Goal: Task Accomplishment & Management: Complete application form

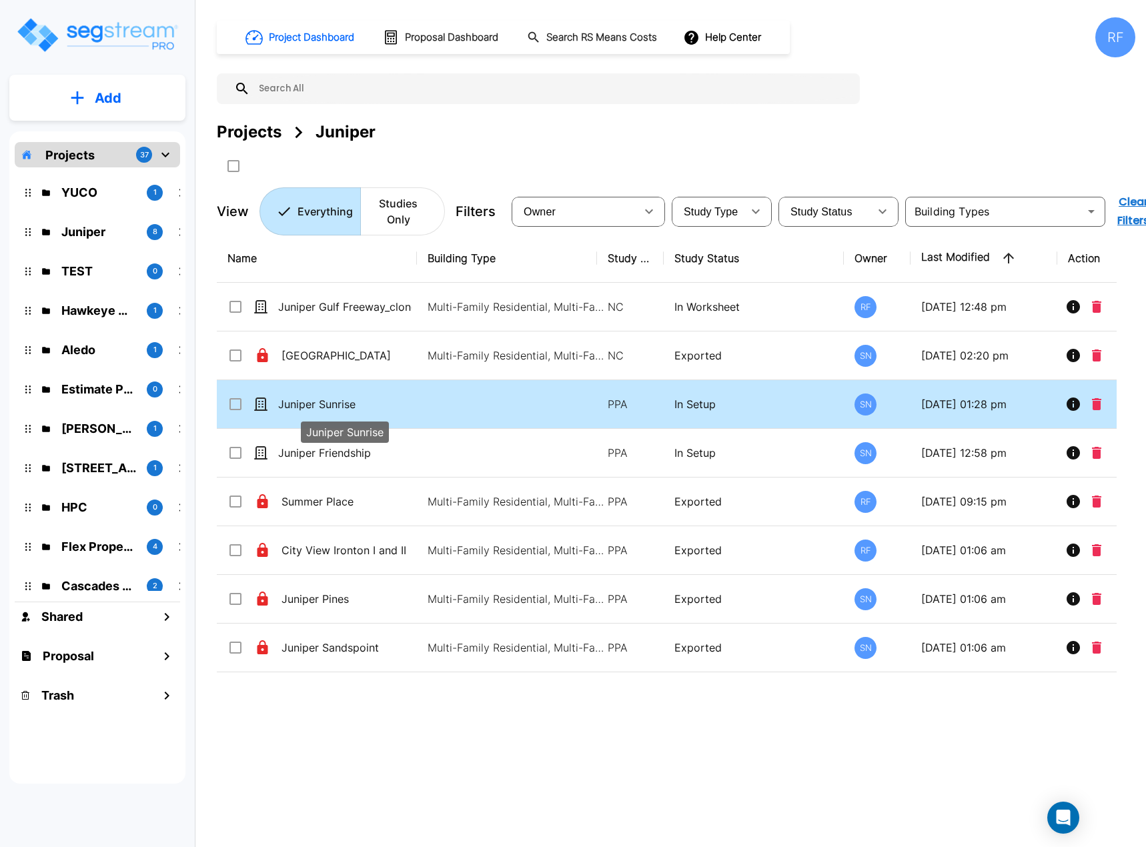
click at [342, 404] on p "Juniper Sunrise" at bounding box center [344, 404] width 133 height 16
checkbox input "true"
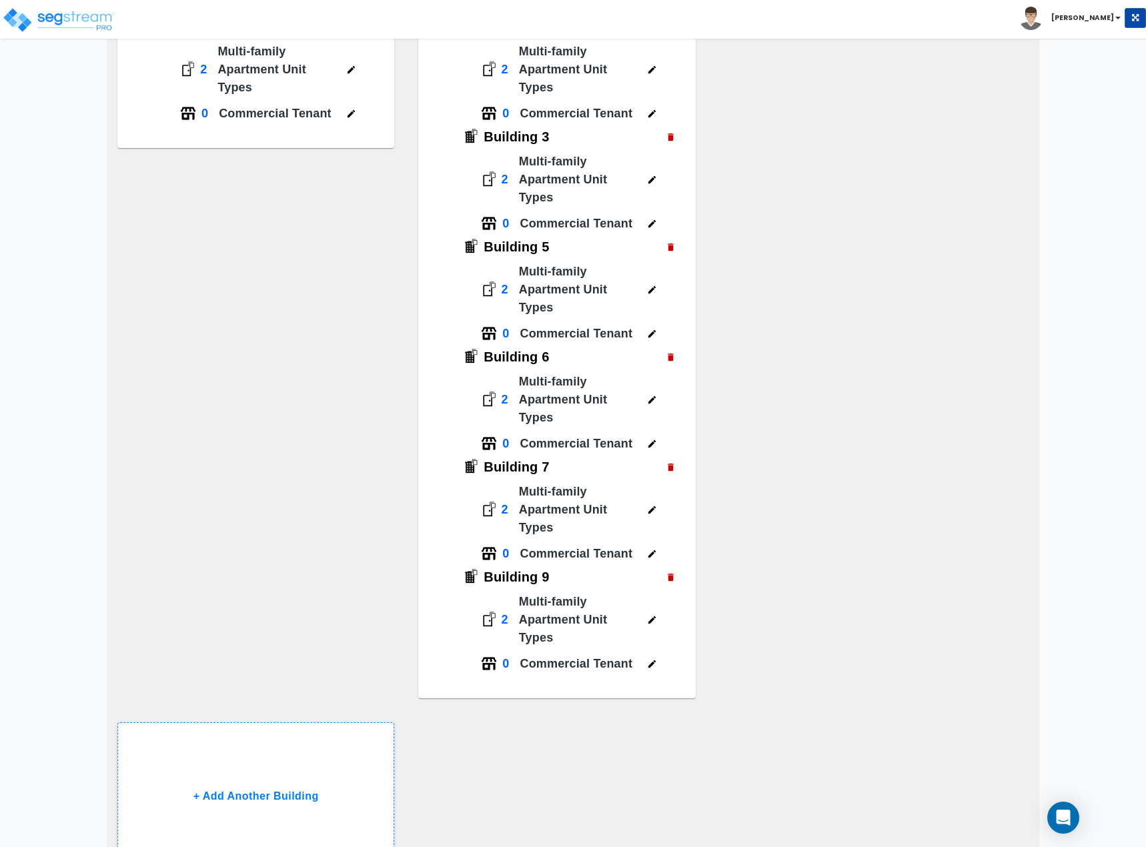
scroll to position [562, 0]
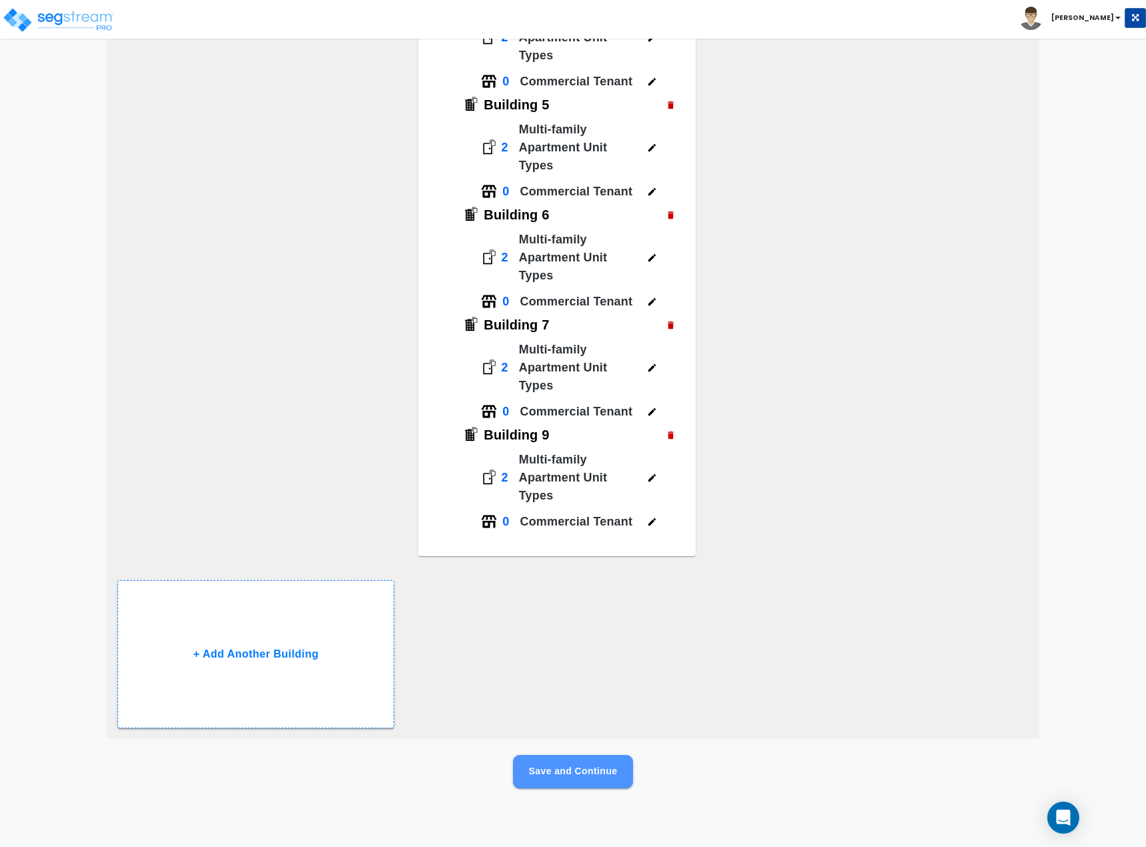
click at [598, 774] on button "Save and Continue" at bounding box center [573, 771] width 120 height 33
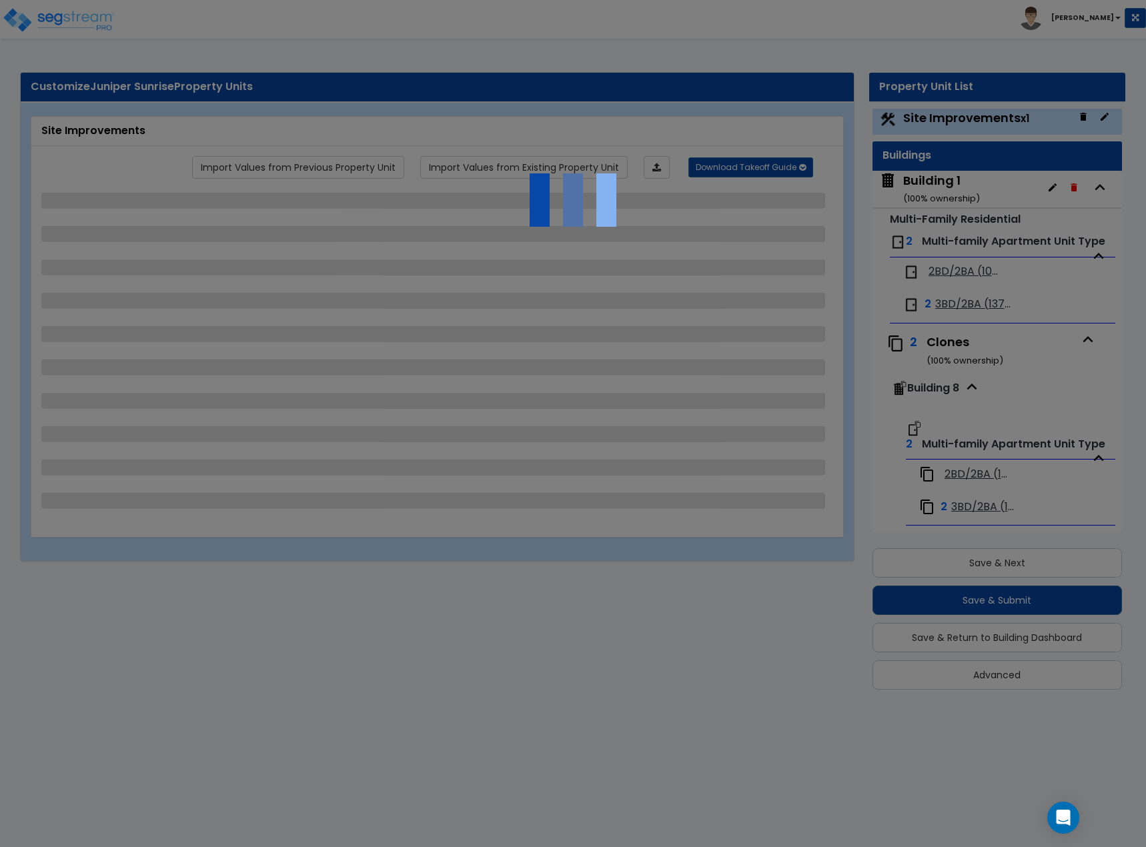
scroll to position [0, 0]
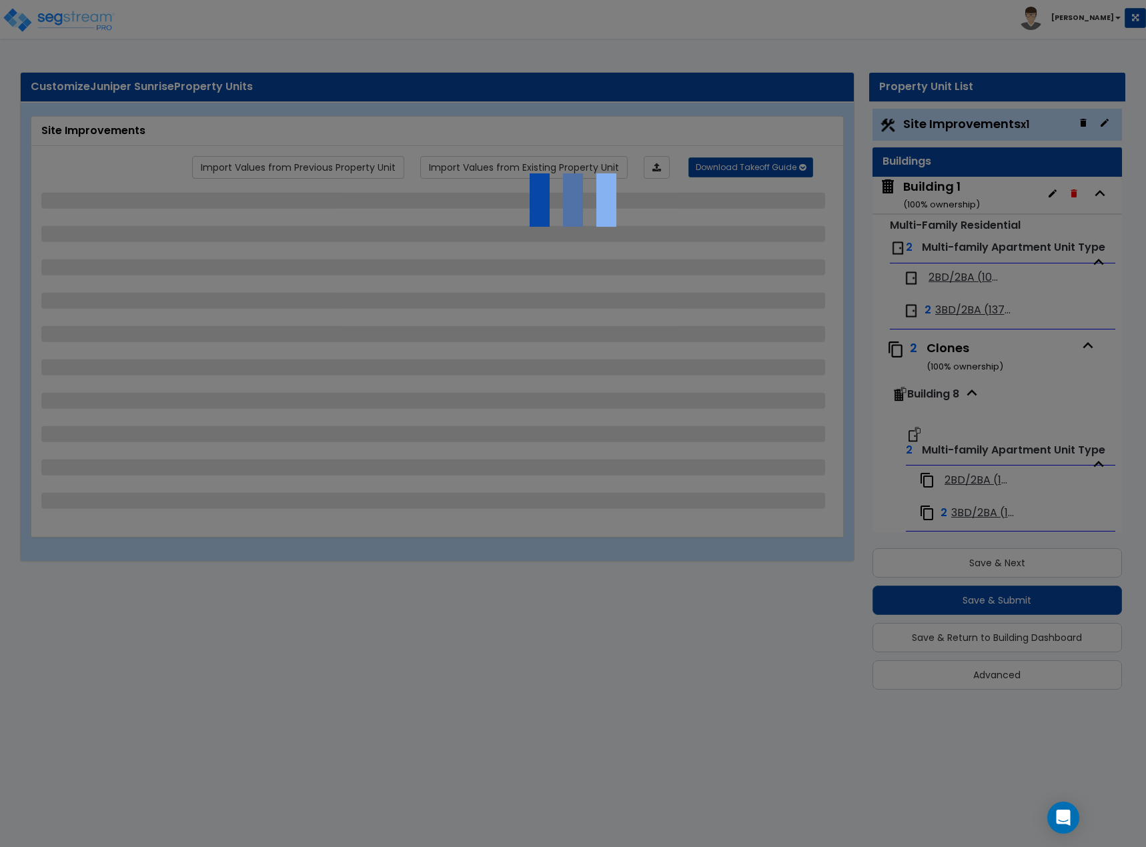
select select "2"
select select "1"
select select "2"
select select "1"
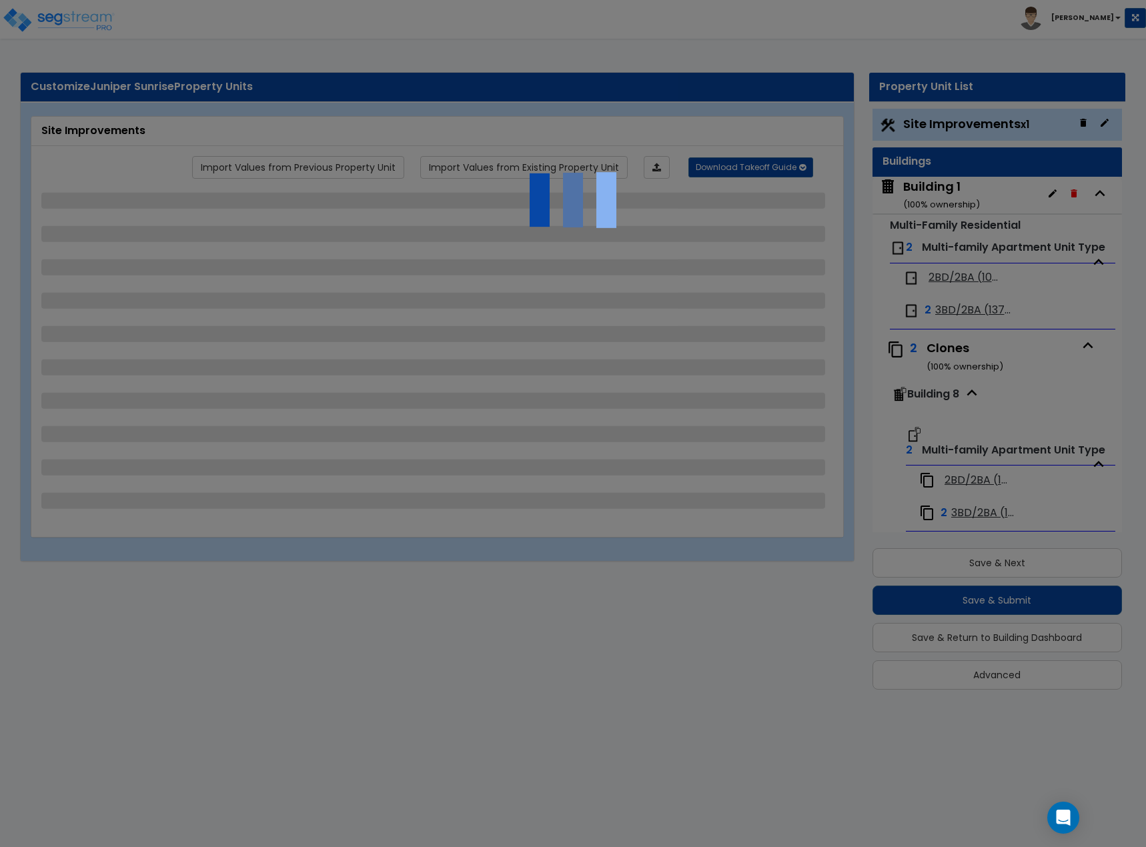
select select "1"
select select "2"
select select "1"
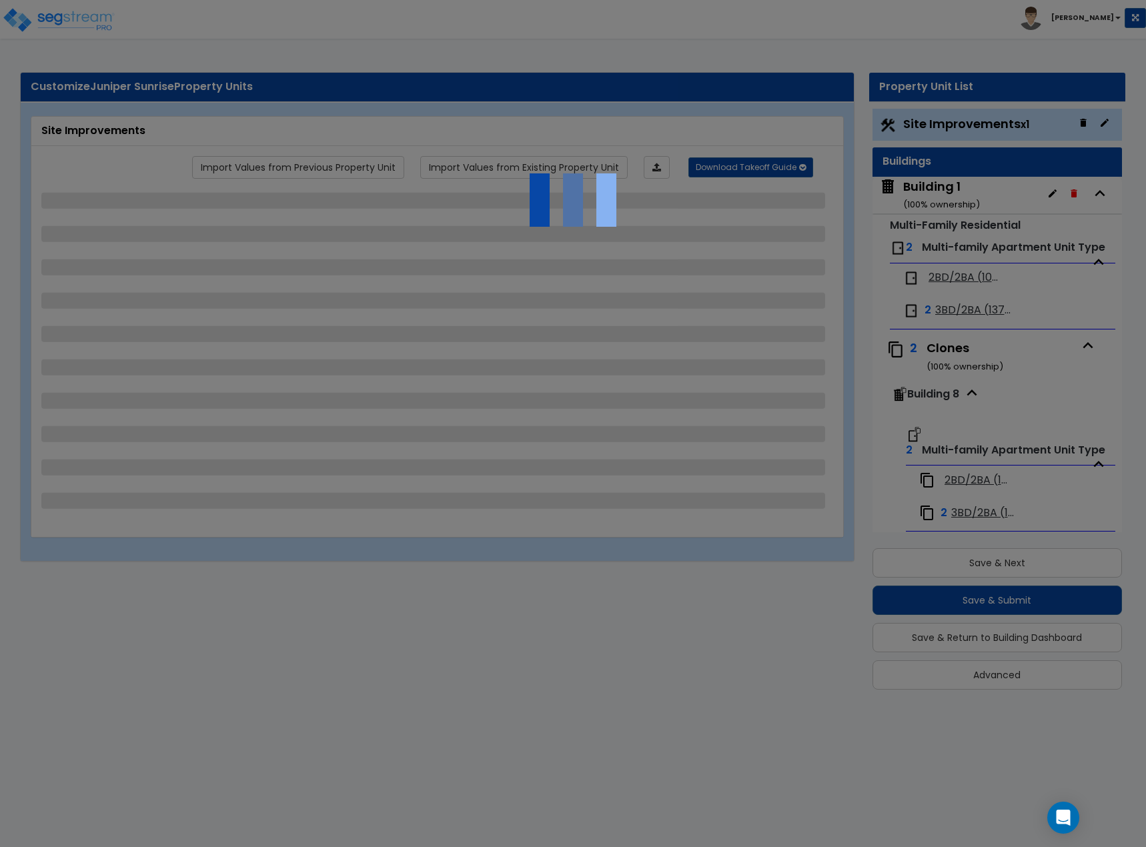
select select "2"
select select "1"
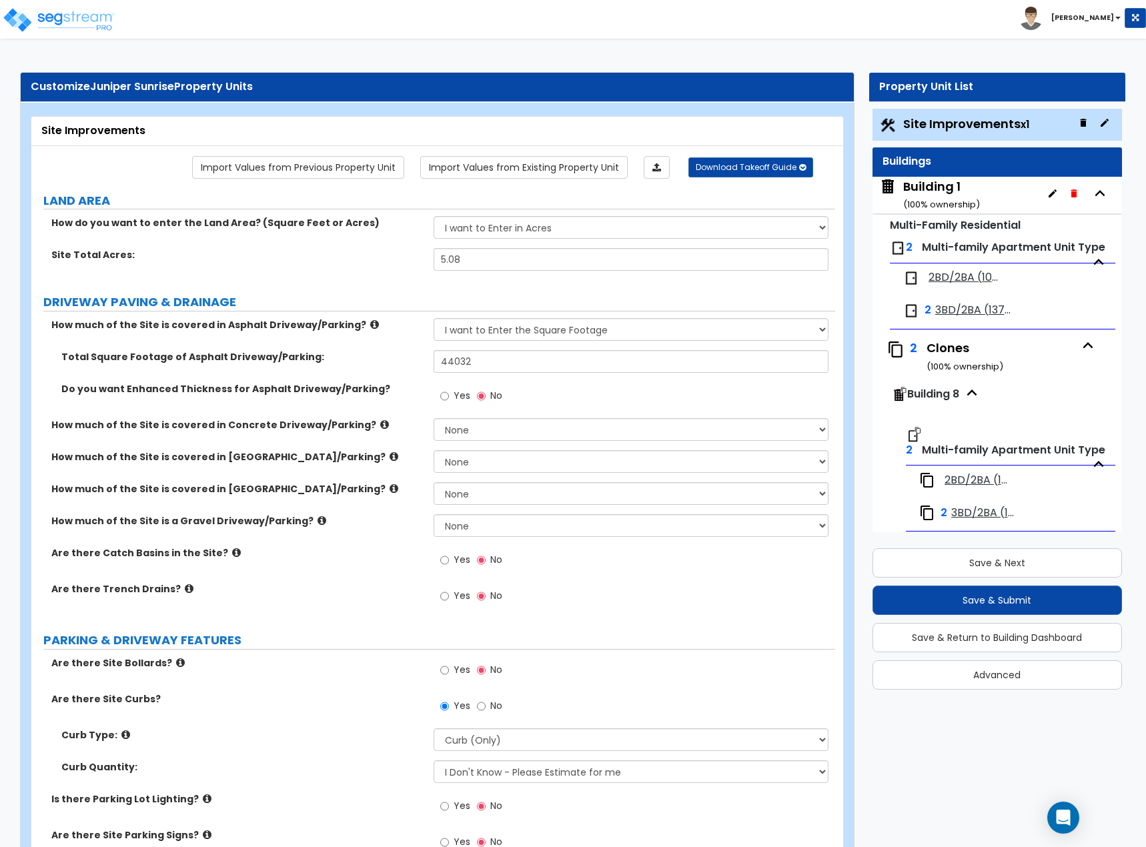
click at [277, 731] on label "Curb Type:" at bounding box center [242, 735] width 362 height 13
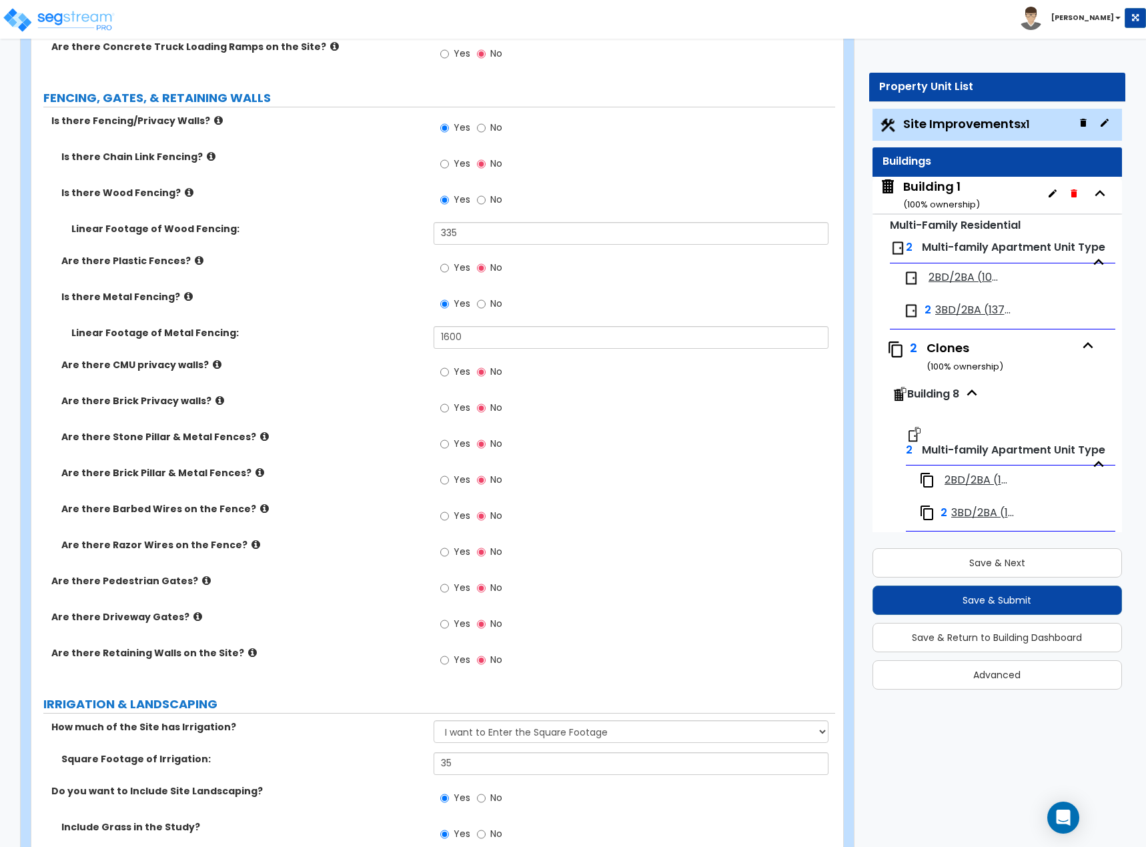
scroll to position [1871, 0]
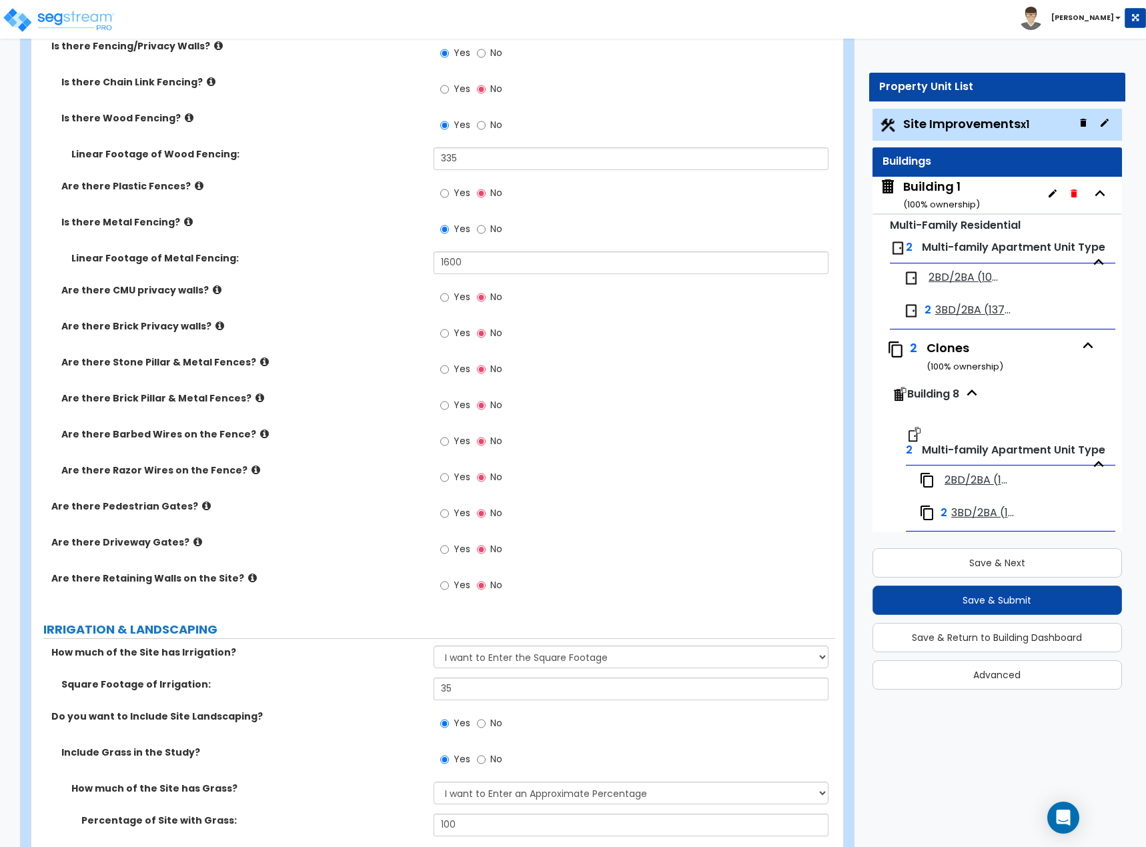
click at [279, 276] on div "Linear Footage of Metal Fencing: 1600" at bounding box center [433, 268] width 804 height 32
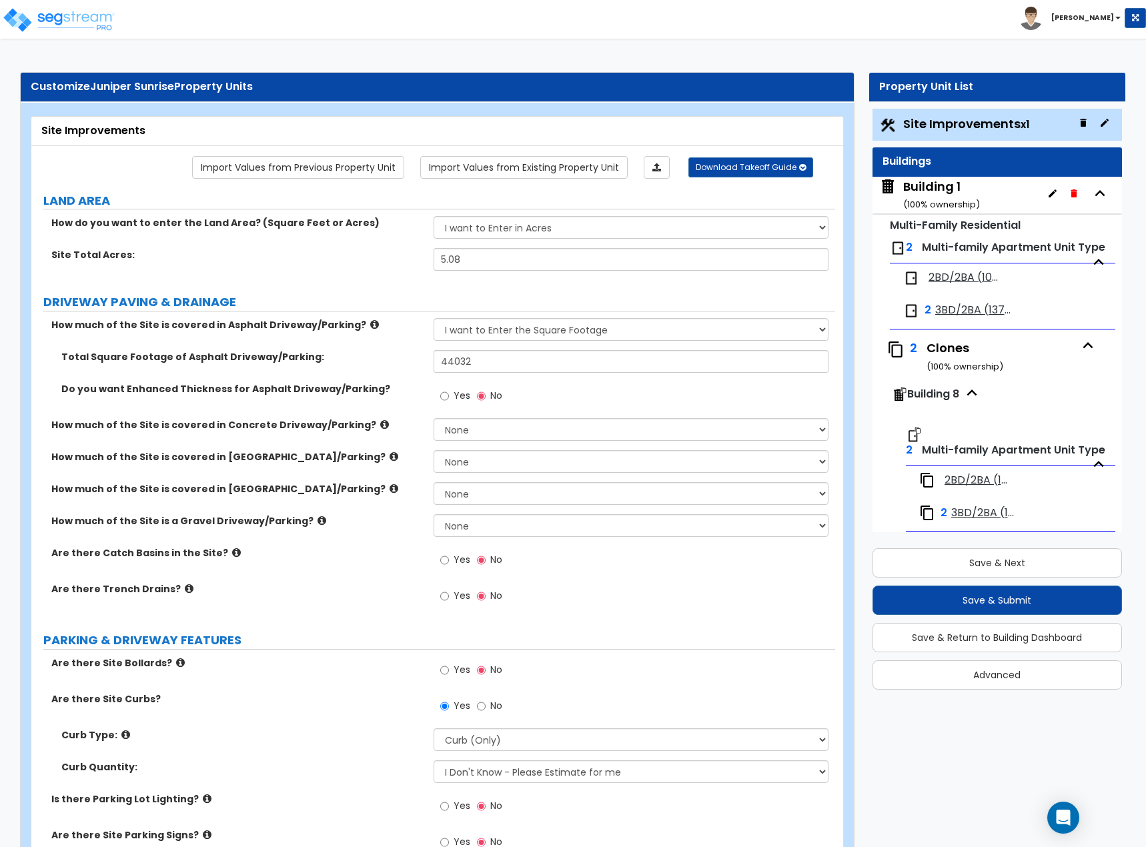
scroll to position [2336, 0]
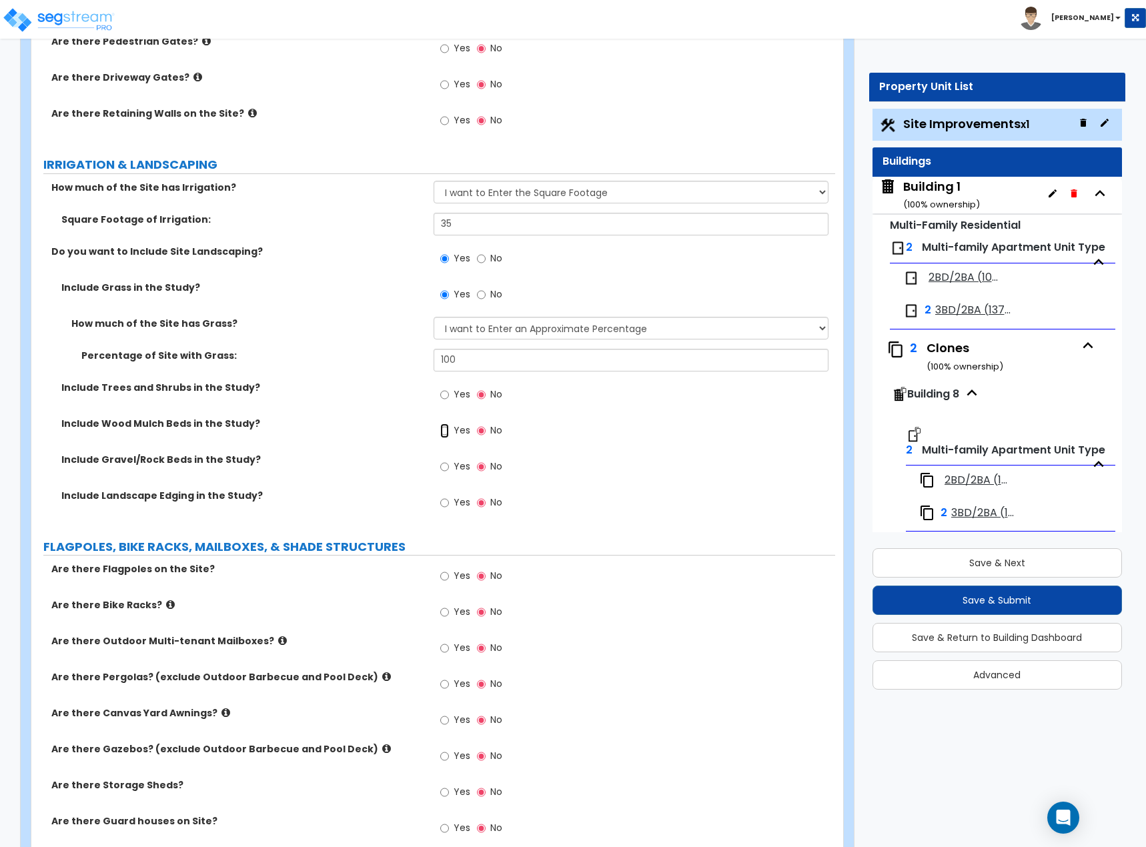
click at [440, 426] on input "Yes" at bounding box center [444, 431] width 9 height 15
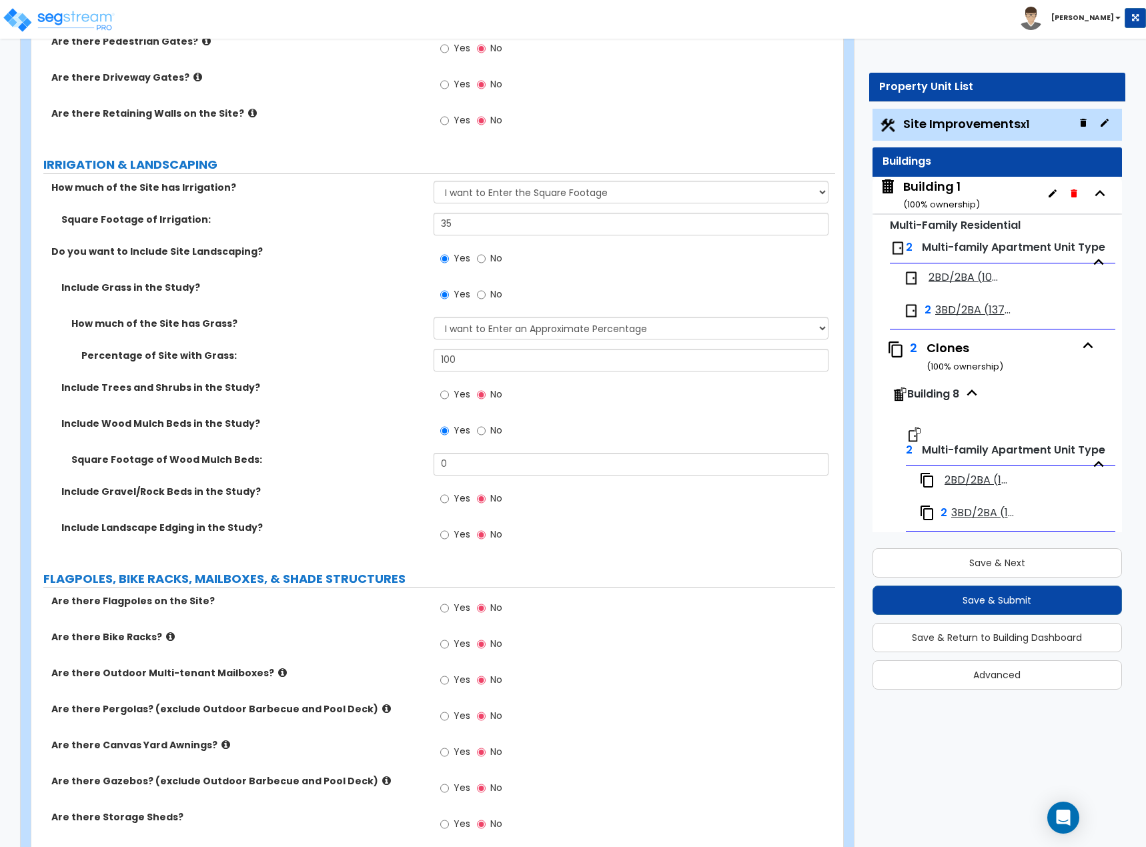
click at [796, 132] on div "Yes No" at bounding box center [635, 125] width 402 height 36
click at [478, 435] on input "No" at bounding box center [481, 431] width 9 height 15
radio input "false"
radio input "true"
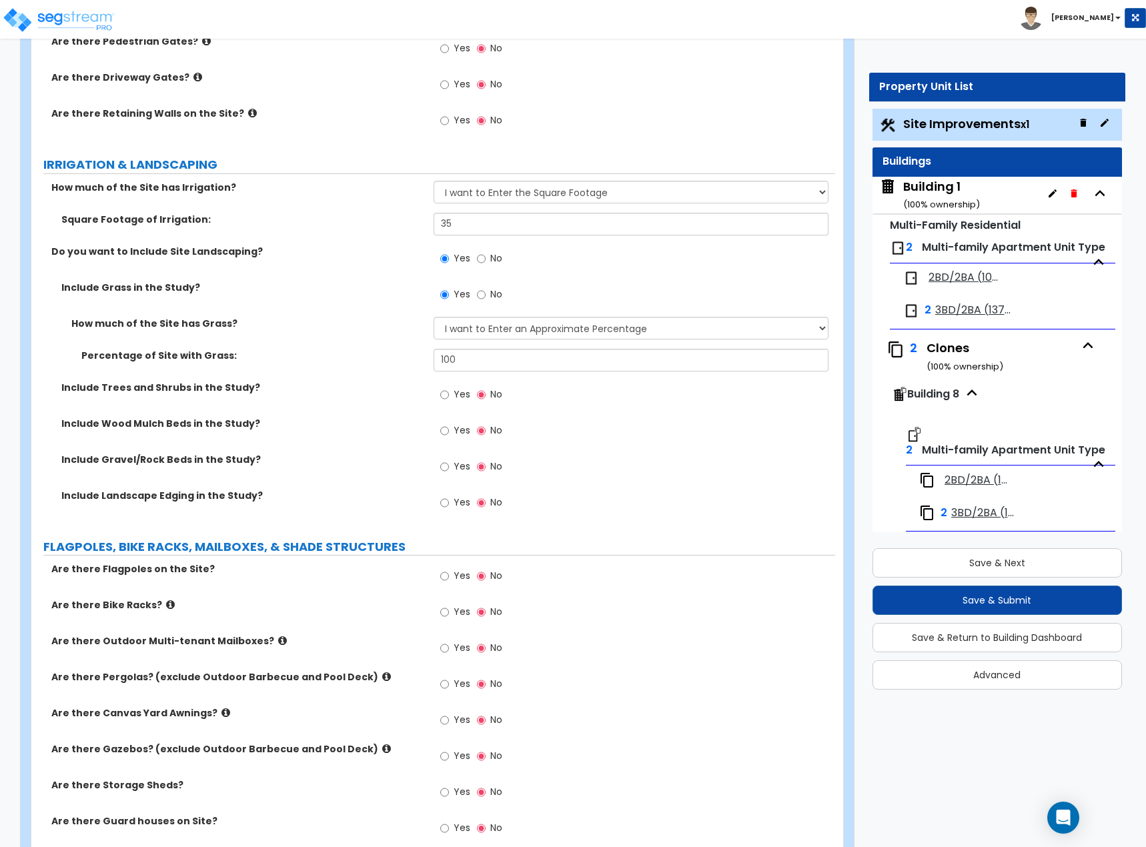
click at [342, 397] on div "Include Trees and Shrubs in the Study? Yes No" at bounding box center [433, 399] width 804 height 36
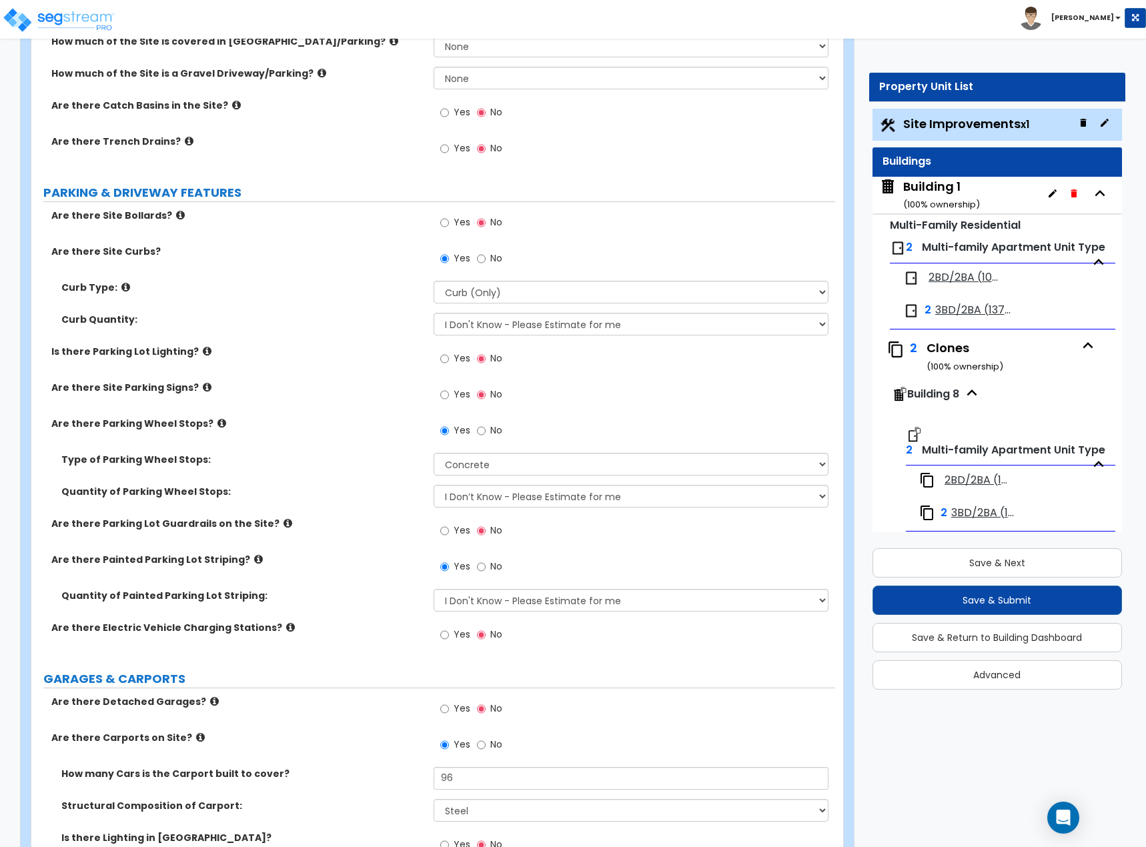
click at [290, 403] on div "Are there Site Parking Signs? Yes No" at bounding box center [433, 399] width 804 height 36
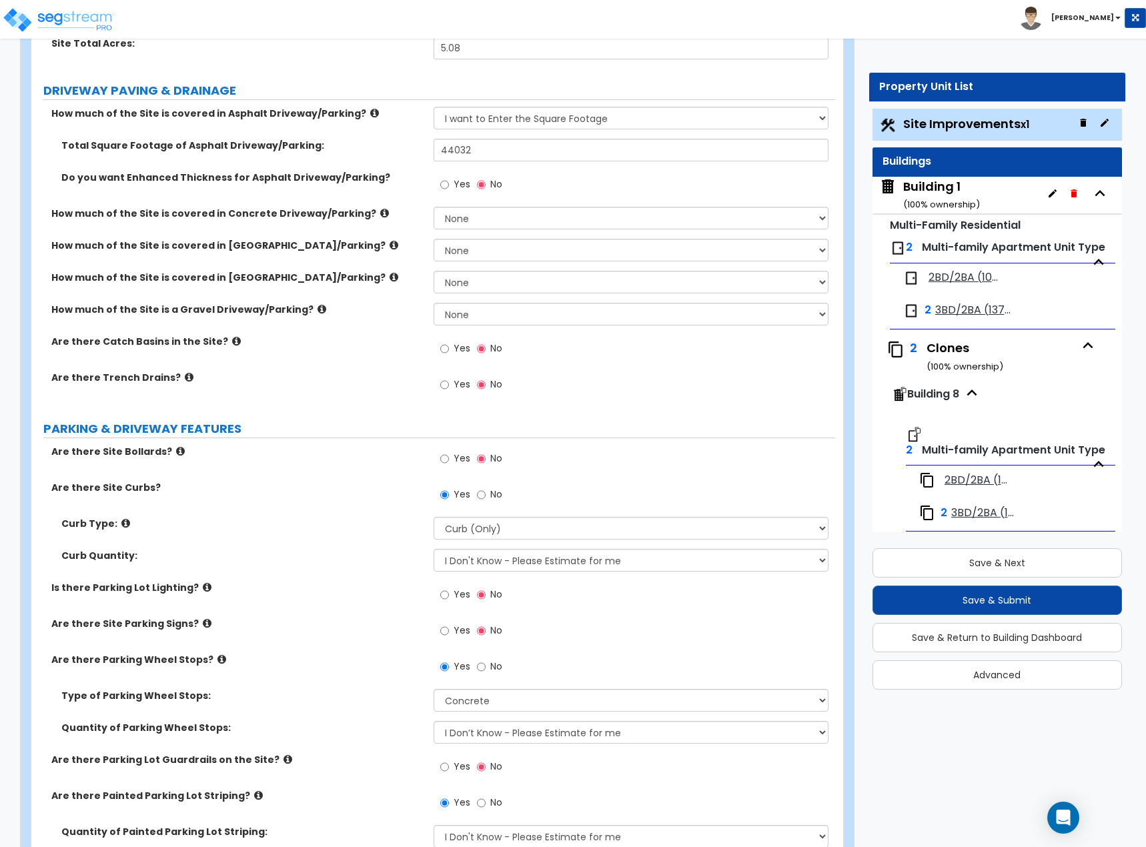
scroll to position [0, 0]
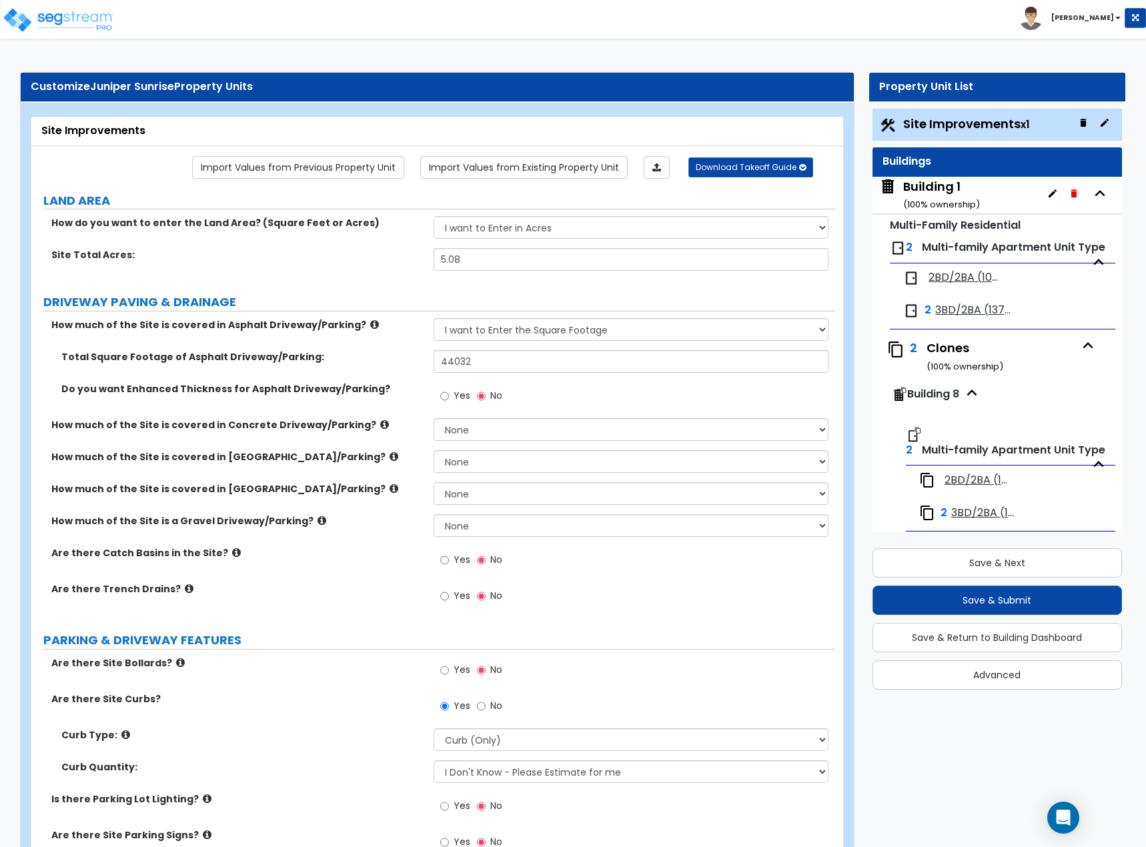
click at [324, 544] on div "How much of the Site is a Gravel Driveway/Parking? None I want to Enter an Appr…" at bounding box center [433, 530] width 804 height 32
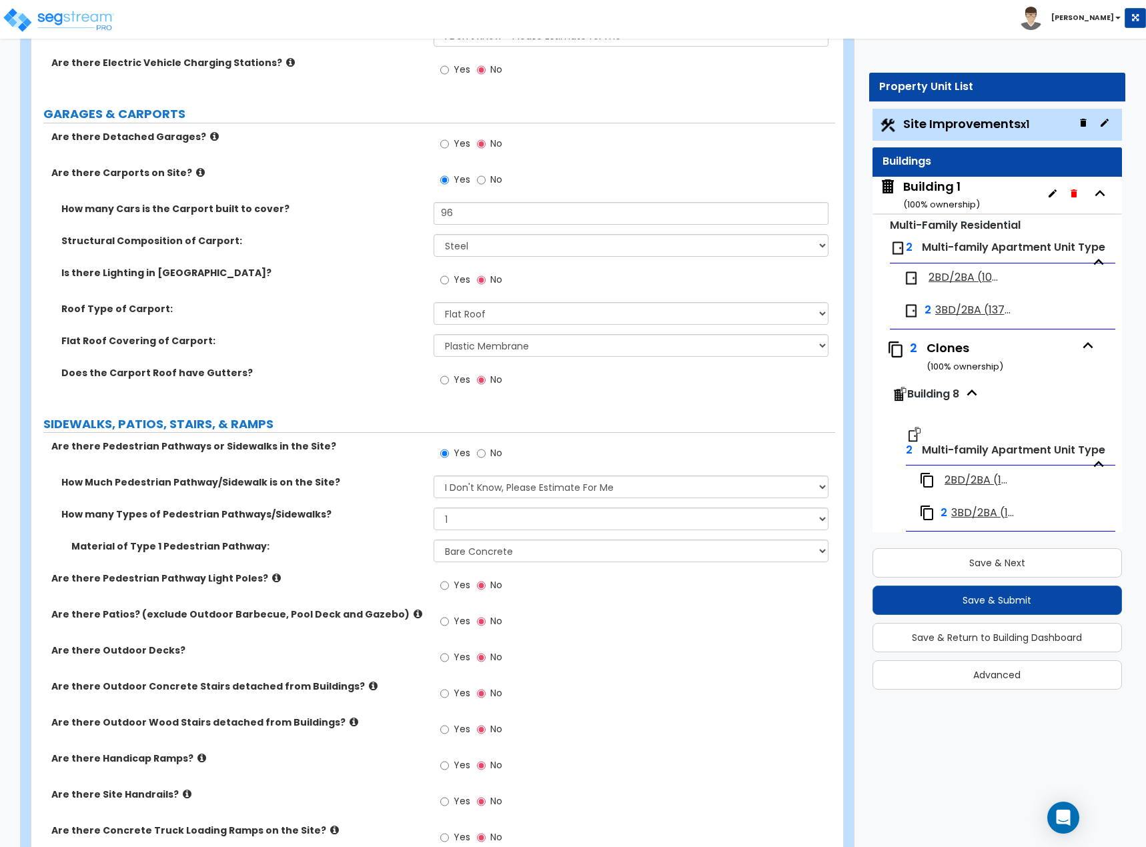
scroll to position [130, 0]
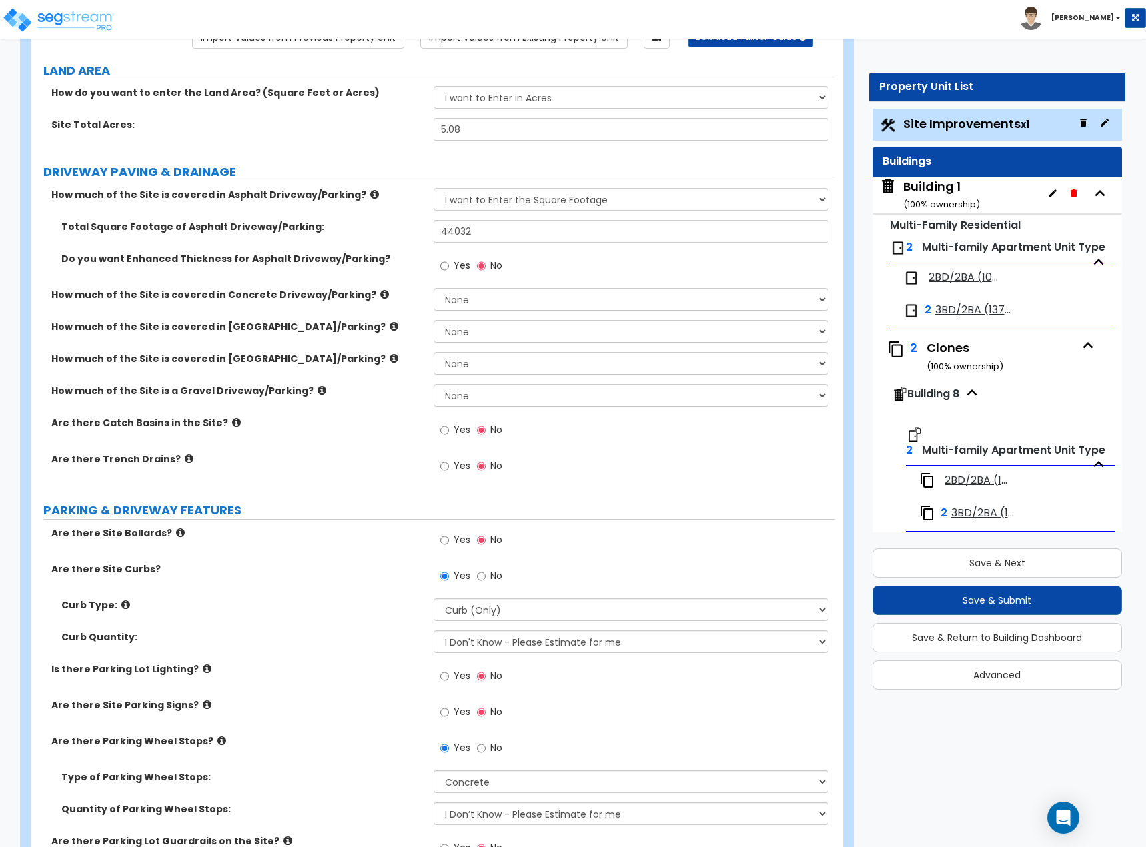
click at [232, 424] on icon at bounding box center [236, 423] width 9 height 10
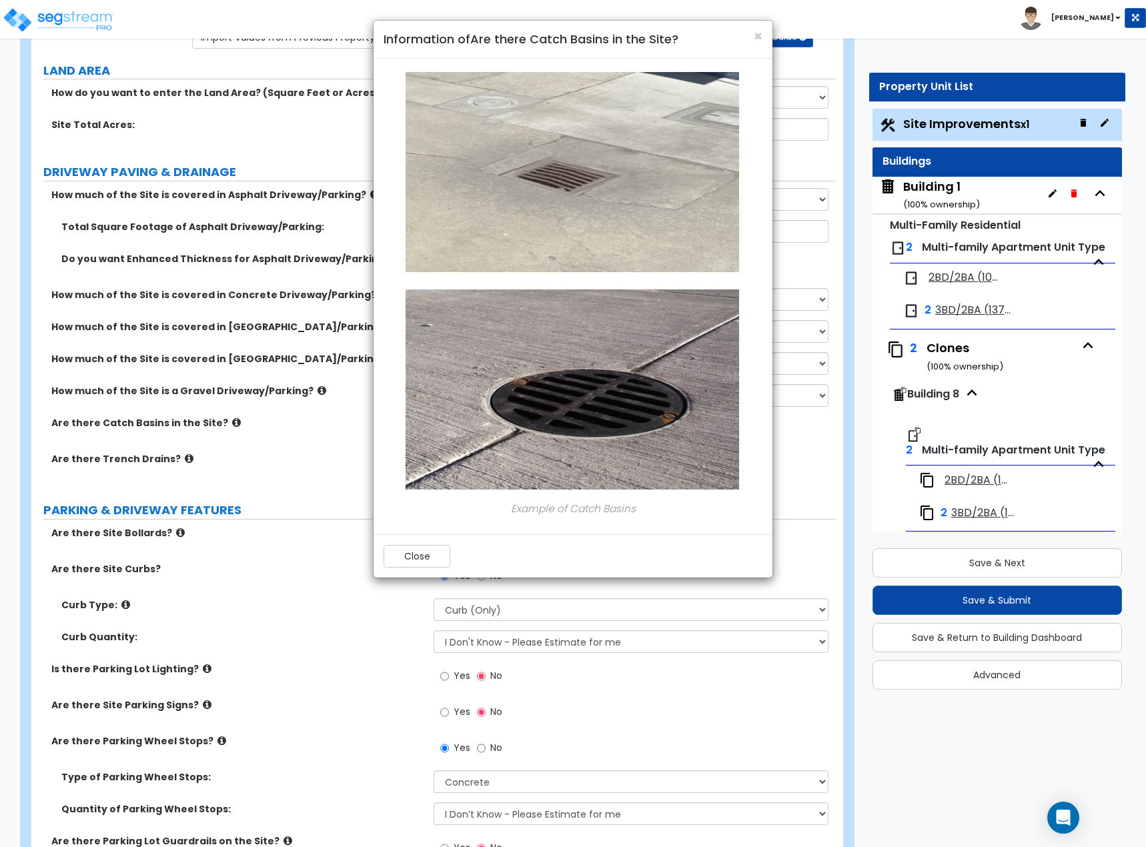
scroll to position [0, 0]
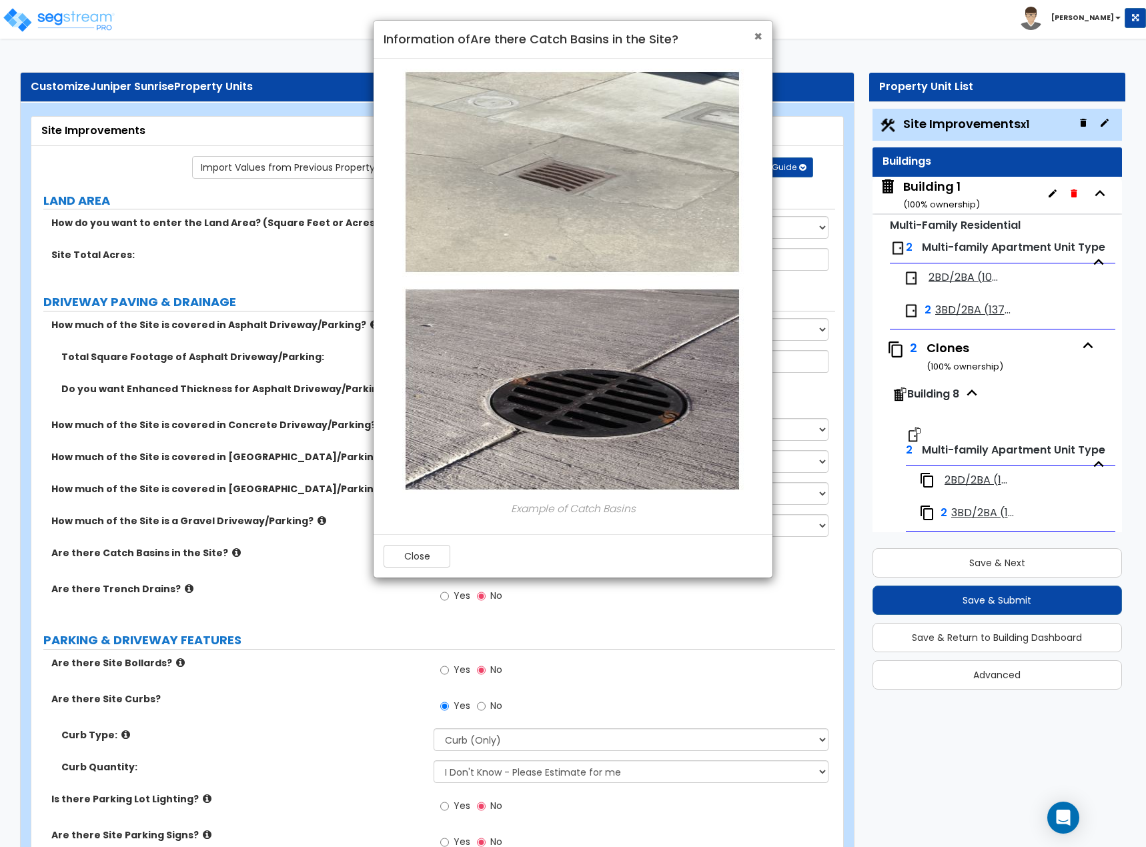
click at [758, 33] on span "×" at bounding box center [758, 36] width 9 height 19
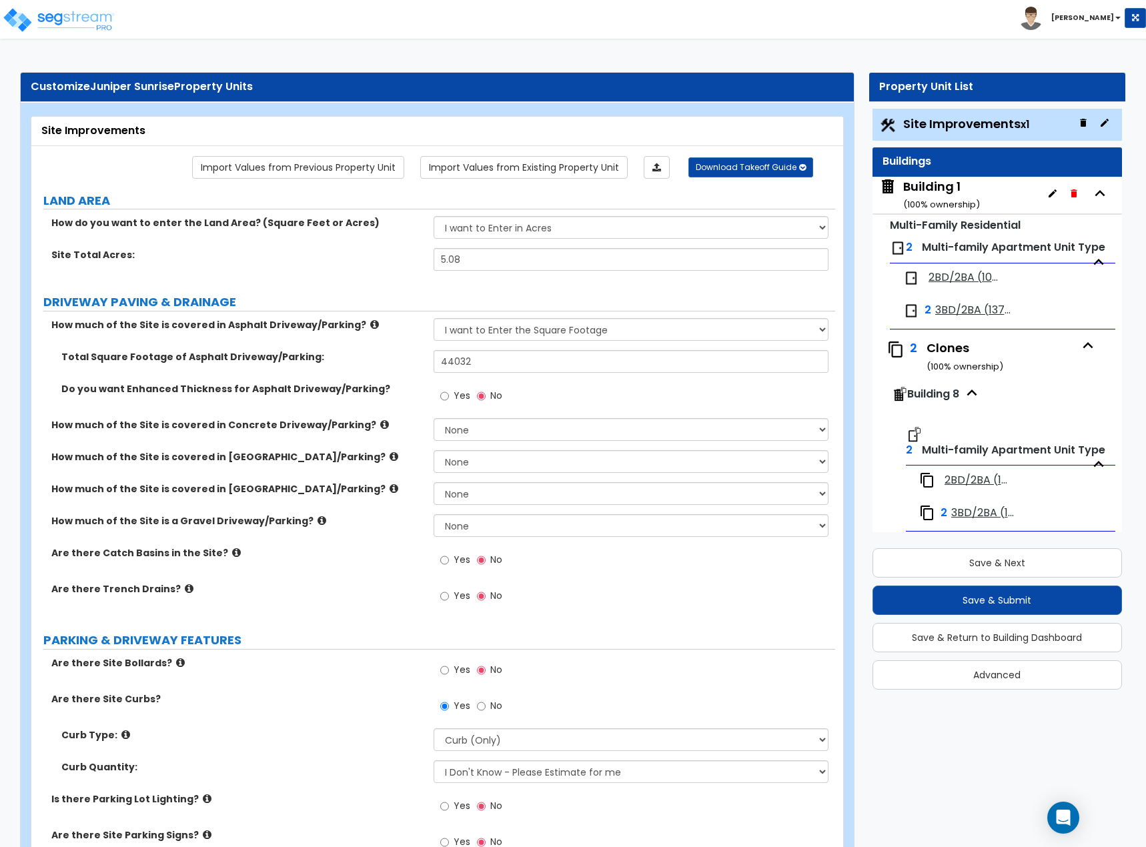
scroll to position [3026, 0]
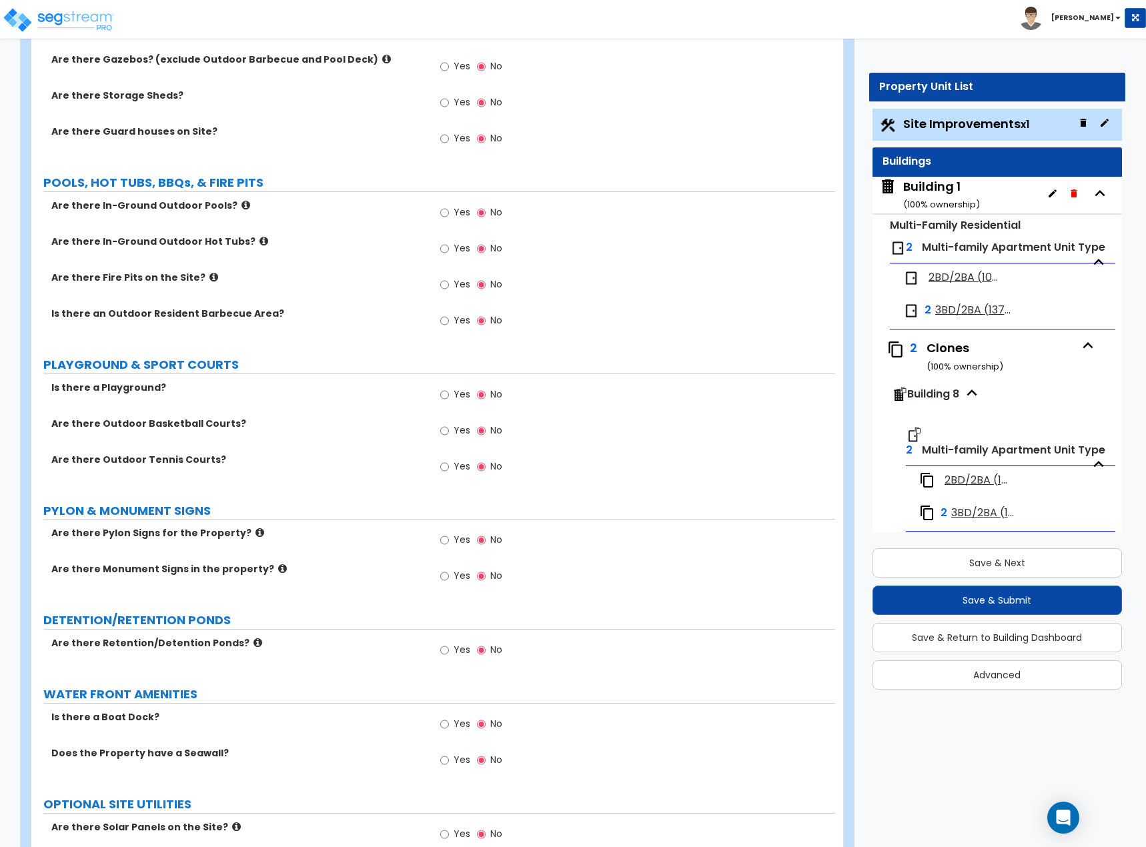
click at [354, 419] on label "Are there Outdoor Basketball Courts?" at bounding box center [237, 423] width 372 height 13
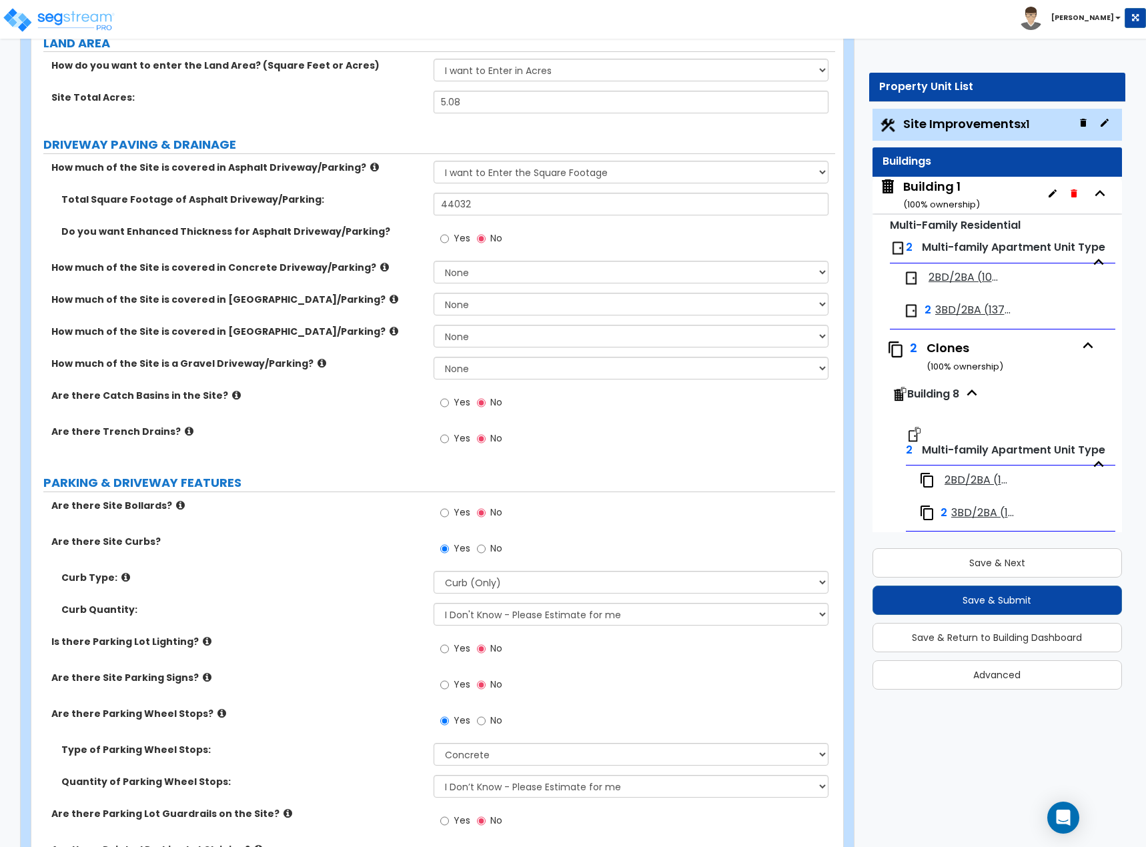
scroll to position [0, 0]
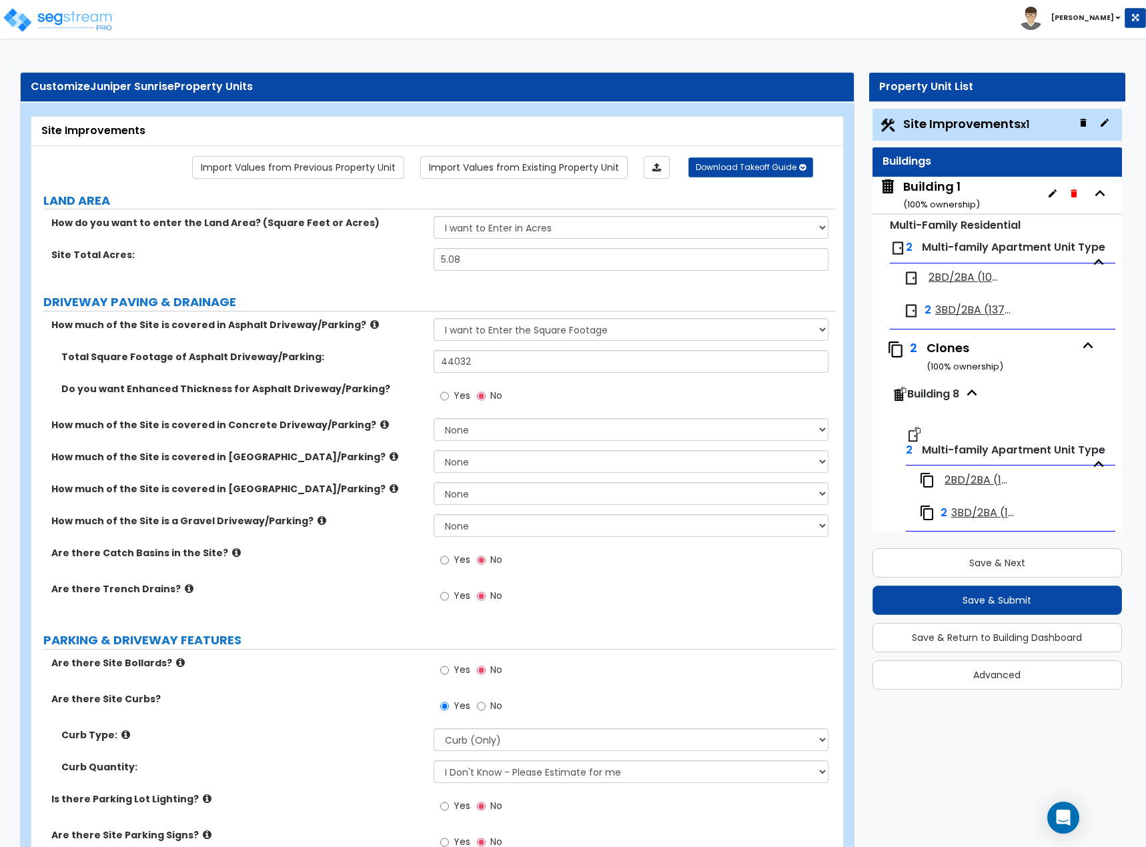
click at [185, 586] on icon at bounding box center [189, 589] width 9 height 10
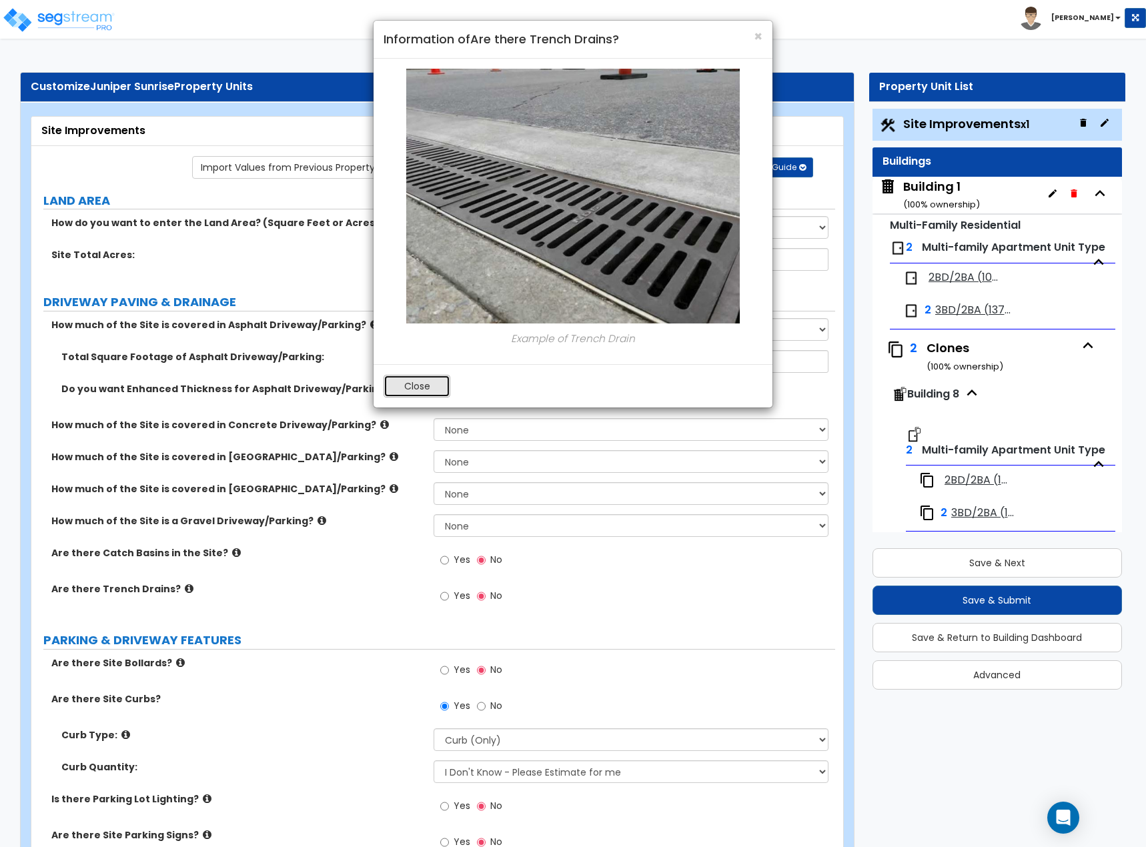
click at [399, 379] on button "Close" at bounding box center [417, 386] width 67 height 23
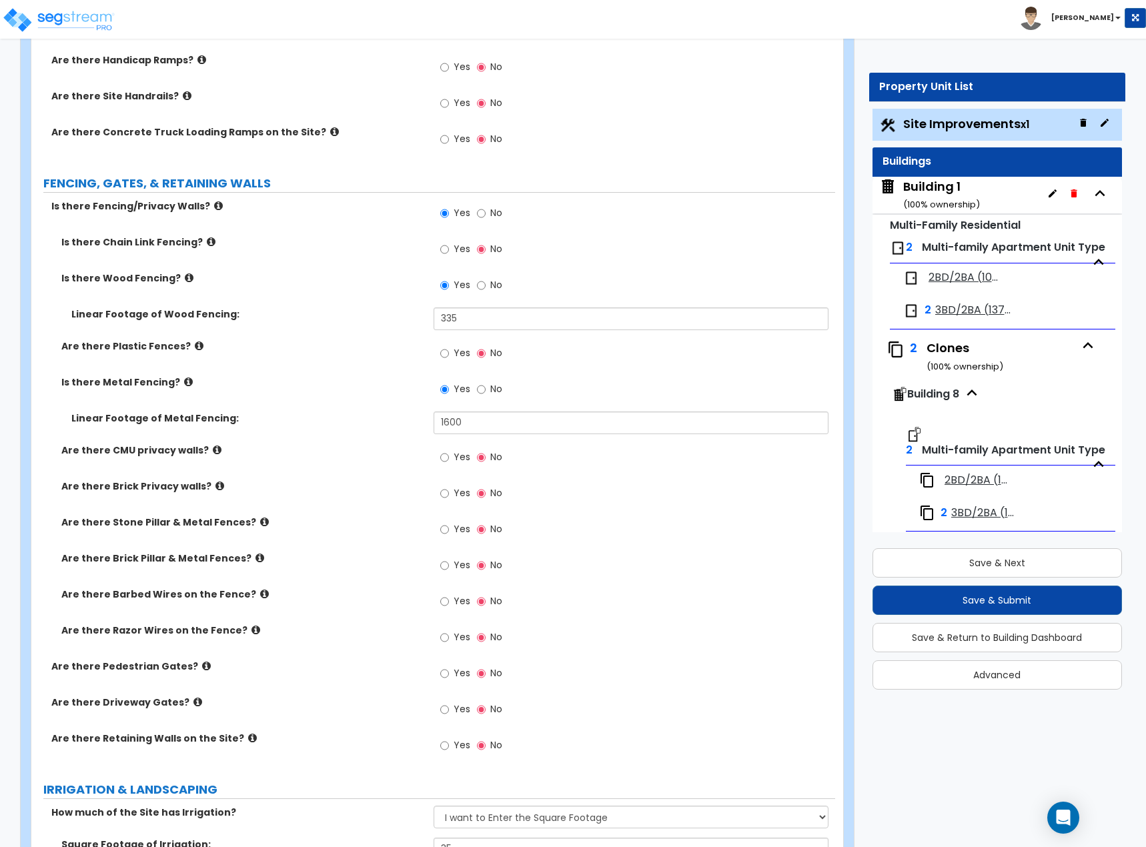
scroll to position [1735, 0]
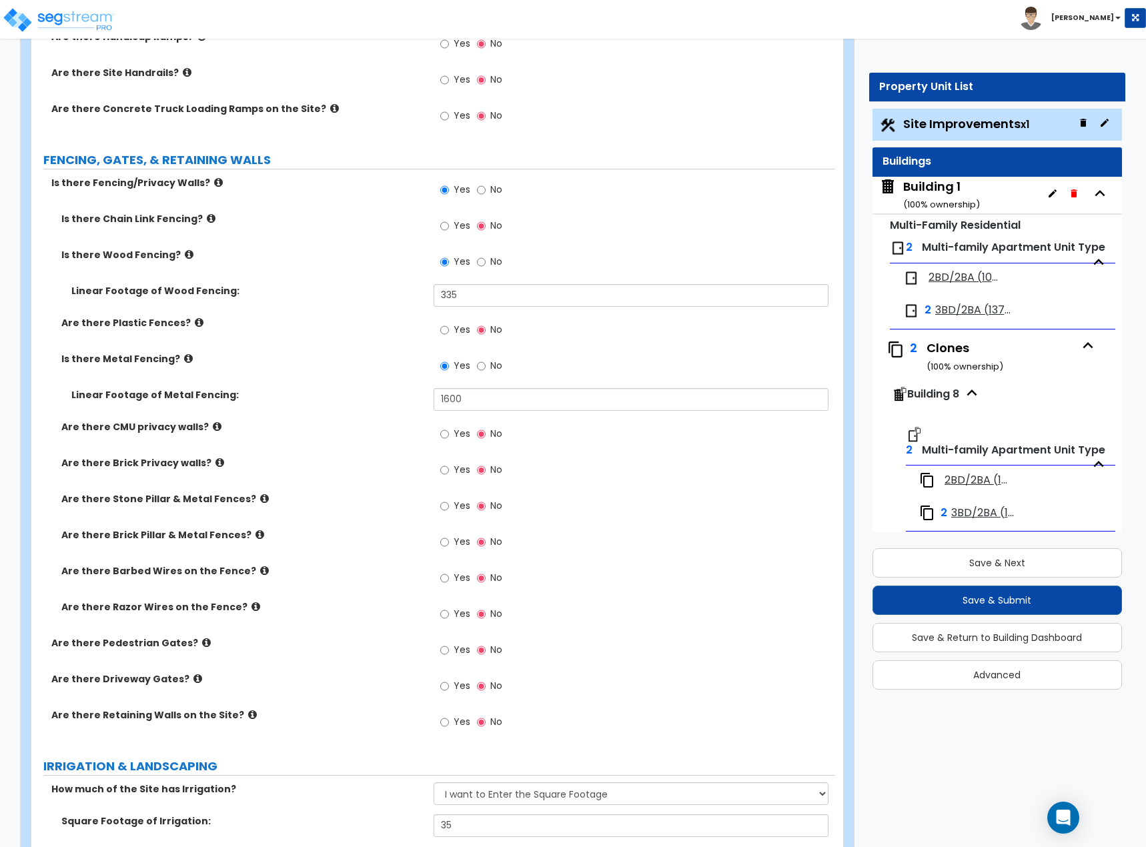
click at [343, 484] on div "Are there Brick Privacy walls? Yes No" at bounding box center [433, 474] width 804 height 36
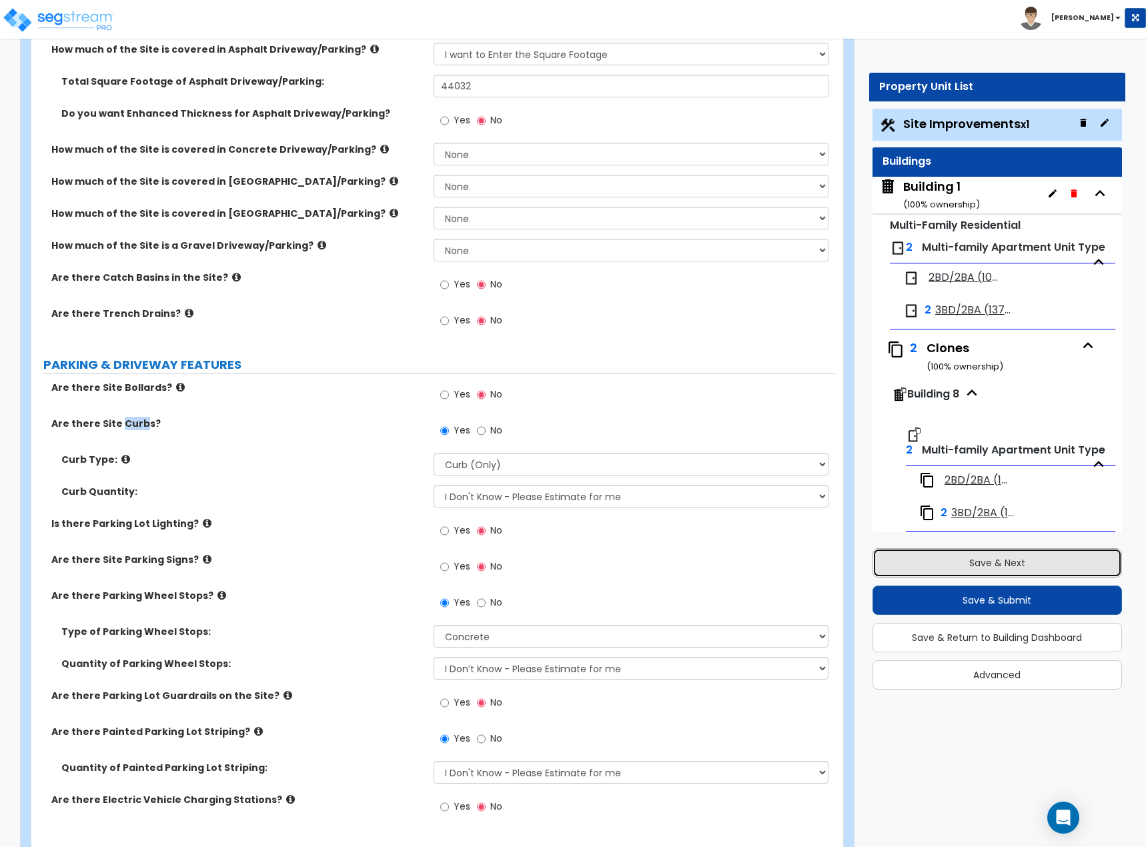
click at [995, 559] on button "Save & Next" at bounding box center [998, 562] width 250 height 29
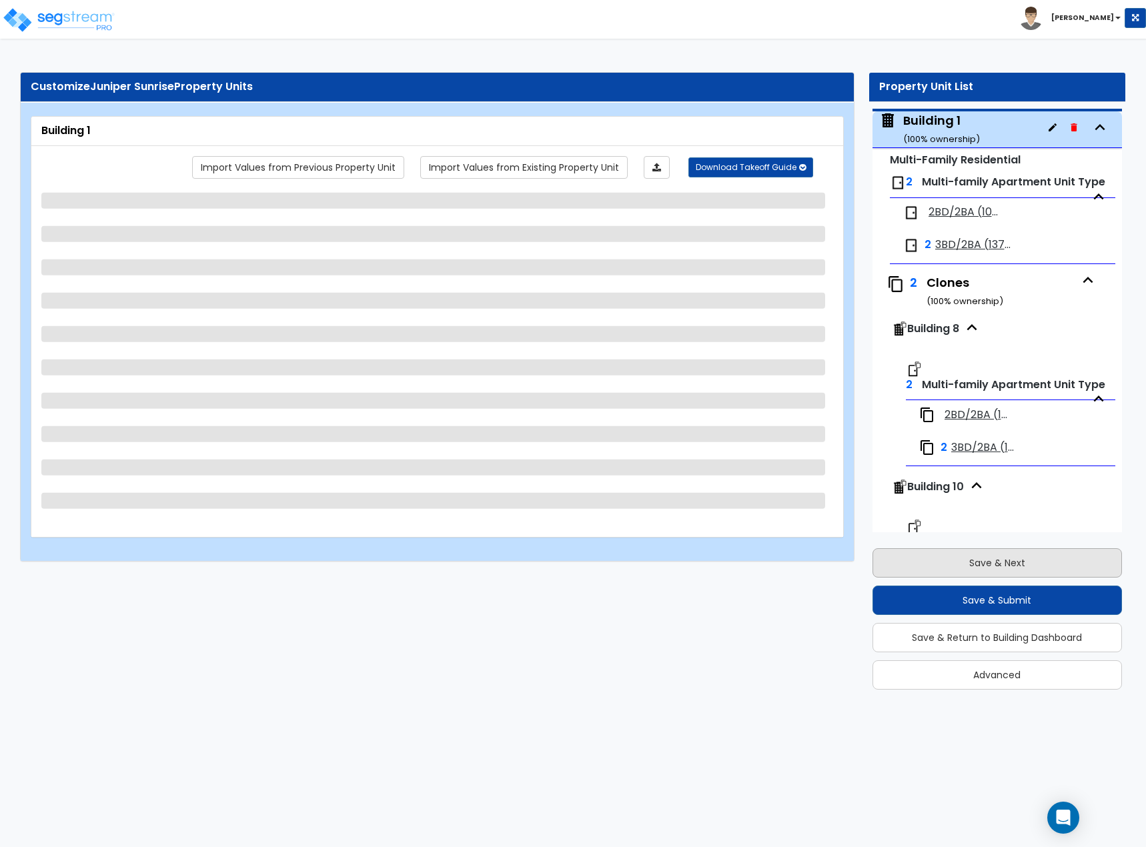
scroll to position [68, 0]
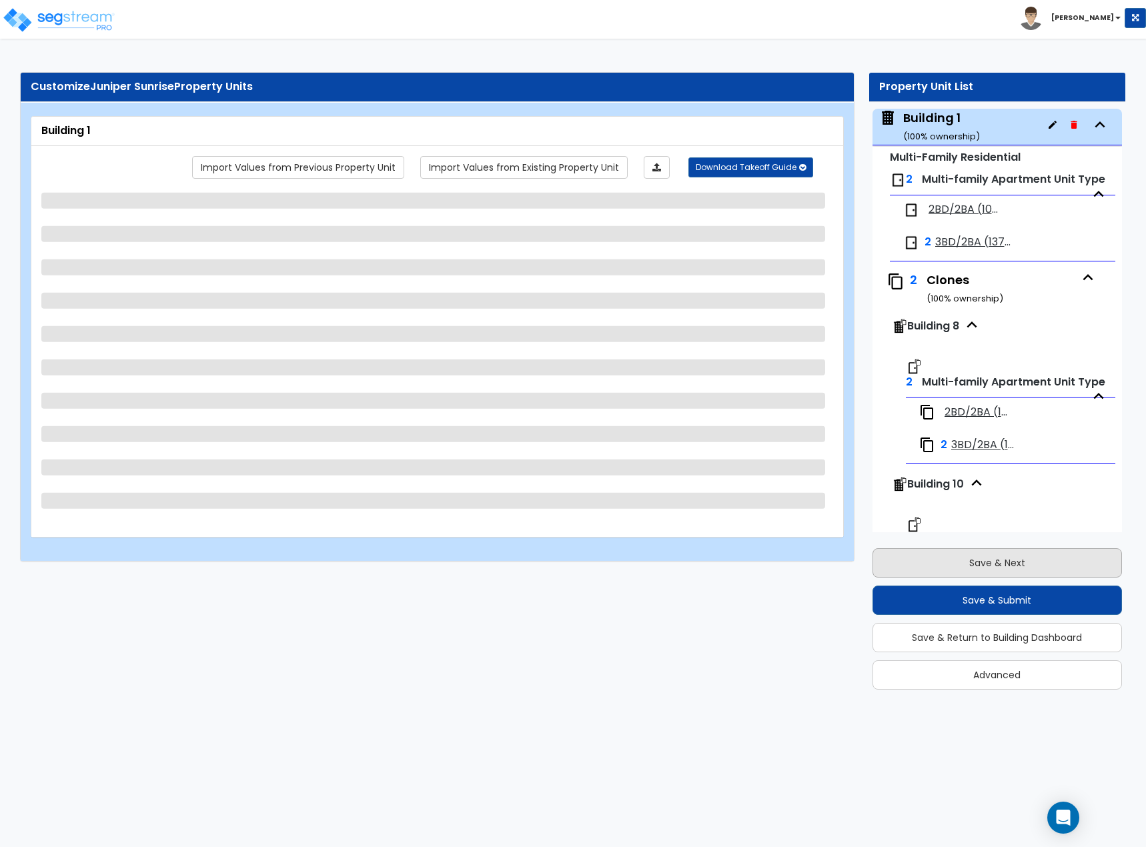
select select "1"
select select "7"
select select "2"
select select "4"
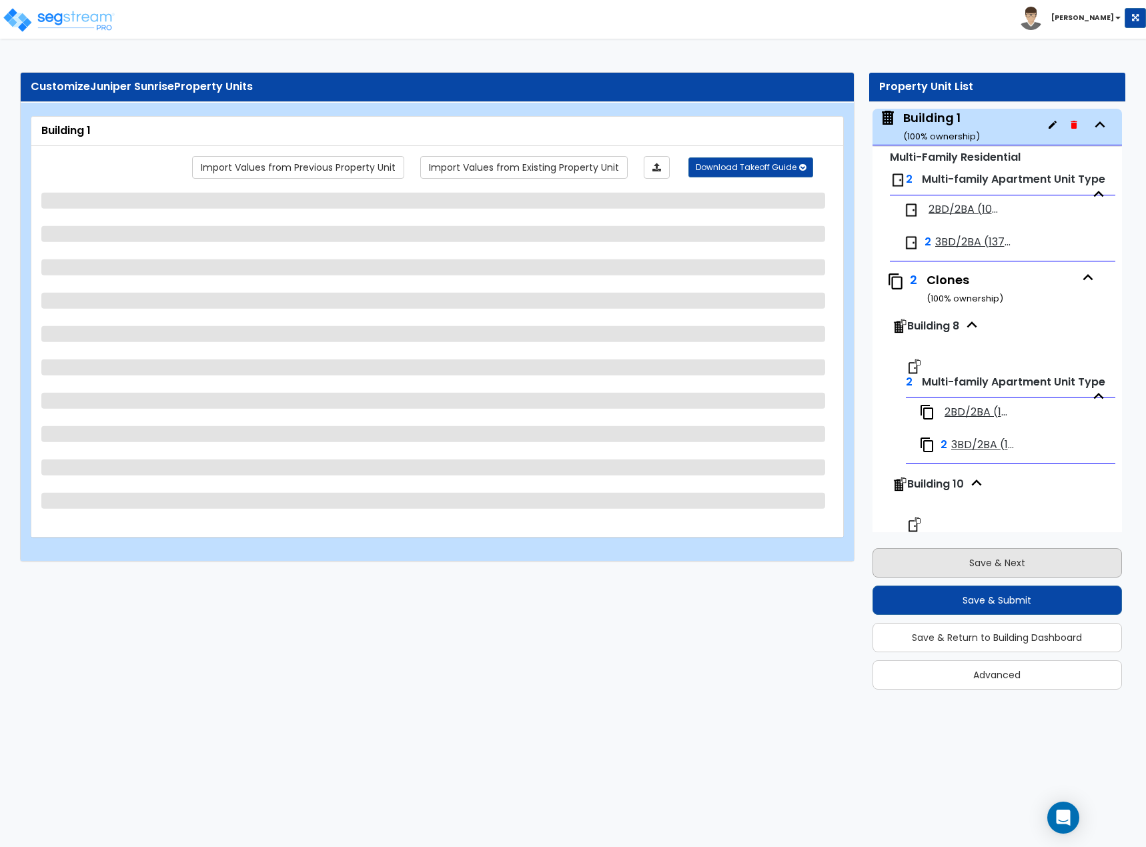
select select "3"
select select "1"
select select "2"
select select "1"
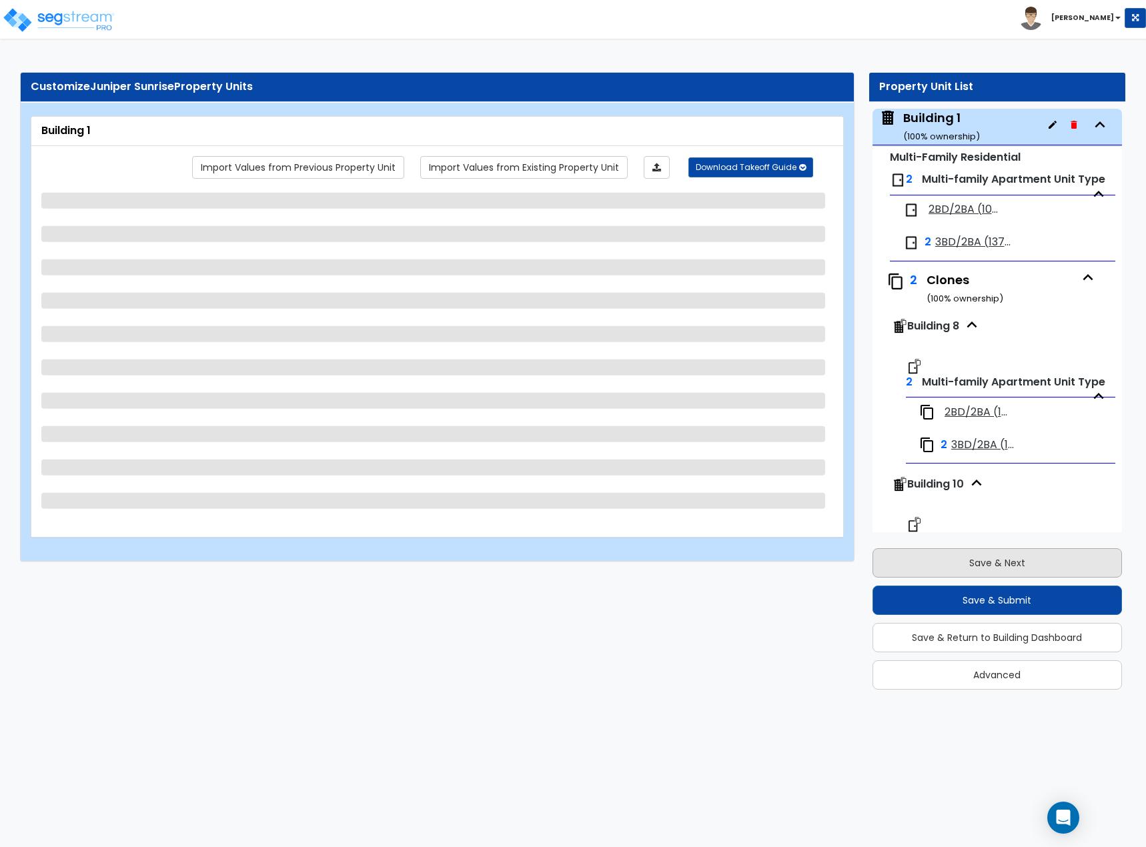
select select "3"
select select "1"
select select "3"
select select "1"
select select "2"
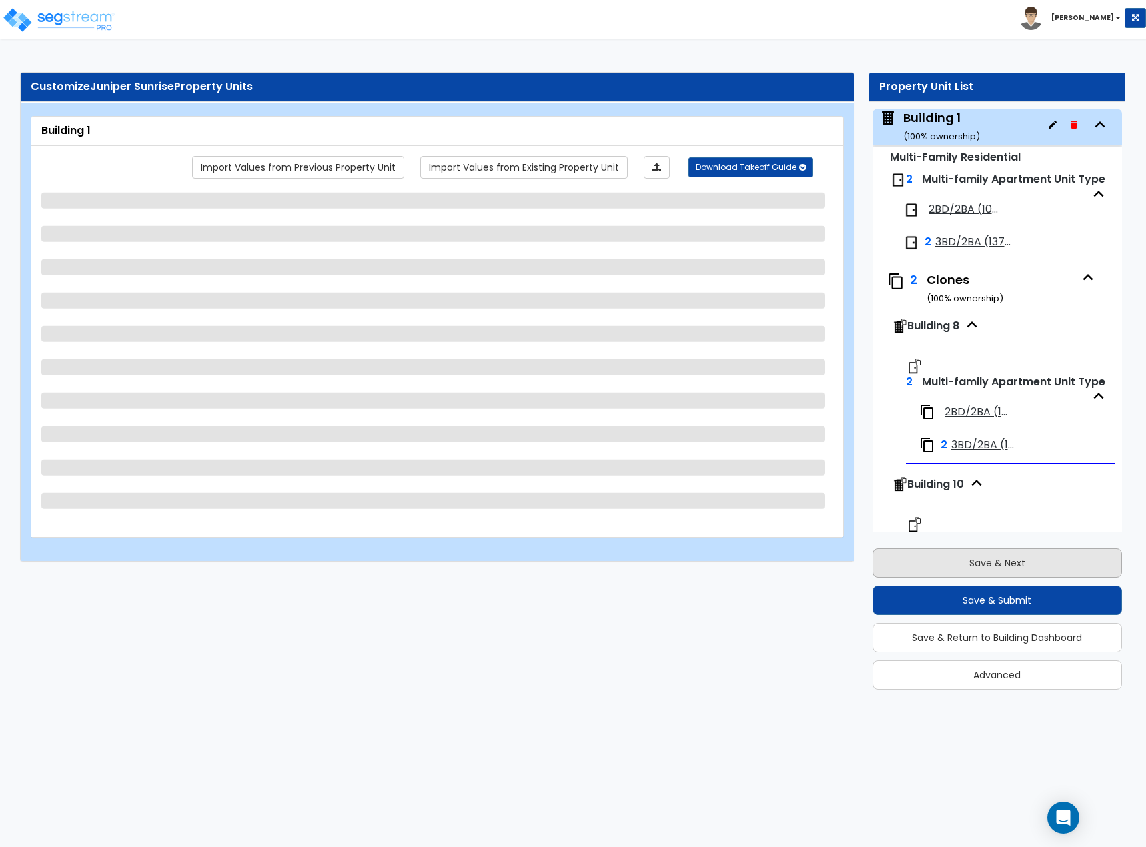
select select "2"
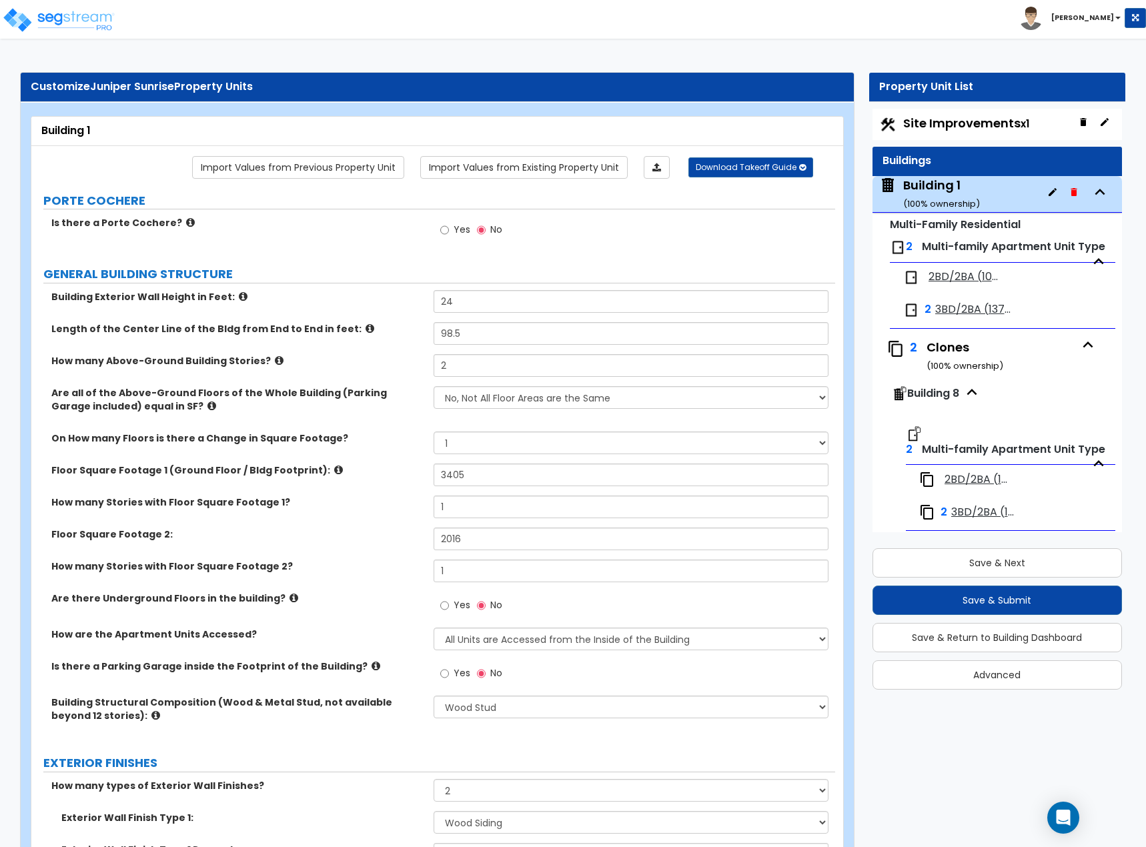
scroll to position [0, 0]
click at [959, 131] on span "Site Improvements x1" at bounding box center [966, 123] width 126 height 17
select select "2"
select select "1"
select select "2"
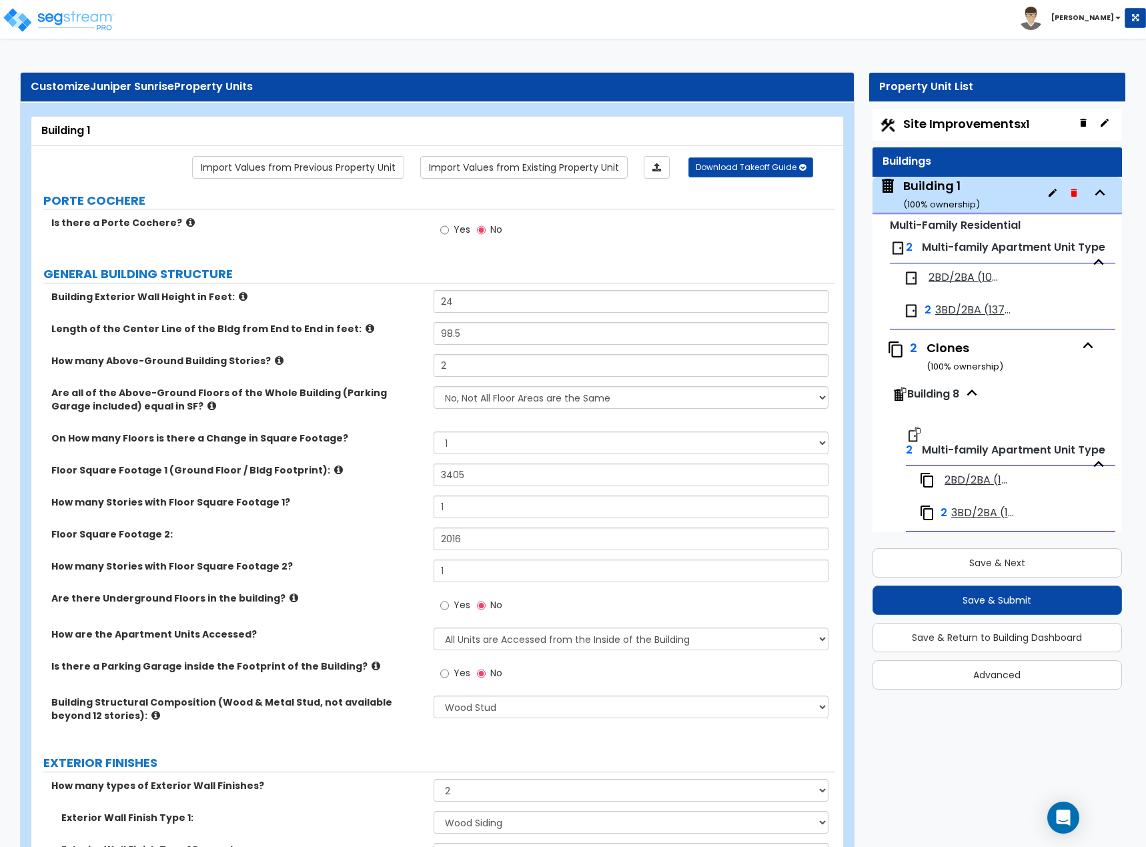
select select "2"
select select "1"
select select "2"
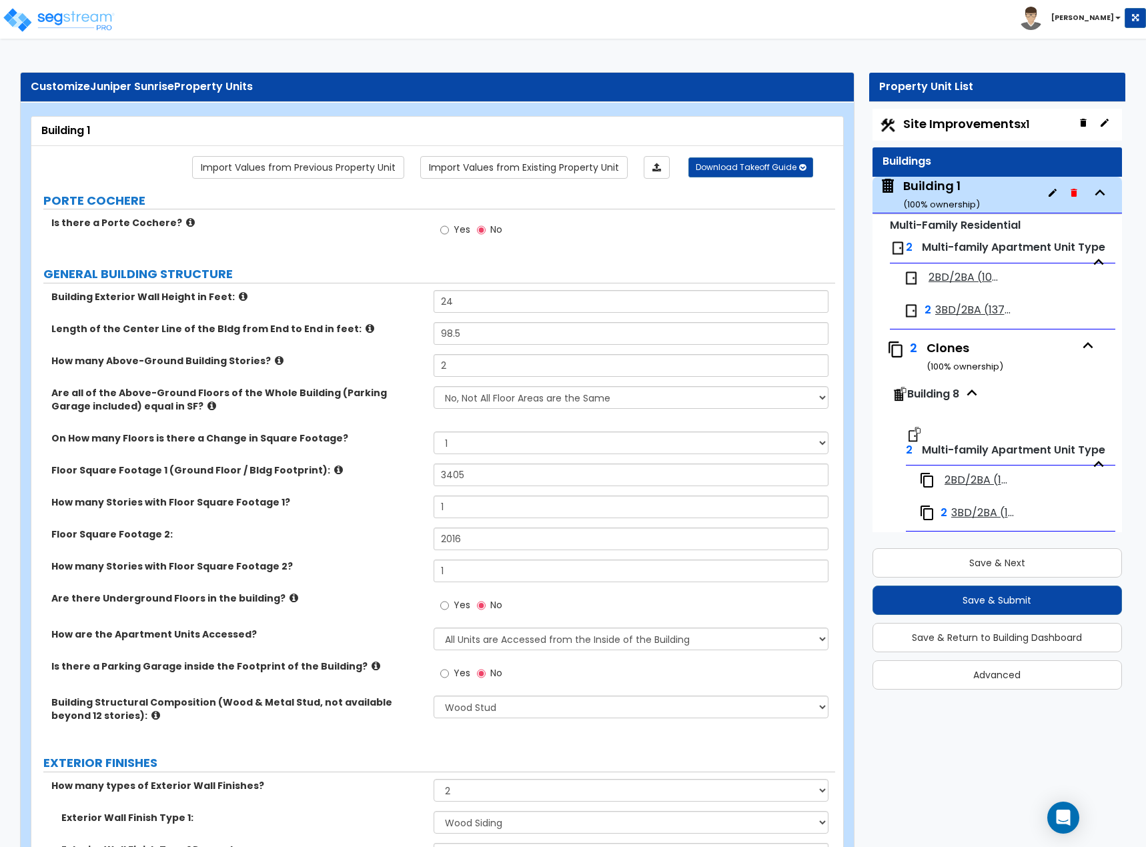
select select "1"
select select "2"
select select "1"
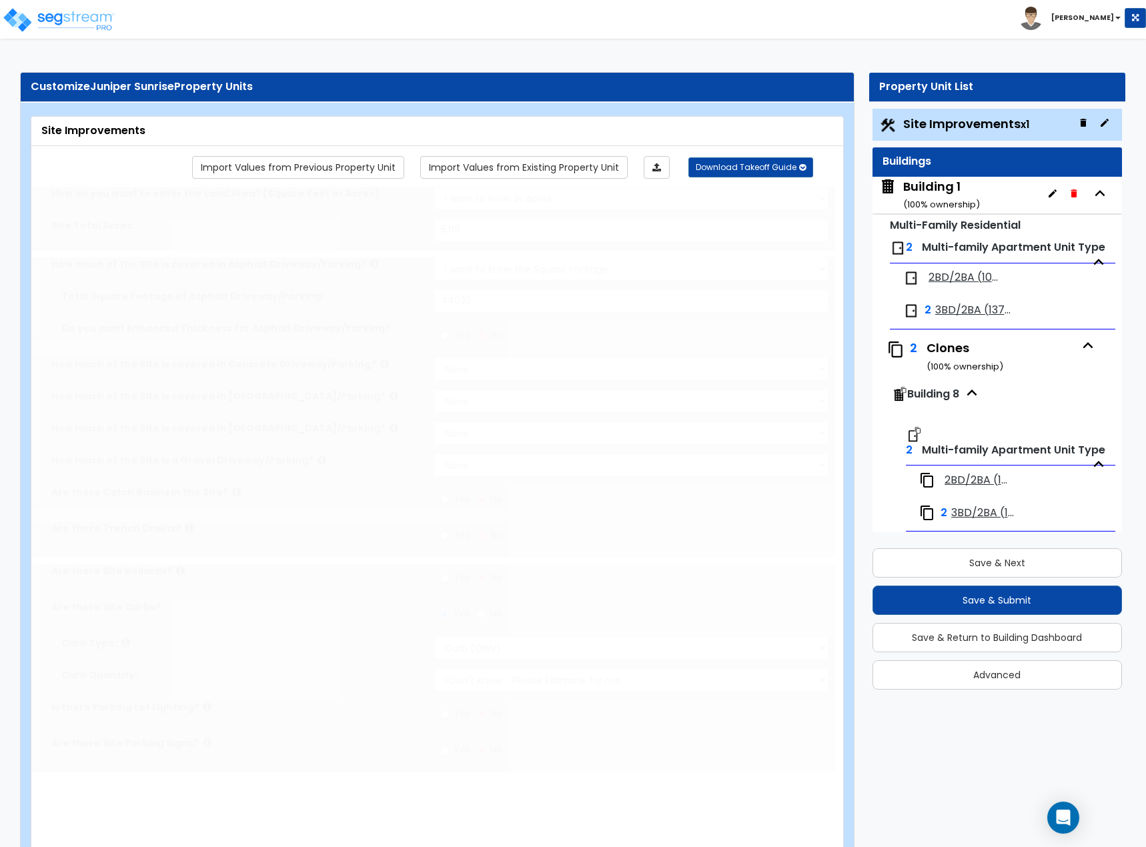
radio input "true"
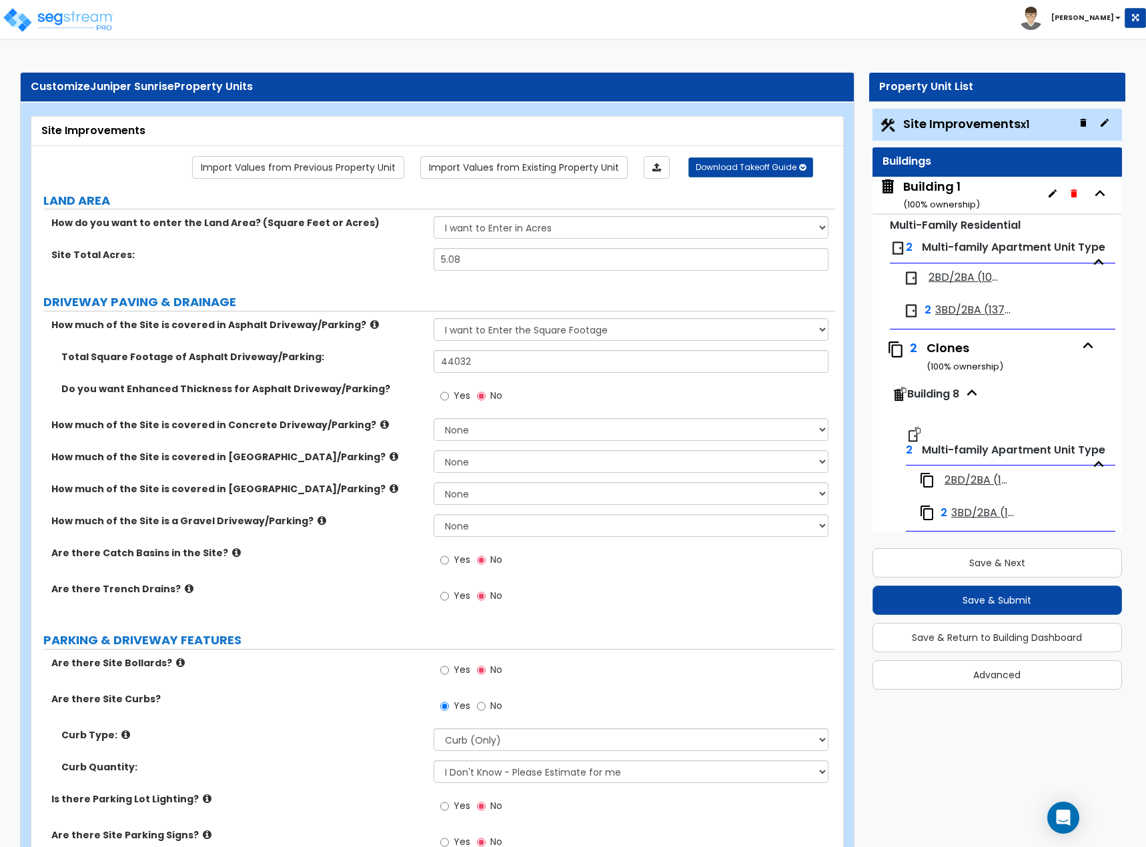
click at [285, 278] on div "Site Total Acres: 5.08" at bounding box center [433, 264] width 804 height 32
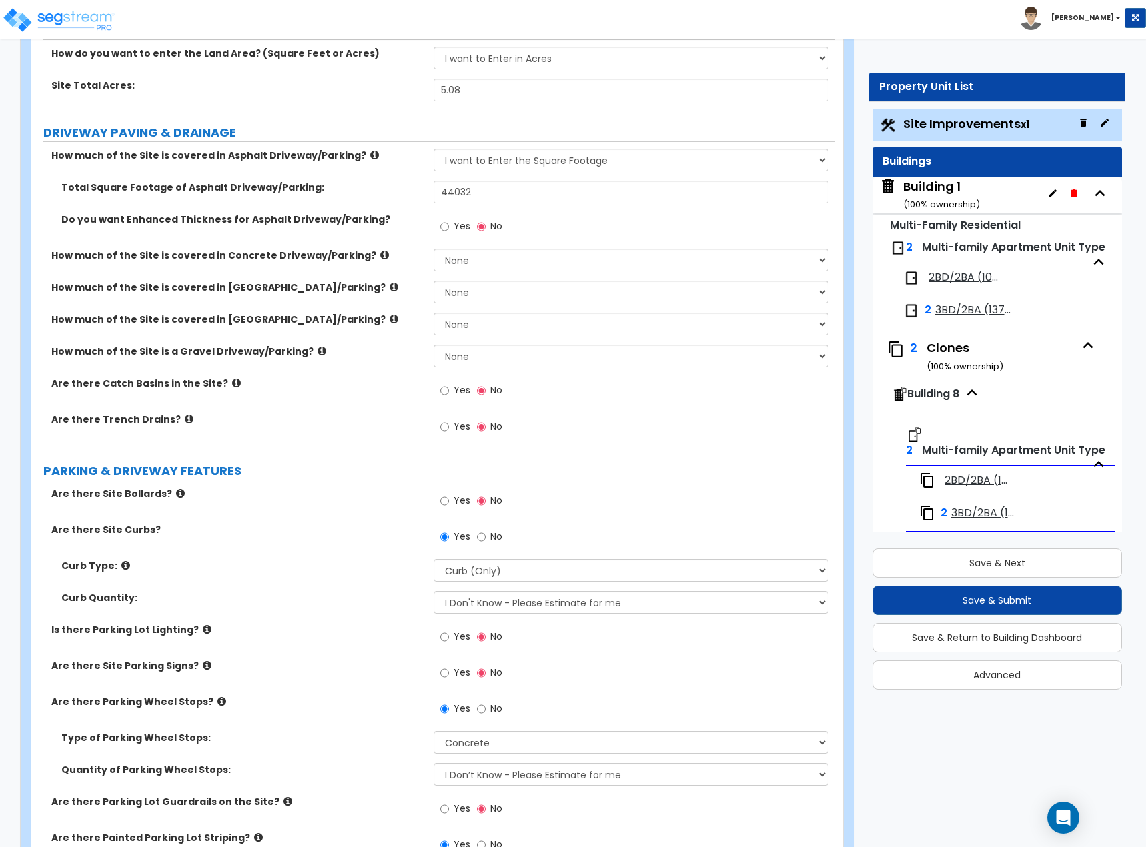
scroll to position [200, 0]
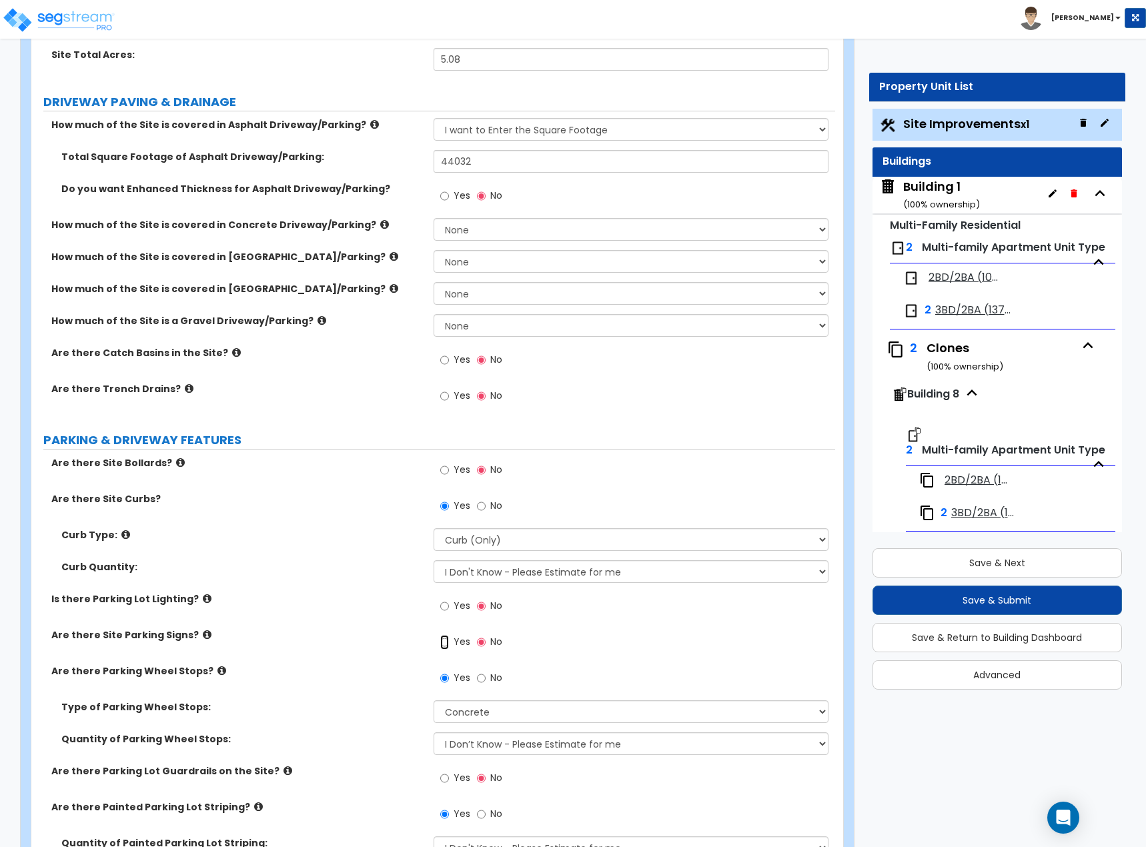
click at [443, 640] on input "Yes" at bounding box center [444, 642] width 9 height 15
radio input "true"
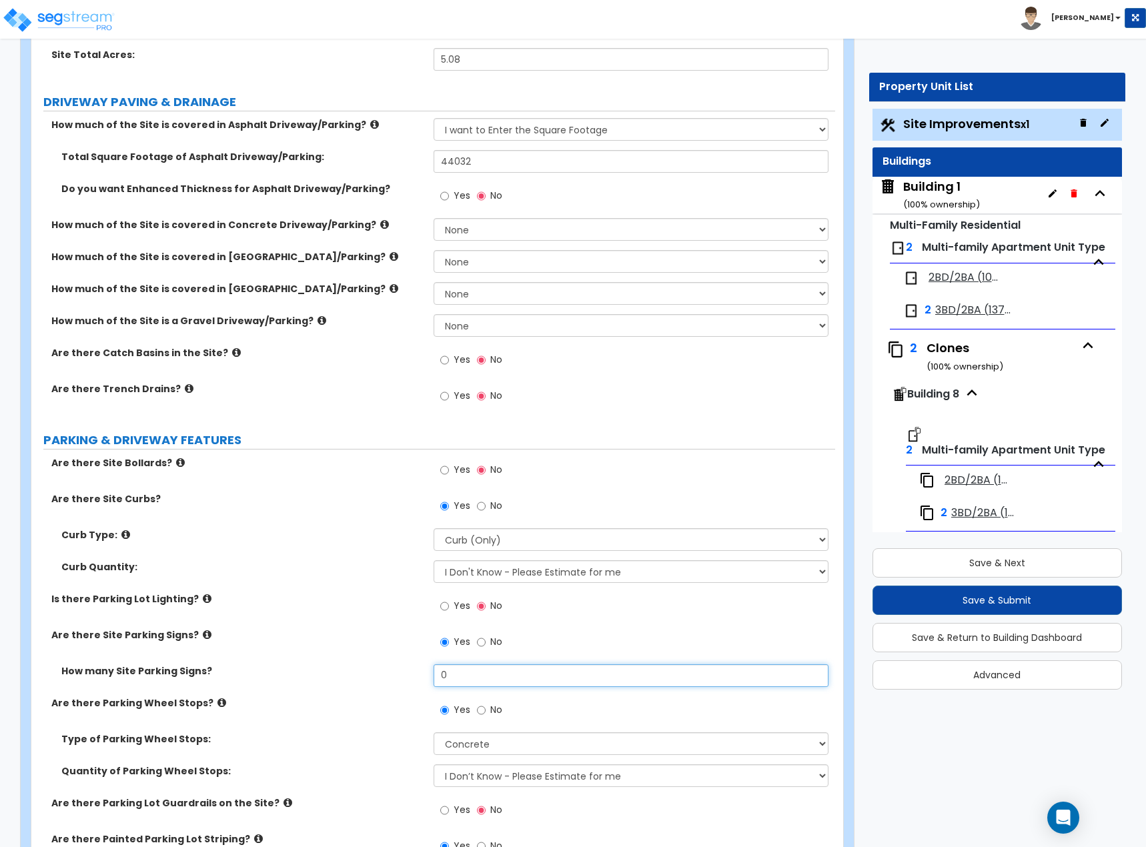
click at [454, 672] on input "0" at bounding box center [632, 675] width 396 height 23
type input "6"
click at [328, 654] on div "Are there Site Parking Signs? Yes No" at bounding box center [433, 646] width 804 height 36
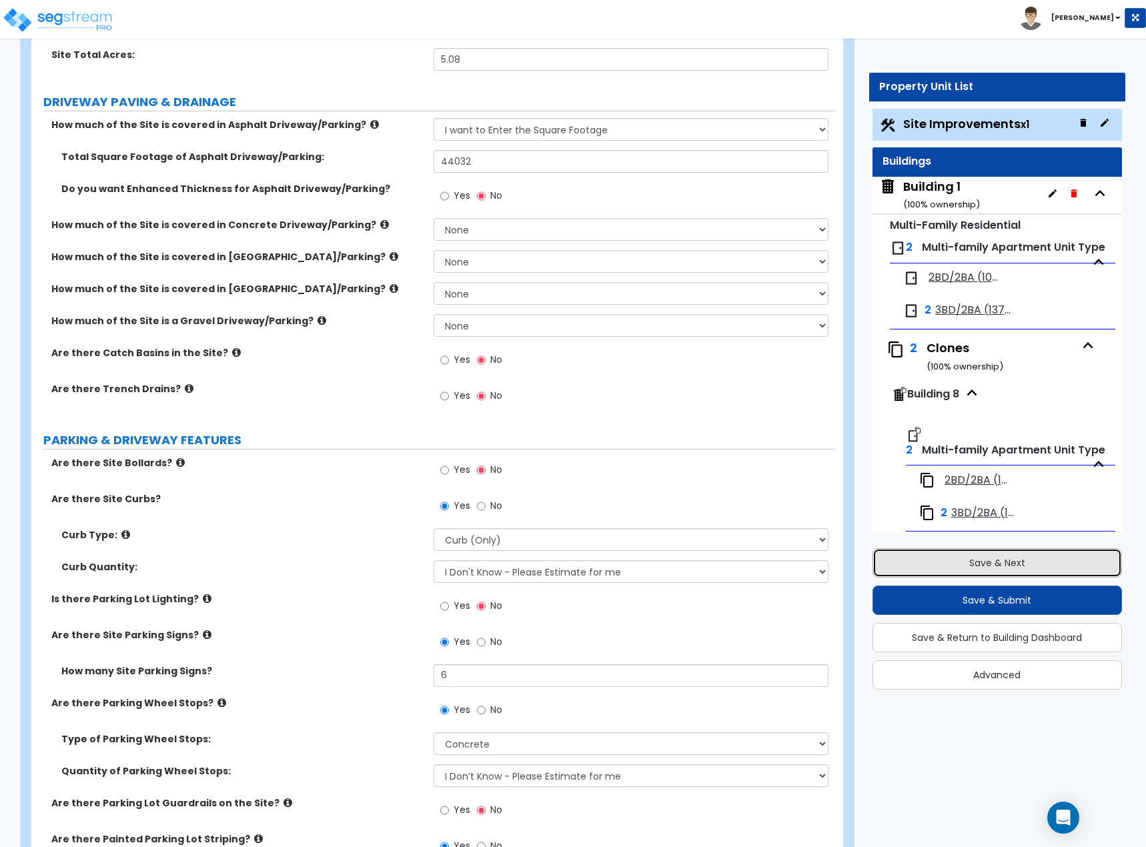
click at [1029, 555] on button "Save & Next" at bounding box center [998, 562] width 250 height 29
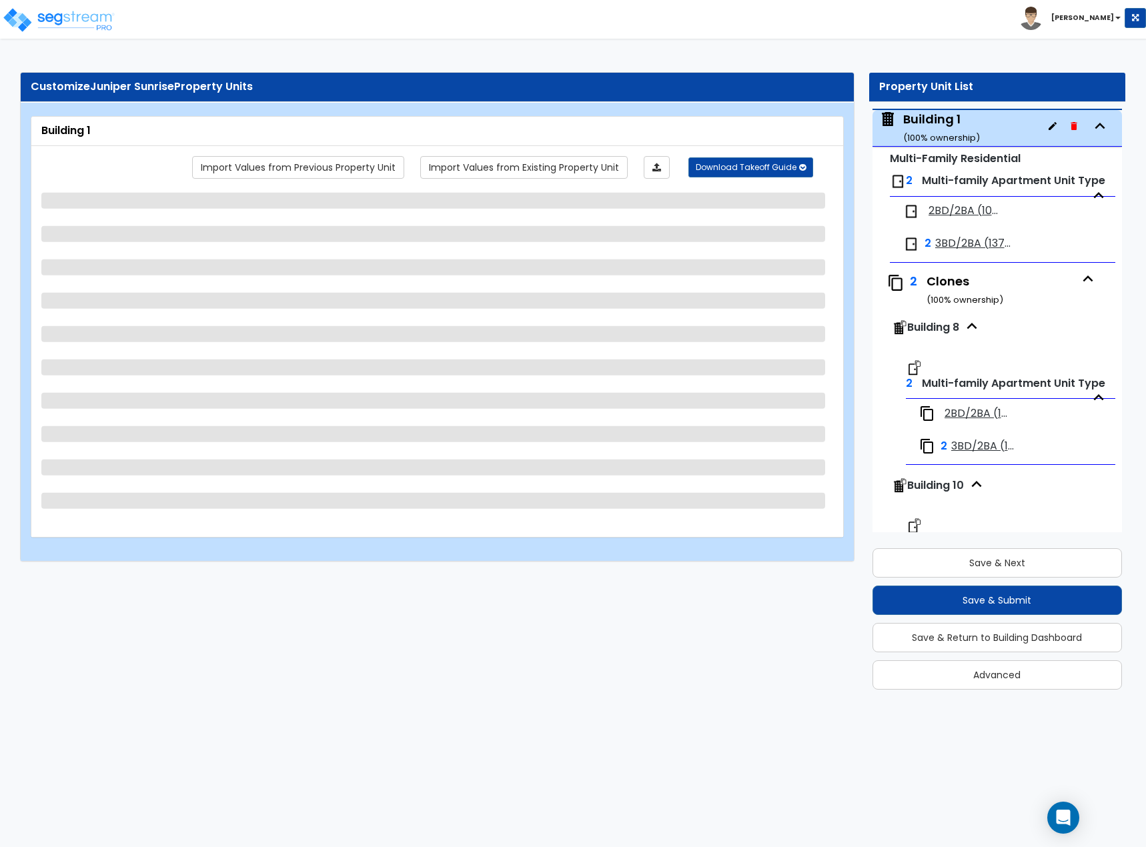
scroll to position [68, 0]
select select "1"
select select "7"
select select "2"
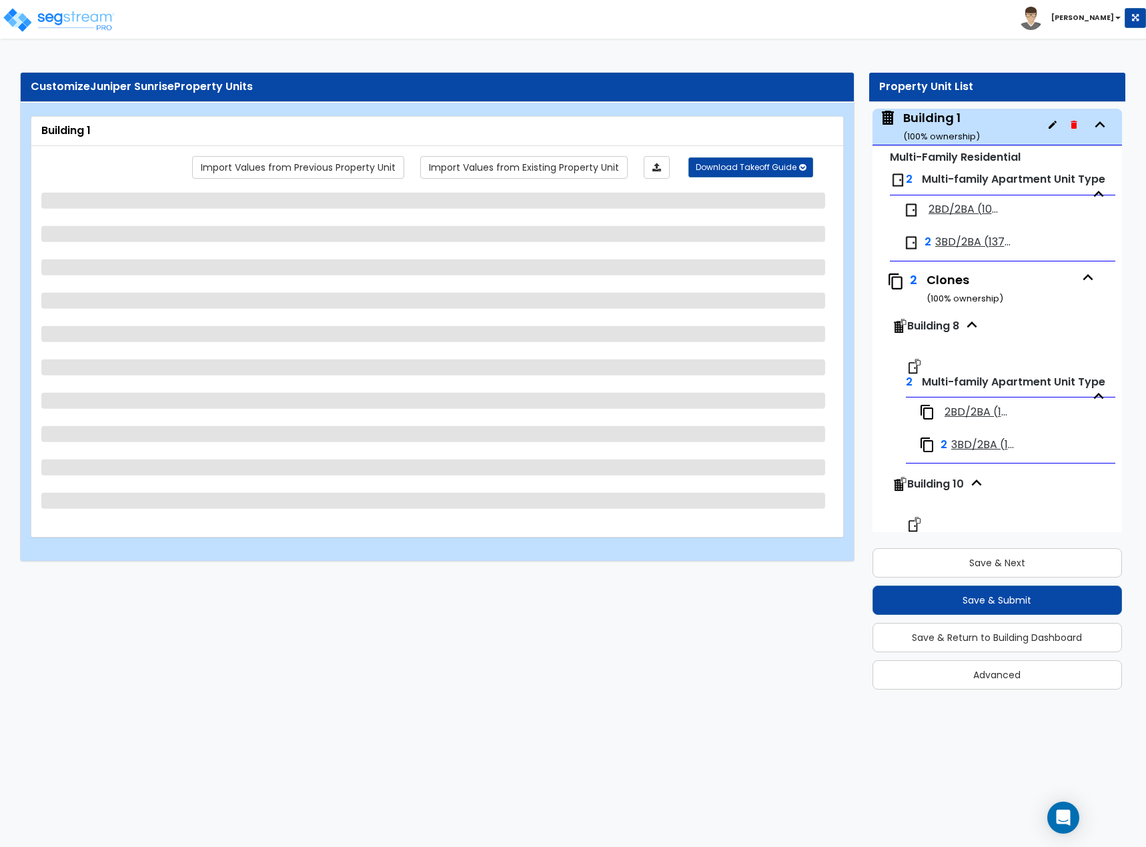
select select "4"
select select "3"
select select "1"
select select "2"
select select "1"
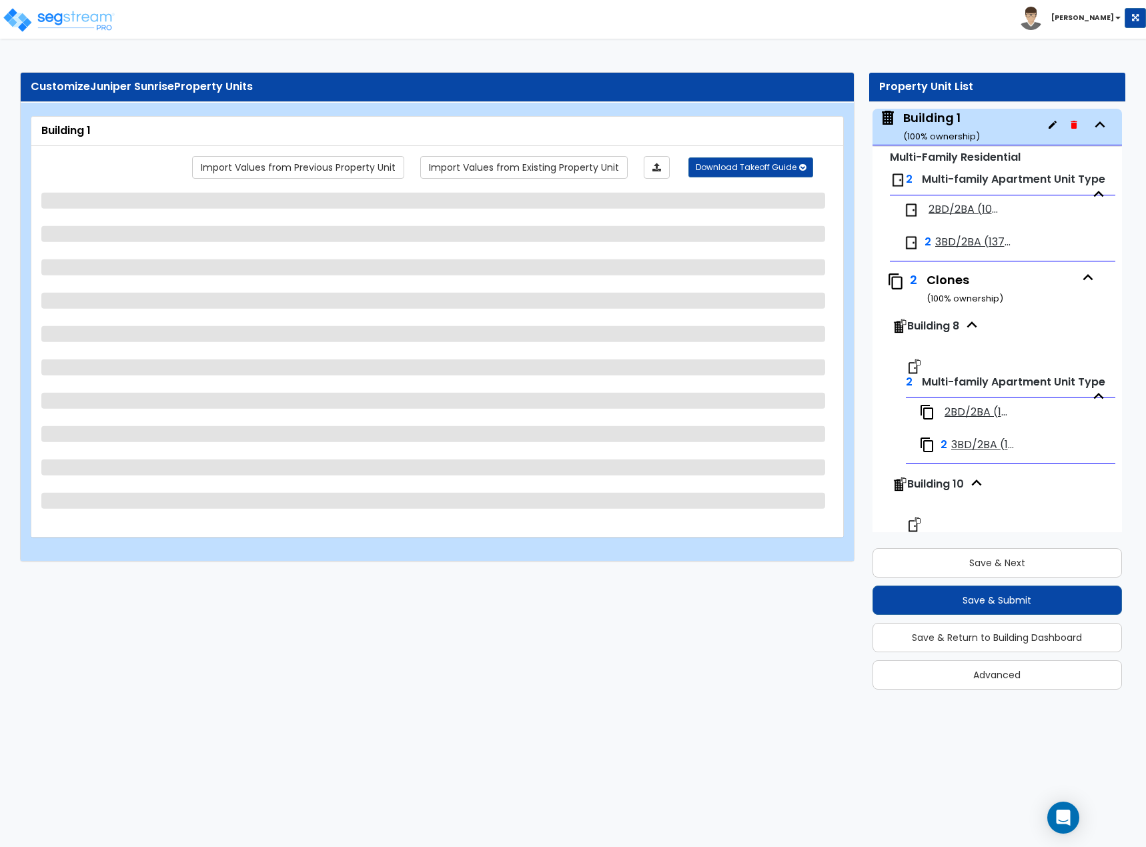
select select "1"
select select "3"
select select "1"
select select "3"
select select "1"
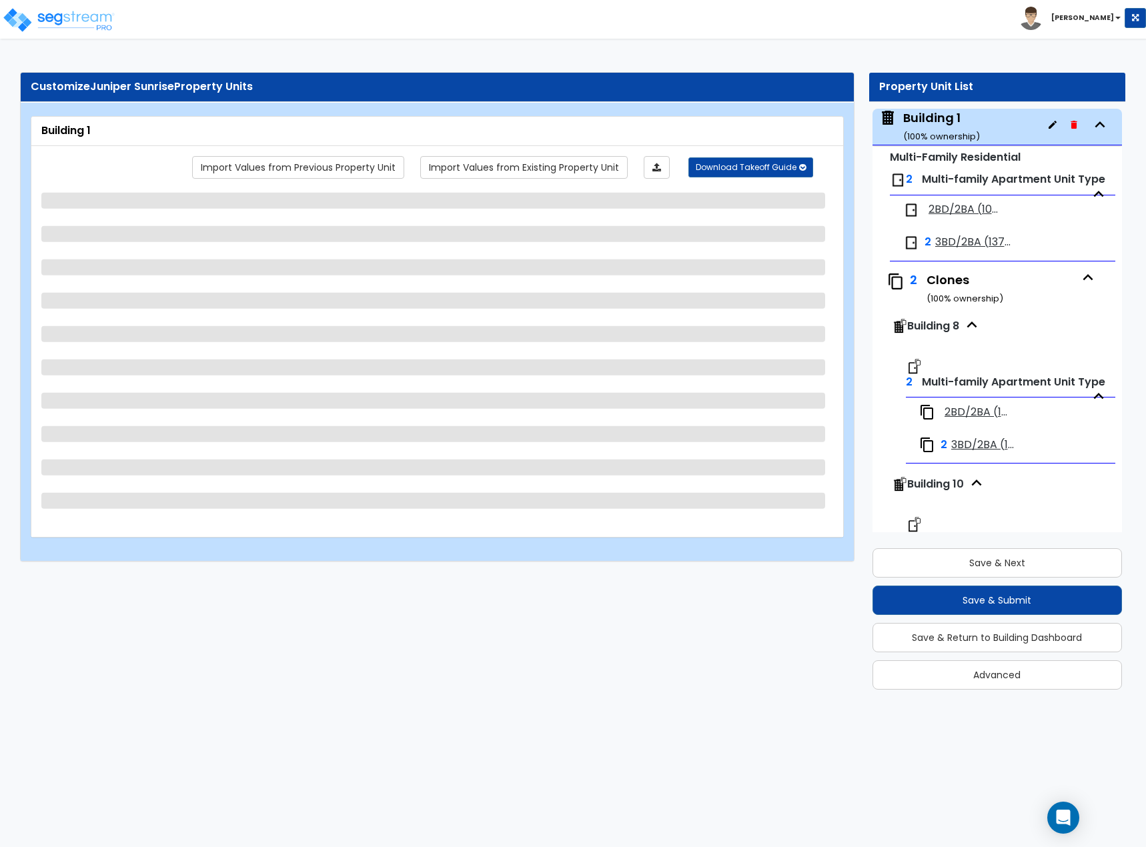
select select "2"
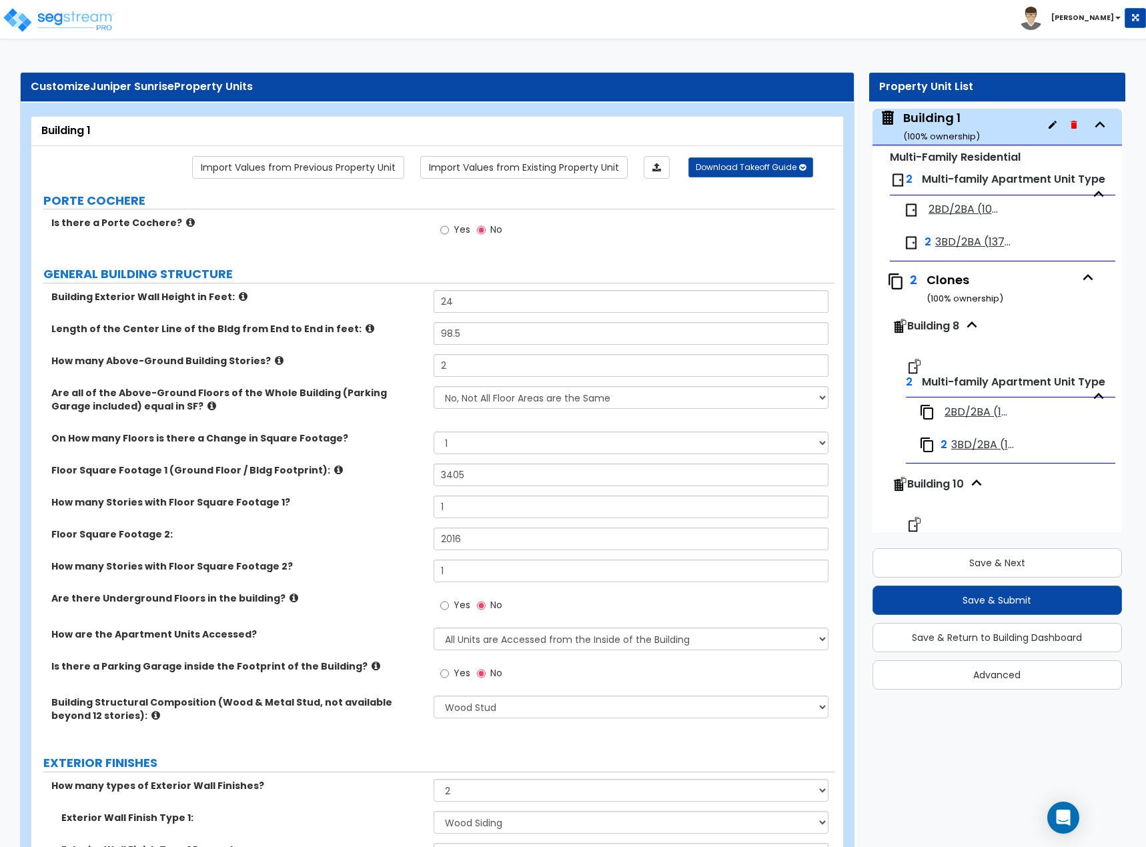
click at [344, 513] on div "How many Stories with Floor Square Footage 1? 1" at bounding box center [433, 512] width 804 height 32
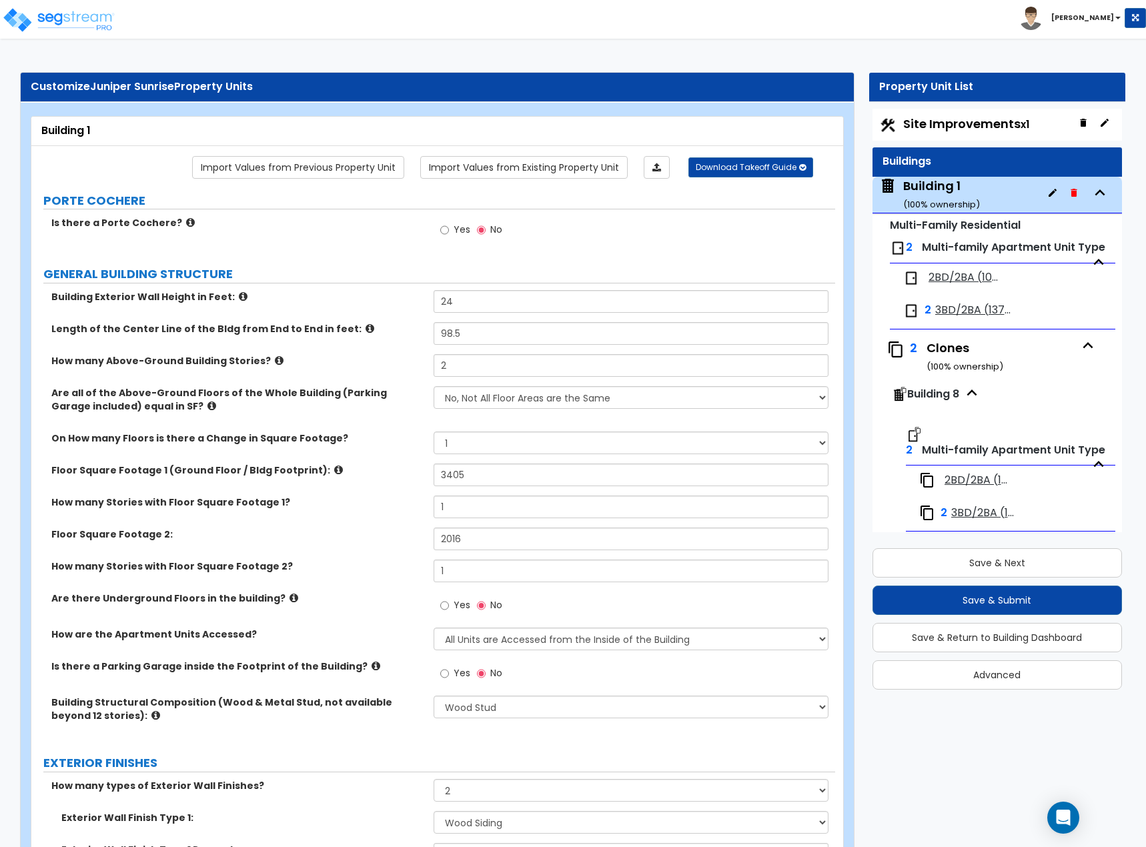
click at [953, 116] on span "Site Improvements x1" at bounding box center [966, 123] width 126 height 17
select select "2"
select select "1"
select select "2"
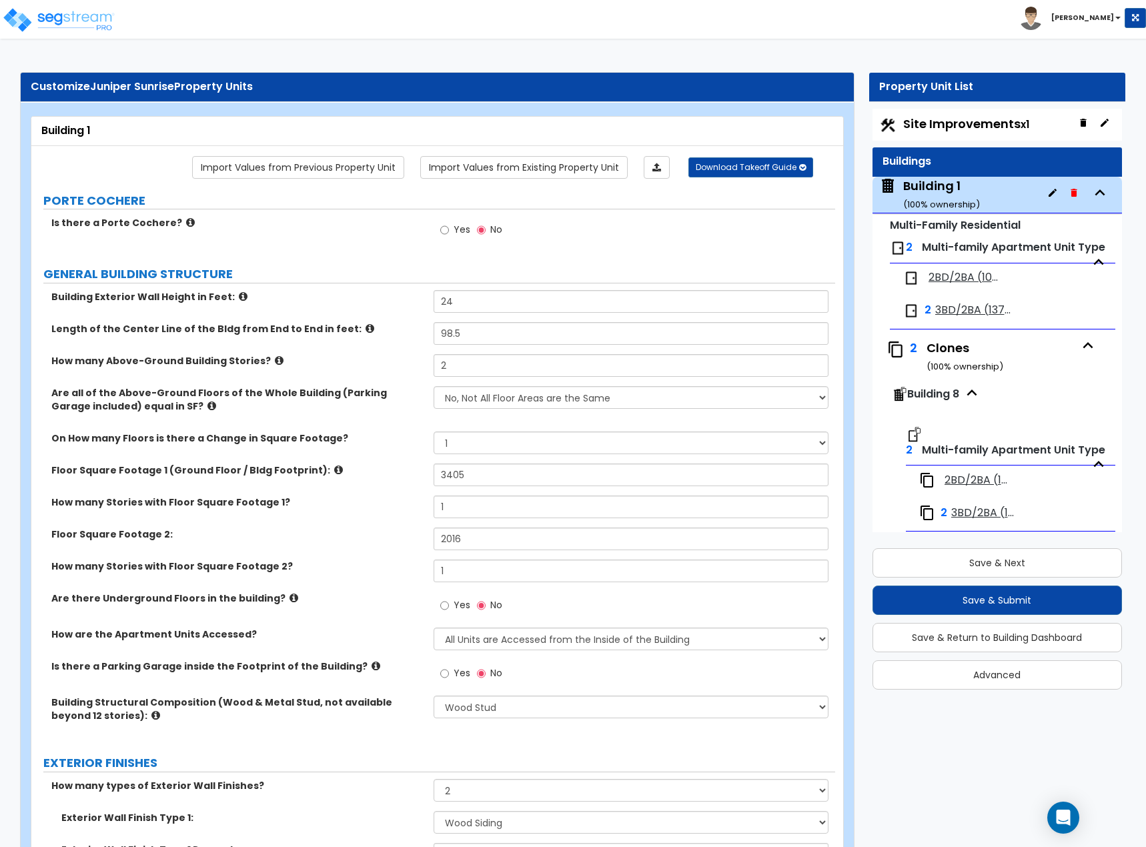
select select "1"
select select "2"
select select "1"
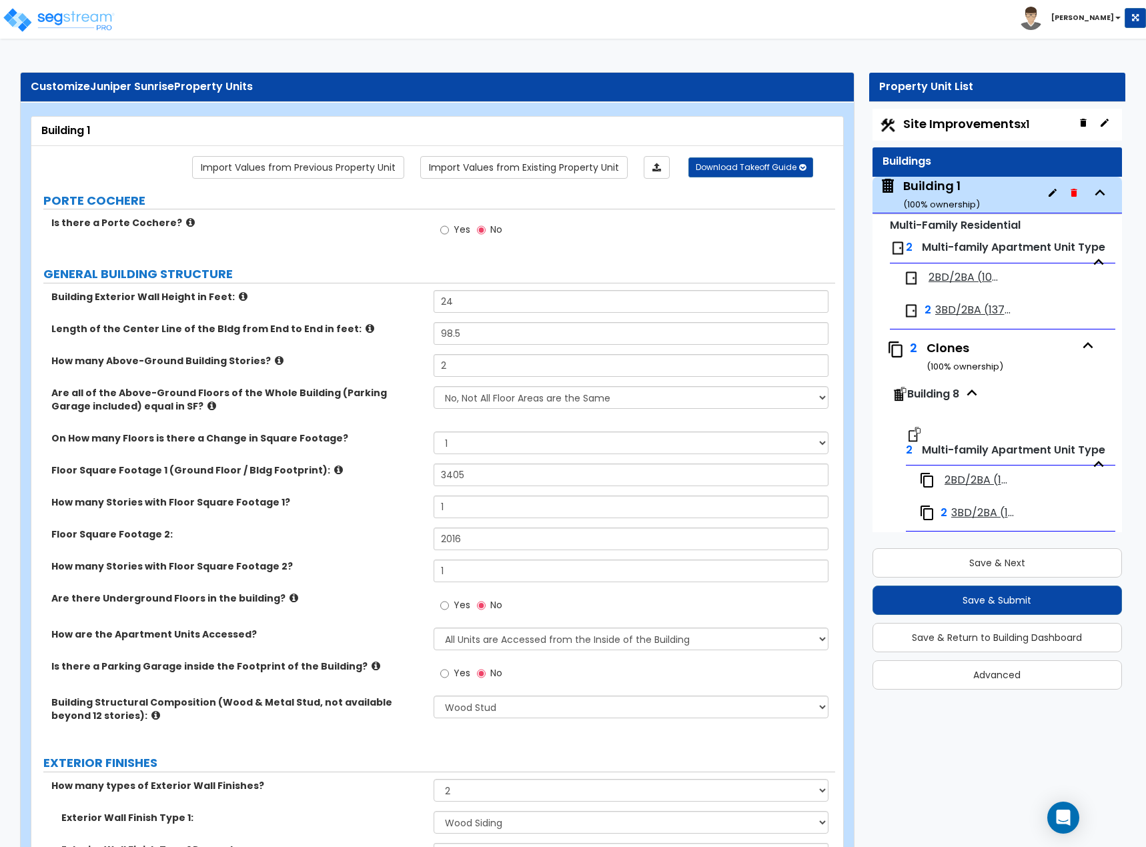
select select "1"
select select "2"
select select "1"
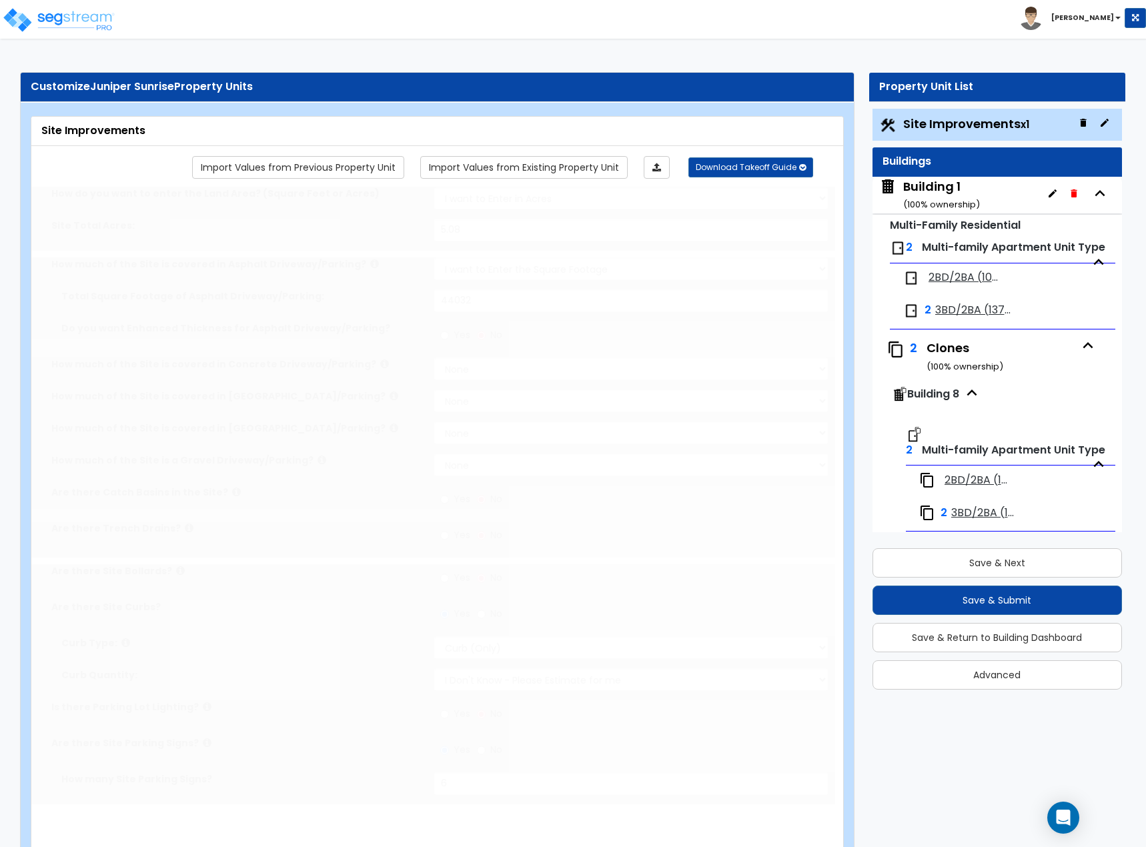
radio input "true"
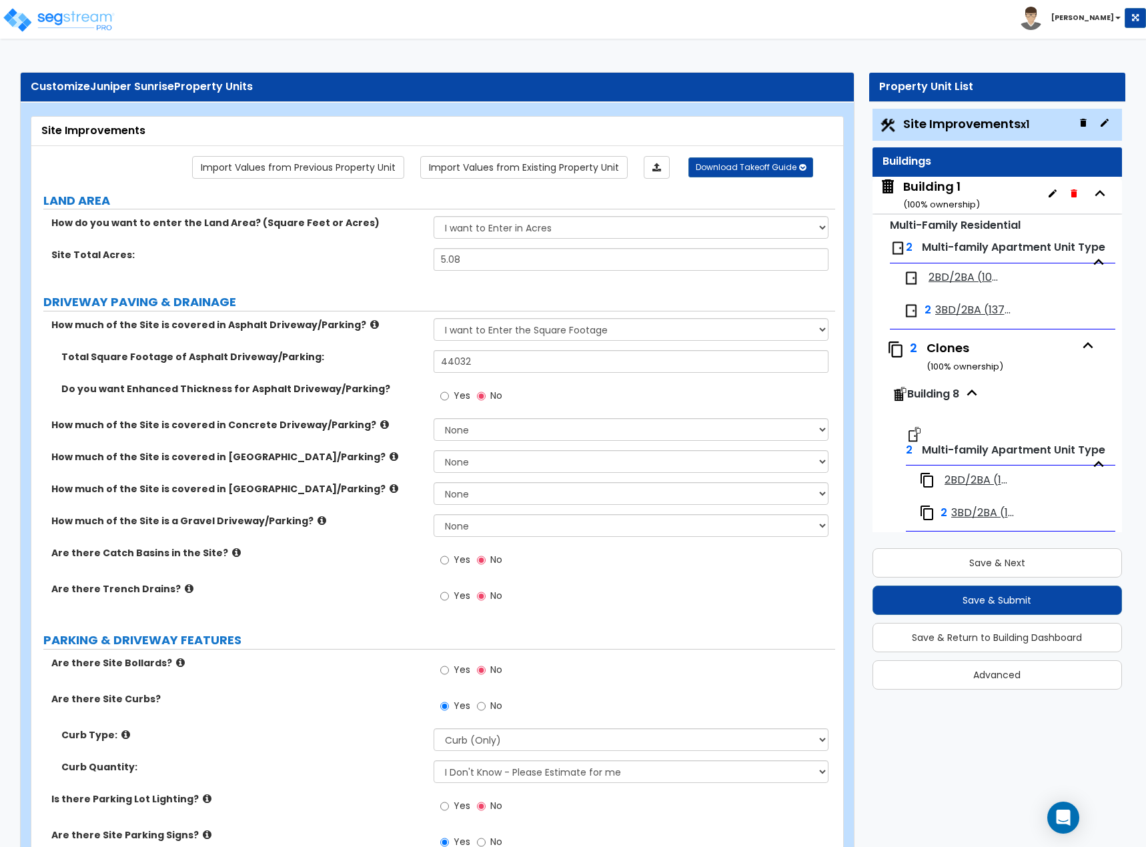
scroll to position [2491, 0]
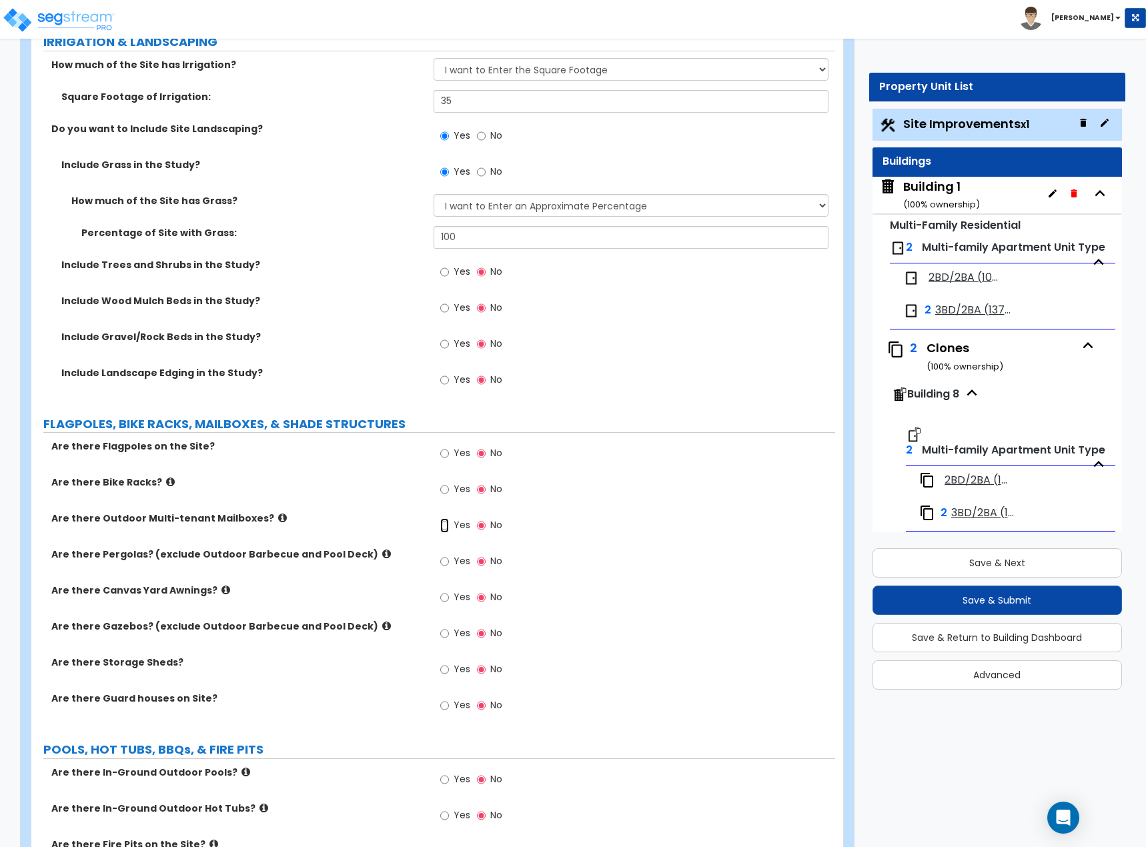
click at [446, 524] on input "Yes" at bounding box center [444, 525] width 9 height 15
radio input "true"
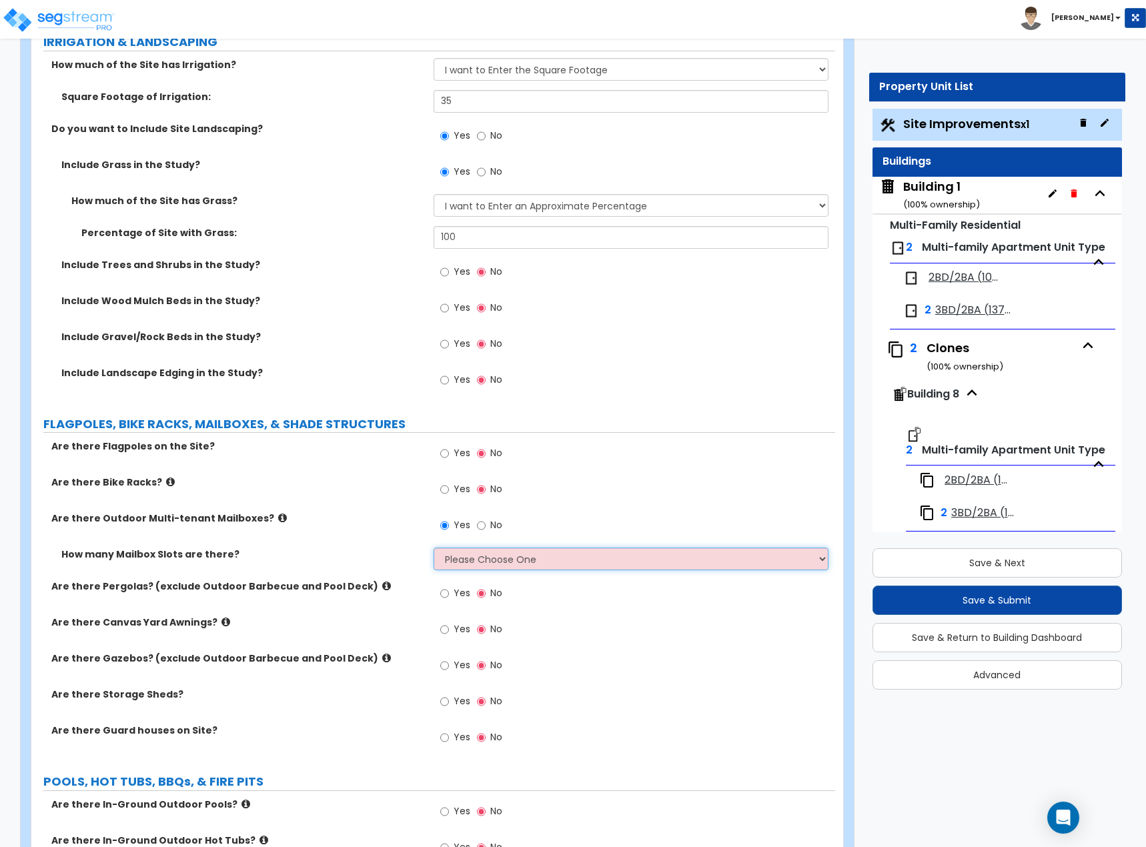
click at [502, 560] on select "Please Choose One I Don't Know, Please Estimate for Me I will Enter the Number …" at bounding box center [632, 559] width 396 height 23
select select "1"
click at [434, 548] on select "Please Choose One I Don't Know, Please Estimate for Me I will Enter the Number …" at bounding box center [632, 559] width 396 height 23
click at [367, 304] on label "Include Wood Mulch Beds in the Study?" at bounding box center [242, 300] width 362 height 13
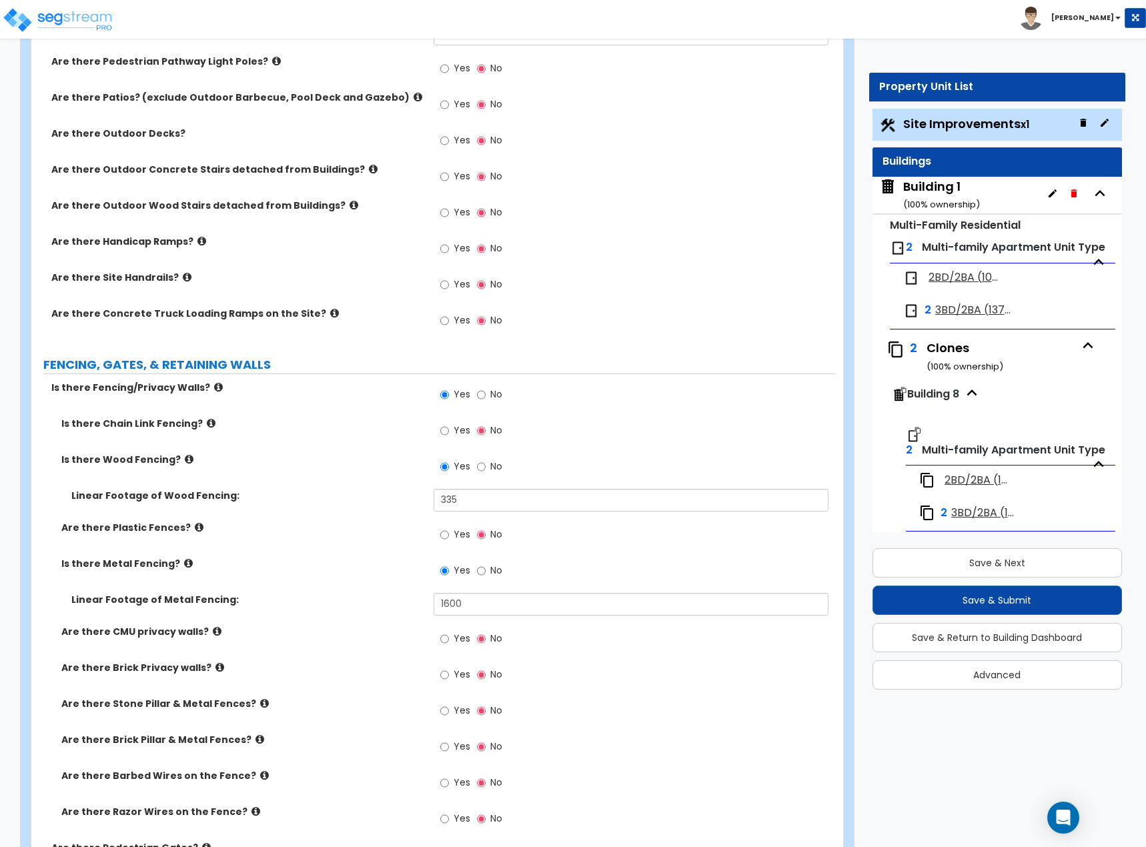
click at [458, 430] on span "Yes" at bounding box center [462, 430] width 17 height 13
click at [449, 430] on input "Yes" at bounding box center [444, 431] width 9 height 15
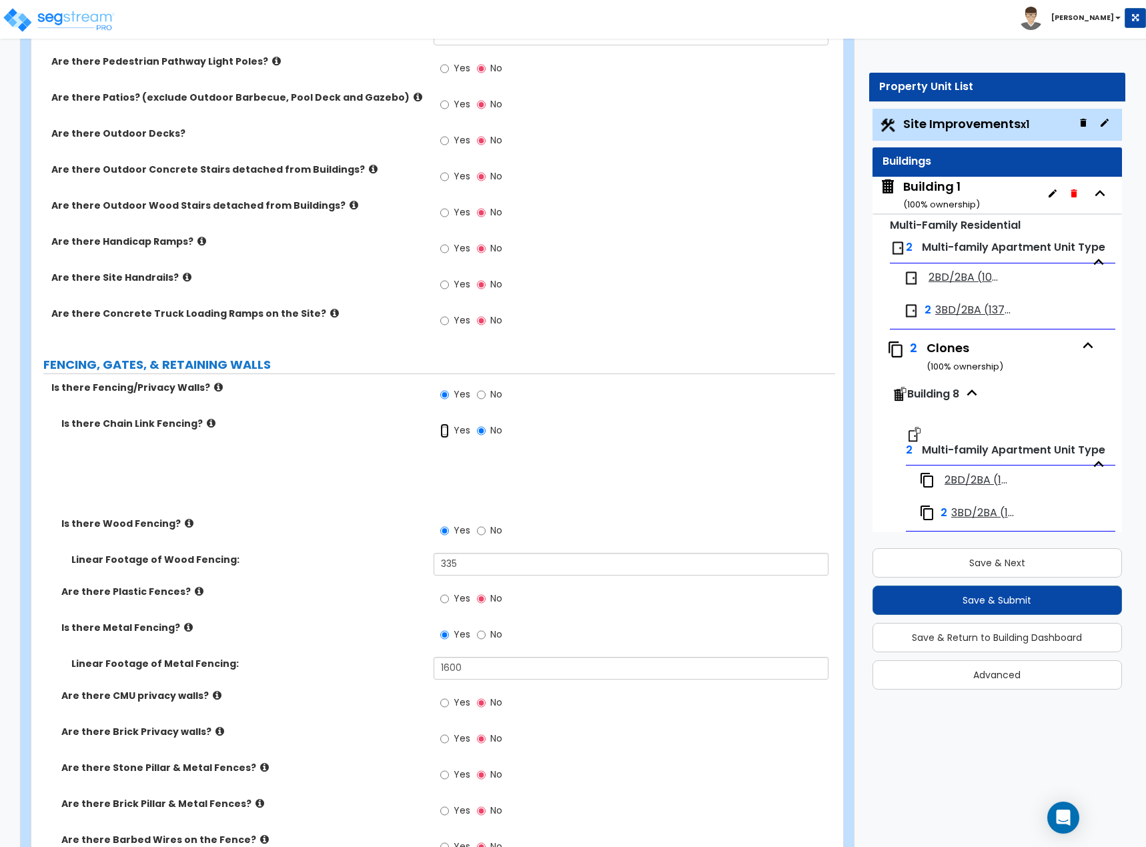
radio input "true"
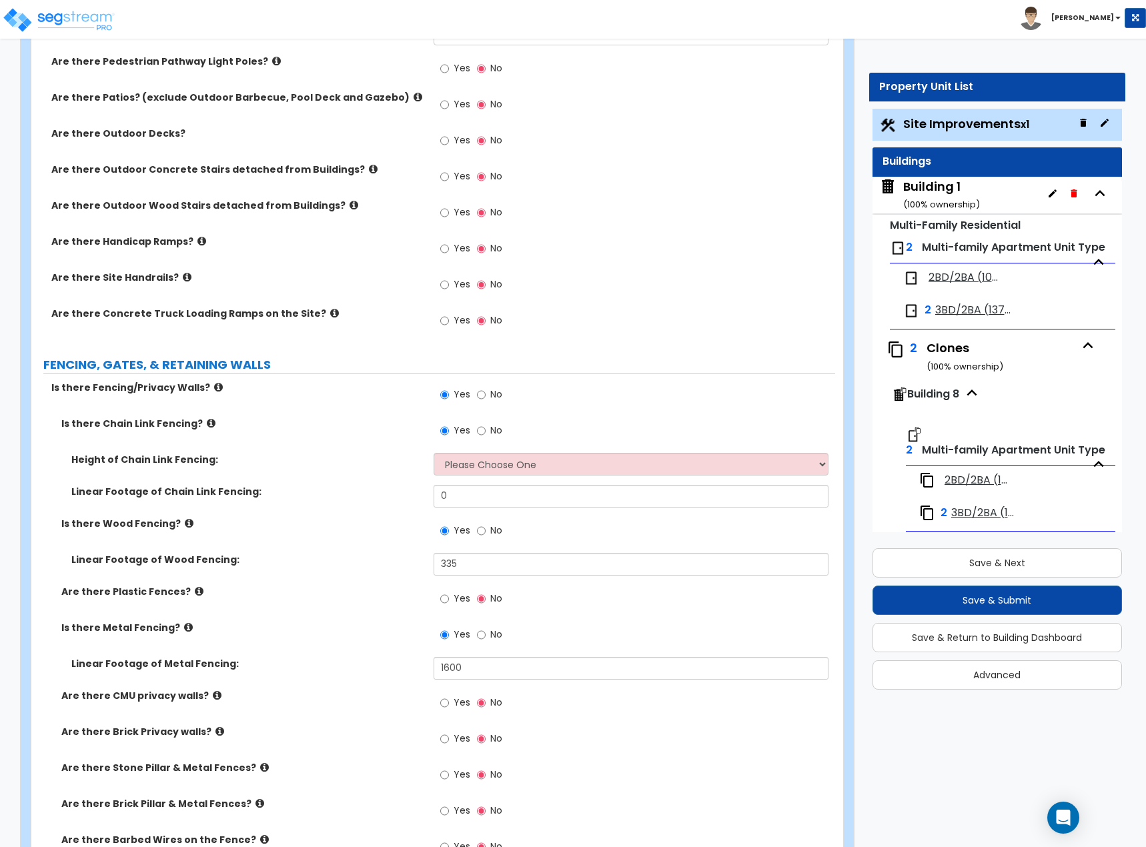
click at [479, 478] on div "Height of Chain Link Fencing: Please Choose One 3 feet 4 feet 5 feet 6 feet 10 …" at bounding box center [433, 469] width 804 height 32
click at [482, 470] on select "Please Choose One 3 feet 4 feet 5 feet 6 feet 10 feet 12 feet" at bounding box center [632, 464] width 396 height 23
select select "3"
click at [434, 453] on select "Please Choose One 3 feet 4 feet 5 feet 6 feet 10 feet 12 feet" at bounding box center [632, 464] width 396 height 23
click at [650, 239] on div "Yes No" at bounding box center [635, 253] width 402 height 36
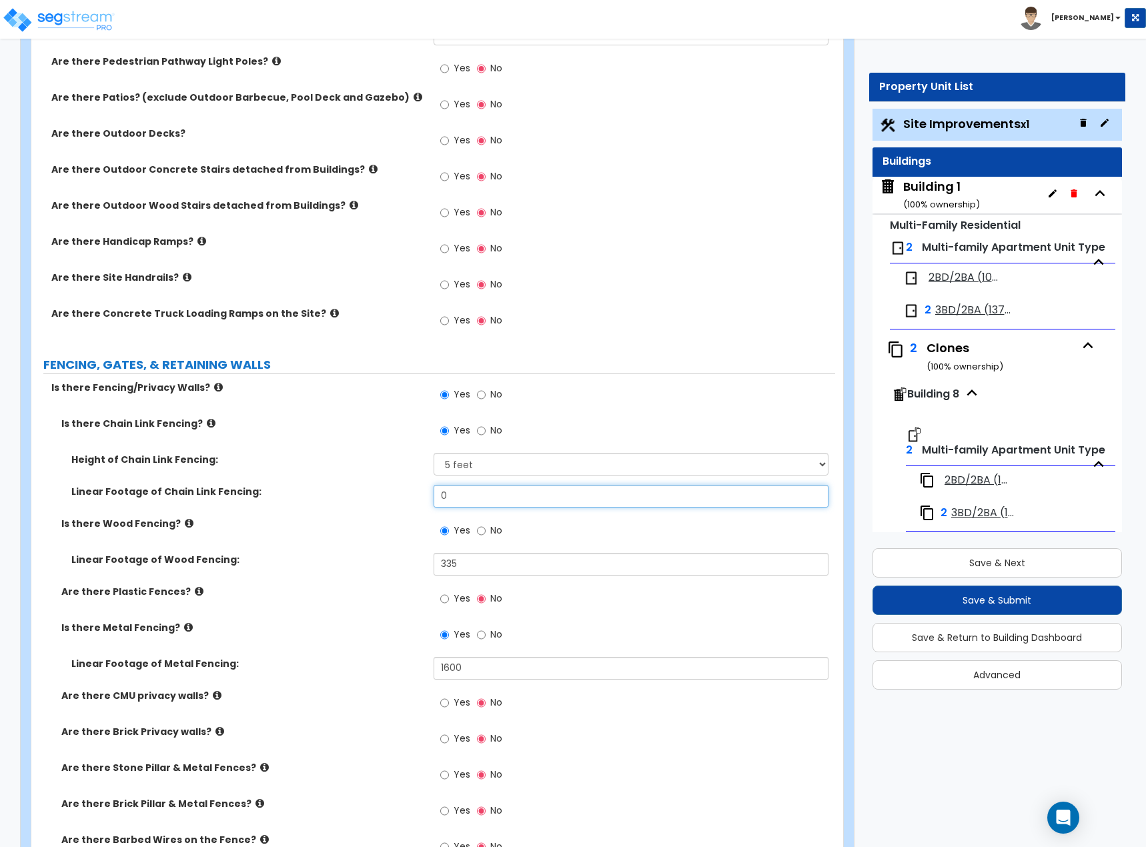
click at [496, 506] on input "0" at bounding box center [632, 496] width 396 height 23
type input "100"
click at [623, 244] on div "Yes No" at bounding box center [635, 253] width 402 height 36
click at [342, 524] on label "Is there Wood Fencing?" at bounding box center [242, 523] width 362 height 13
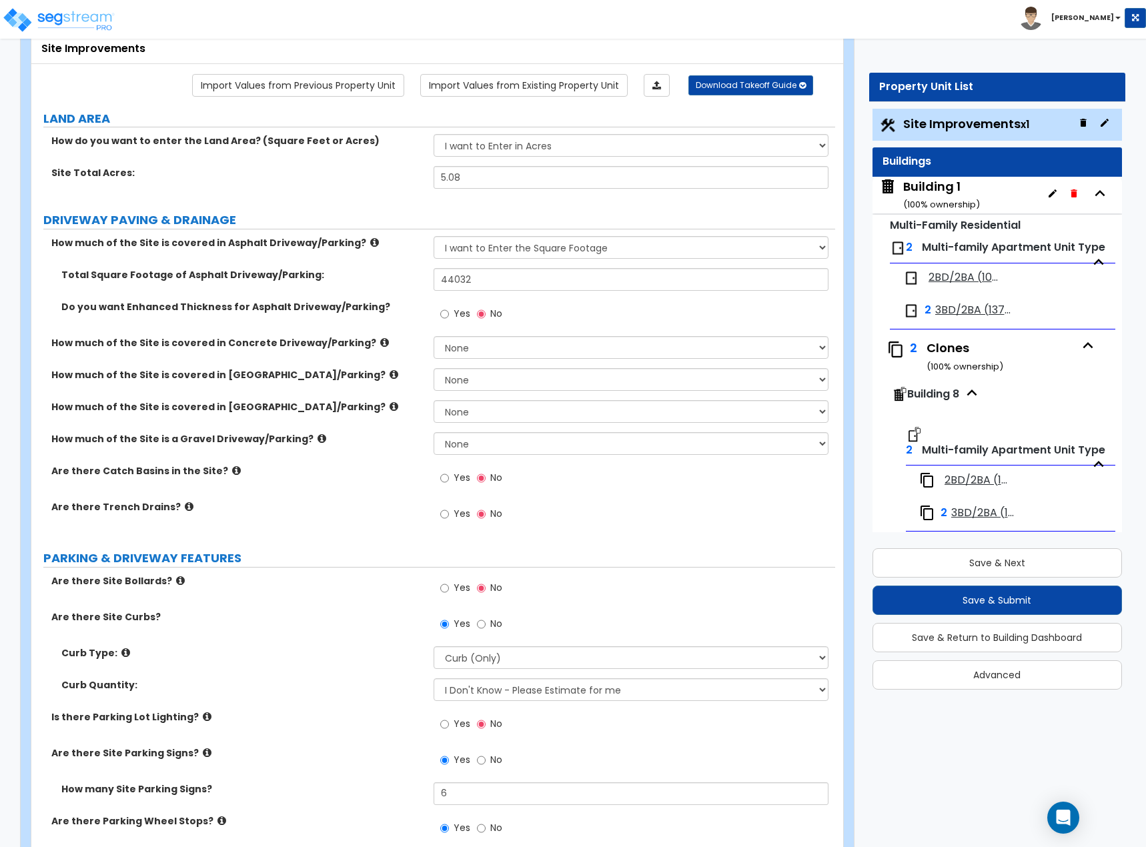
scroll to position [0, 0]
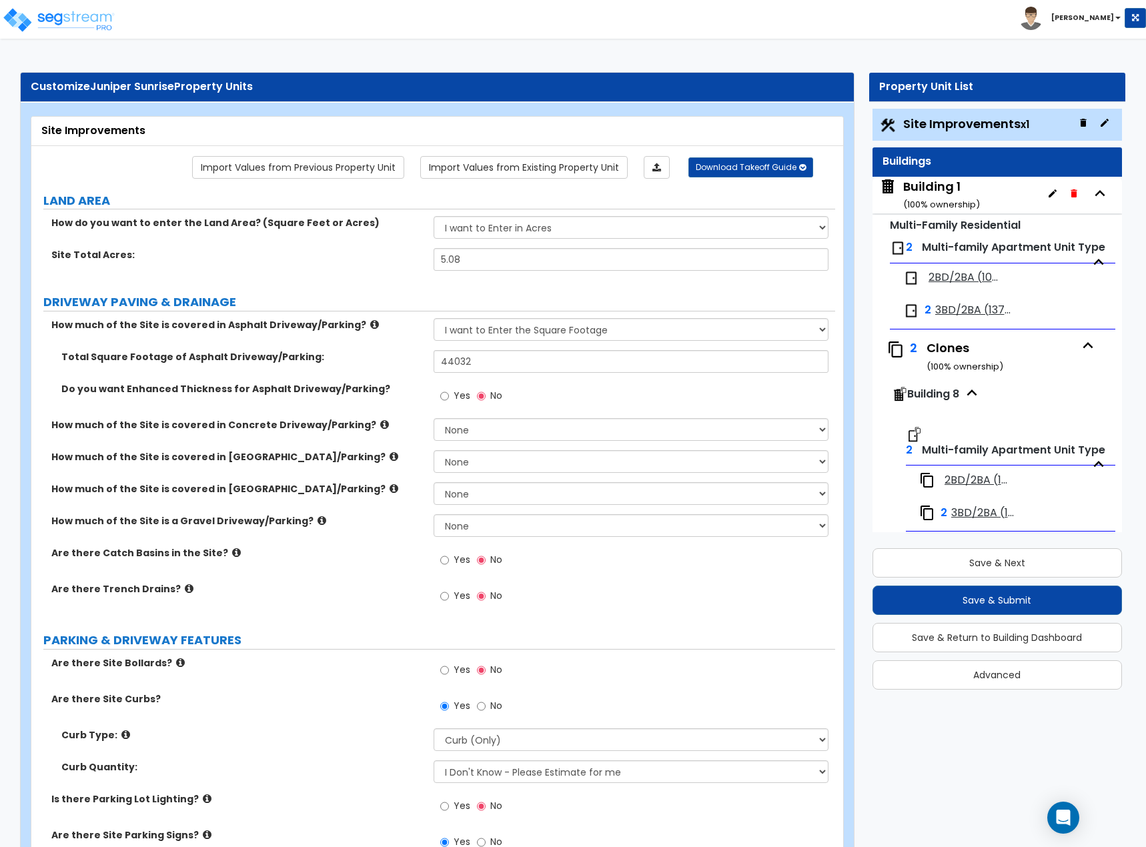
click at [312, 602] on div "Are there Trench Drains? Yes No" at bounding box center [433, 600] width 804 height 36
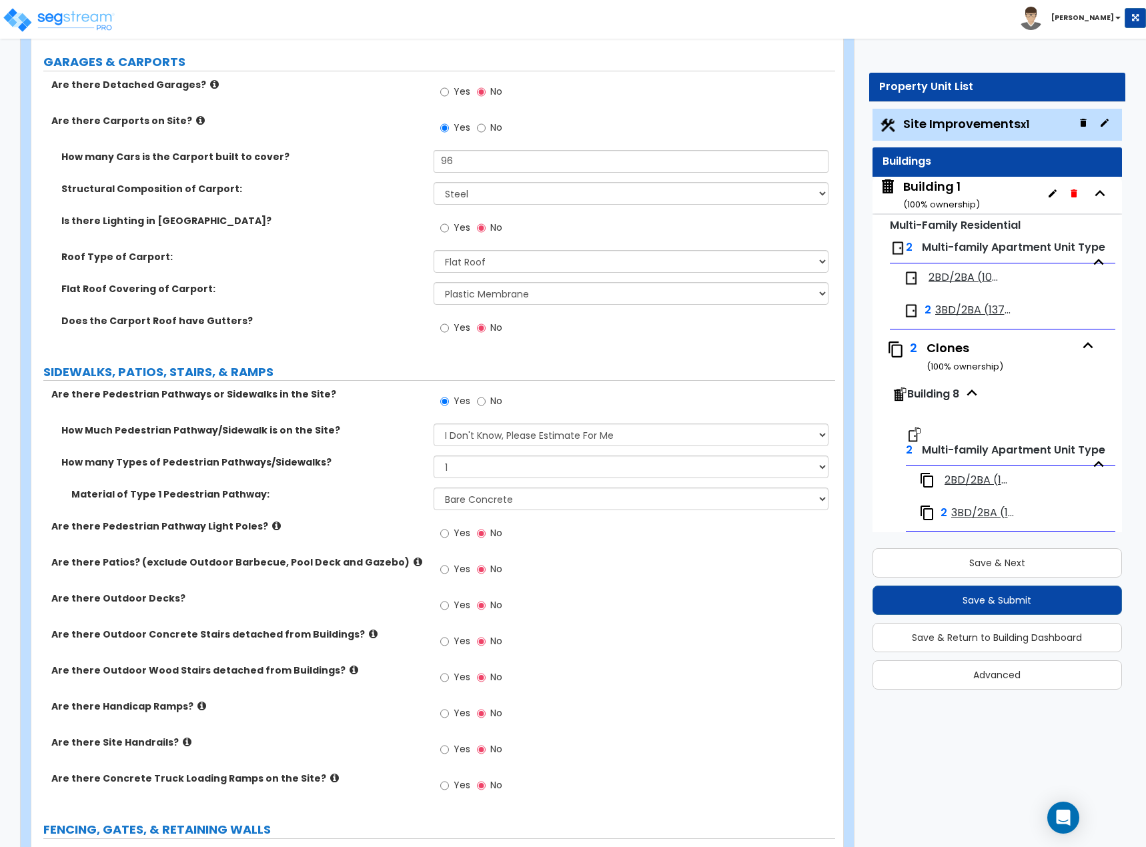
scroll to position [1401, 0]
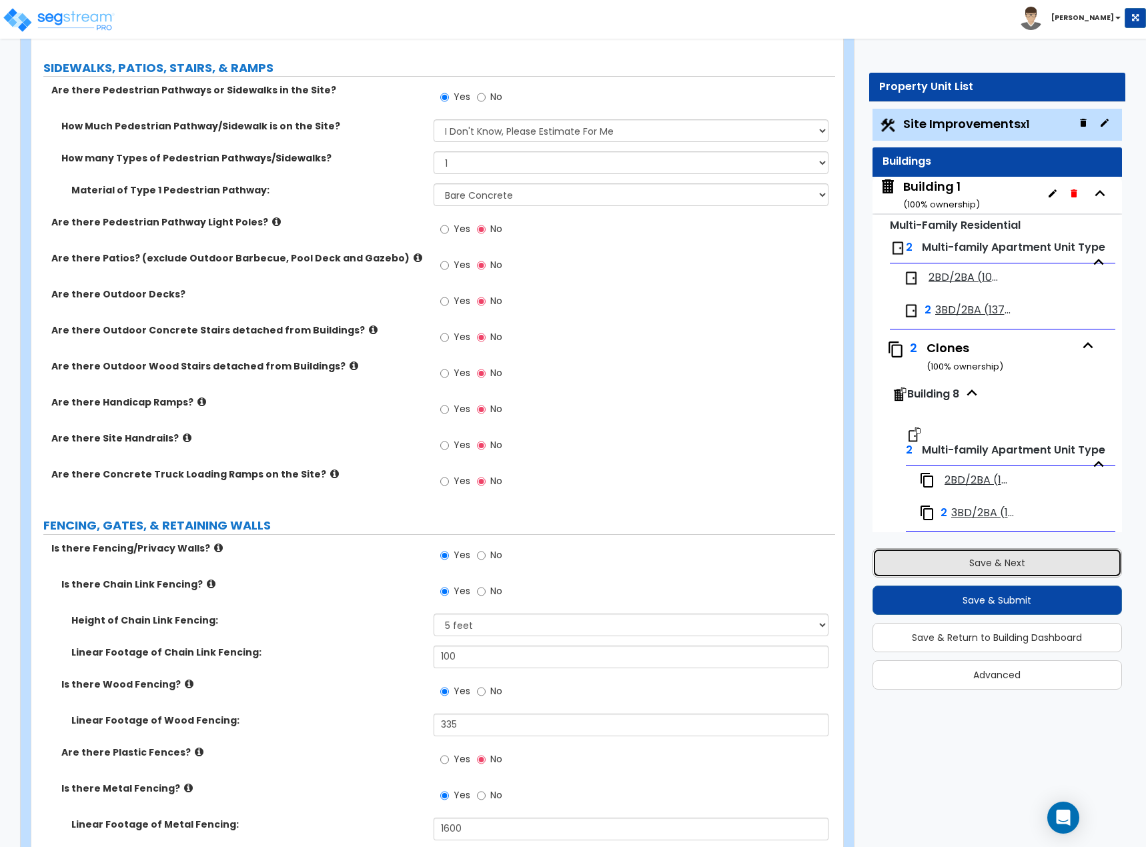
click at [894, 550] on button "Save & Next" at bounding box center [998, 562] width 250 height 29
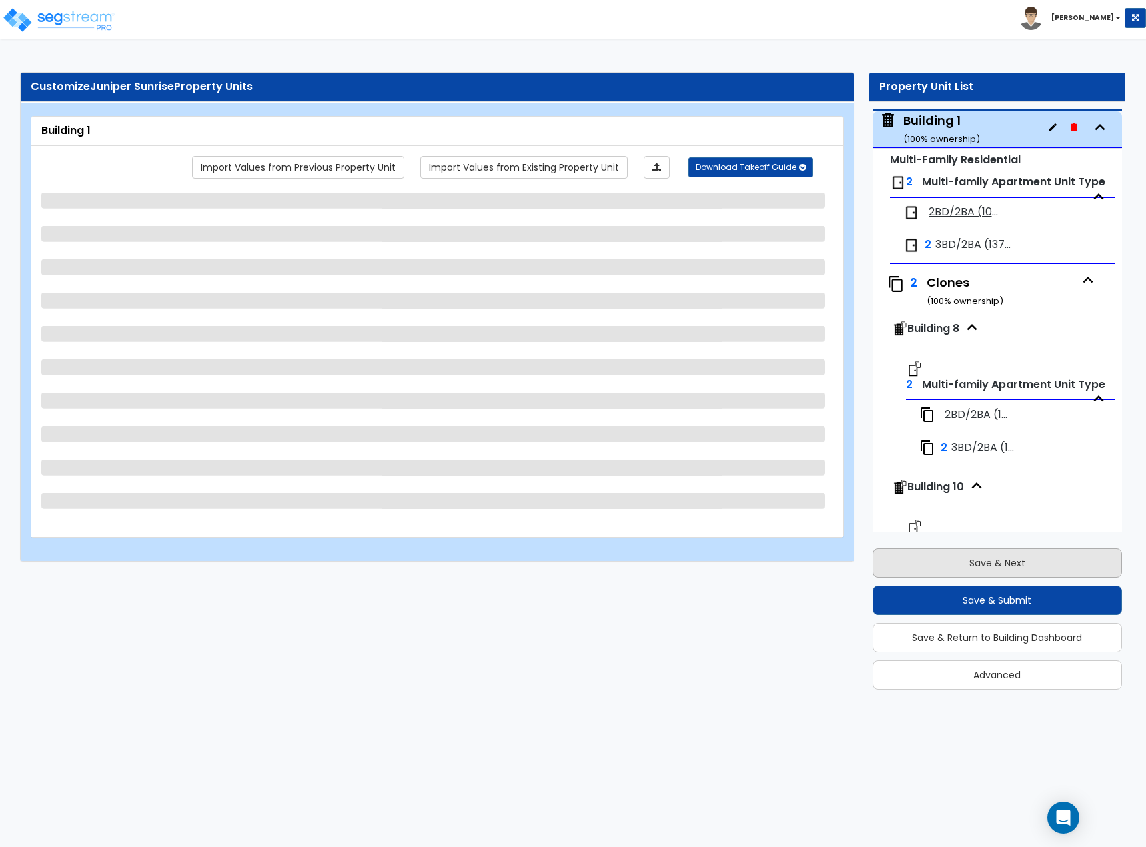
scroll to position [68, 0]
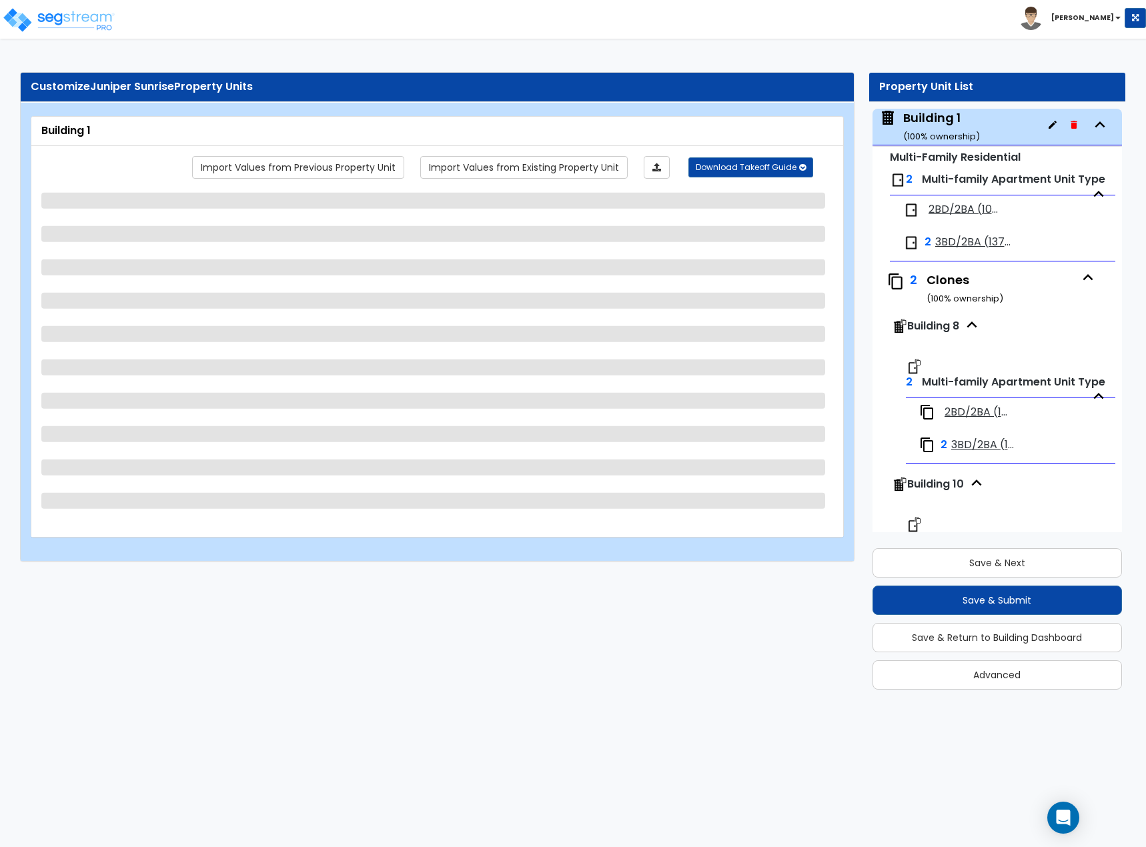
select select "1"
select select "7"
select select "2"
select select "4"
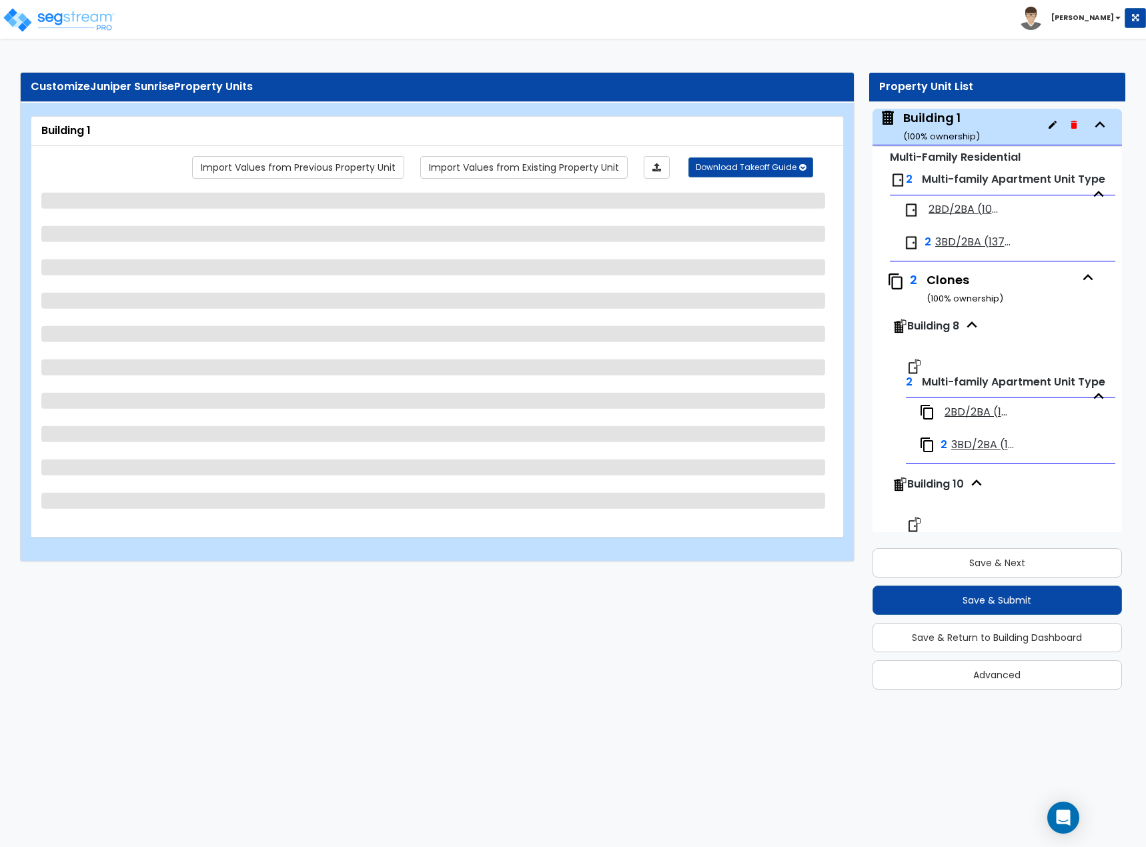
select select "3"
select select "1"
select select "2"
select select "1"
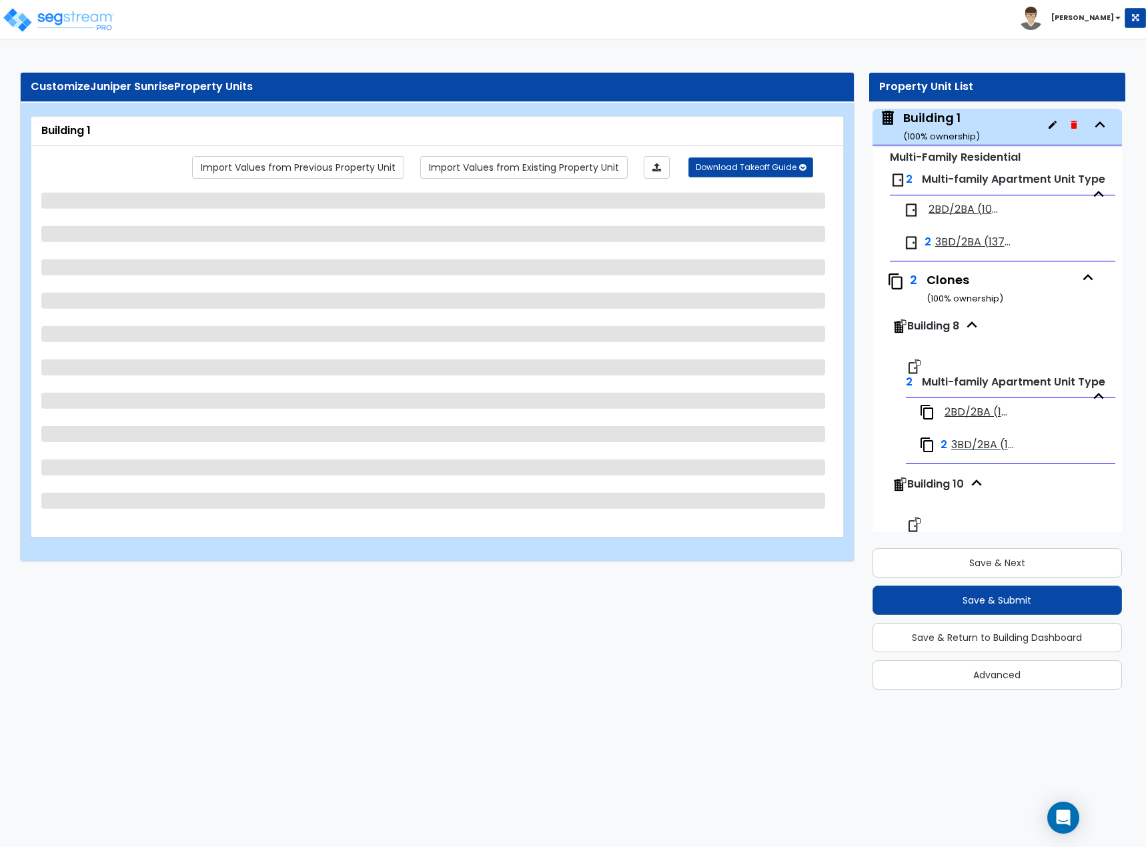
select select "3"
select select "1"
select select "3"
select select "1"
select select "2"
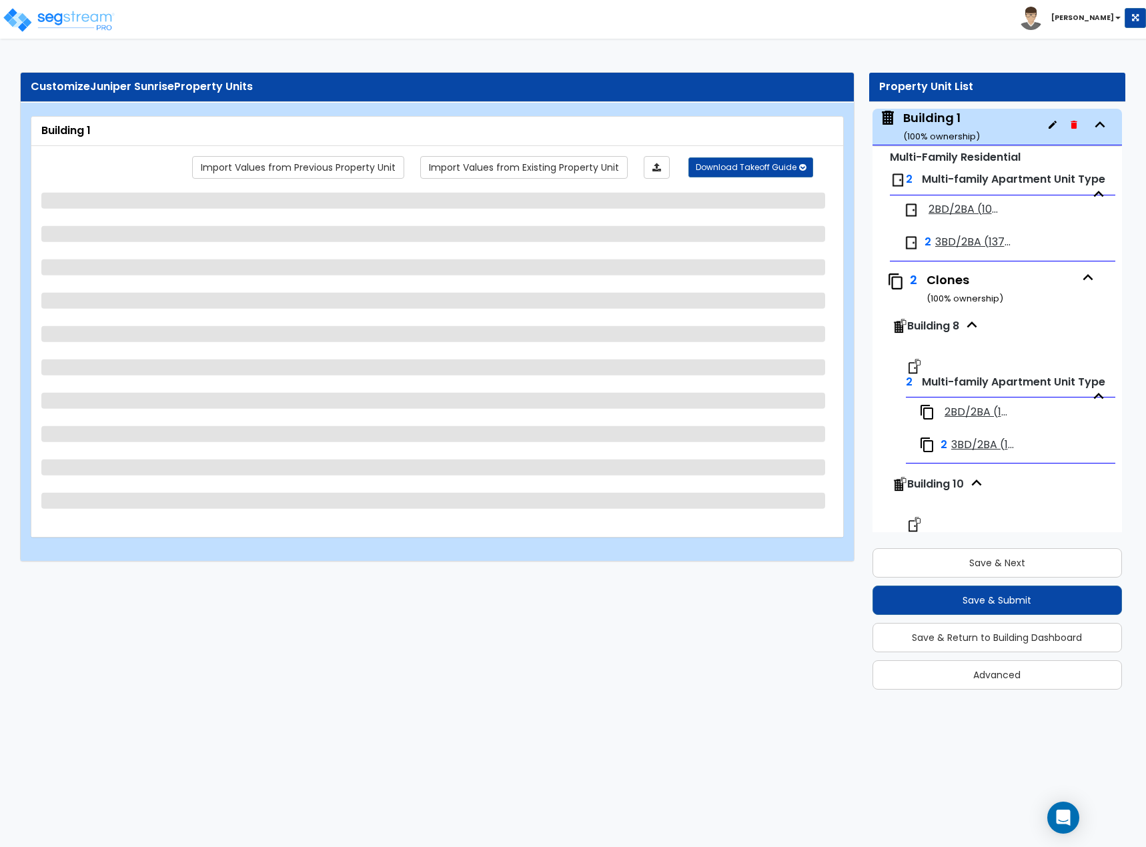
select select "2"
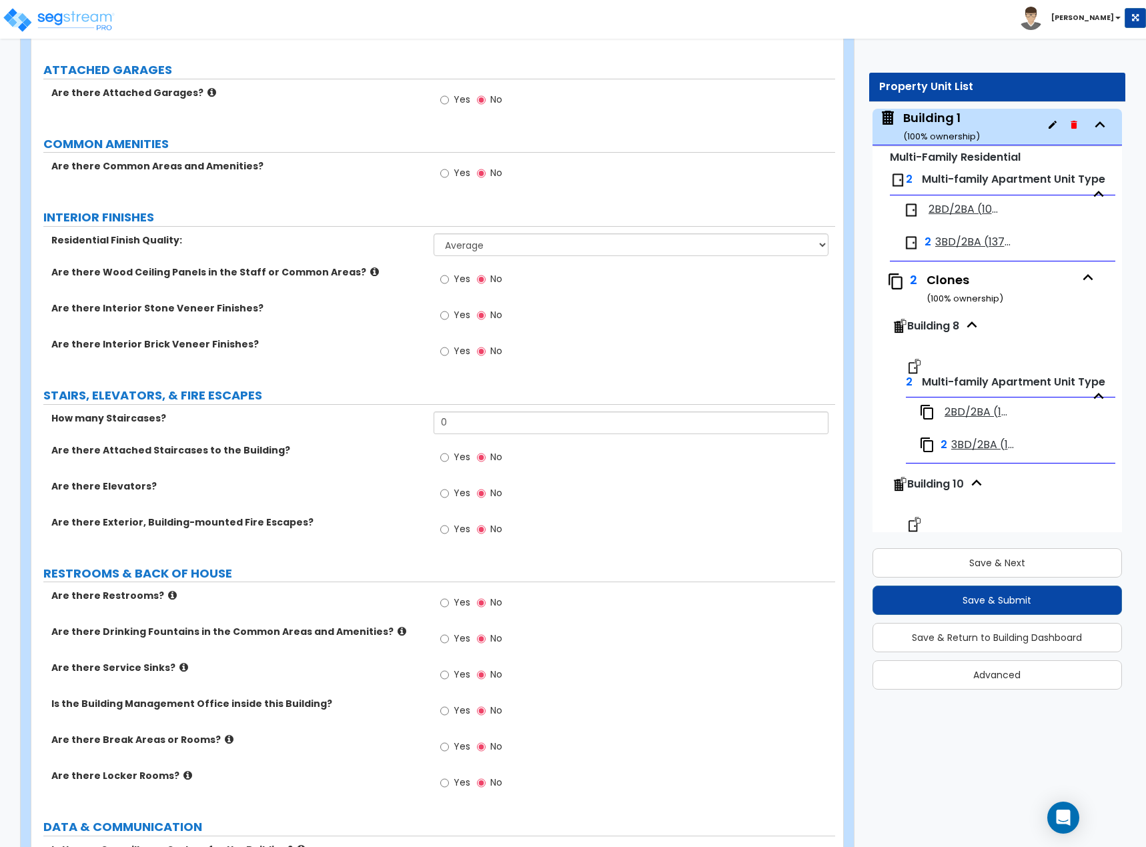
scroll to position [2335, 0]
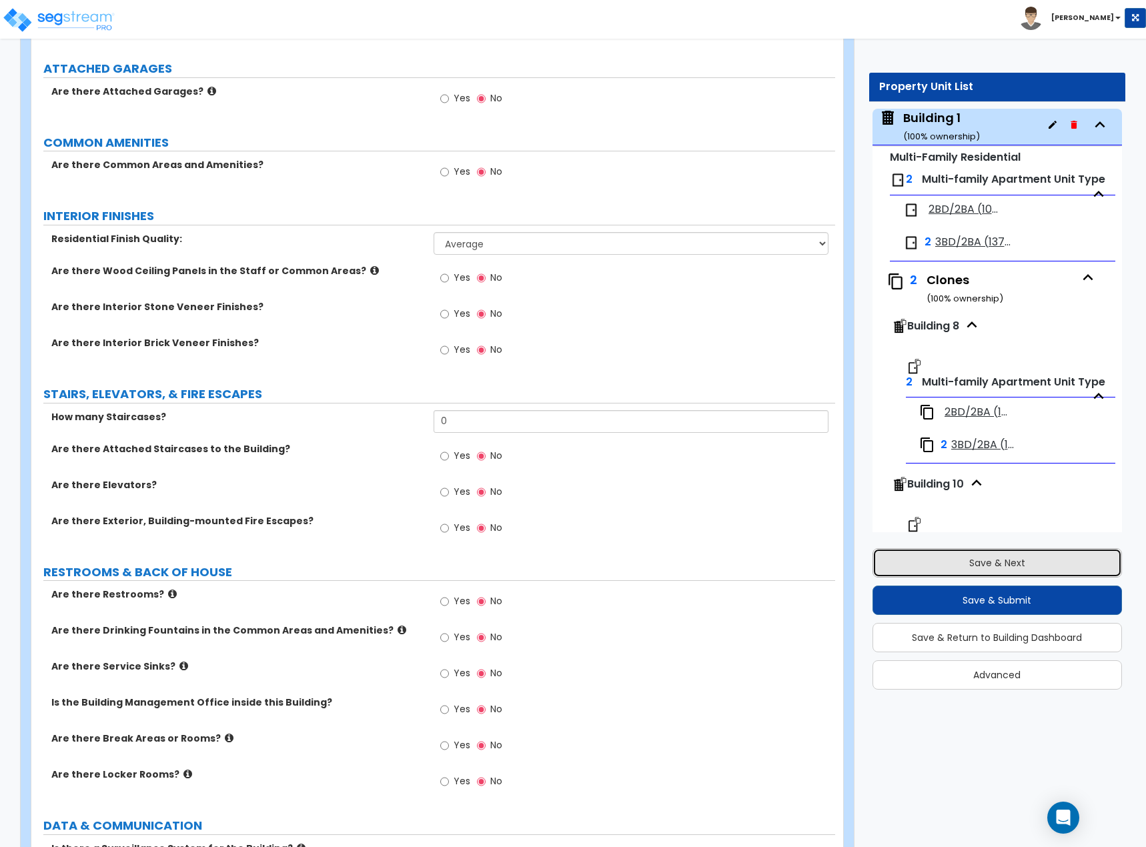
click at [1007, 563] on button "Save & Next" at bounding box center [998, 562] width 250 height 29
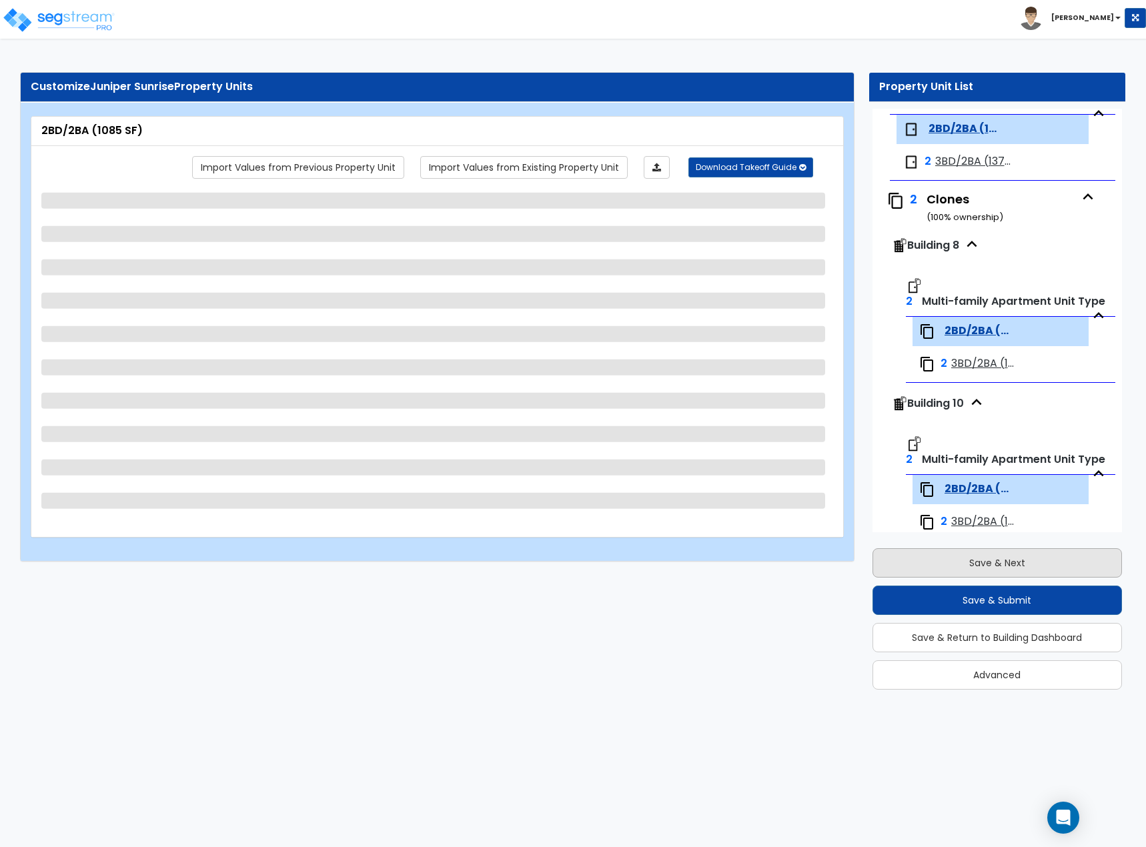
scroll to position [170, 0]
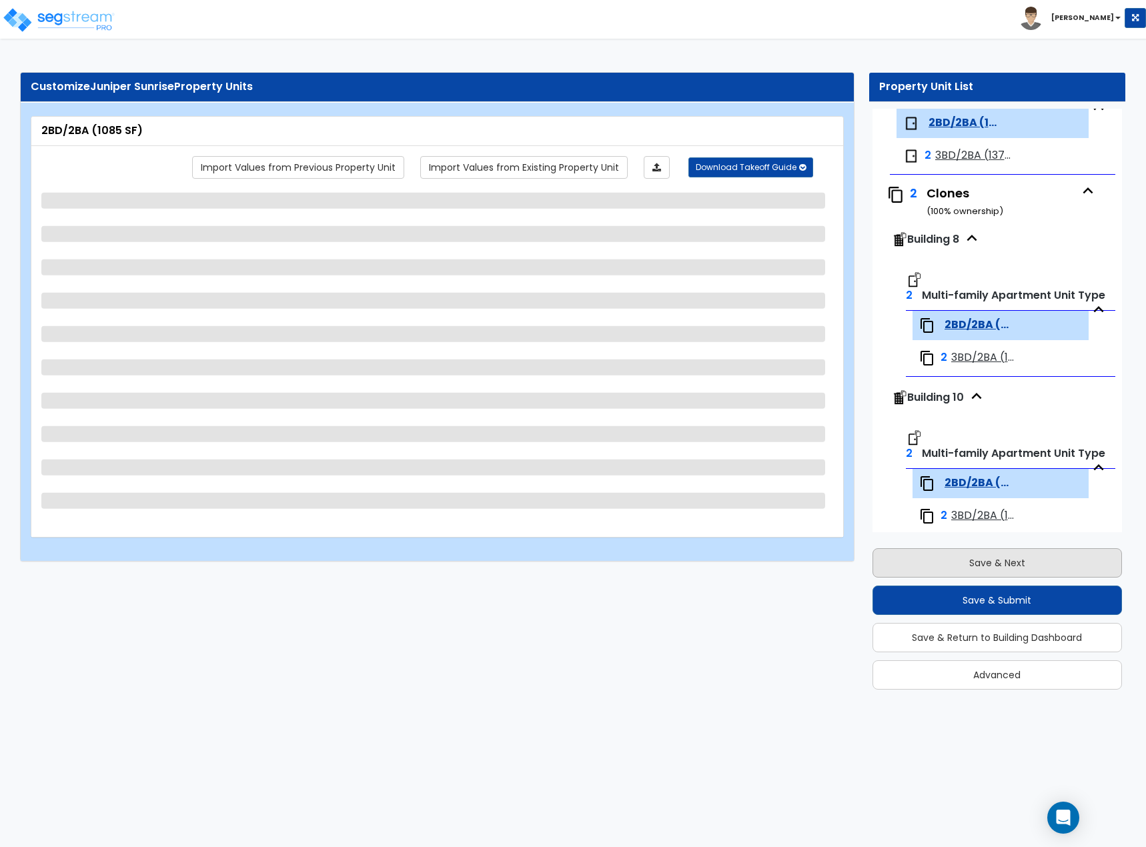
select select "1"
select select "3"
select select "5"
select select "3"
select select "2"
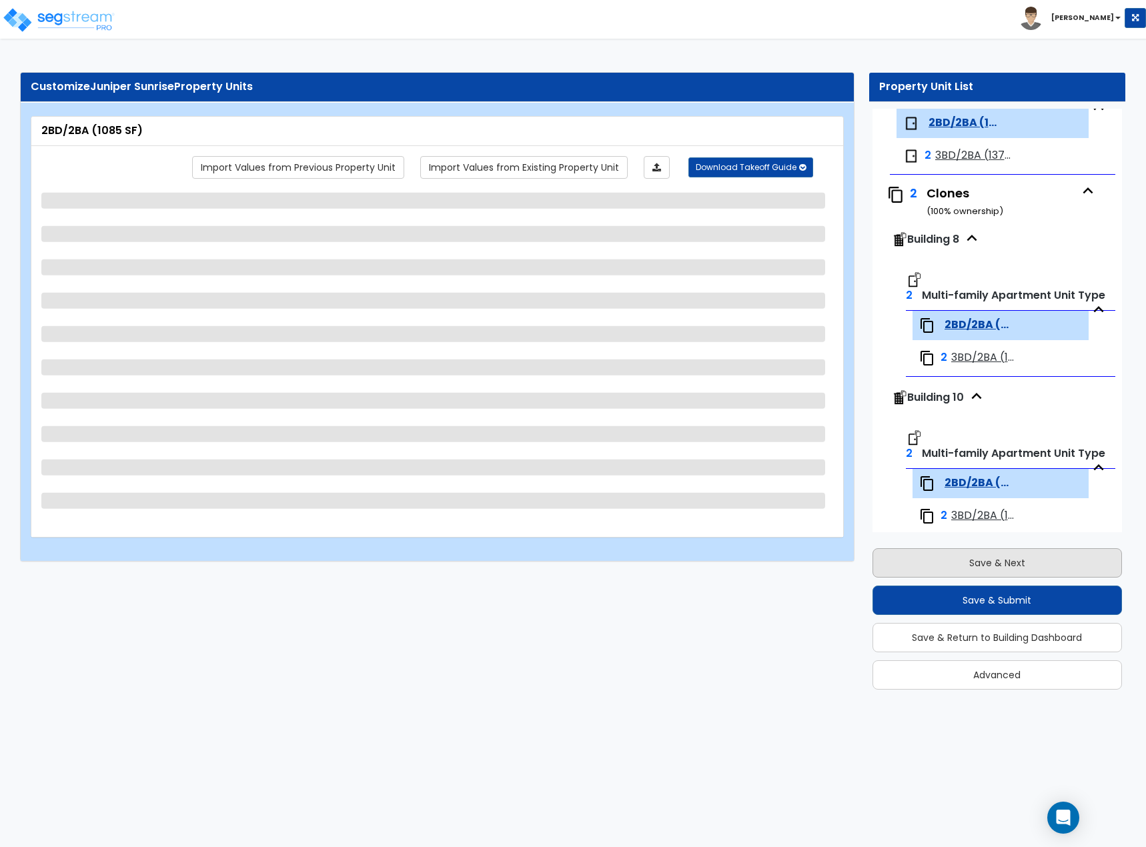
select select "3"
select select "1"
select select "2"
select select "1"
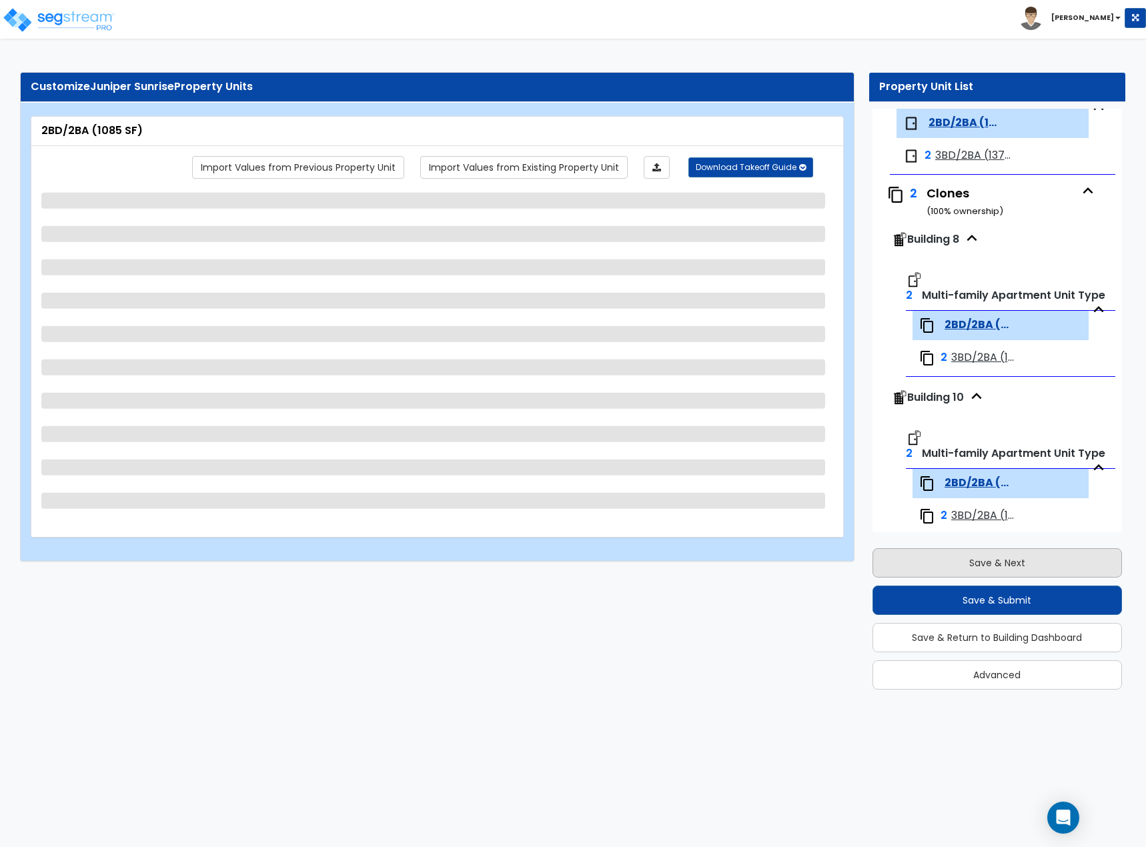
select select "3"
select select "1"
select select "2"
select select "1"
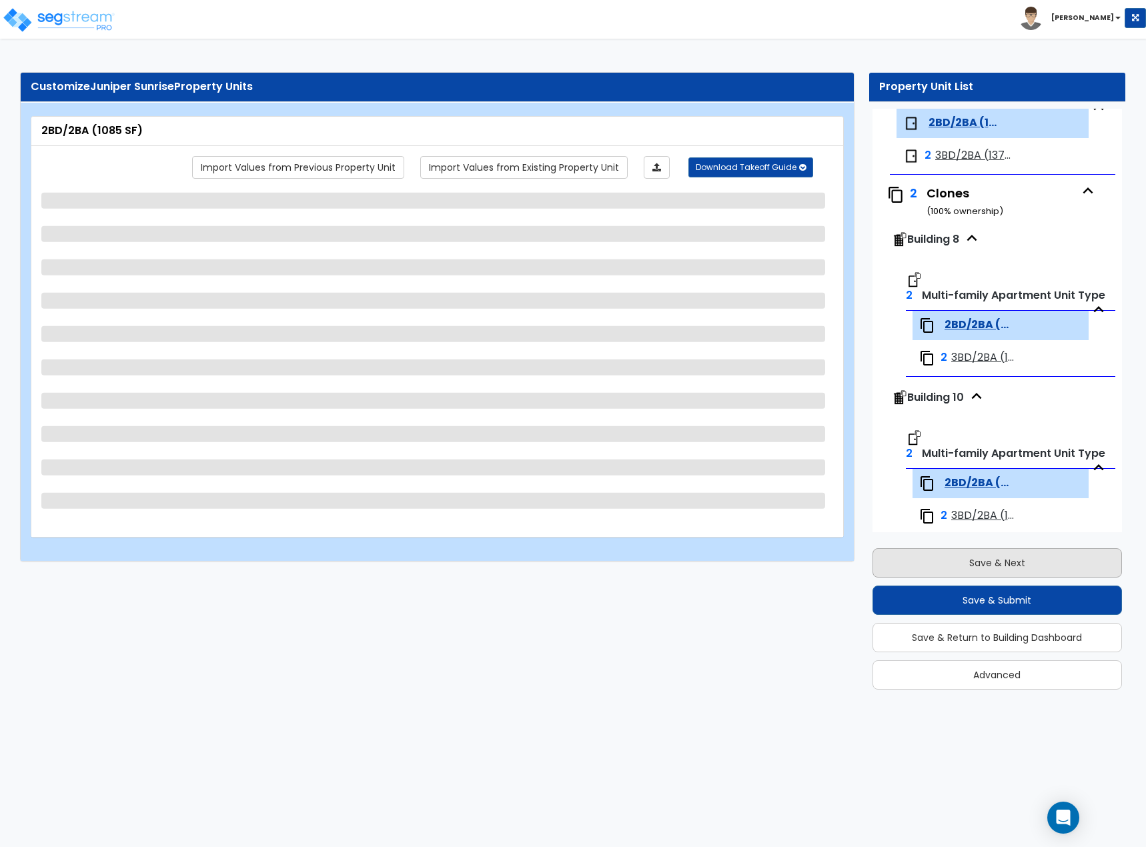
select select "1"
select select "3"
select select "2"
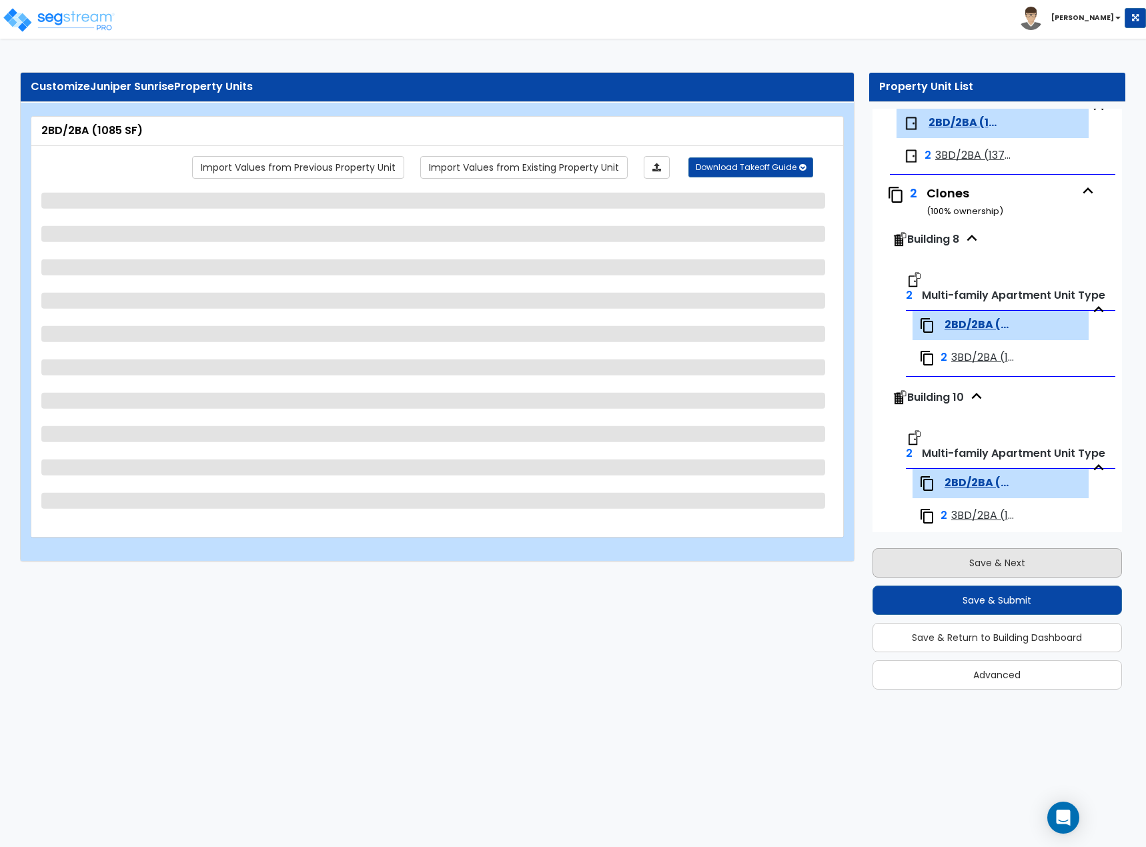
select select "1"
select select "2"
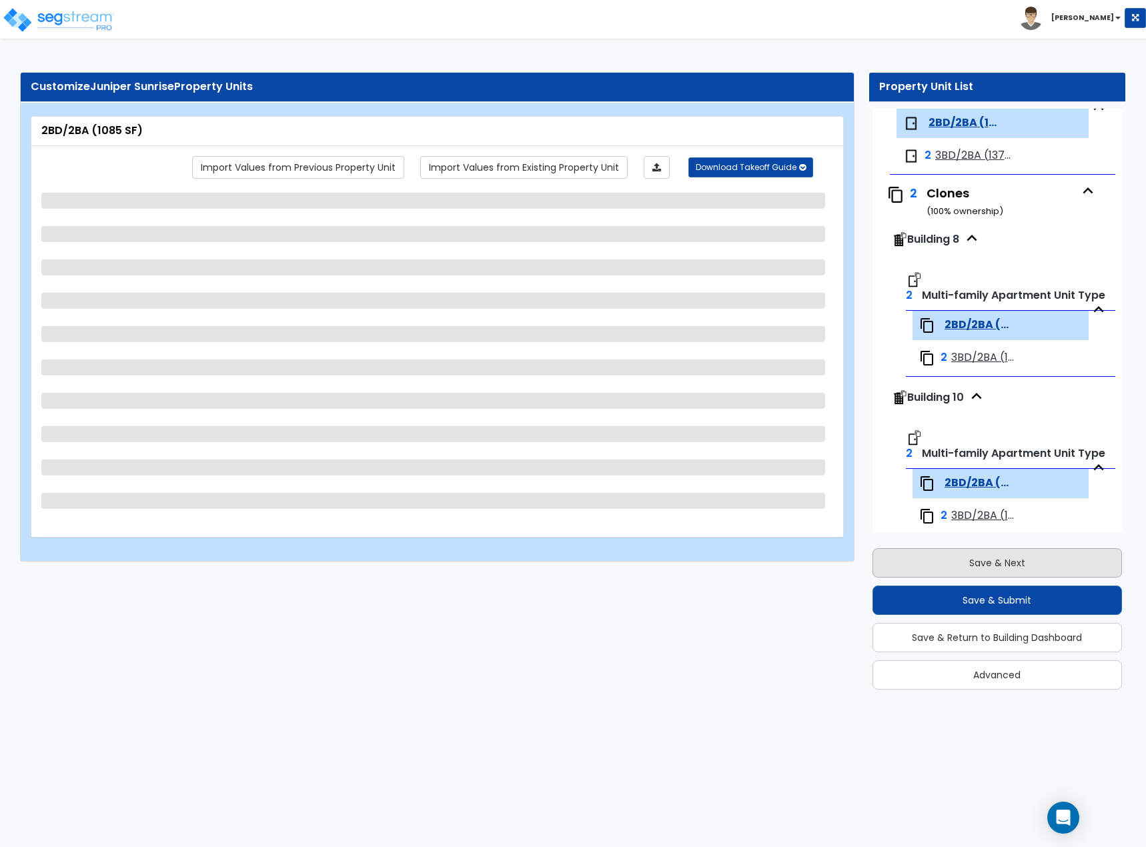
select select "2"
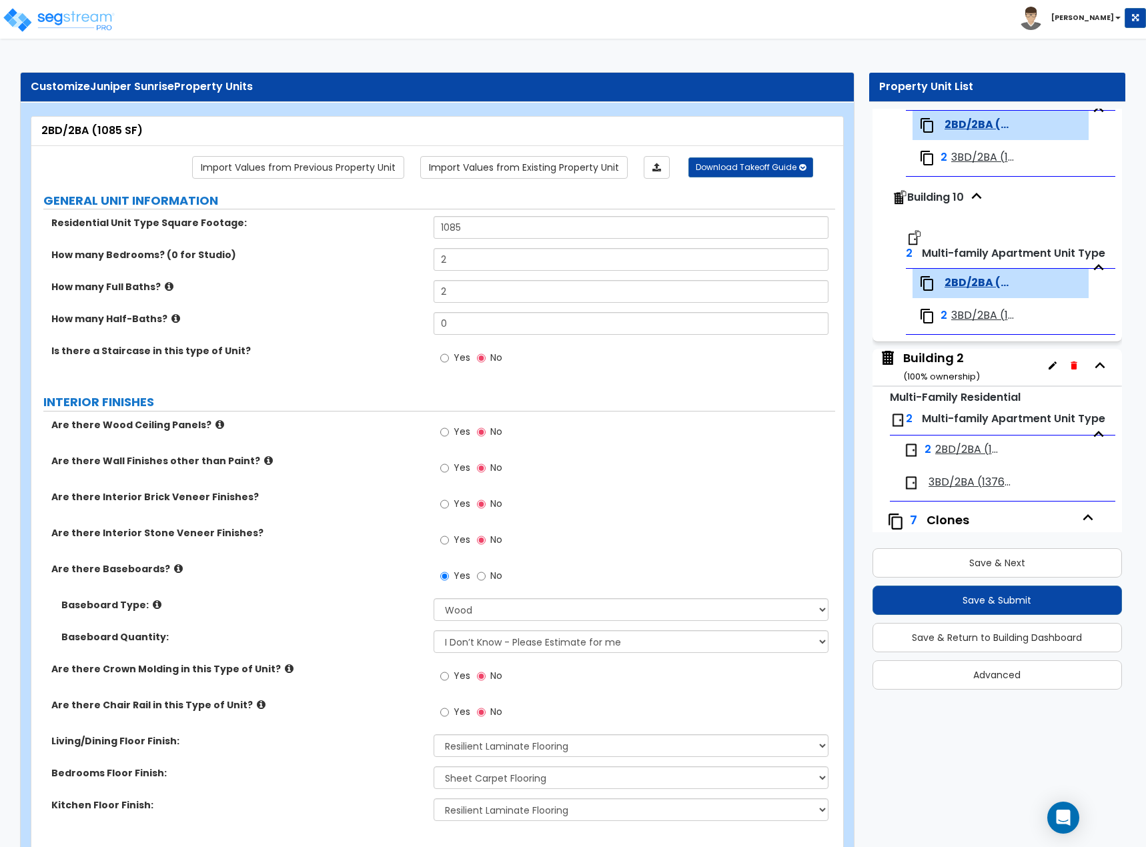
scroll to position [5, 0]
click at [955, 458] on span "2BD/2BA (1085 SF)" at bounding box center [968, 449] width 67 height 15
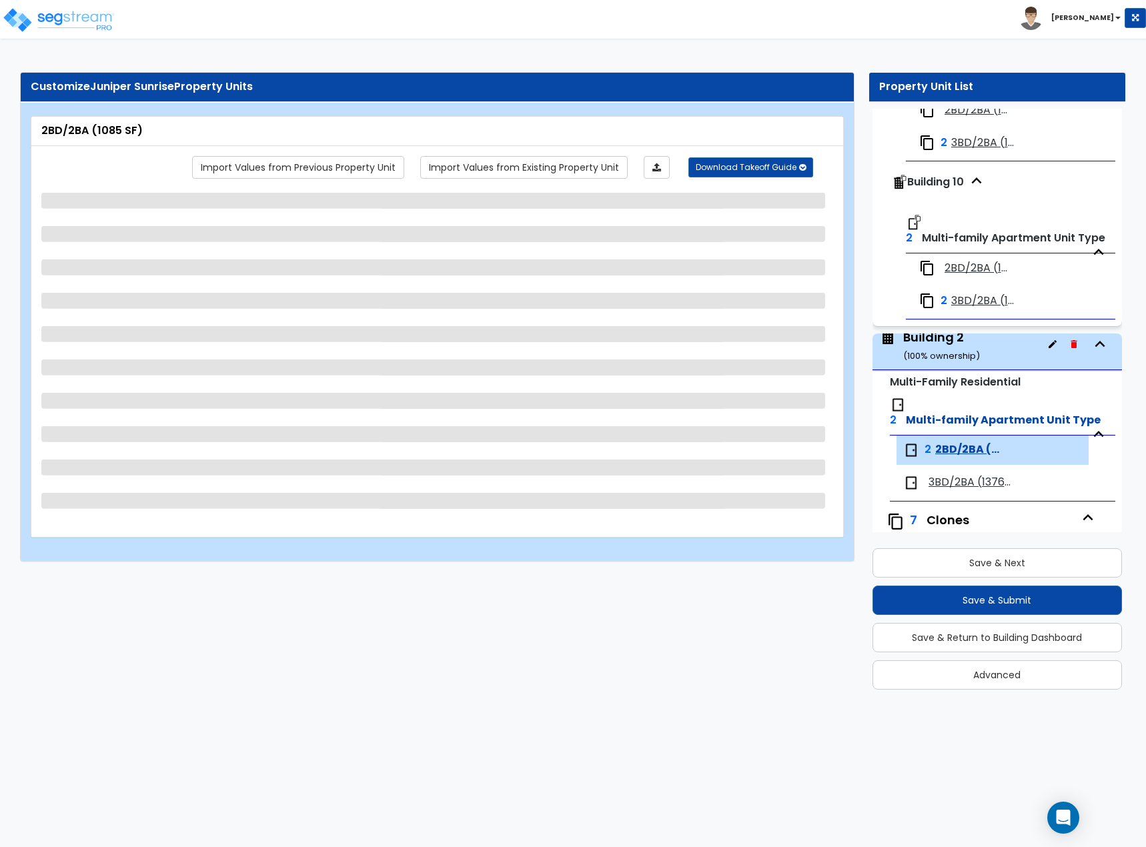
scroll to position [5, 0]
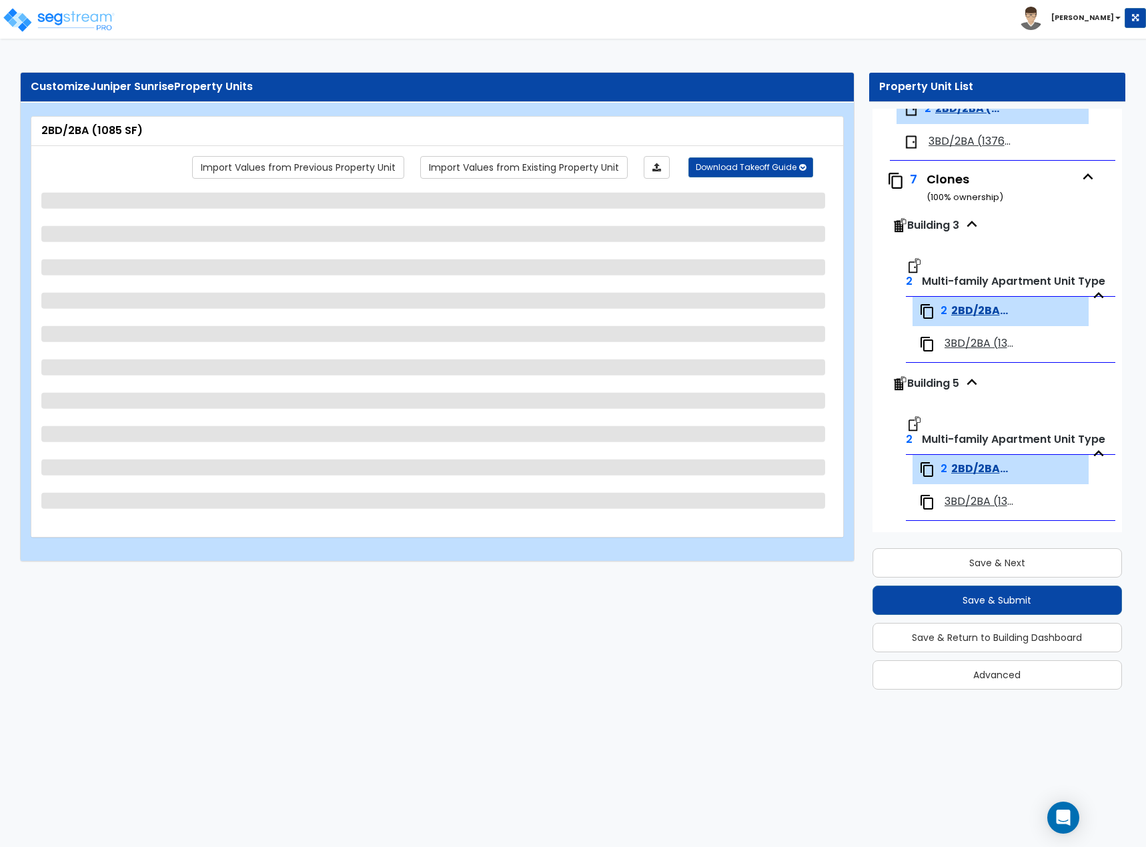
select select "1"
select select "3"
select select "5"
select select "3"
select select "2"
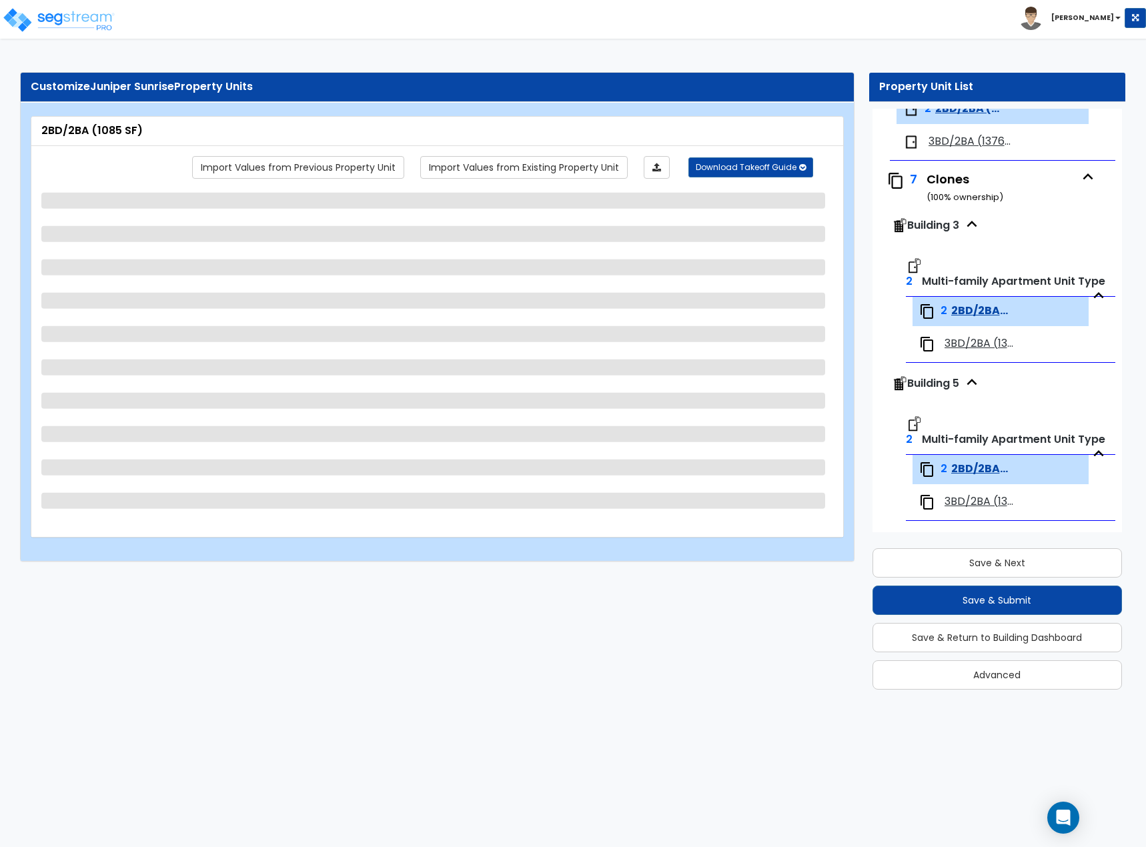
select select "3"
select select "1"
select select "2"
select select "1"
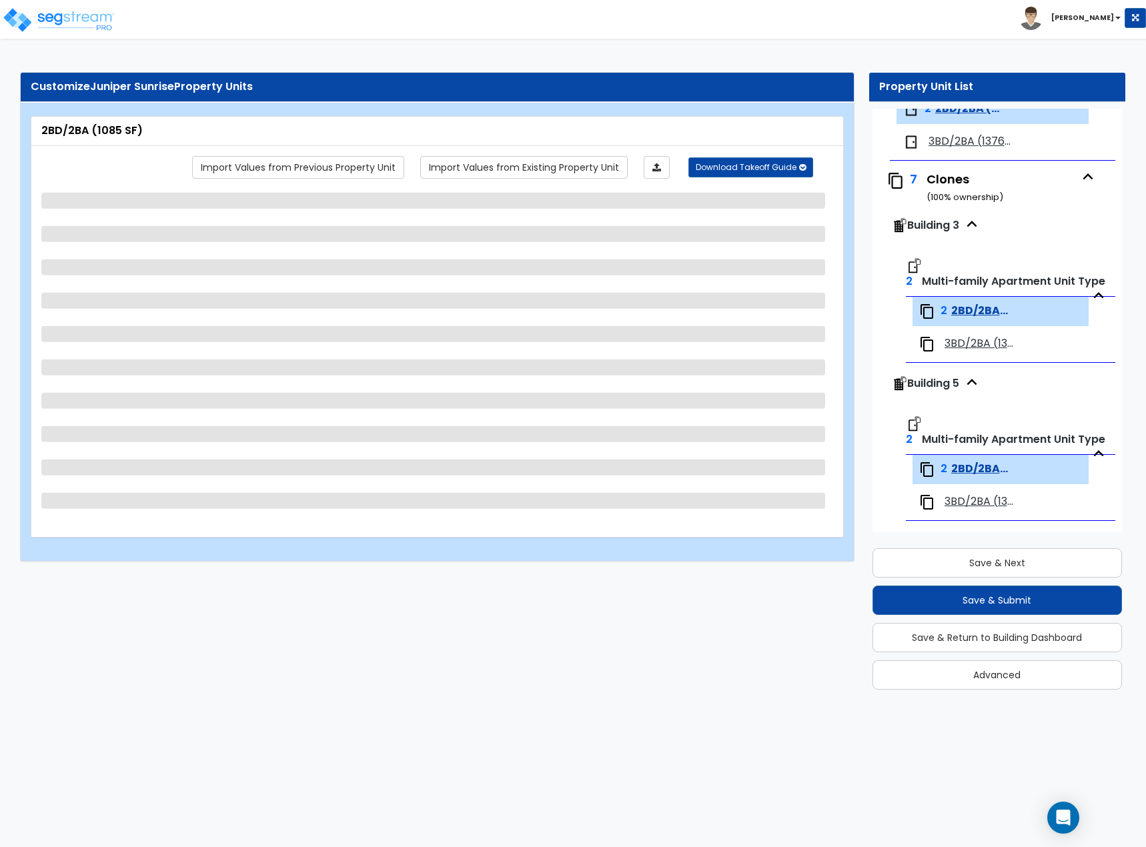
select select "3"
select select "1"
select select "2"
select select "1"
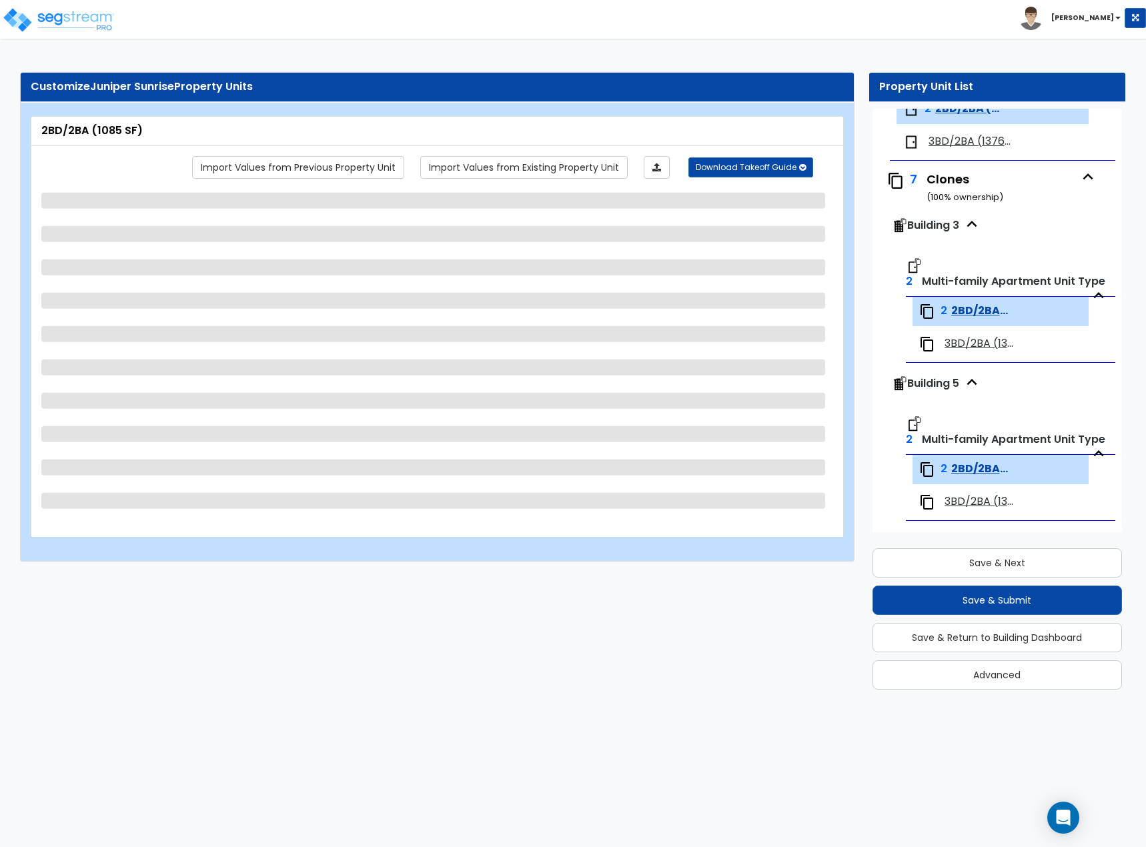
select select "1"
select select "3"
select select "2"
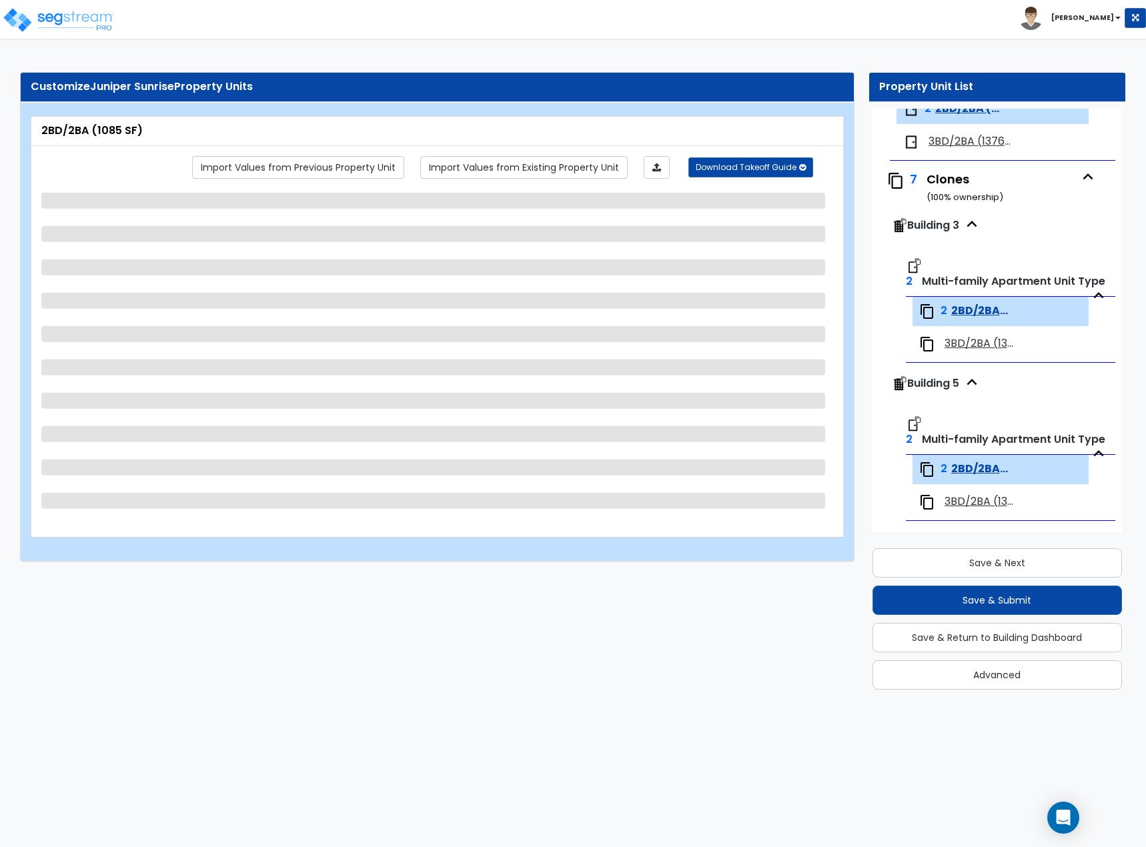
select select "1"
select select "2"
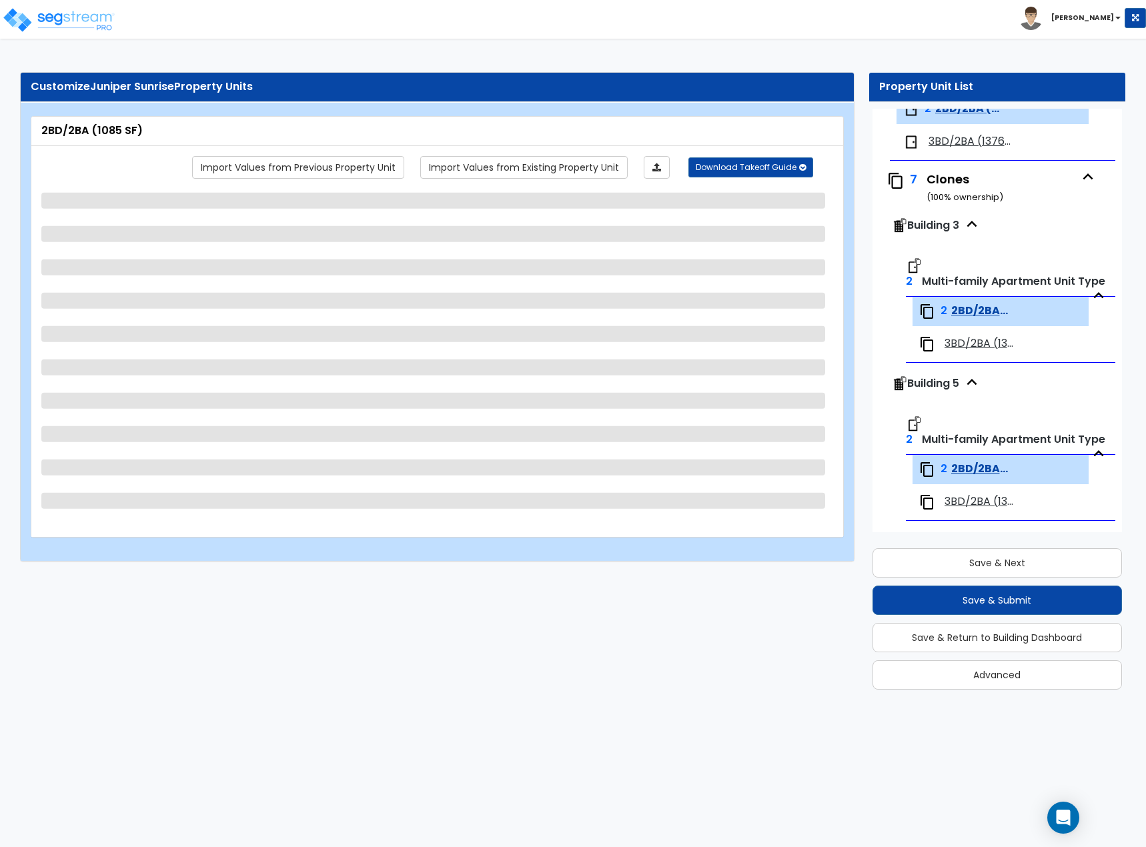
select select "2"
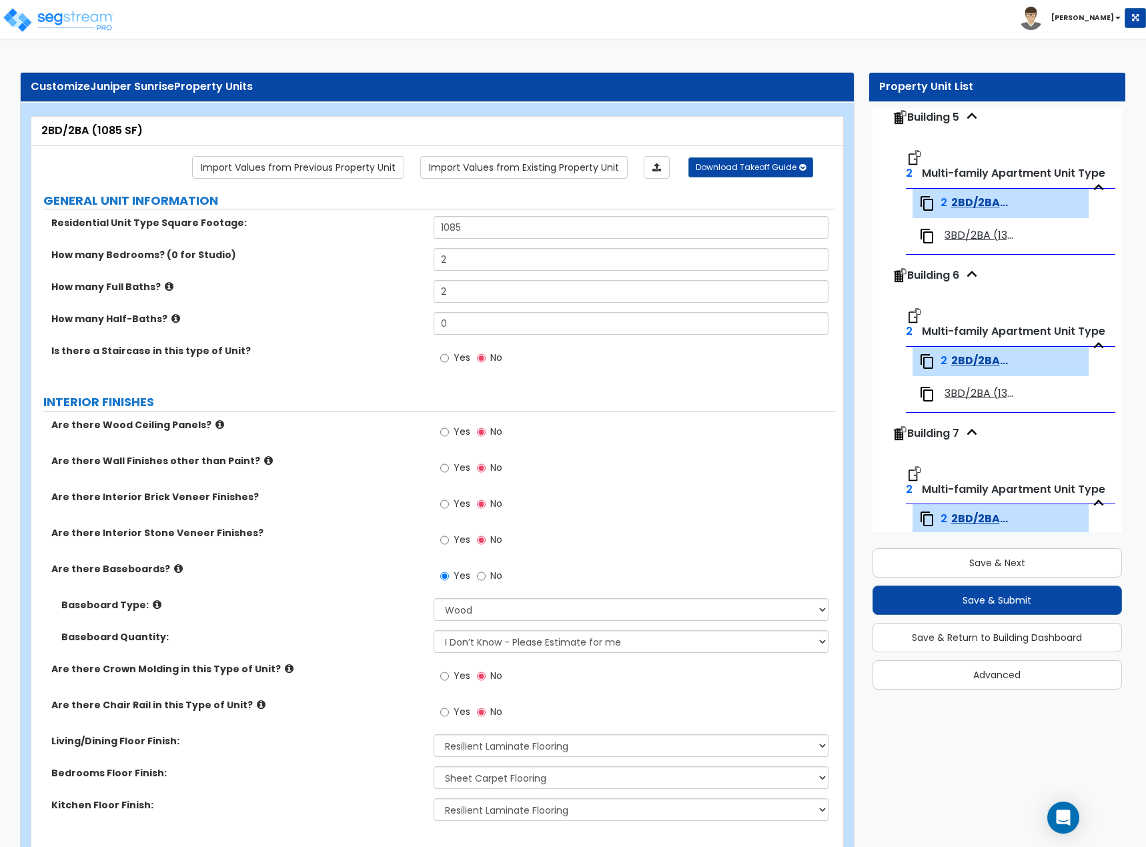
scroll to position [979, 0]
click at [967, 368] on span "2BD/2BA (1085 SF)" at bounding box center [979, 359] width 57 height 15
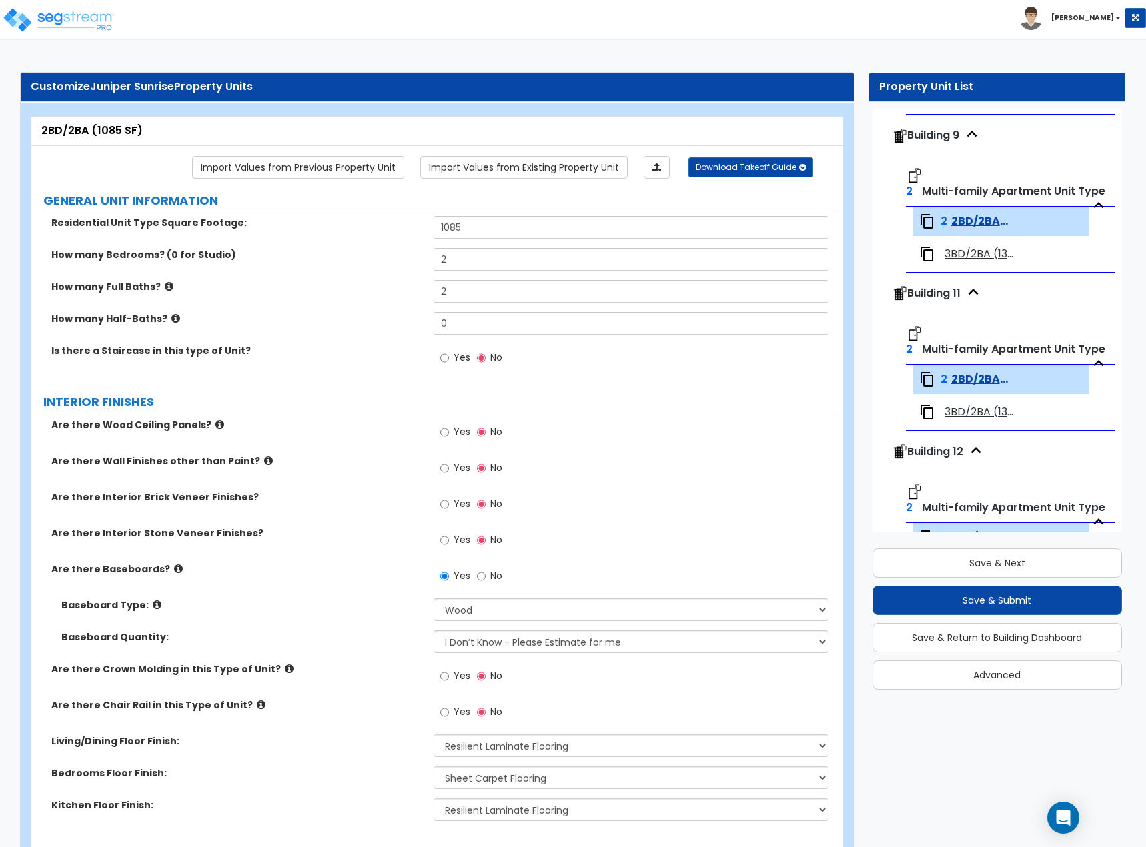
scroll to position [1446, 0]
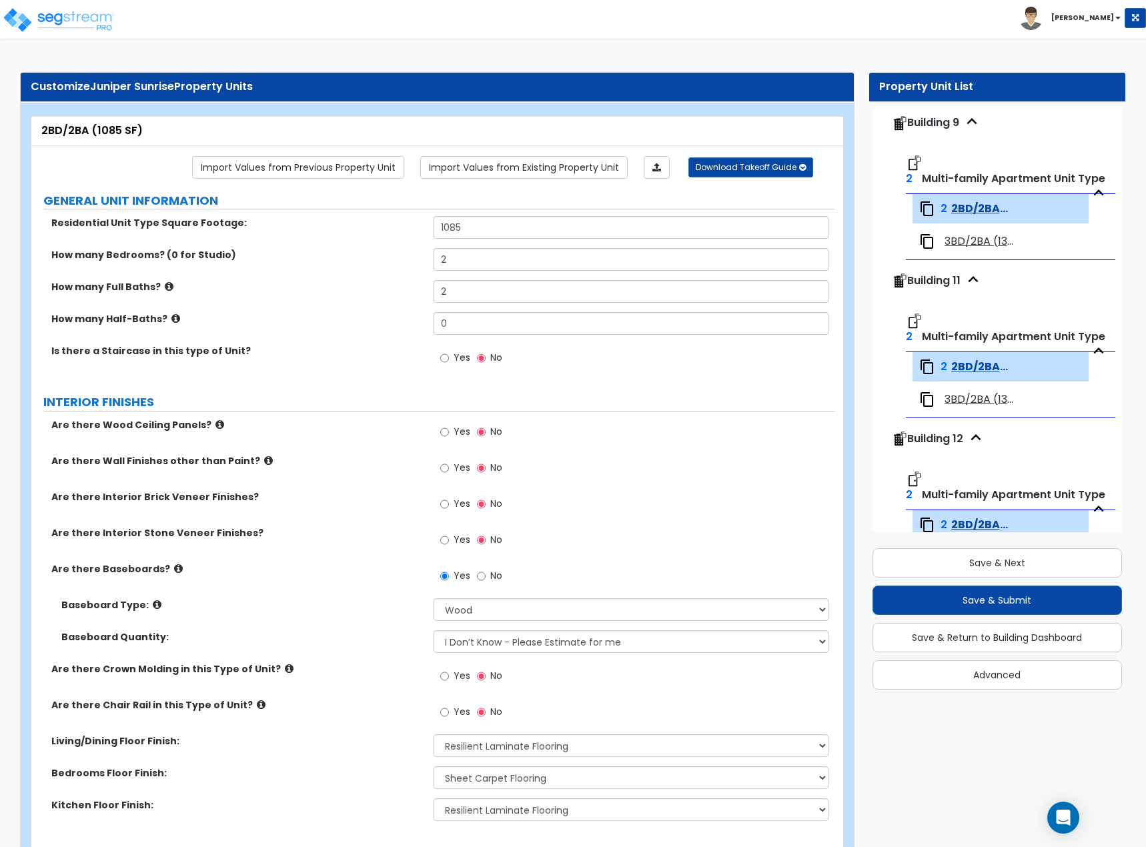
click at [972, 217] on span "2BD/2BA (1085 SF)" at bounding box center [979, 208] width 57 height 15
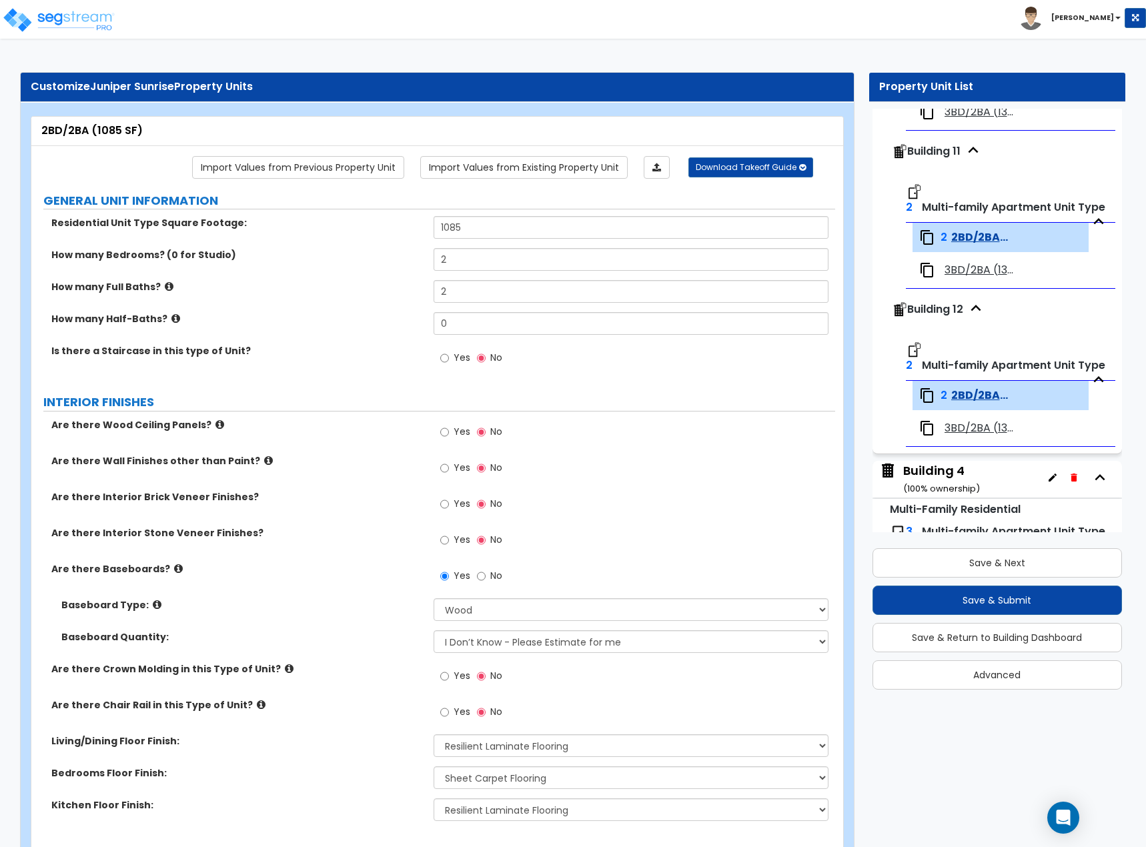
scroll to position [1730, 0]
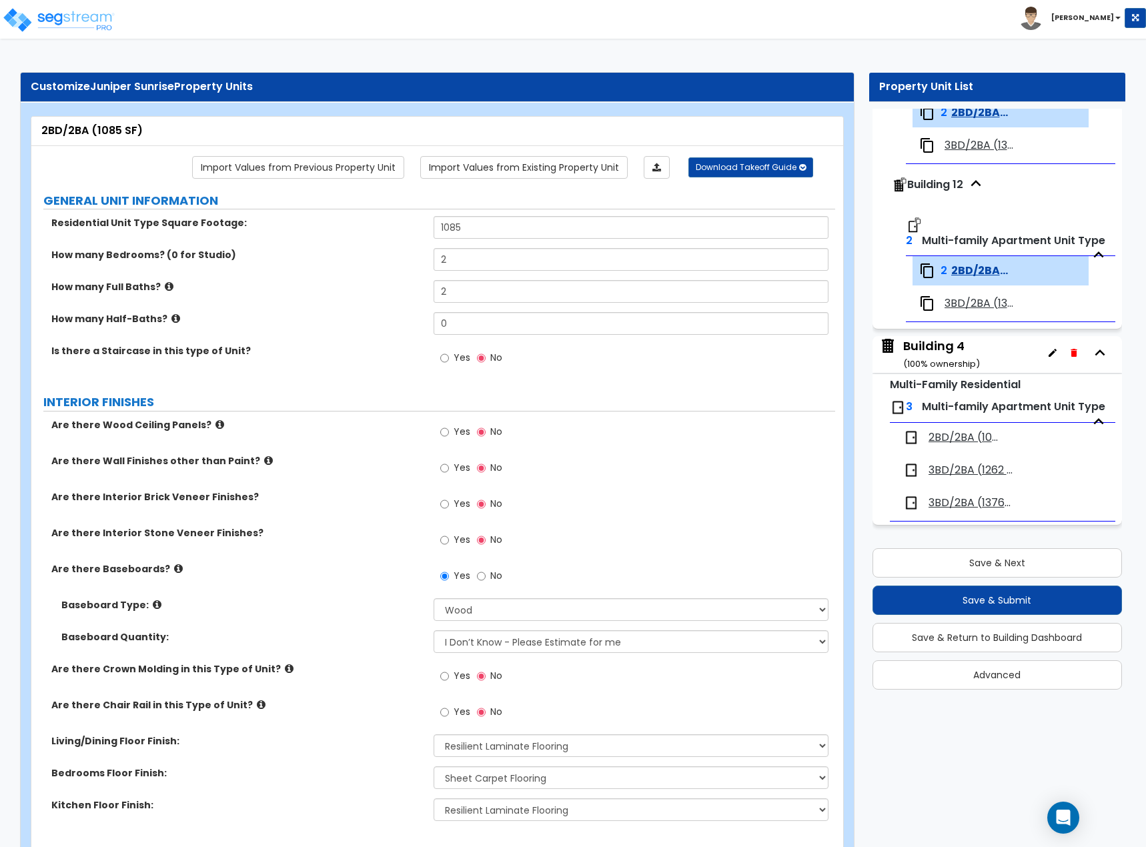
click at [957, 437] on span "2BD/2BA (1085 SF)" at bounding box center [965, 437] width 73 height 15
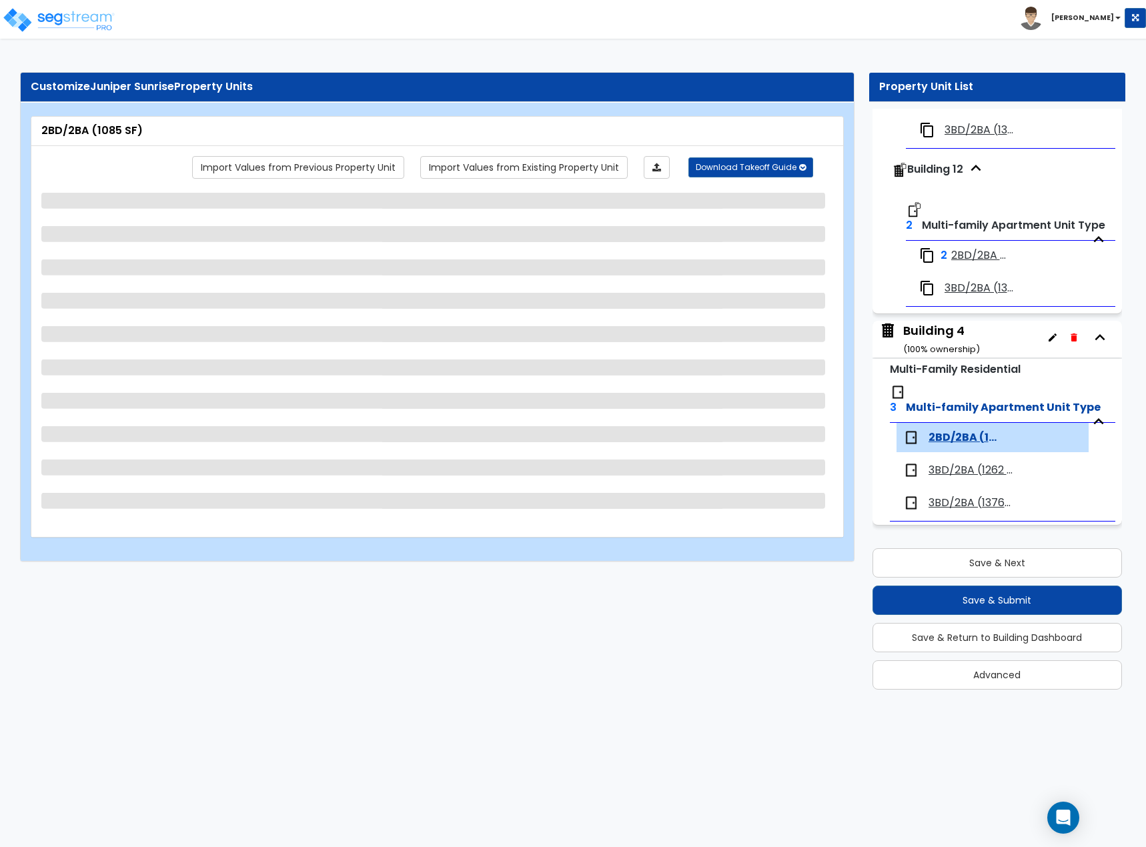
scroll to position [5, 0]
select select "1"
select select "3"
select select "5"
select select "3"
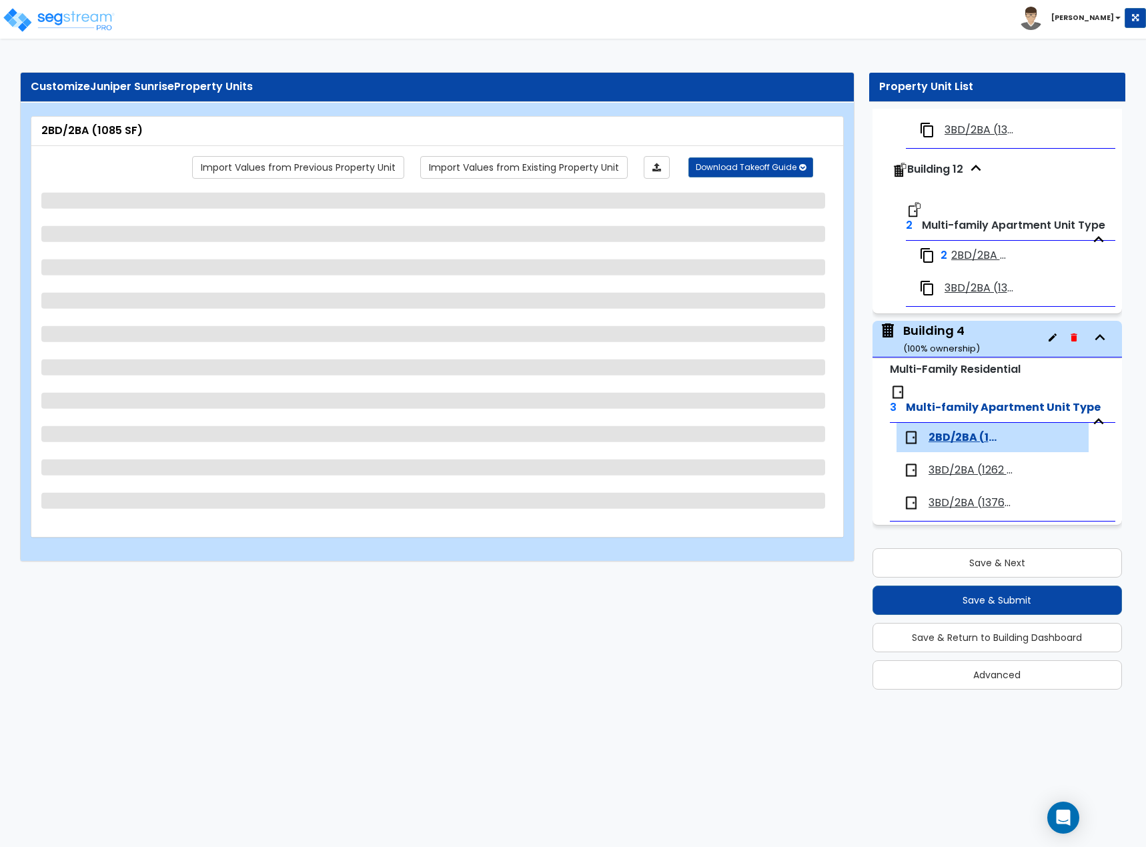
select select "2"
select select "3"
select select "1"
select select "2"
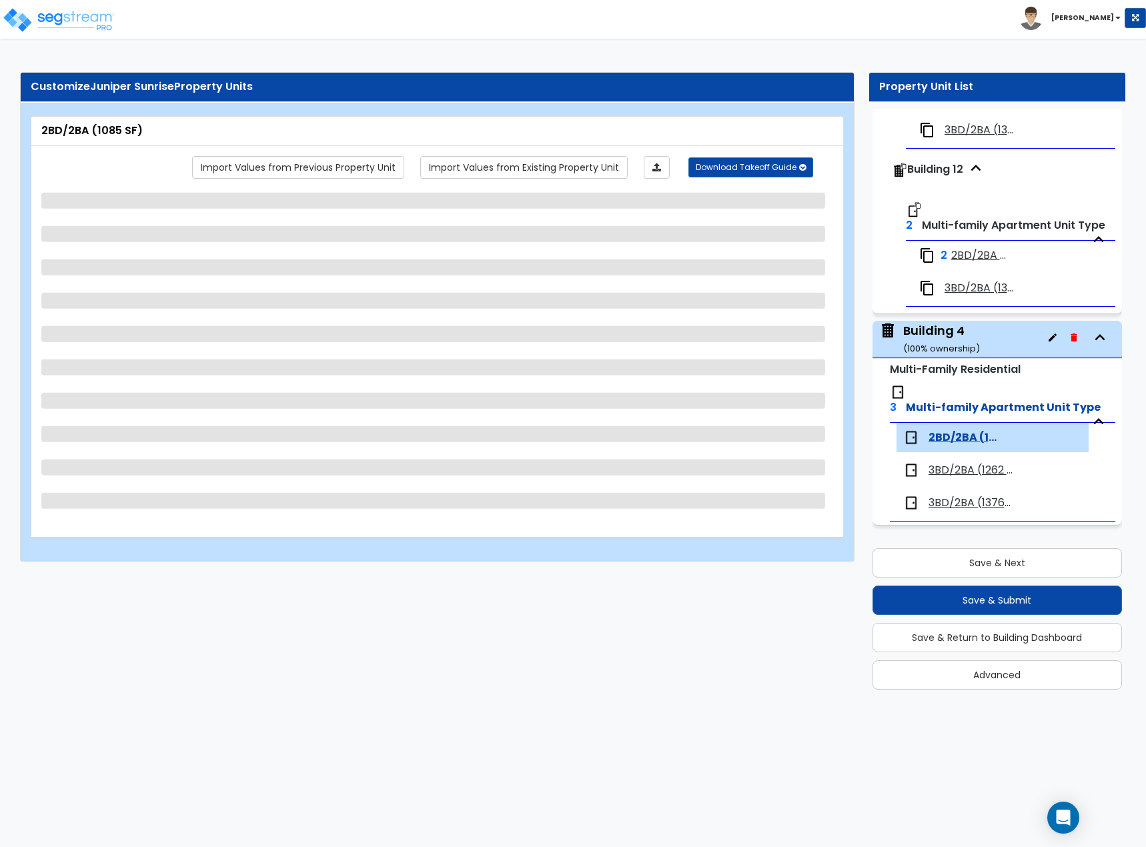
select select "1"
select select "3"
select select "1"
select select "2"
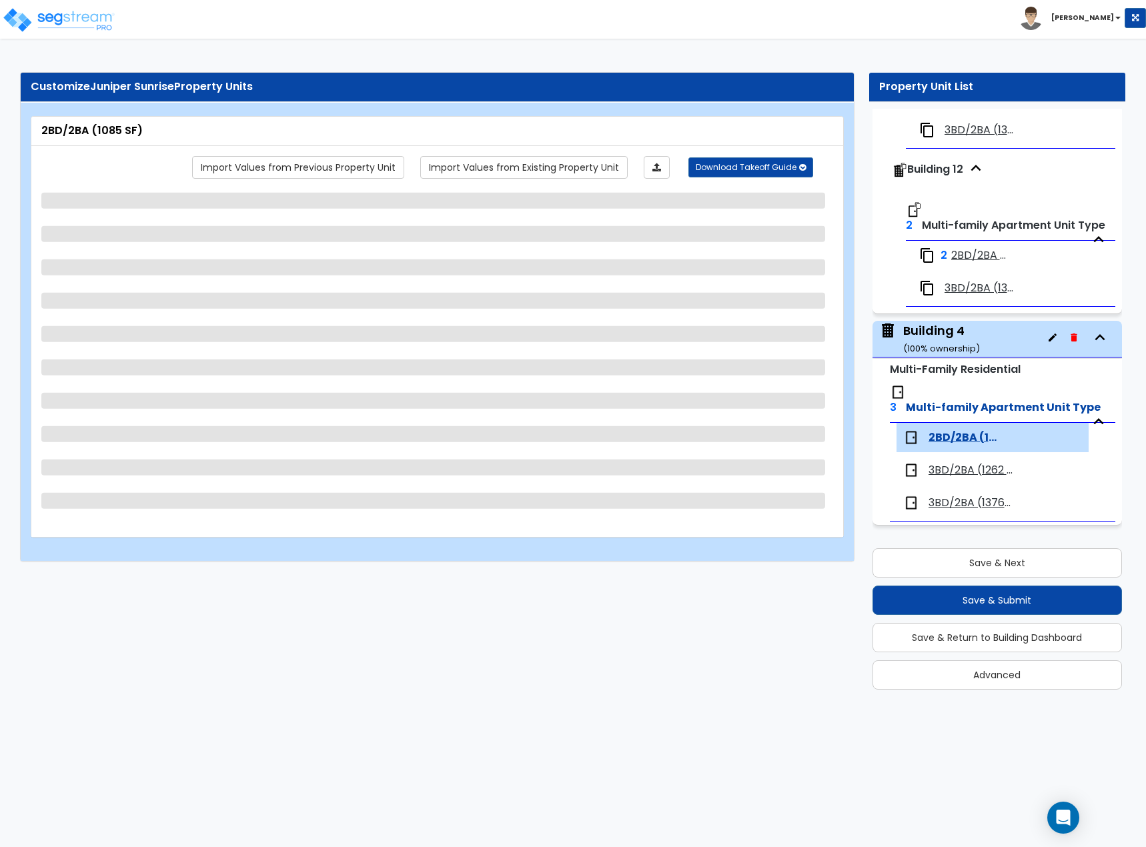
select select "1"
select select "3"
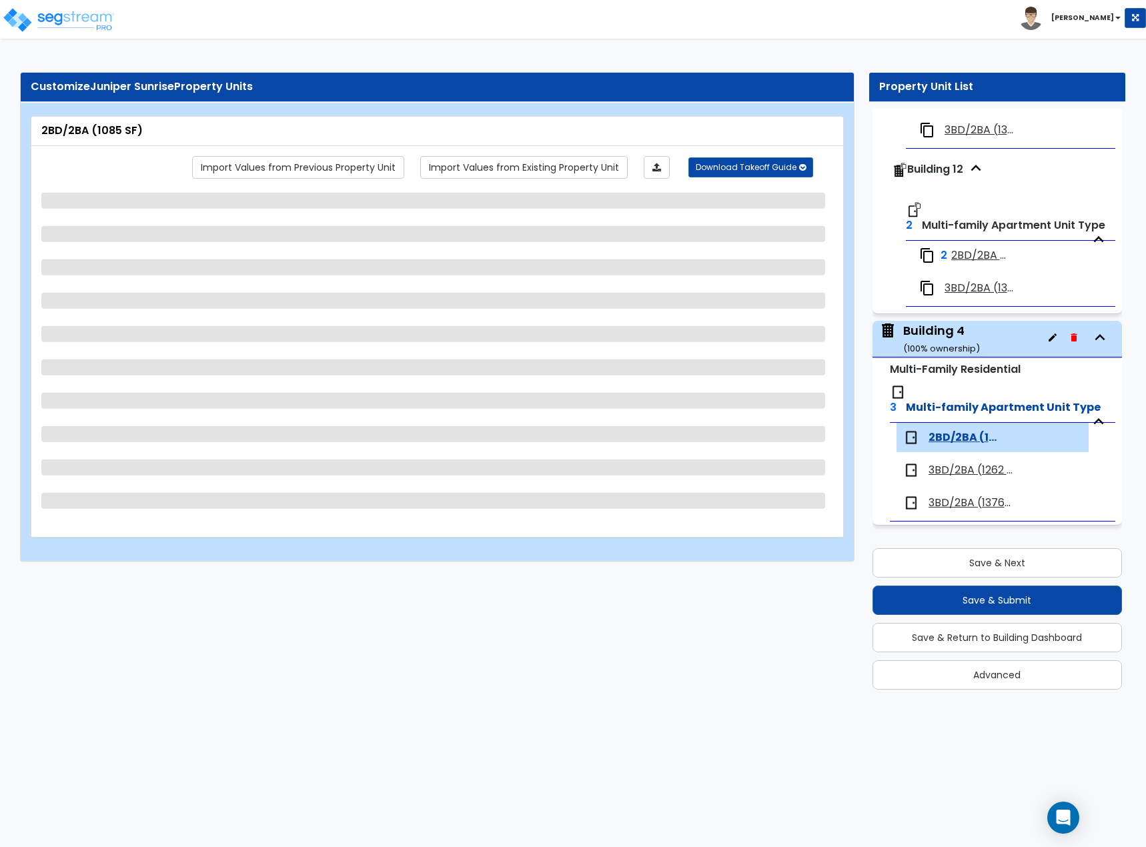
select select "2"
select select "1"
select select "2"
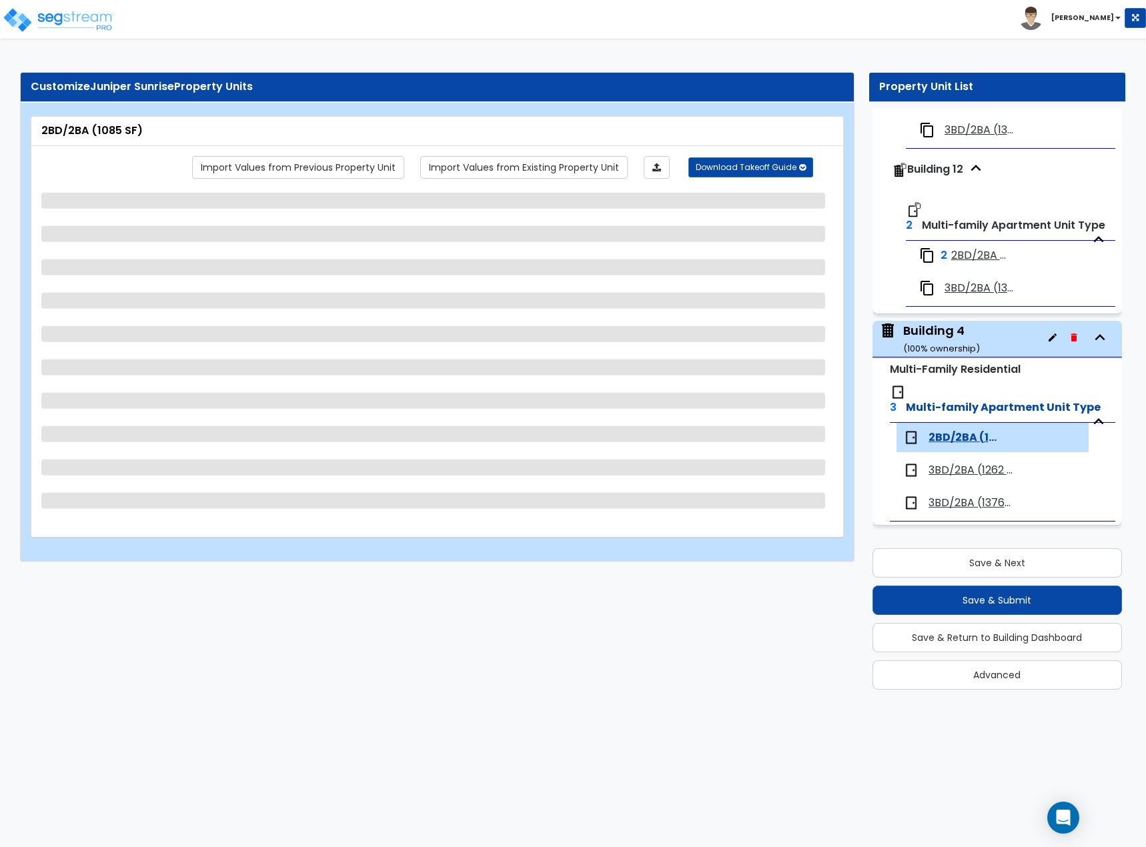
select select "2"
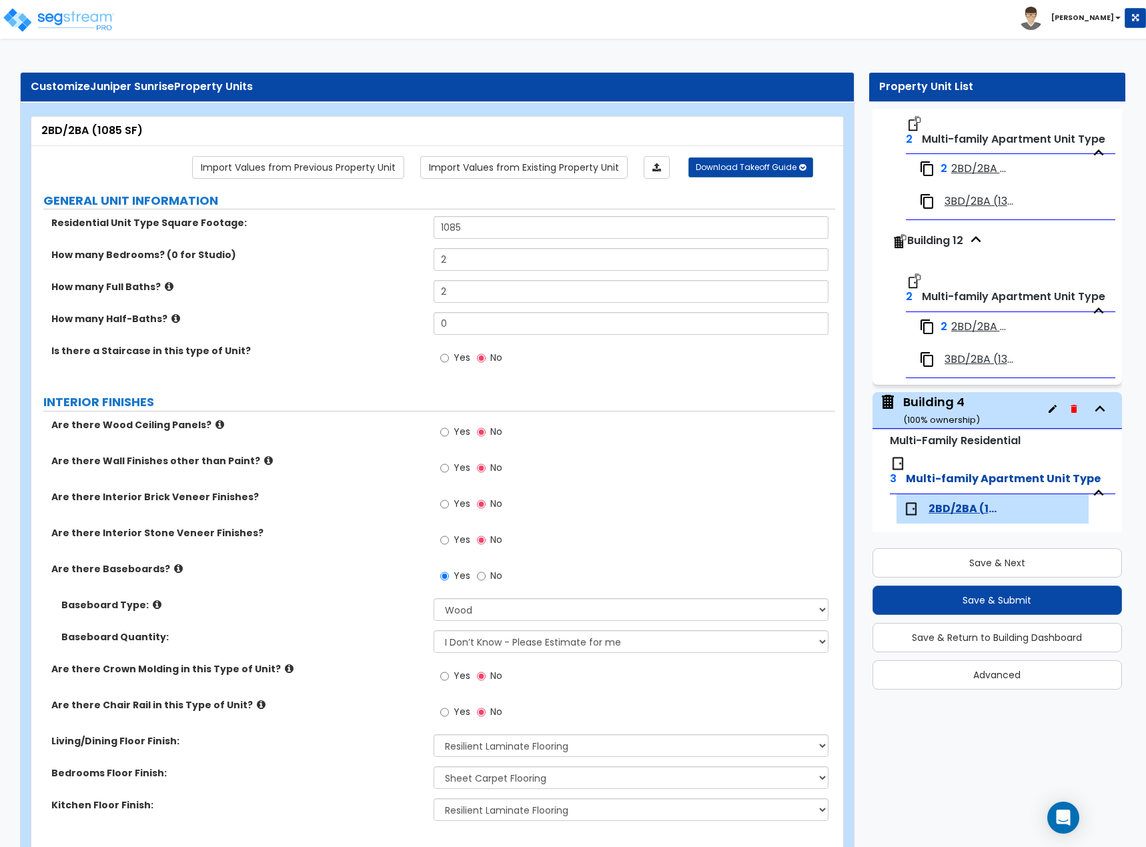
scroll to position [1730, 0]
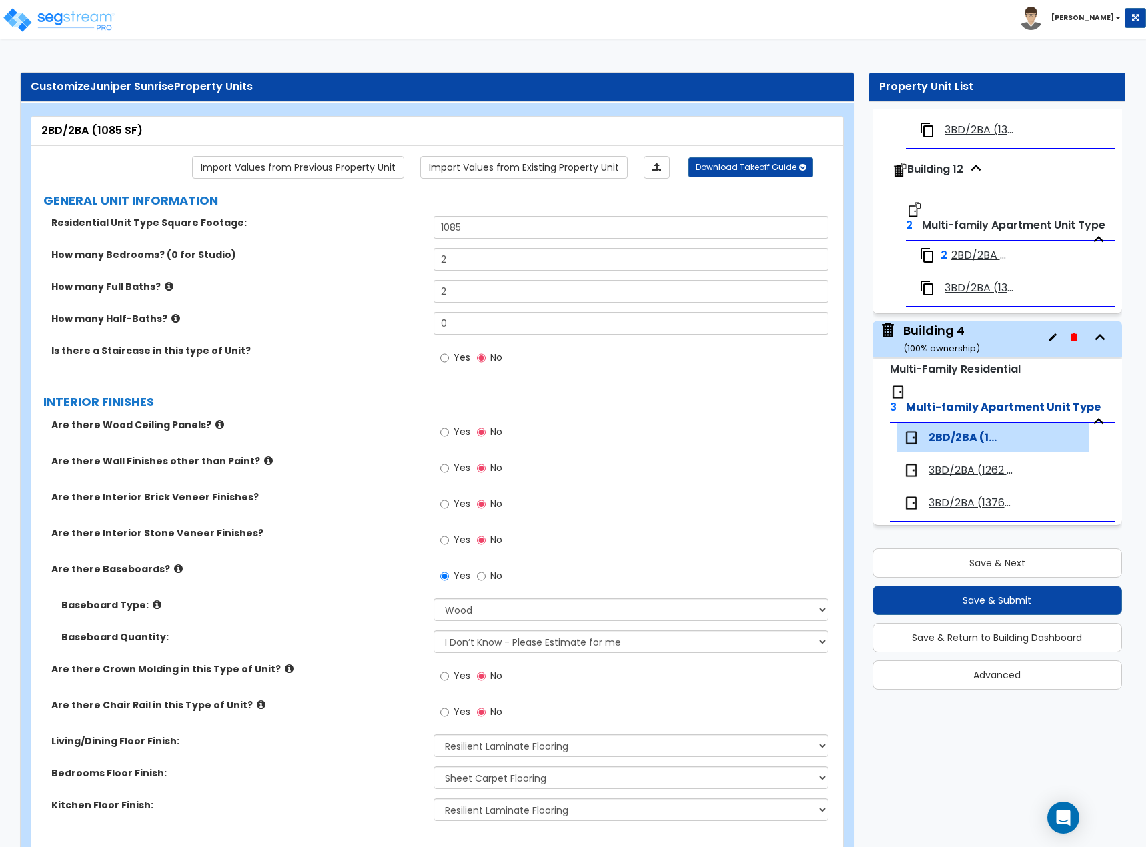
click at [946, 466] on span "3BD/2BA (1262 SF)" at bounding box center [971, 470] width 84 height 15
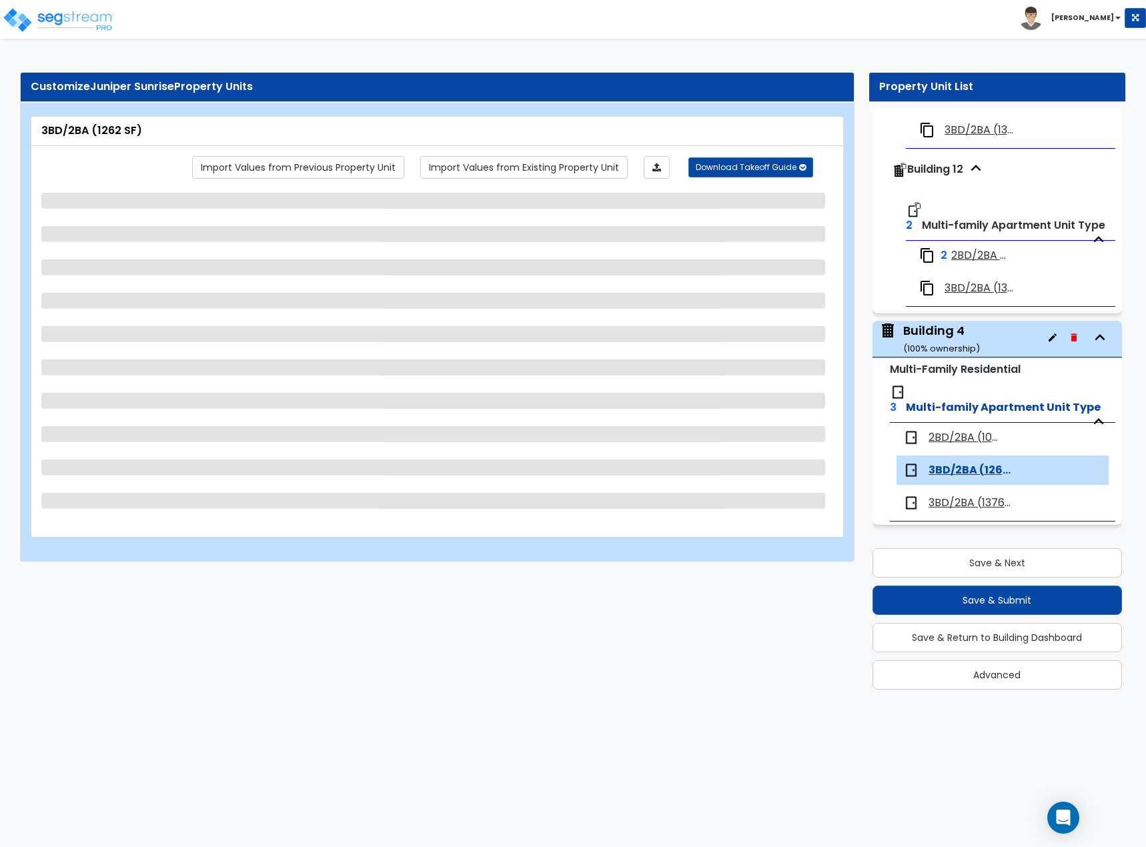
select select "1"
select select "3"
select select "5"
select select "3"
select select "2"
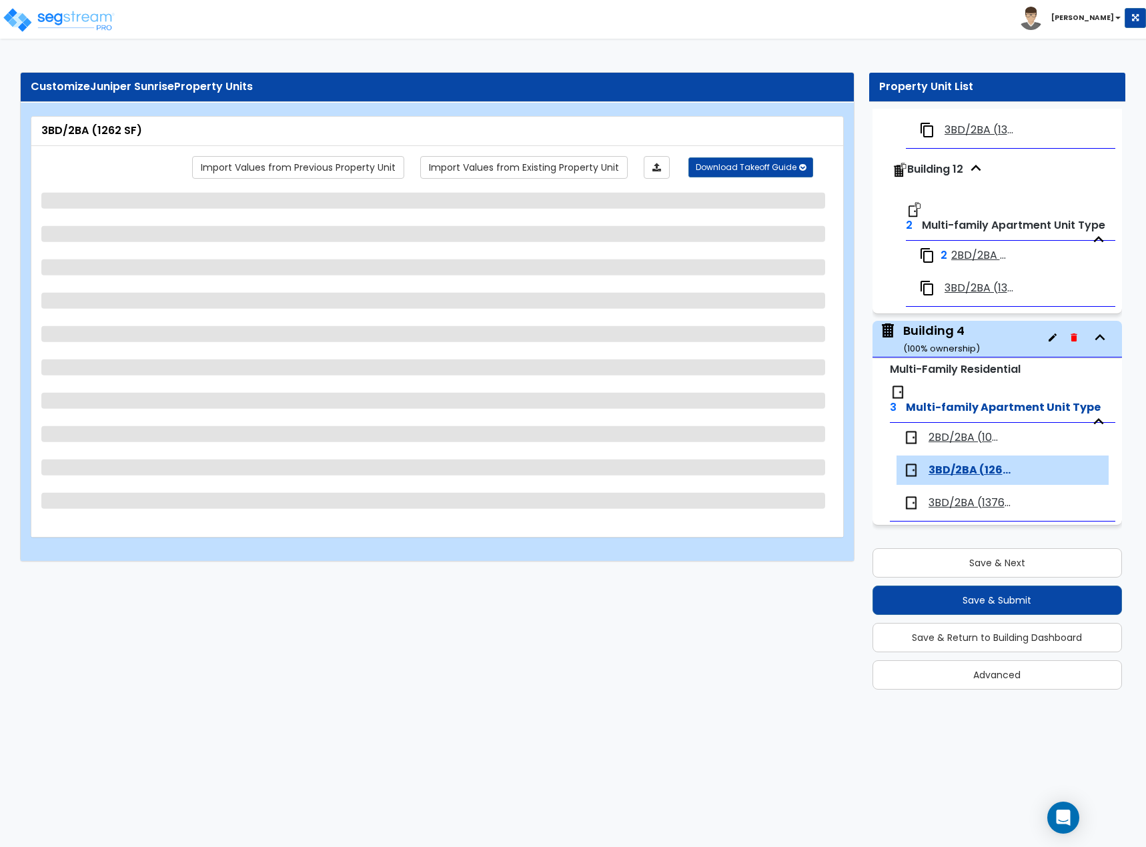
select select "3"
select select "1"
select select "2"
select select "1"
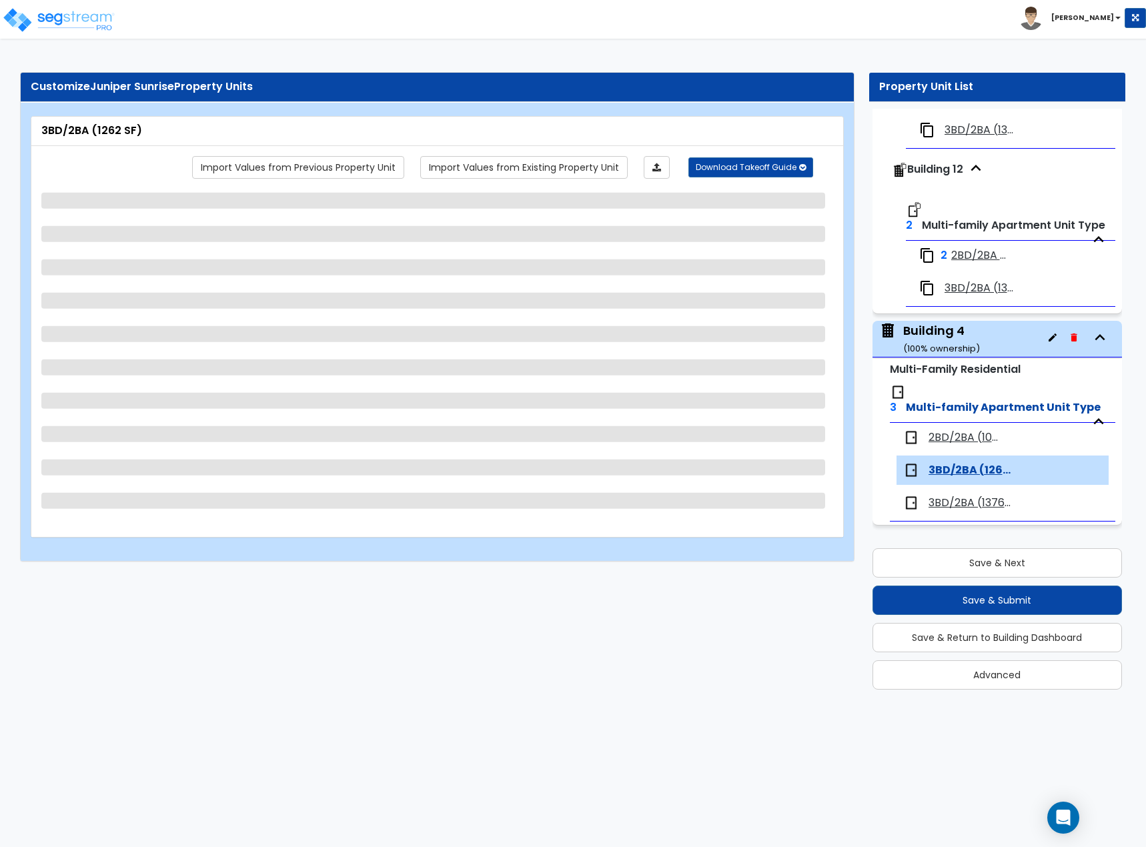
select select "3"
select select "1"
select select "2"
select select "1"
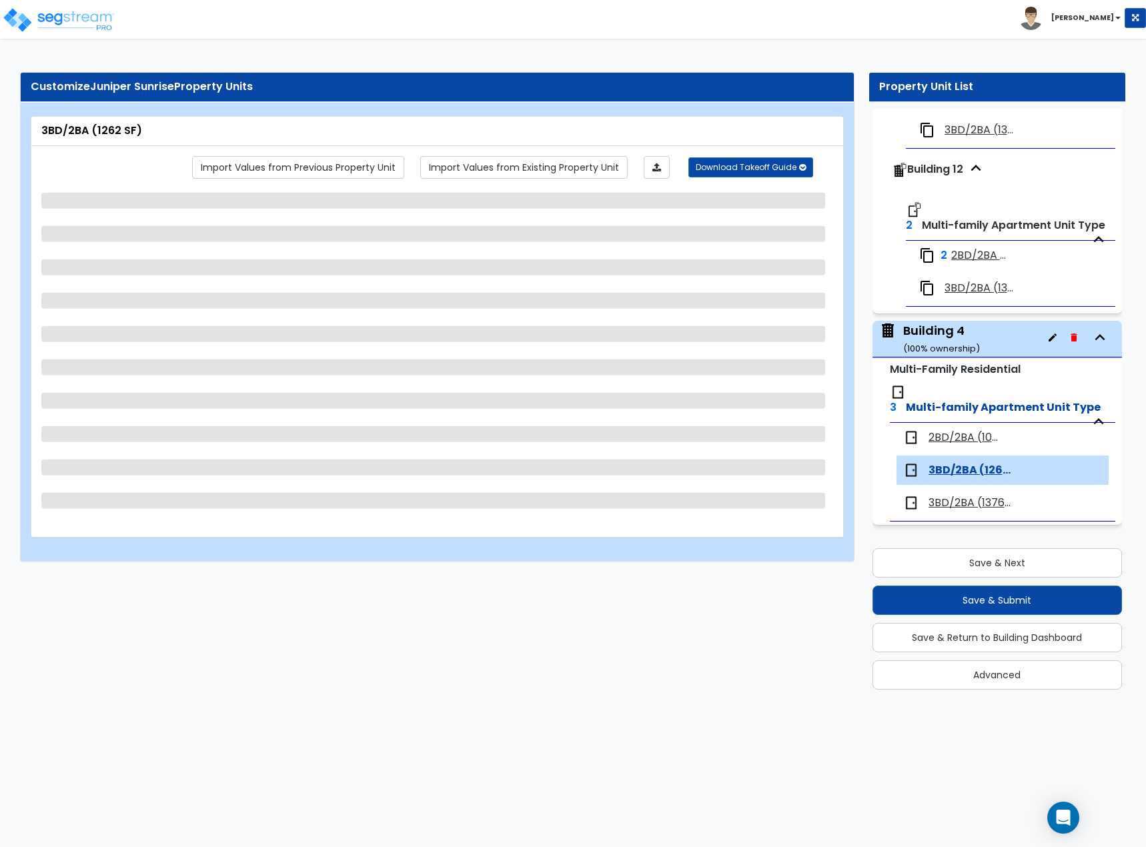
select select "1"
select select "3"
select select "2"
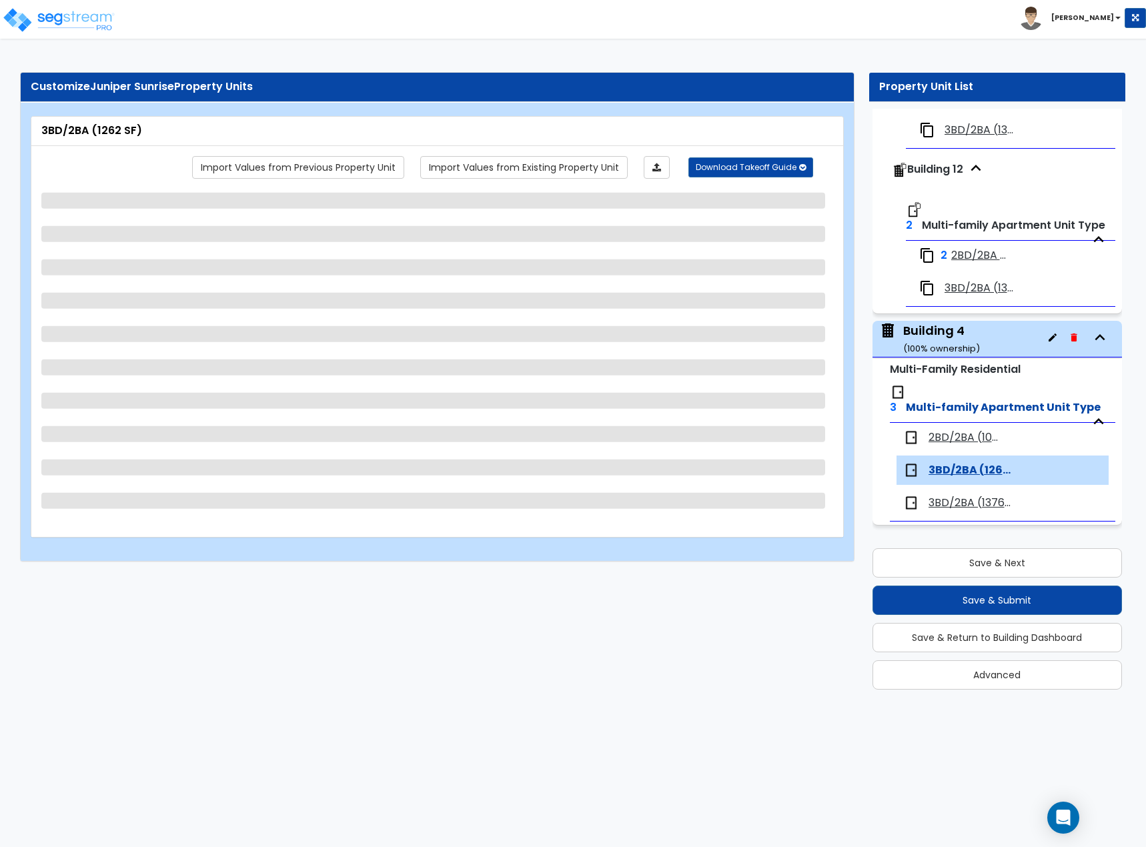
select select "1"
select select "2"
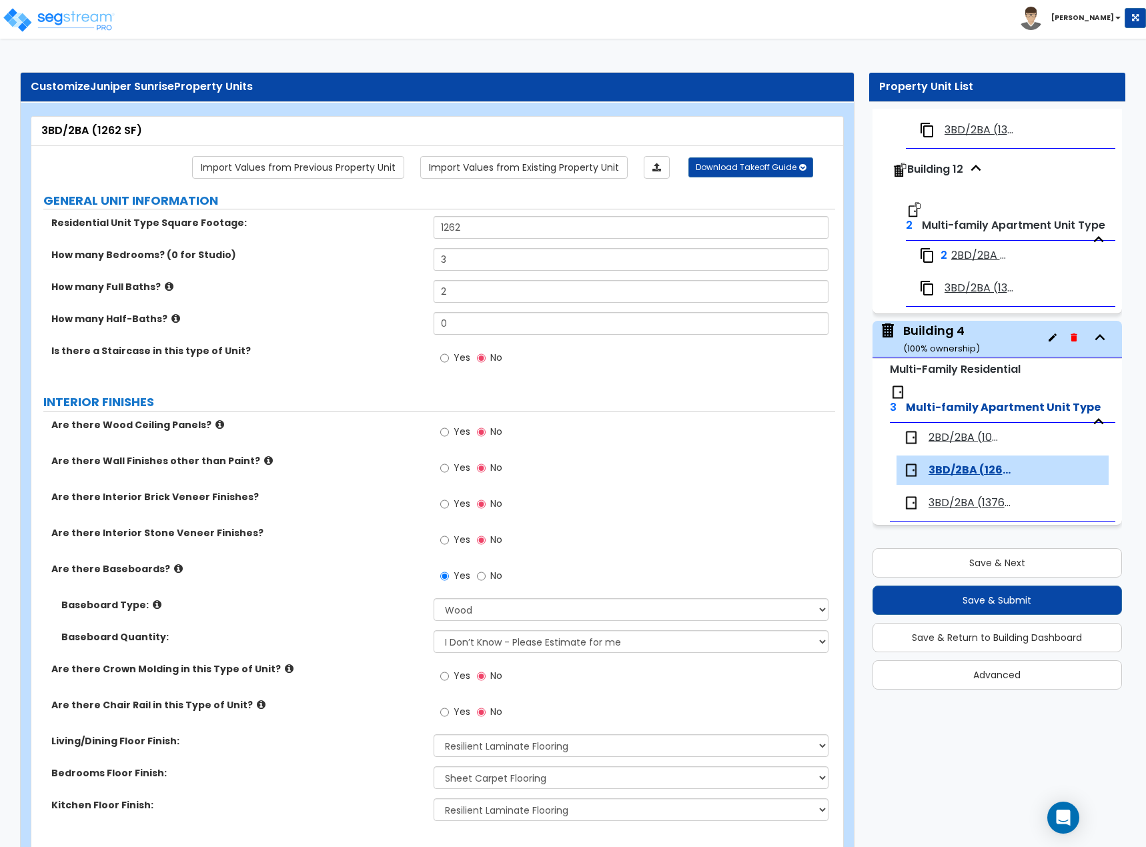
click at [948, 500] on span "3BD/2BA (1376 SF)" at bounding box center [971, 503] width 84 height 15
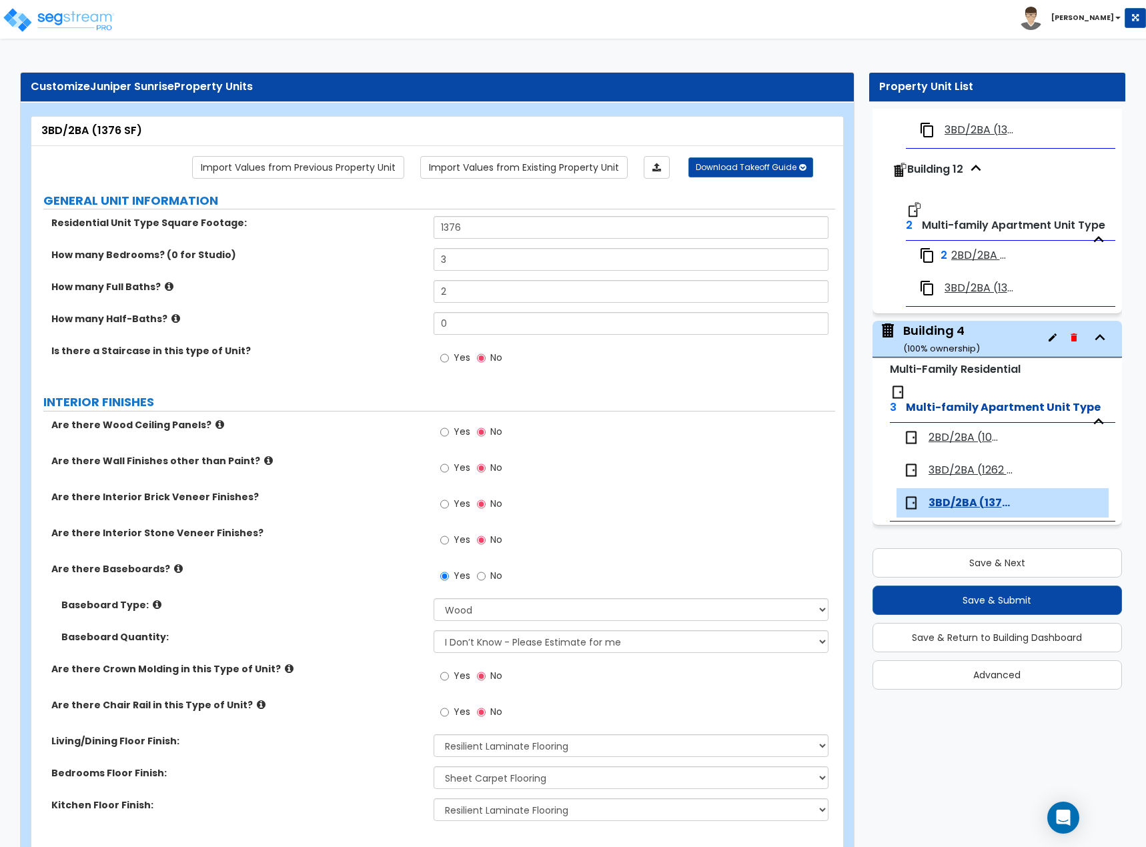
click at [947, 284] on span "3BD/2BA (1376 SF)" at bounding box center [982, 288] width 75 height 15
click at [977, 286] on span "3BD/2BA (1376 SF)" at bounding box center [982, 288] width 75 height 15
click at [967, 255] on span "2BD/2BA (1085 SF)" at bounding box center [979, 255] width 57 height 15
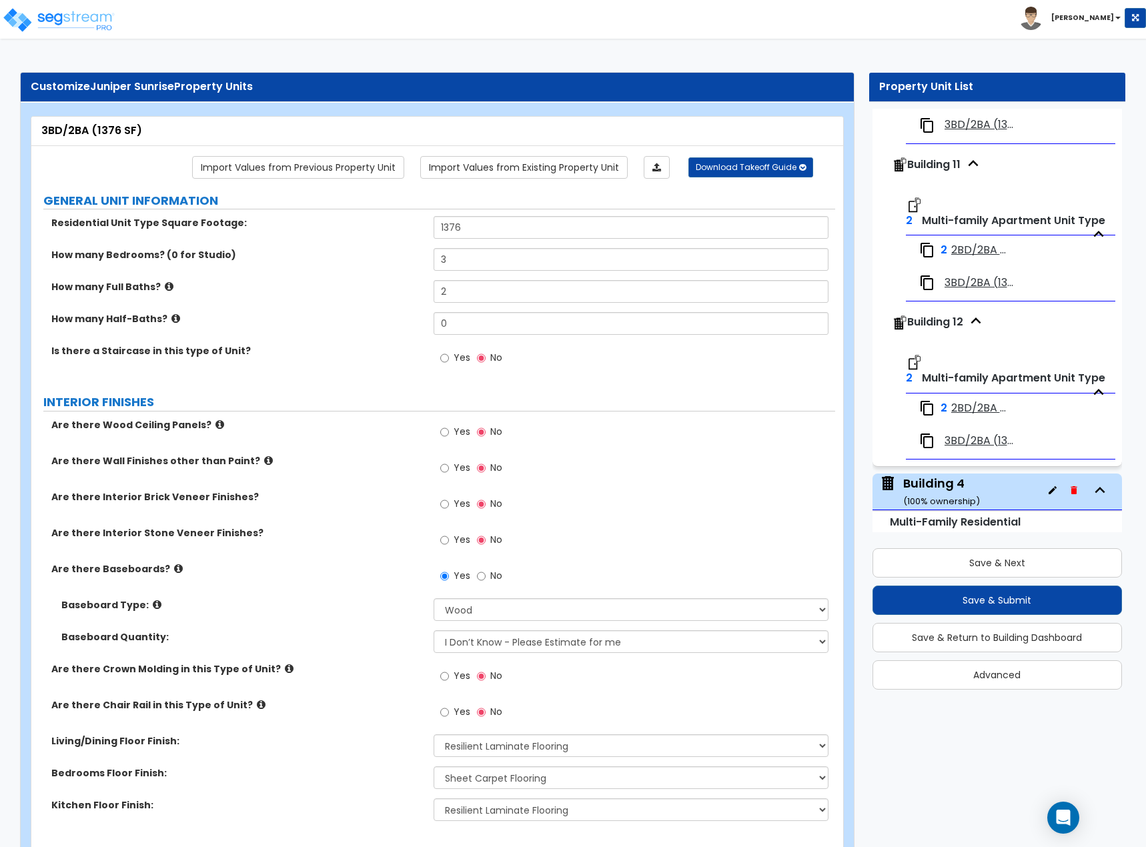
scroll to position [1530, 0]
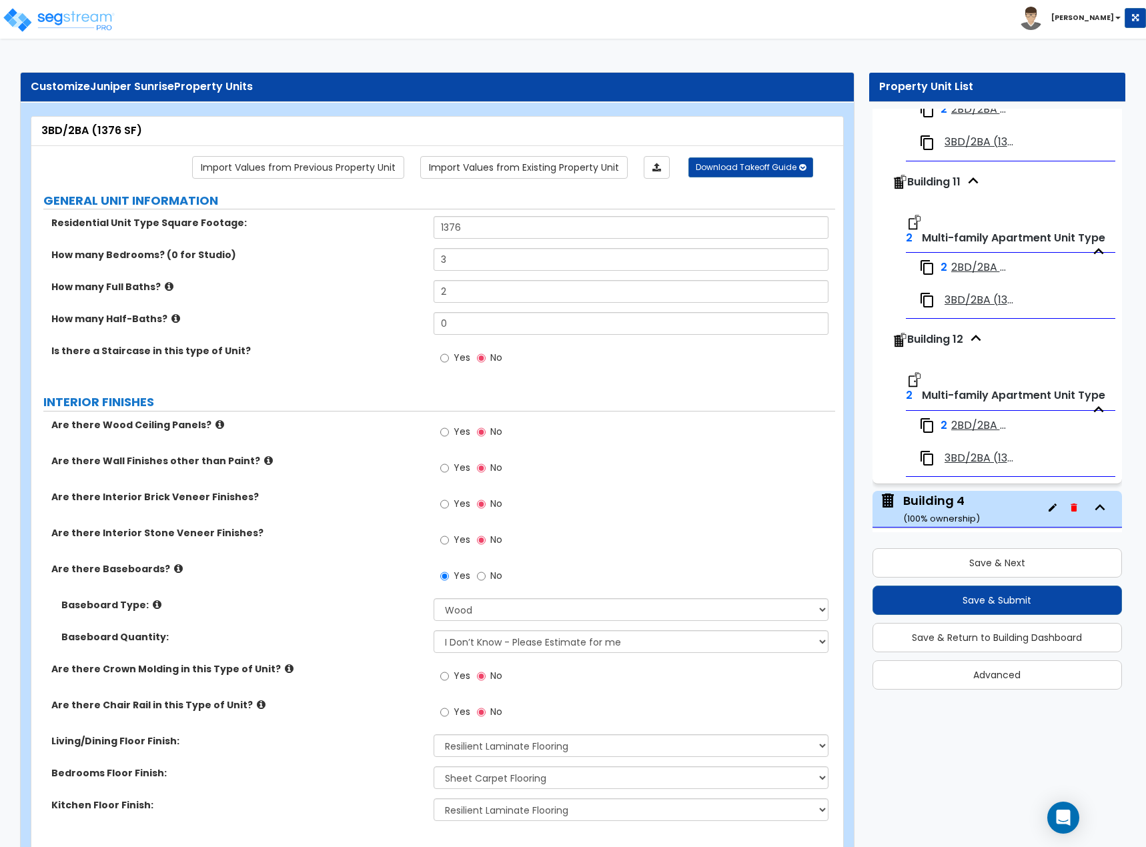
click at [937, 347] on span "Building 12" at bounding box center [935, 339] width 56 height 15
click at [977, 348] on icon "button" at bounding box center [976, 338] width 20 height 20
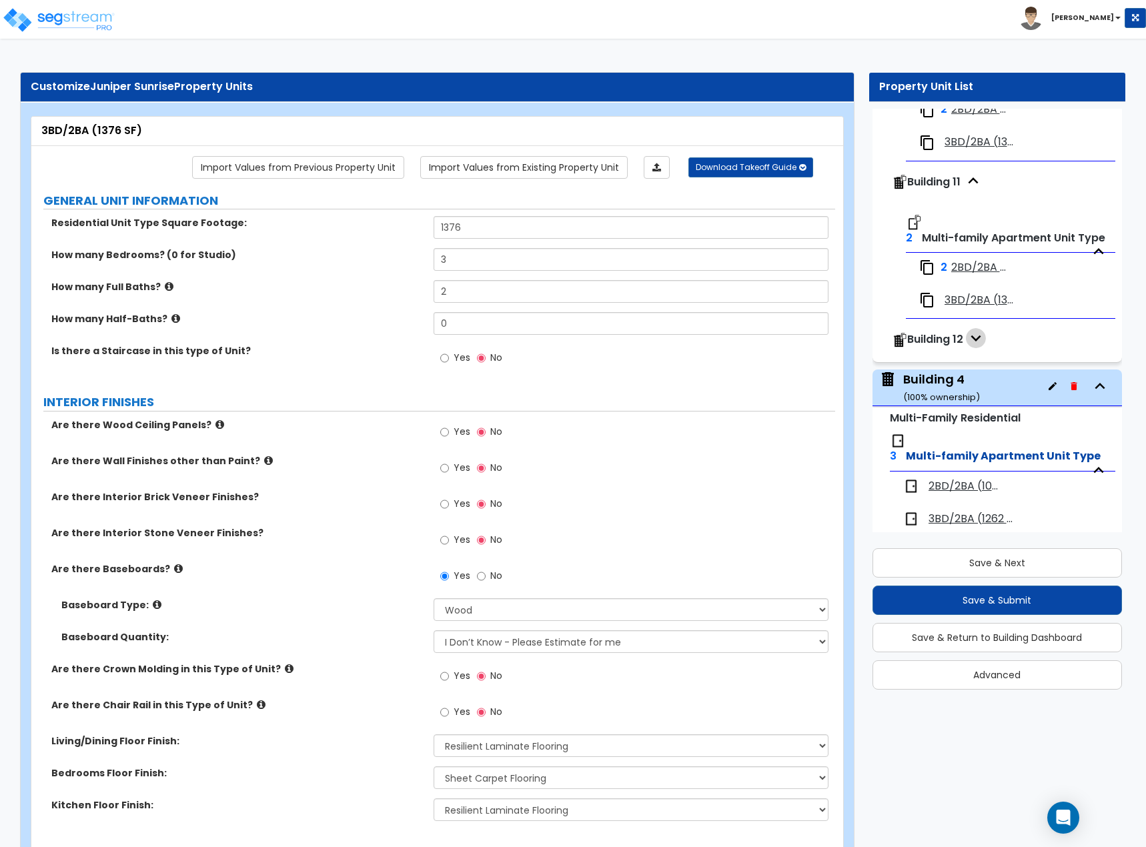
click at [974, 342] on icon "button" at bounding box center [976, 339] width 10 height 6
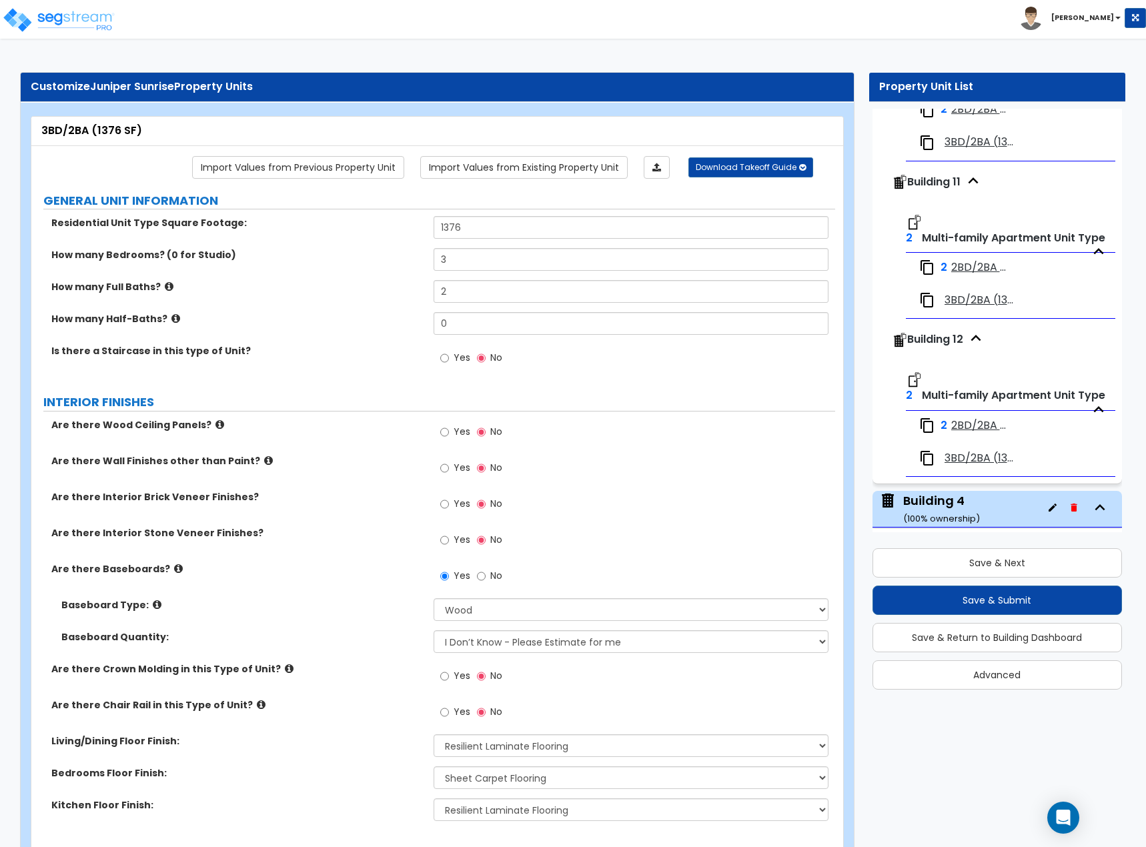
click at [974, 341] on icon "button" at bounding box center [976, 338] width 10 height 6
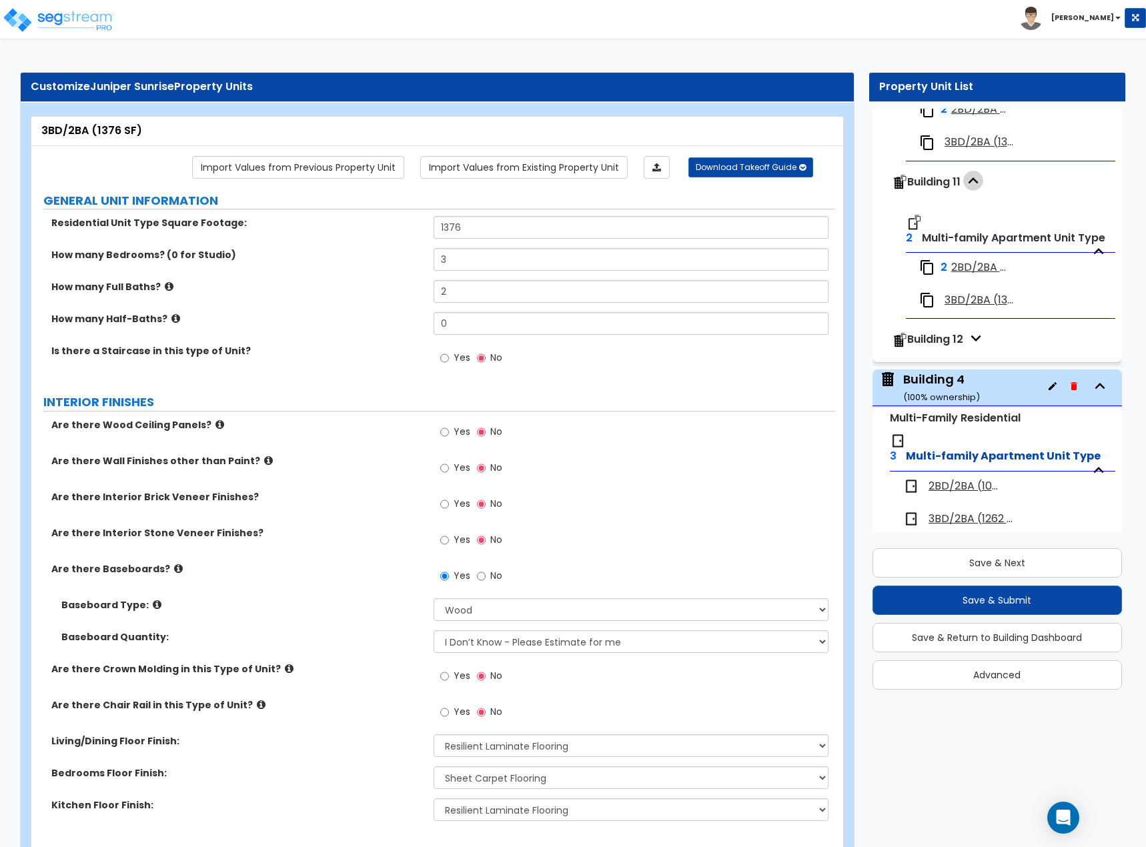
click at [981, 191] on icon "button" at bounding box center [973, 181] width 20 height 20
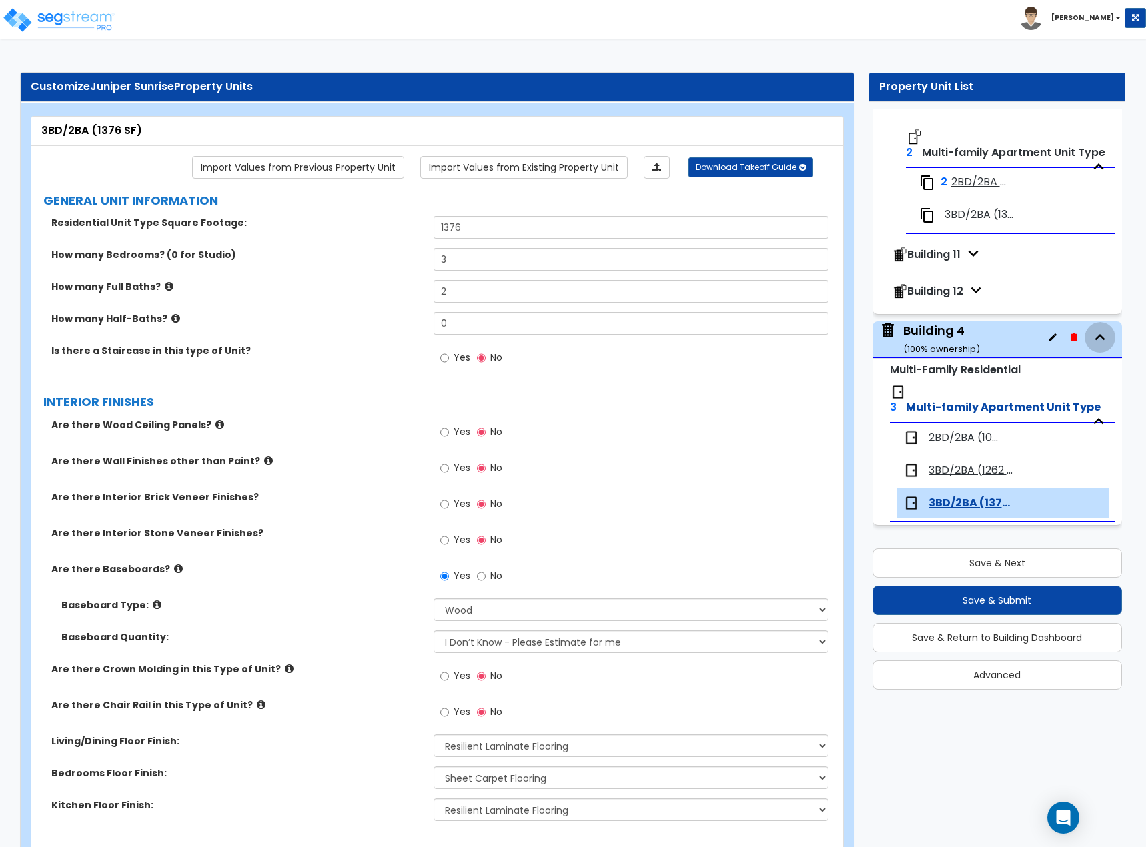
click at [1093, 332] on icon "button" at bounding box center [1100, 338] width 20 height 20
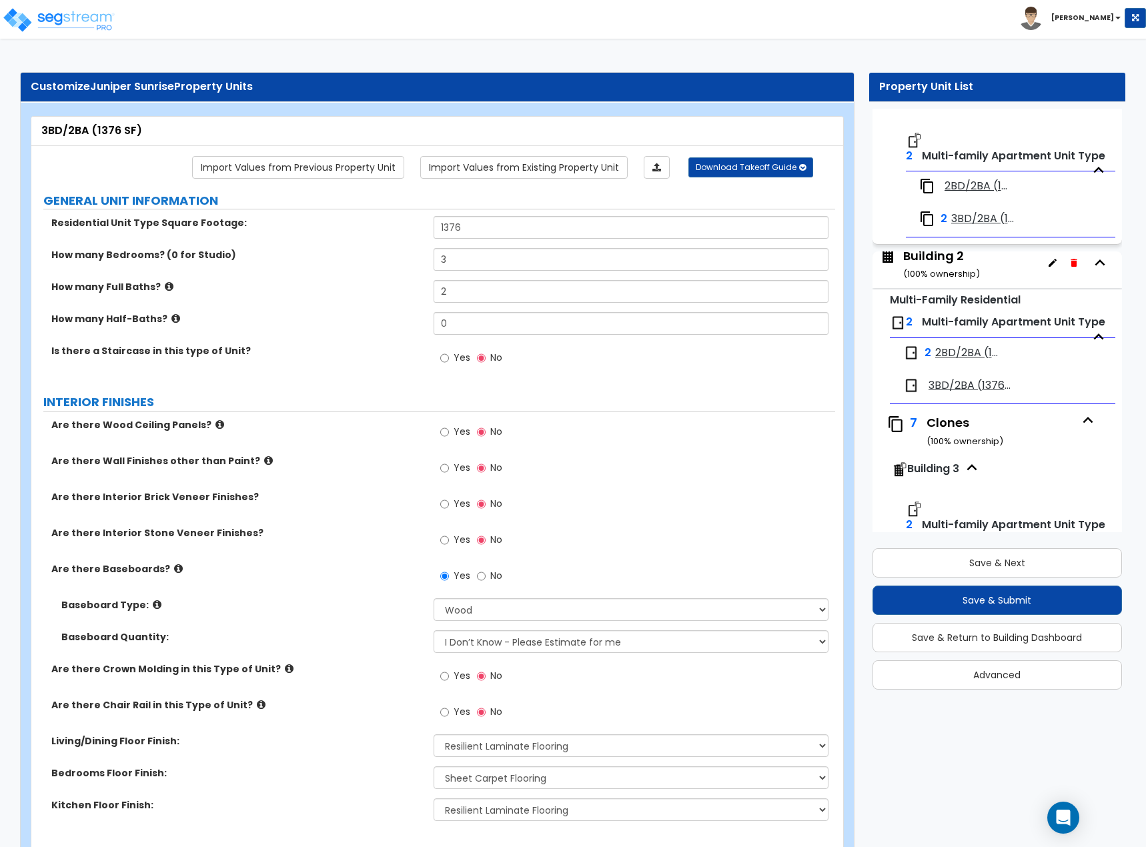
scroll to position [0, 0]
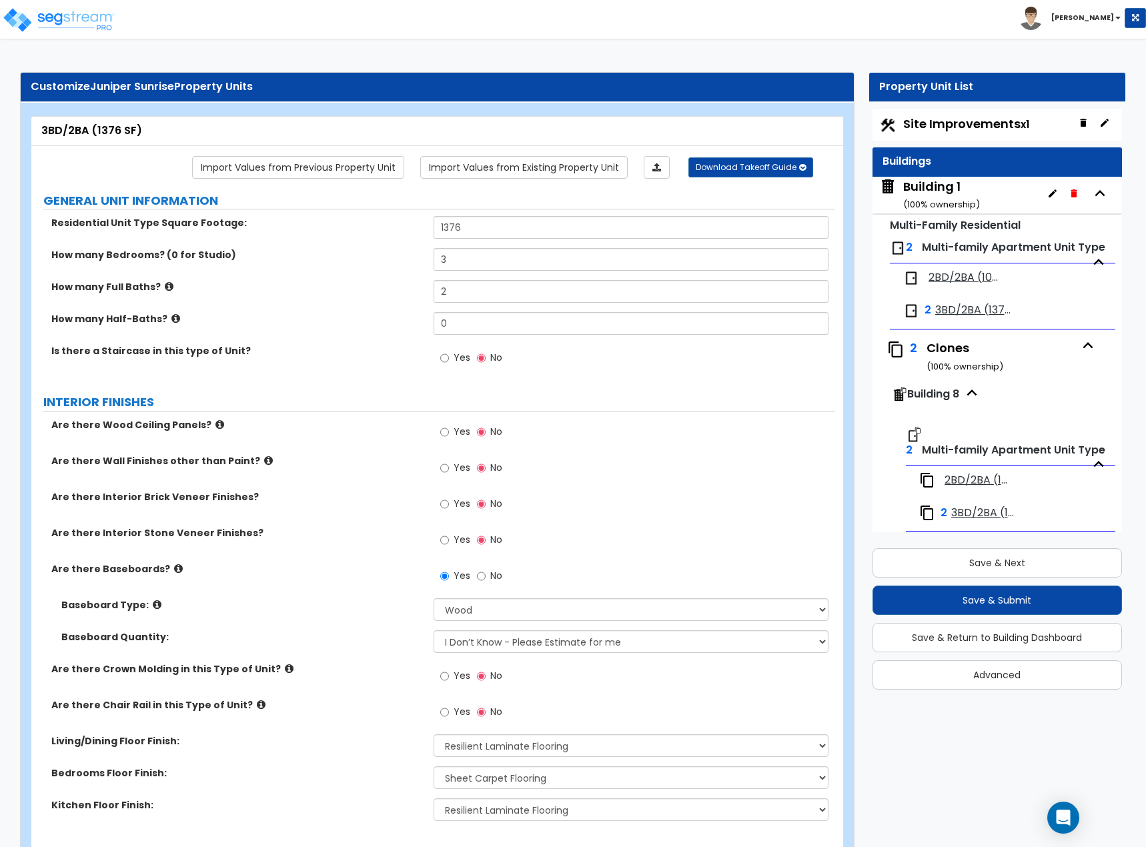
click at [1099, 197] on icon "button" at bounding box center [1100, 193] width 20 height 20
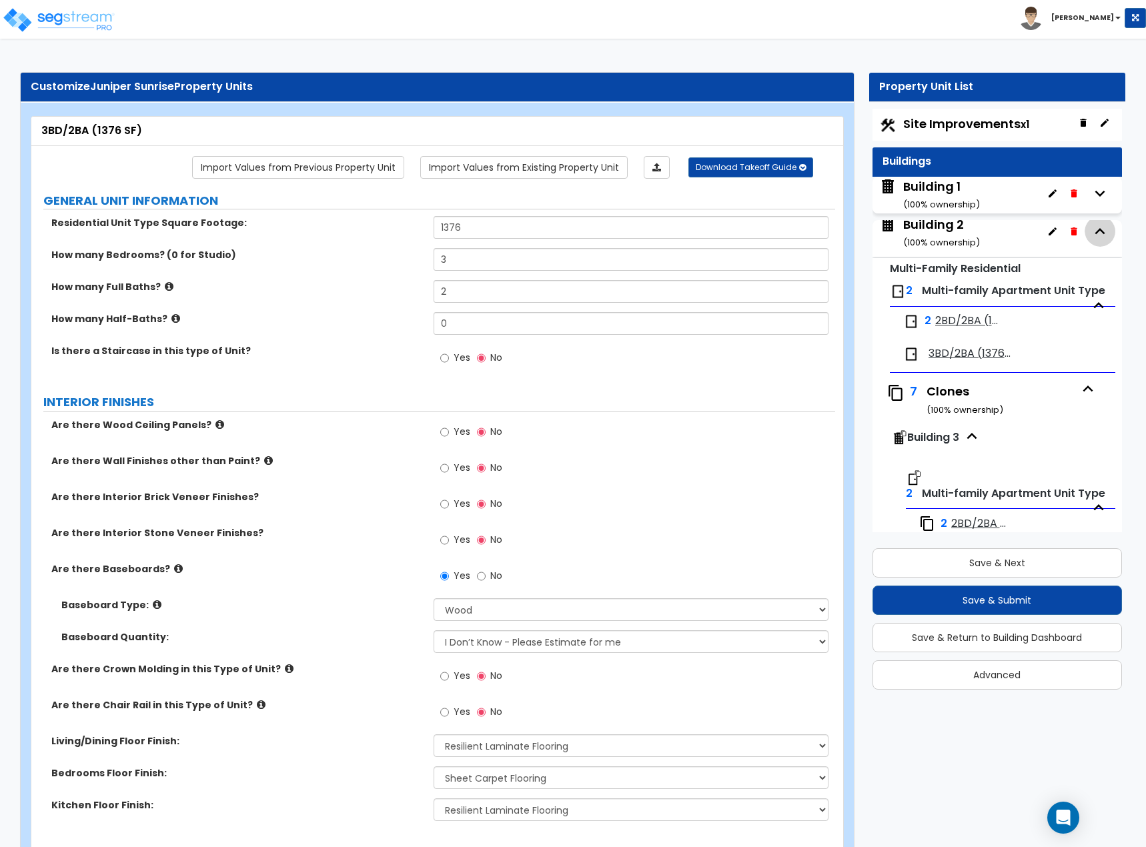
click at [1094, 228] on icon "button" at bounding box center [1100, 231] width 20 height 20
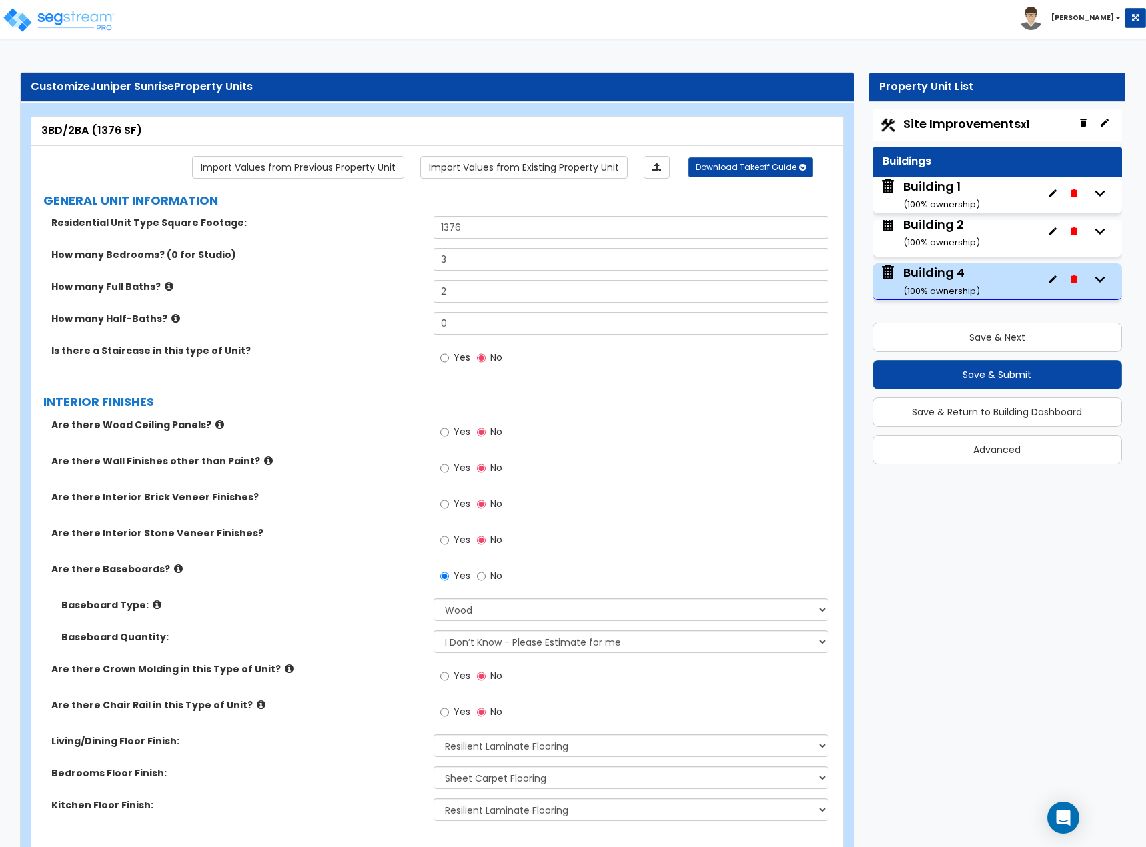
click at [1099, 193] on icon "button" at bounding box center [1100, 193] width 20 height 20
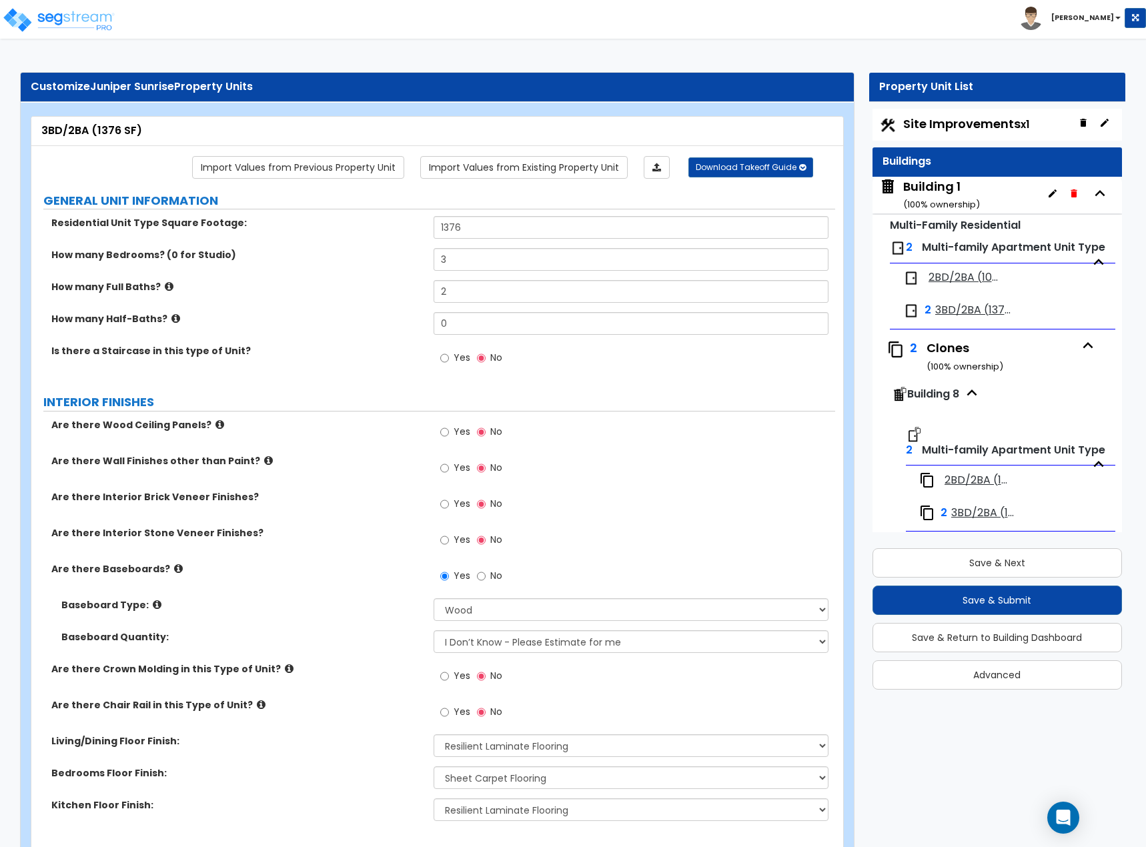
click at [952, 286] on span "2BD/2BA (1085 SF)" at bounding box center [965, 277] width 73 height 15
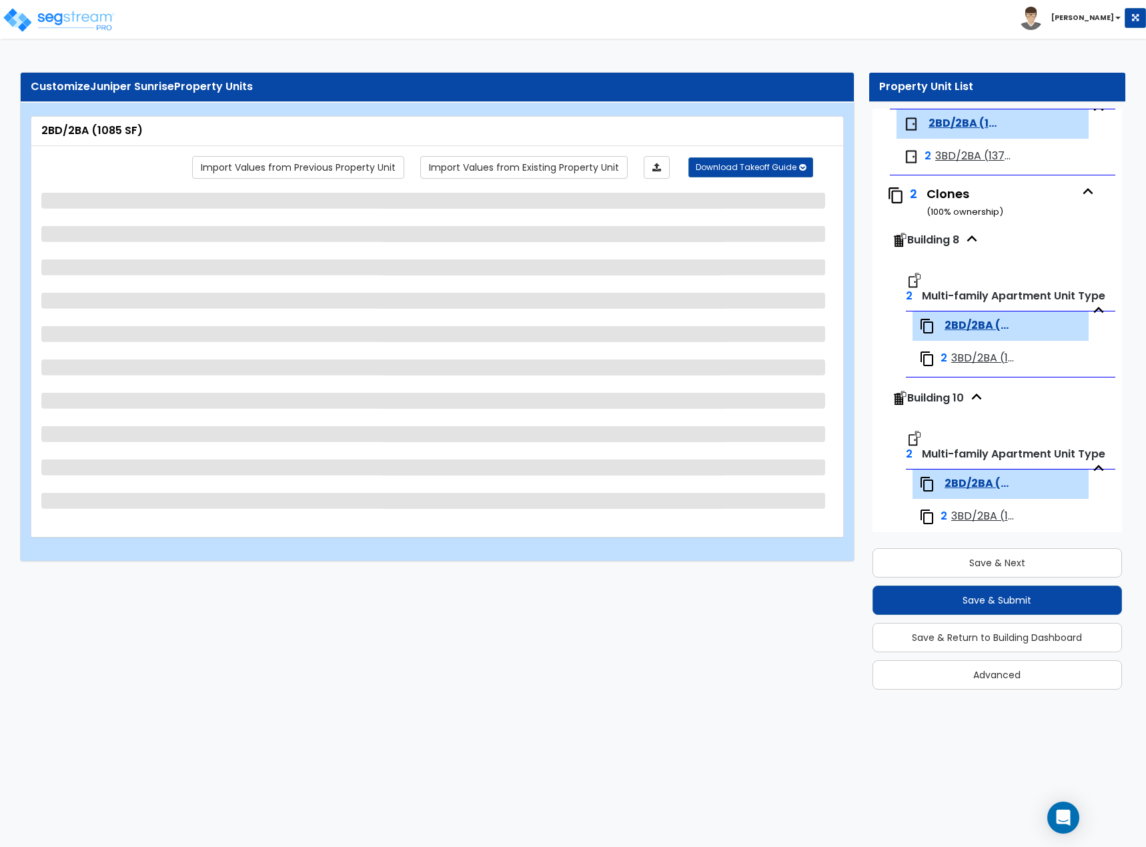
scroll to position [170, 0]
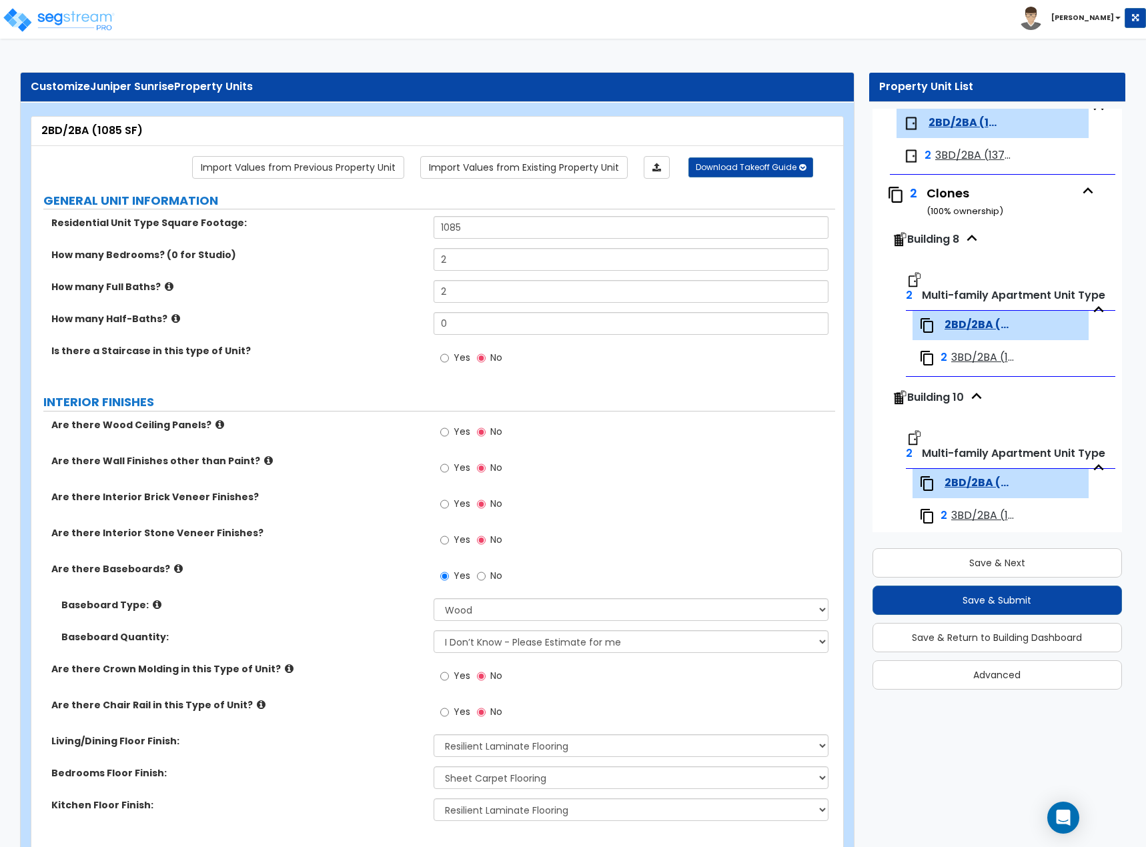
click at [973, 358] on span "3BD/2BA (1376 SF)" at bounding box center [985, 357] width 69 height 15
click at [1097, 306] on icon "button" at bounding box center [1099, 310] width 20 height 20
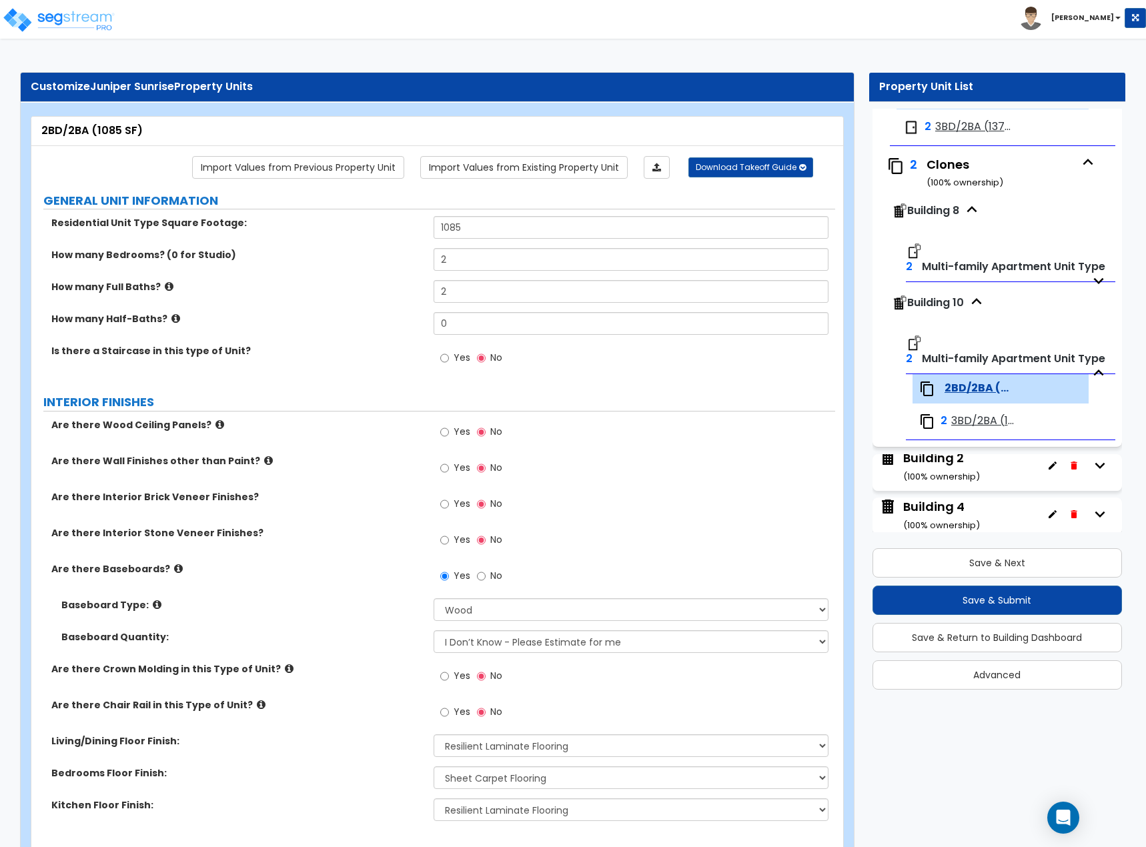
scroll to position [207, 0]
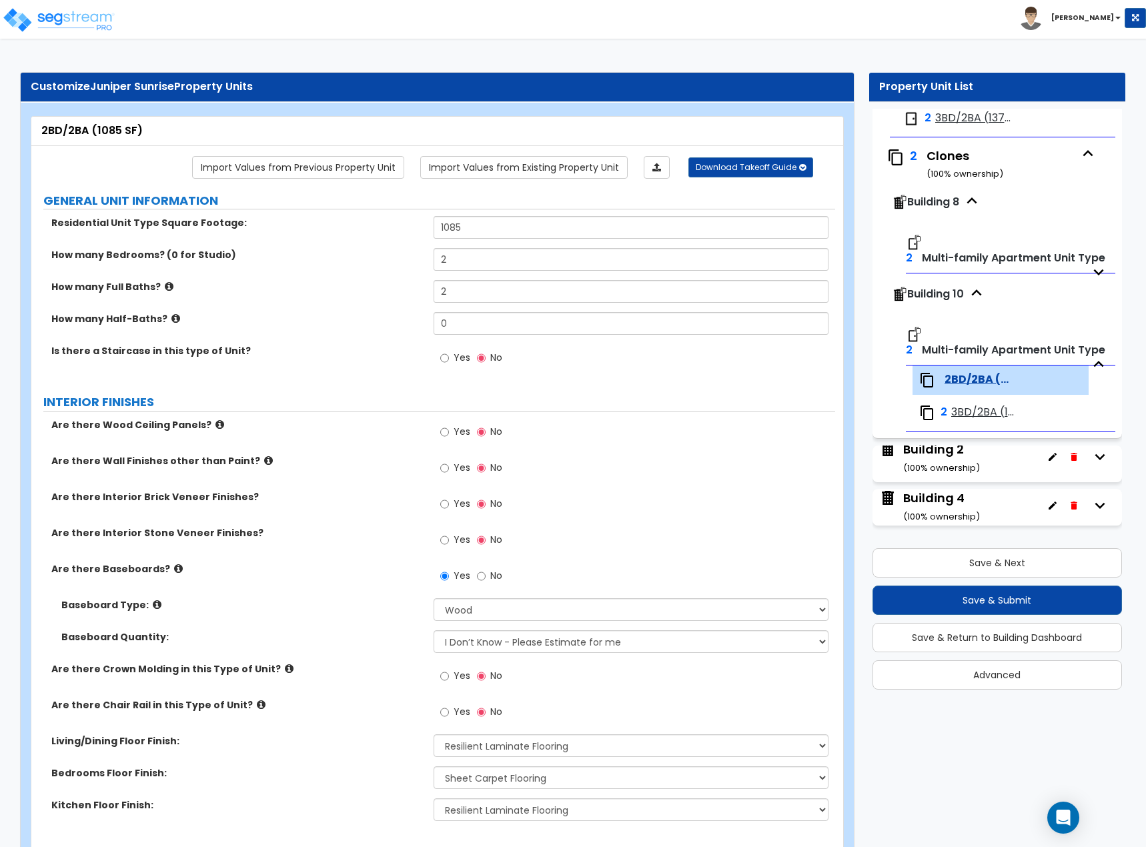
click at [310, 239] on div "Residential Unit Type Square Footage: 1085" at bounding box center [433, 232] width 804 height 32
click at [297, 283] on label "How many Full Baths?" at bounding box center [237, 286] width 372 height 13
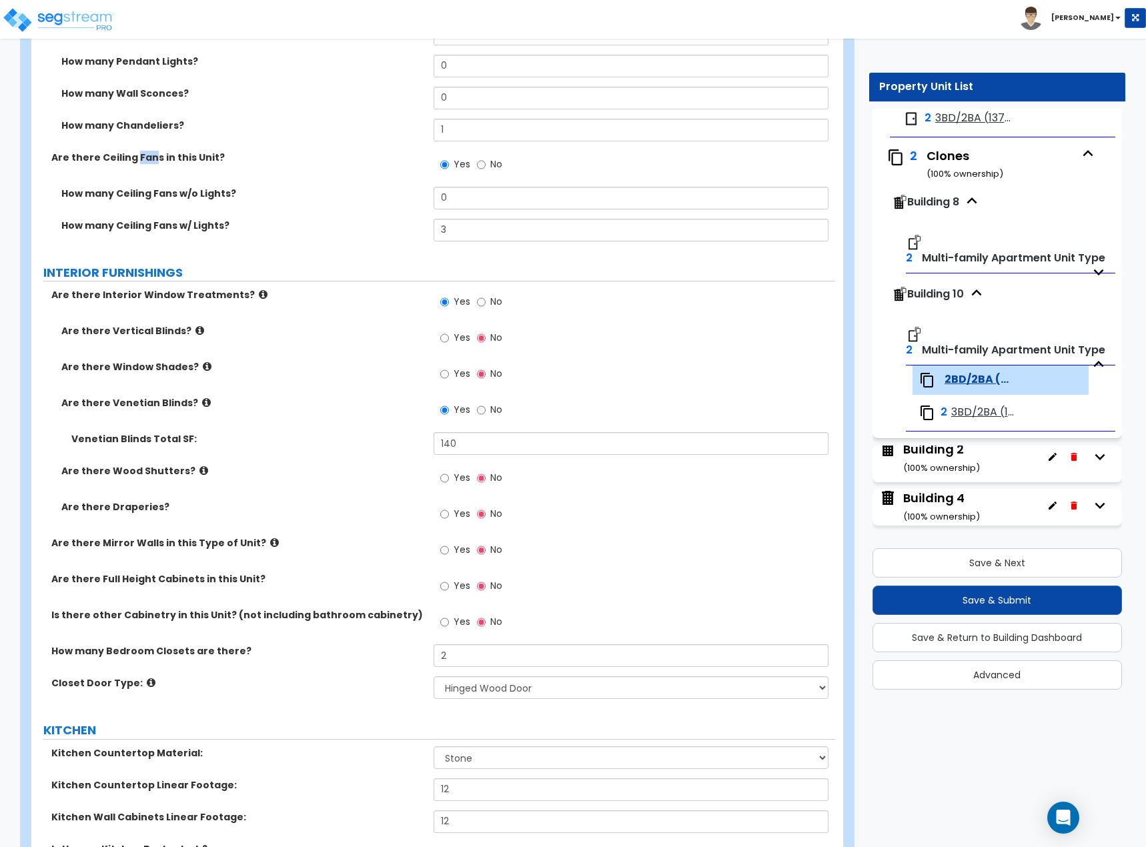
scroll to position [1401, 0]
click at [336, 372] on label "Are there Window Shades?" at bounding box center [242, 366] width 362 height 13
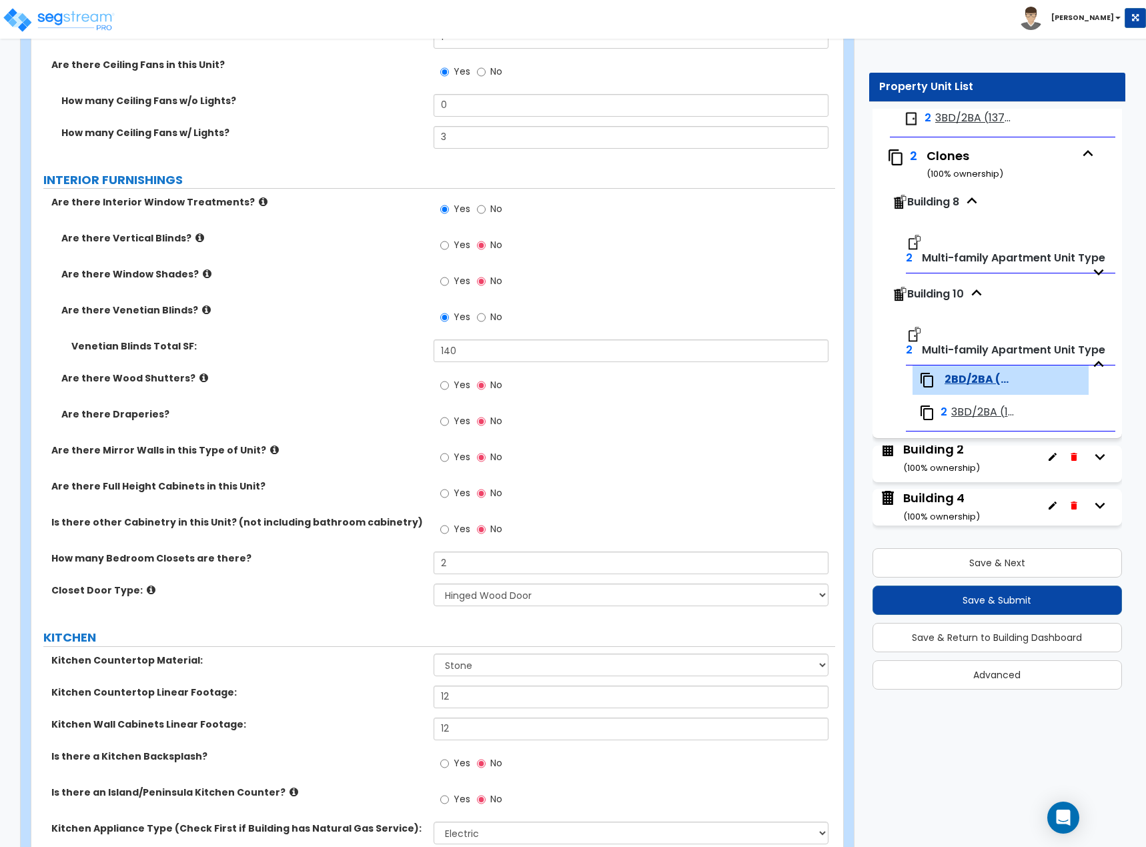
scroll to position [1494, 0]
click at [450, 530] on label "Yes" at bounding box center [455, 529] width 30 height 23
click at [449, 530] on input "Yes" at bounding box center [444, 528] width 9 height 15
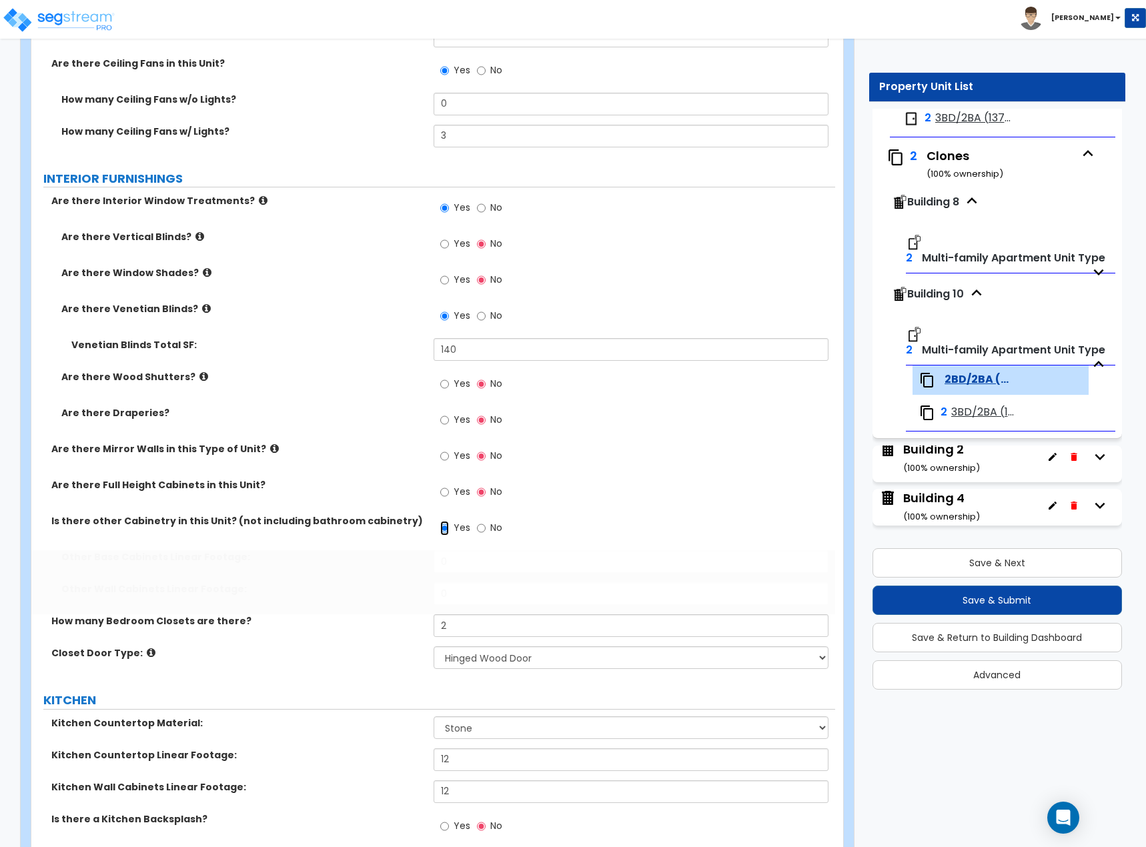
scroll to position [170, 0]
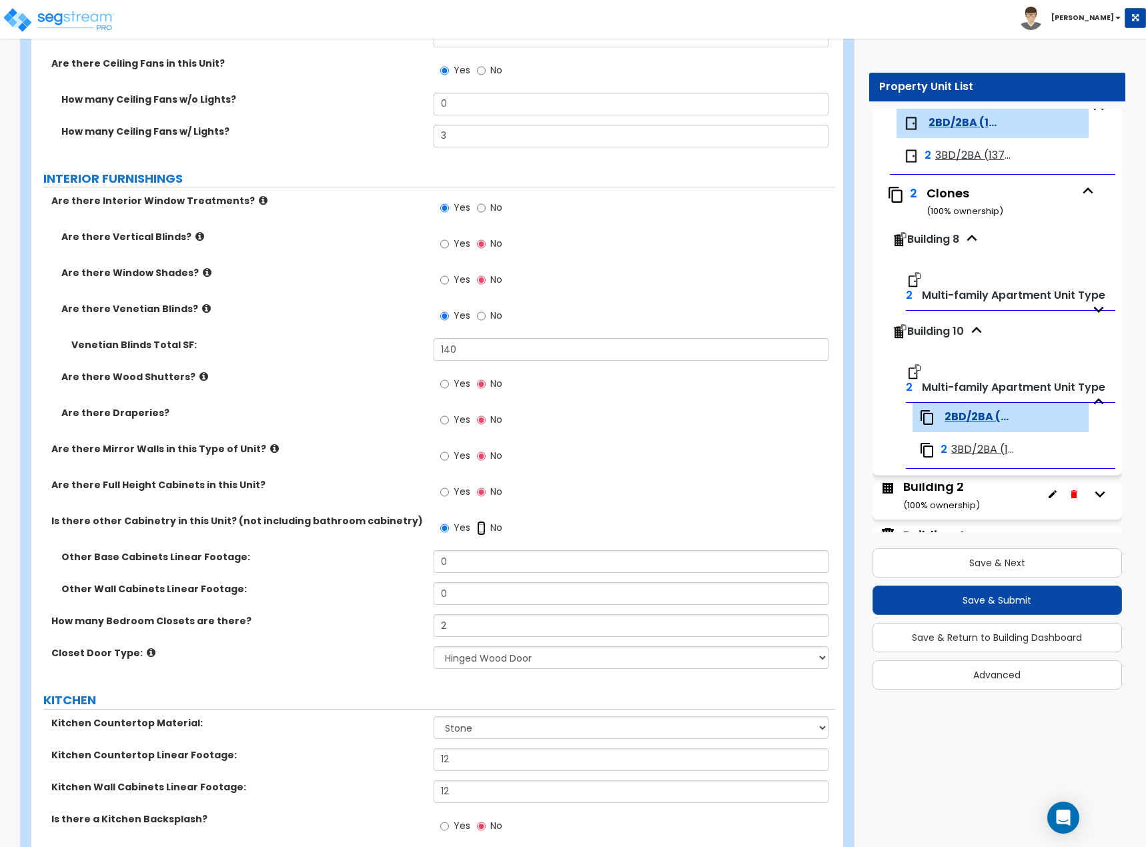
click at [479, 526] on input "No" at bounding box center [481, 528] width 9 height 15
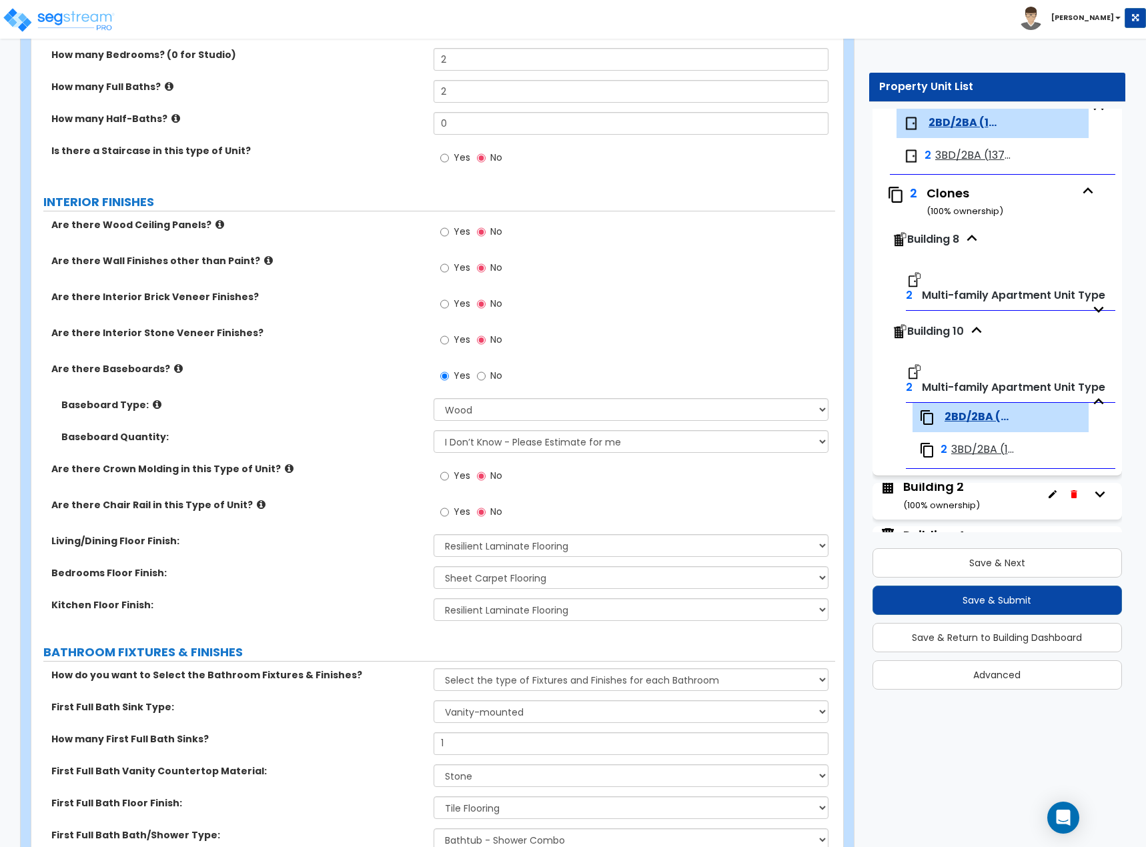
scroll to position [2240, 0]
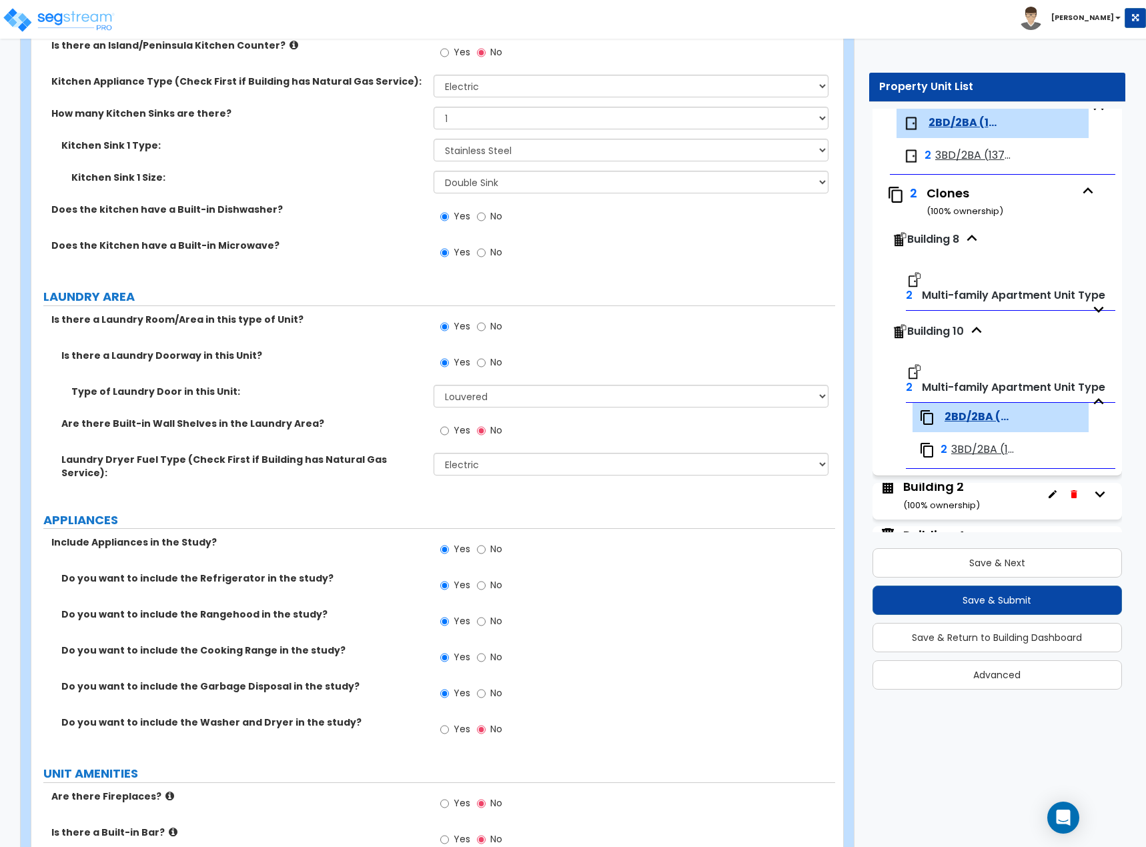
click at [344, 414] on div "Type of Laundry Door in this Unit: None Bi-Fold Louvered Paneled Wood Passage" at bounding box center [433, 401] width 804 height 32
click at [334, 411] on div "Type of Laundry Door in this Unit: None Bi-Fold Louvered Paneled Wood Passage" at bounding box center [433, 401] width 804 height 32
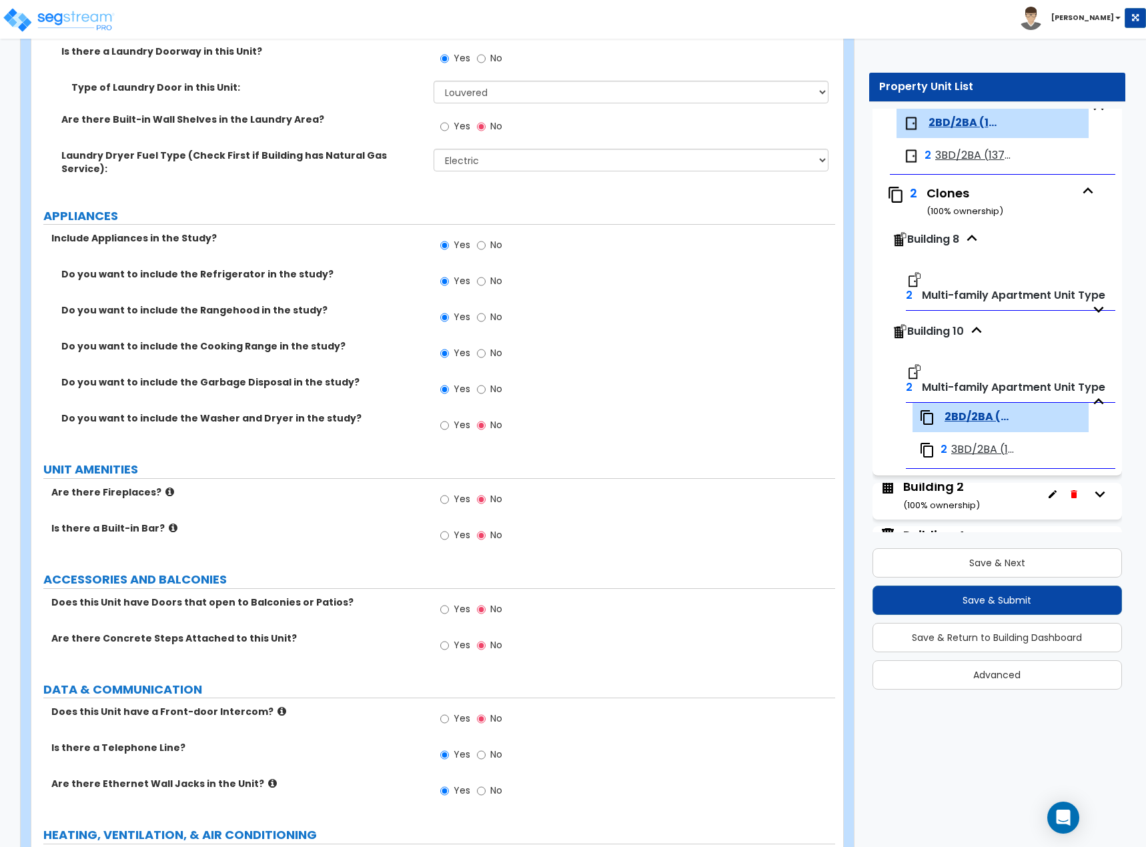
scroll to position [2628, 0]
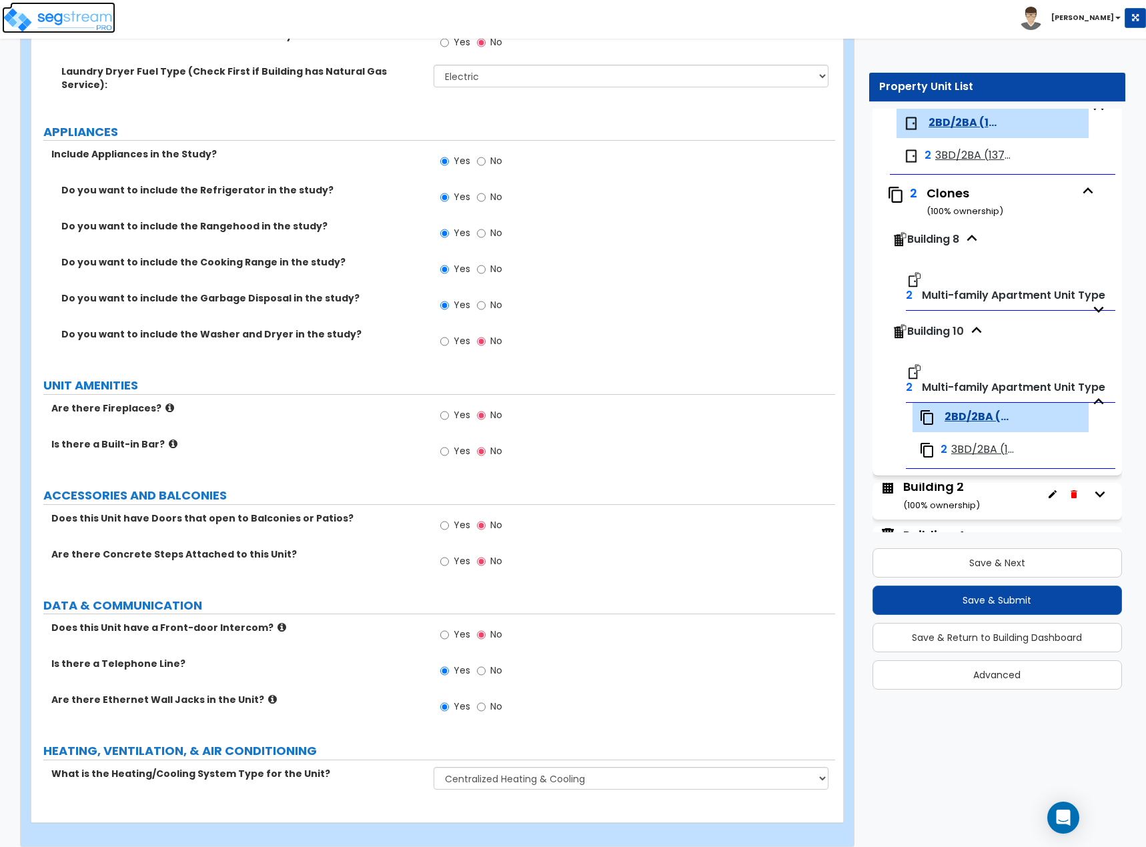
click at [71, 23] on img at bounding box center [58, 20] width 113 height 27
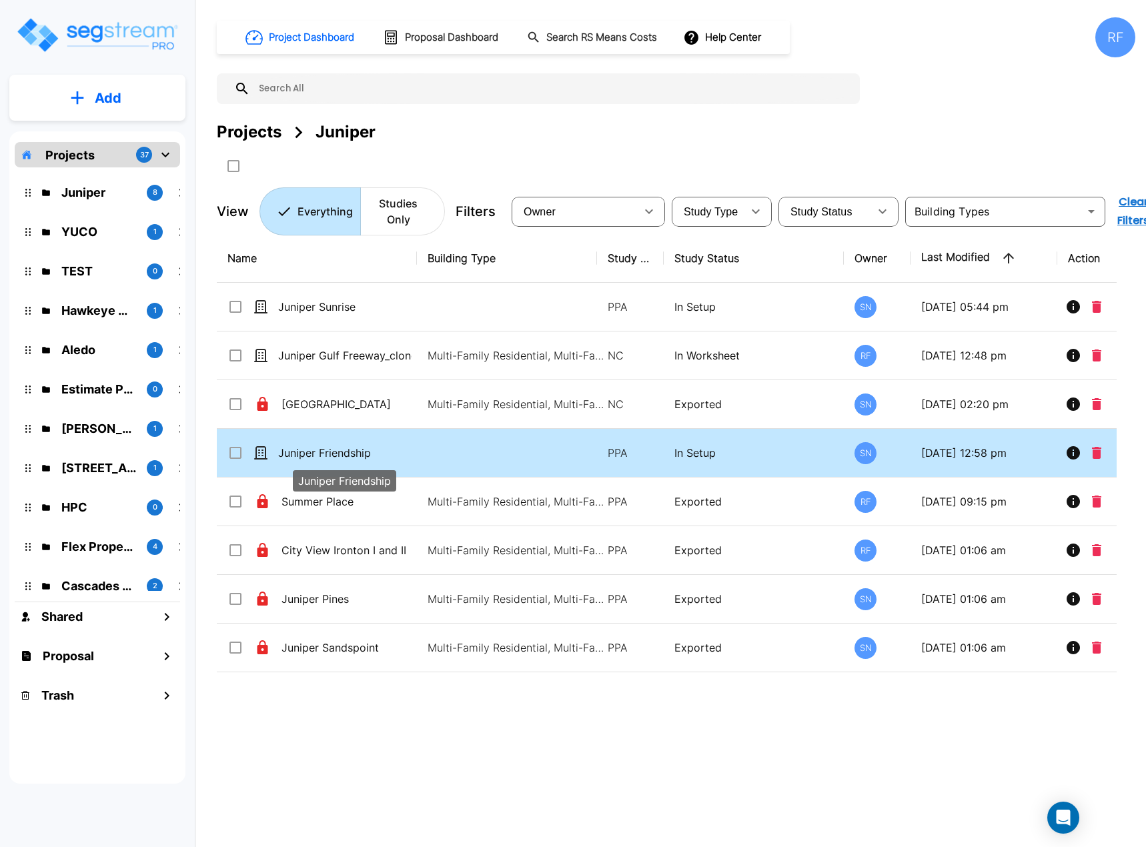
click at [352, 453] on p "Juniper Friendship" at bounding box center [344, 453] width 133 height 16
checkbox input "true"
click at [352, 453] on p "Juniper Friendship" at bounding box center [344, 453] width 133 height 16
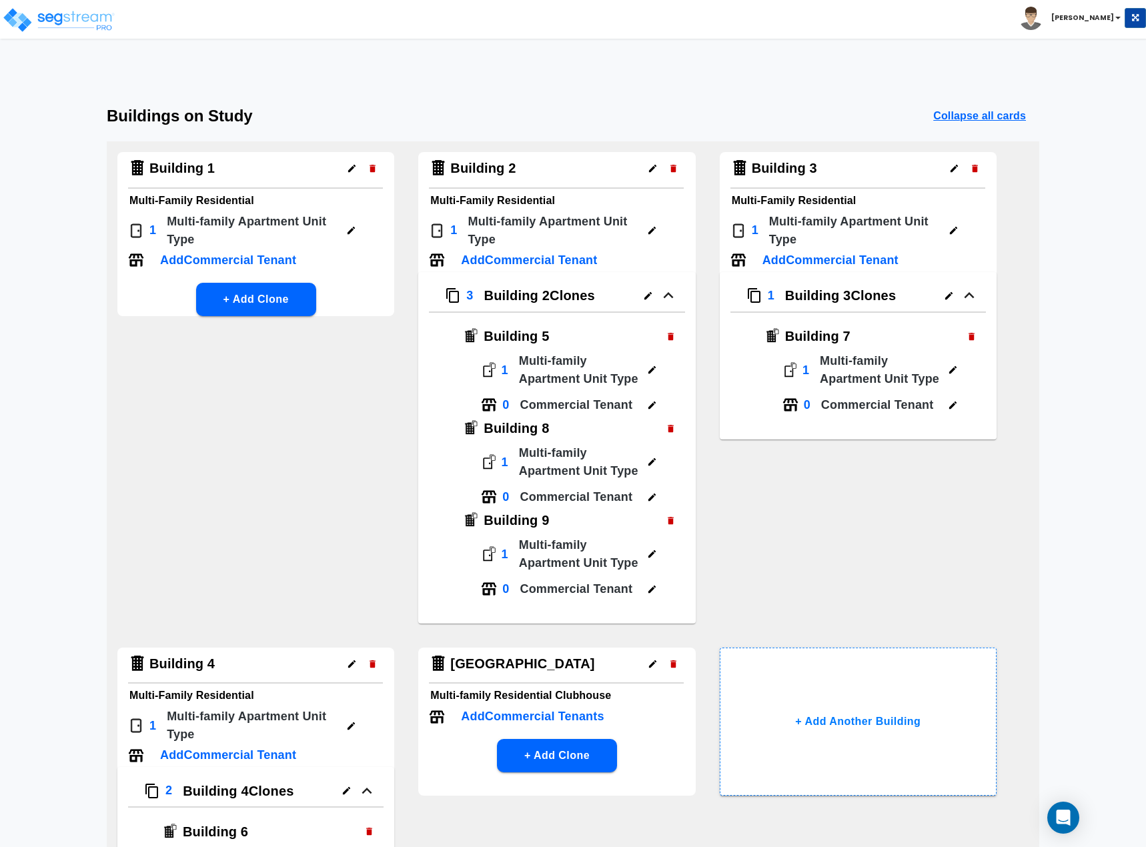
scroll to position [312, 0]
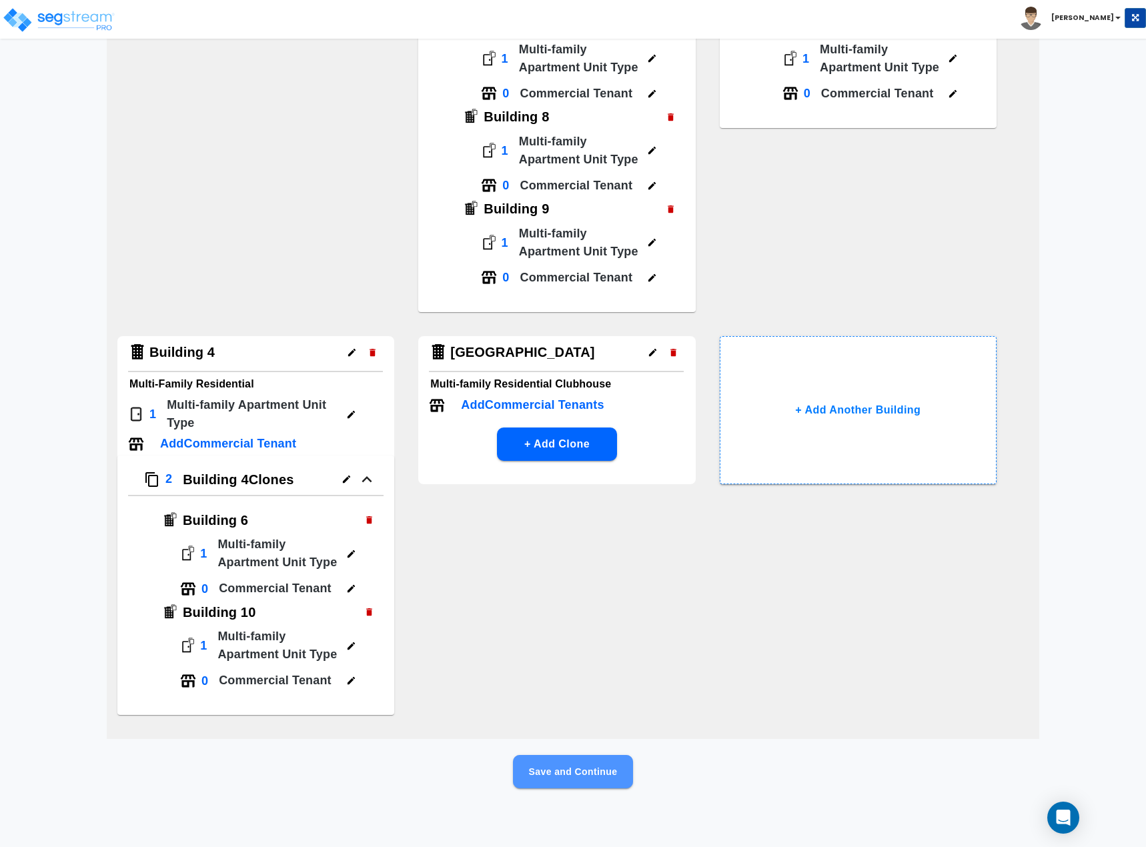
click at [592, 770] on button "Save and Continue" at bounding box center [573, 771] width 120 height 33
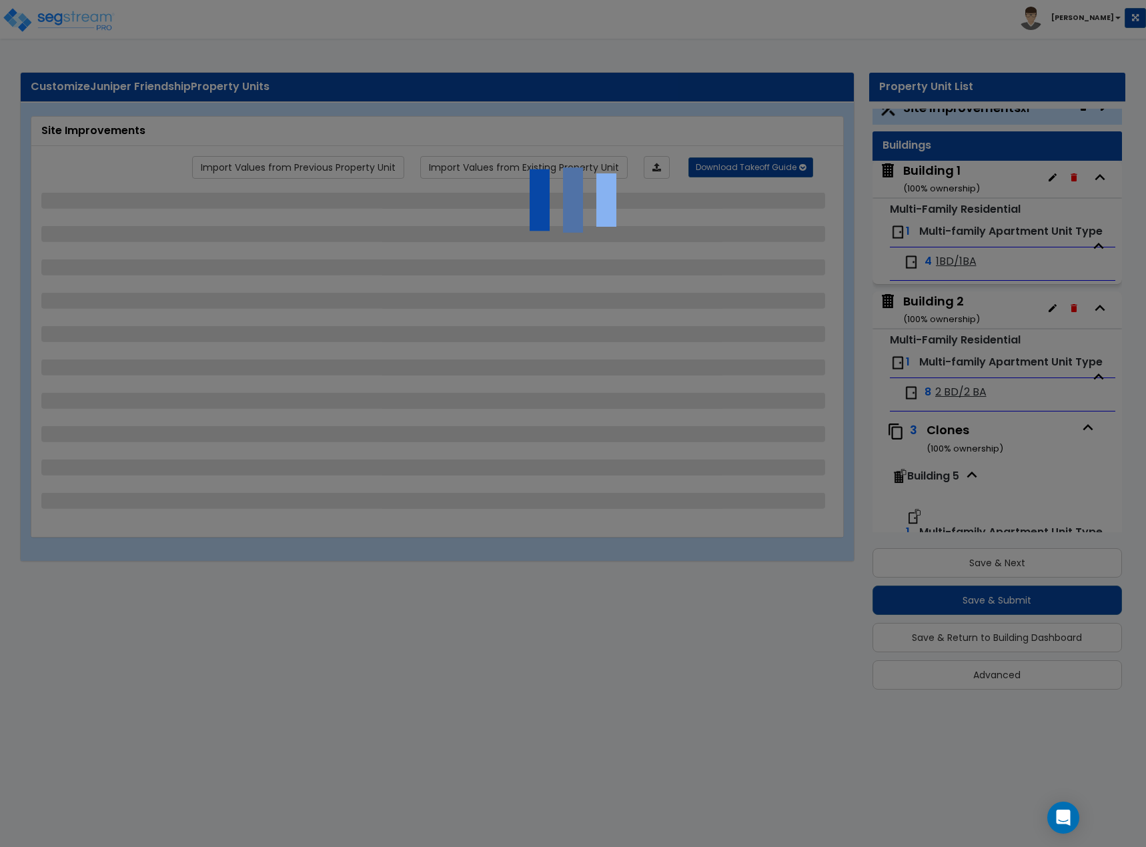
scroll to position [0, 0]
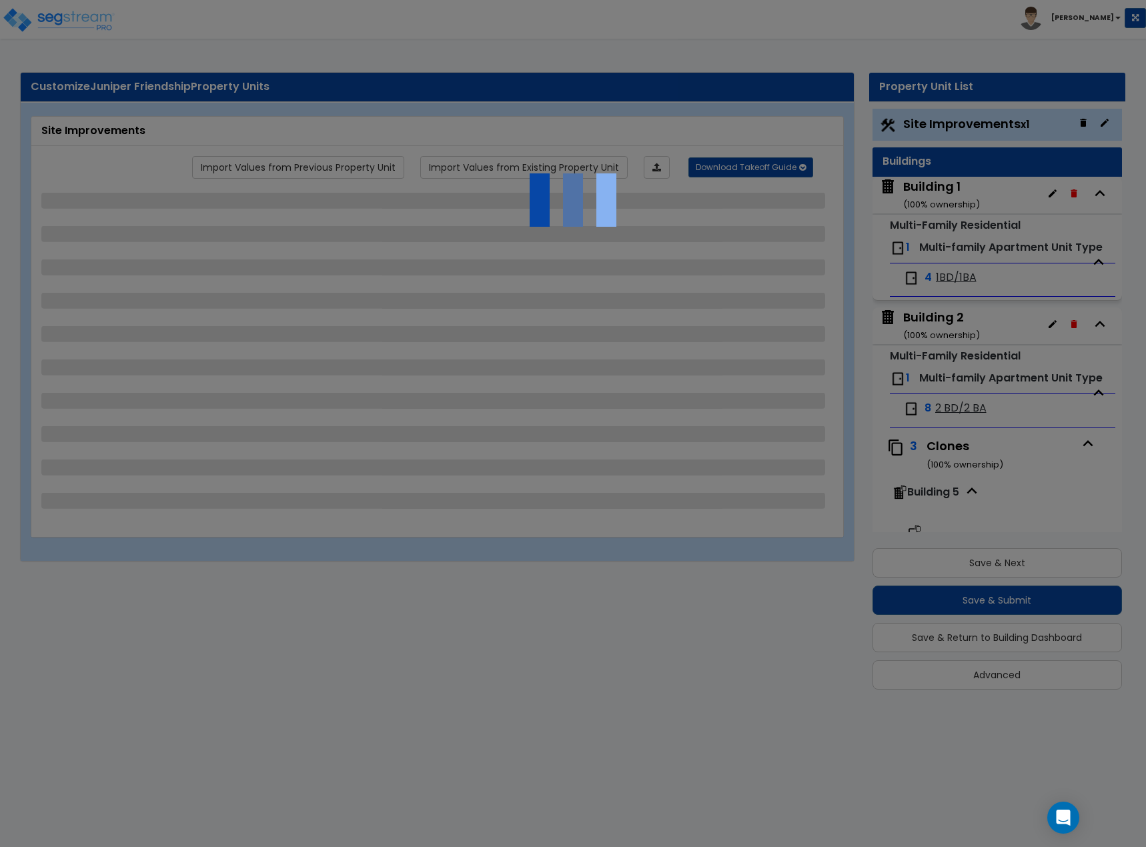
select select "2"
select select "1"
select select "3"
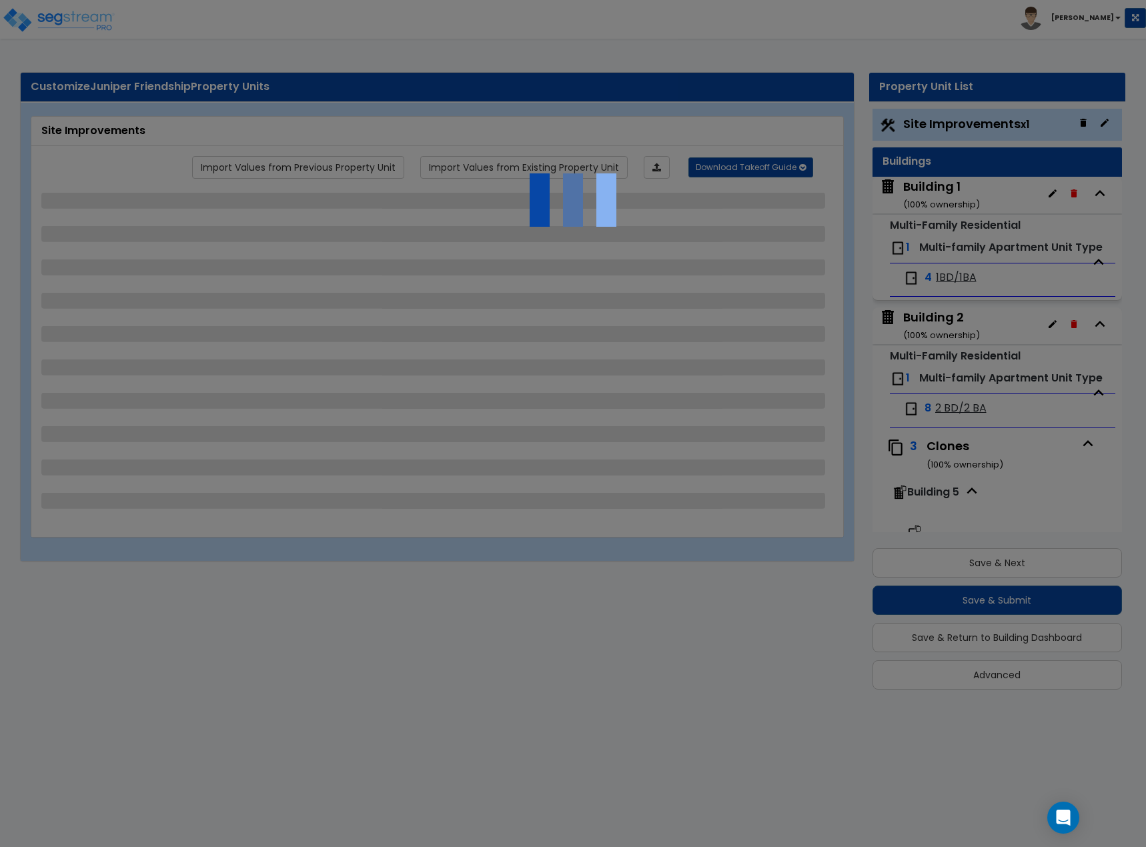
select select "1"
select select "2"
select select "4"
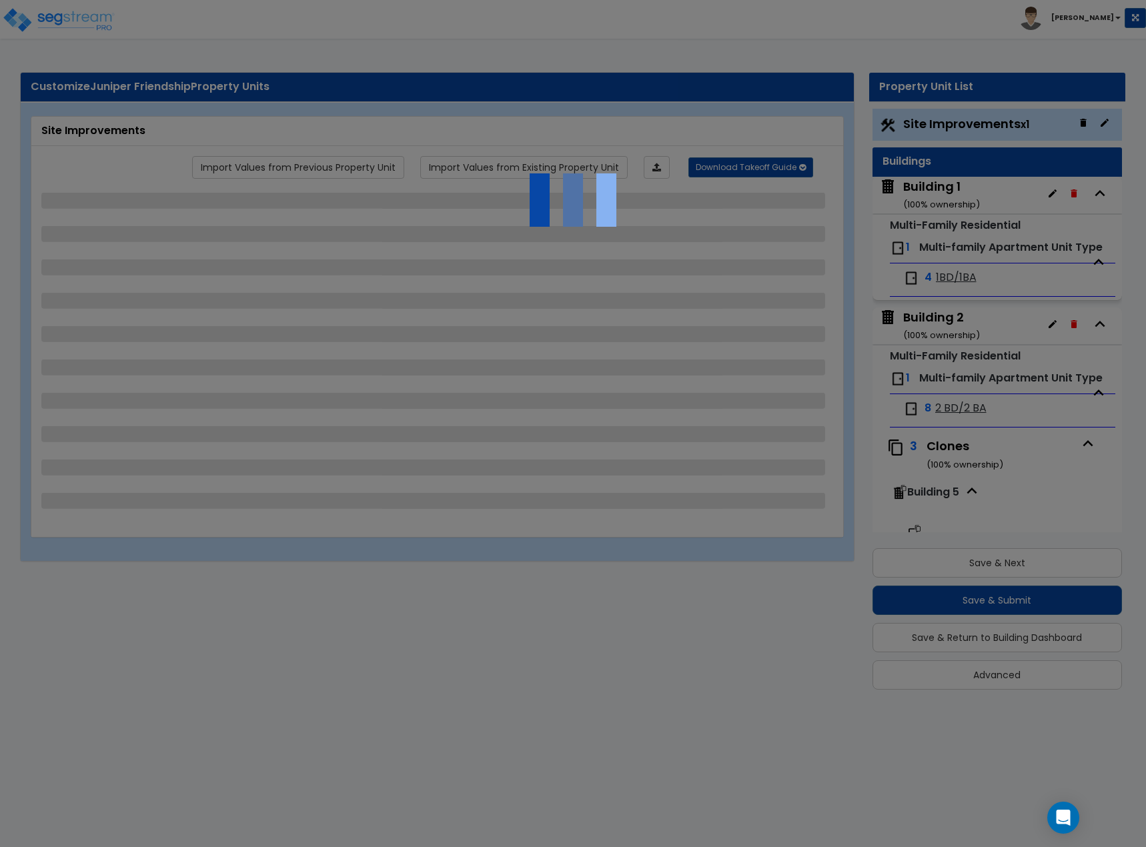
select select "1"
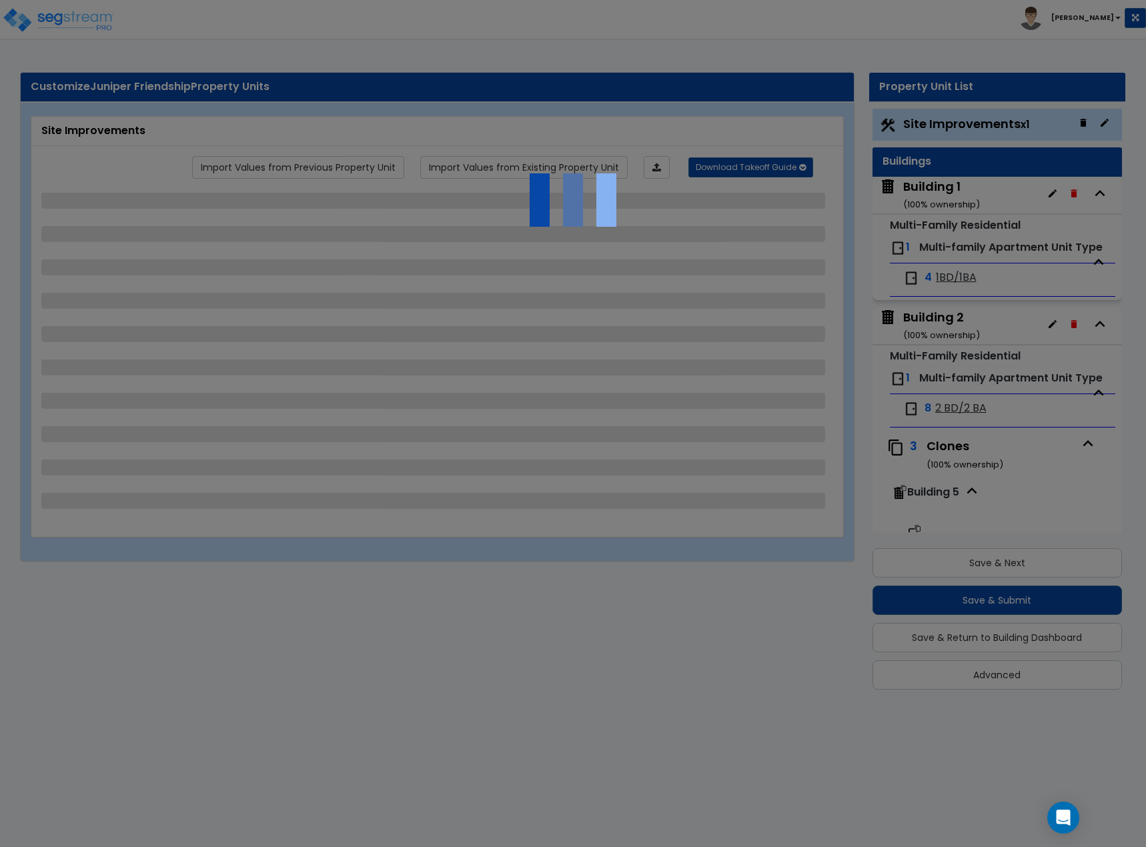
select select "1"
select select "2"
select select "3"
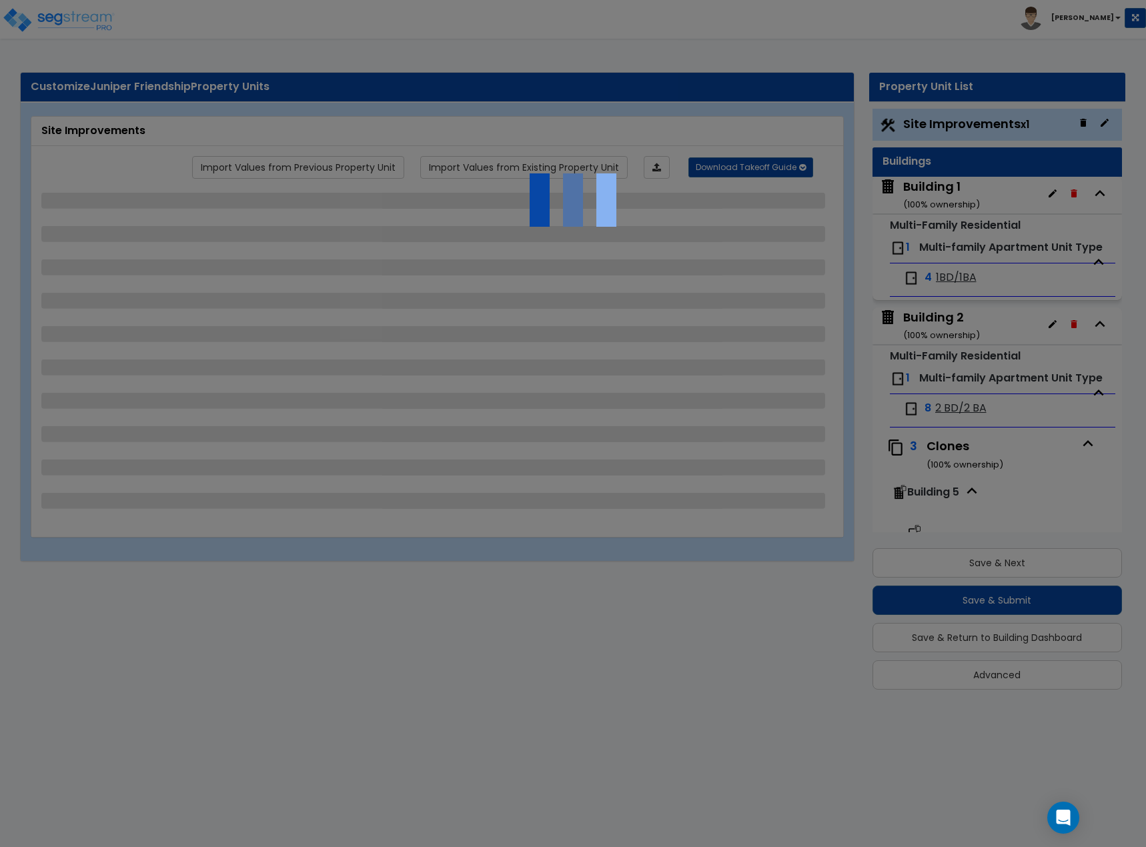
select select "2"
select select "1"
select select "2"
select select "1"
select select "2"
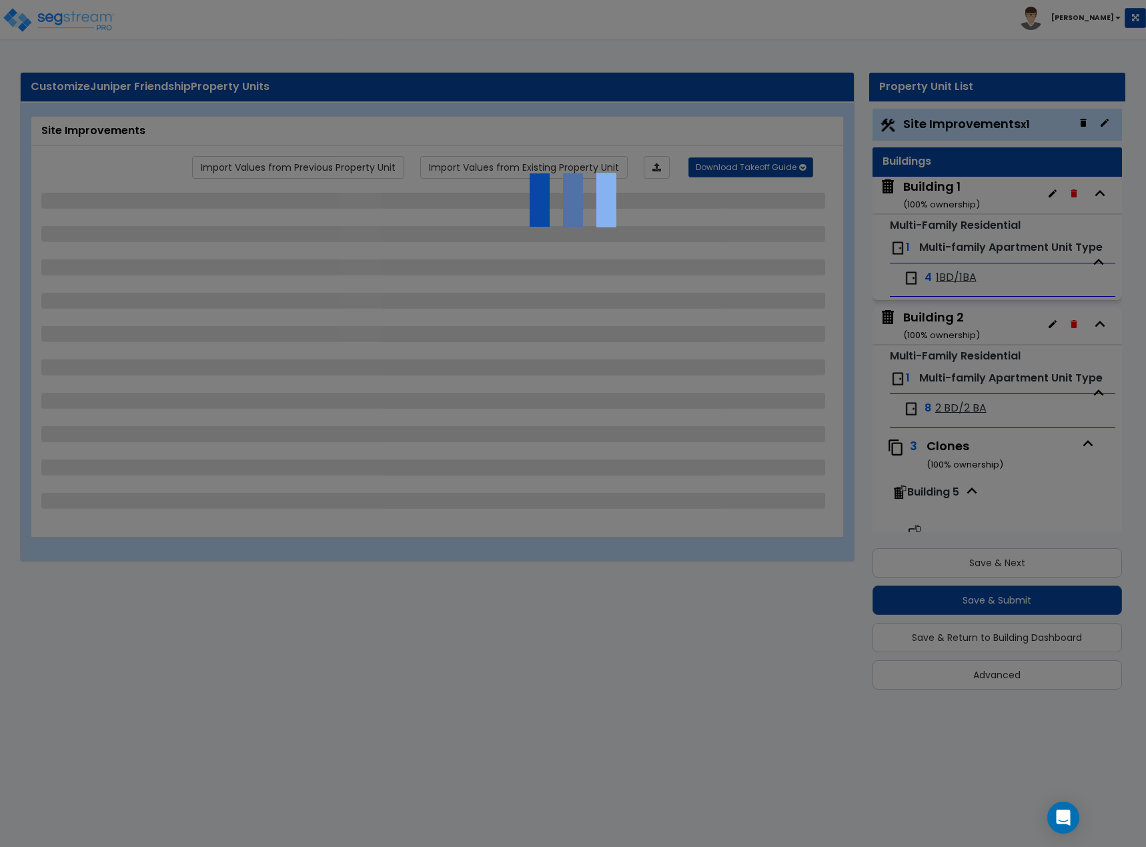
select select "1"
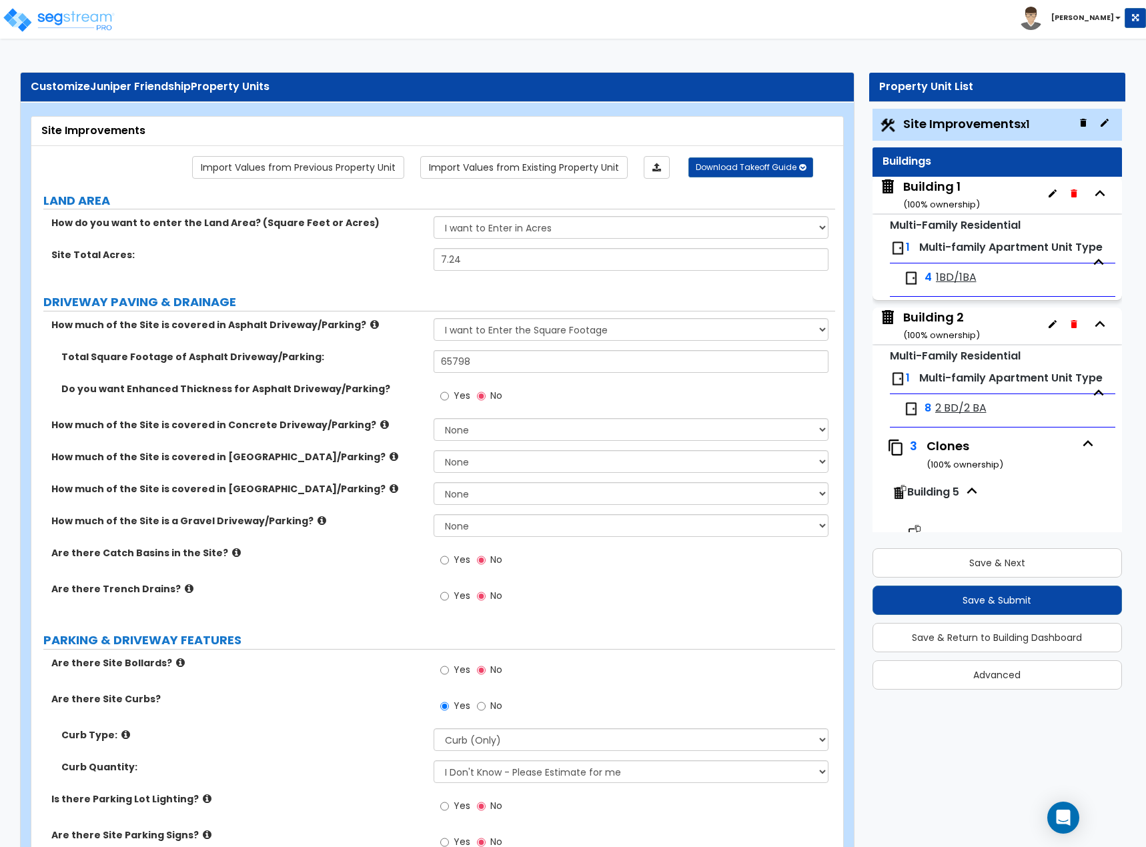
click at [330, 550] on label "Are there Catch Basins in the Site?" at bounding box center [237, 552] width 372 height 13
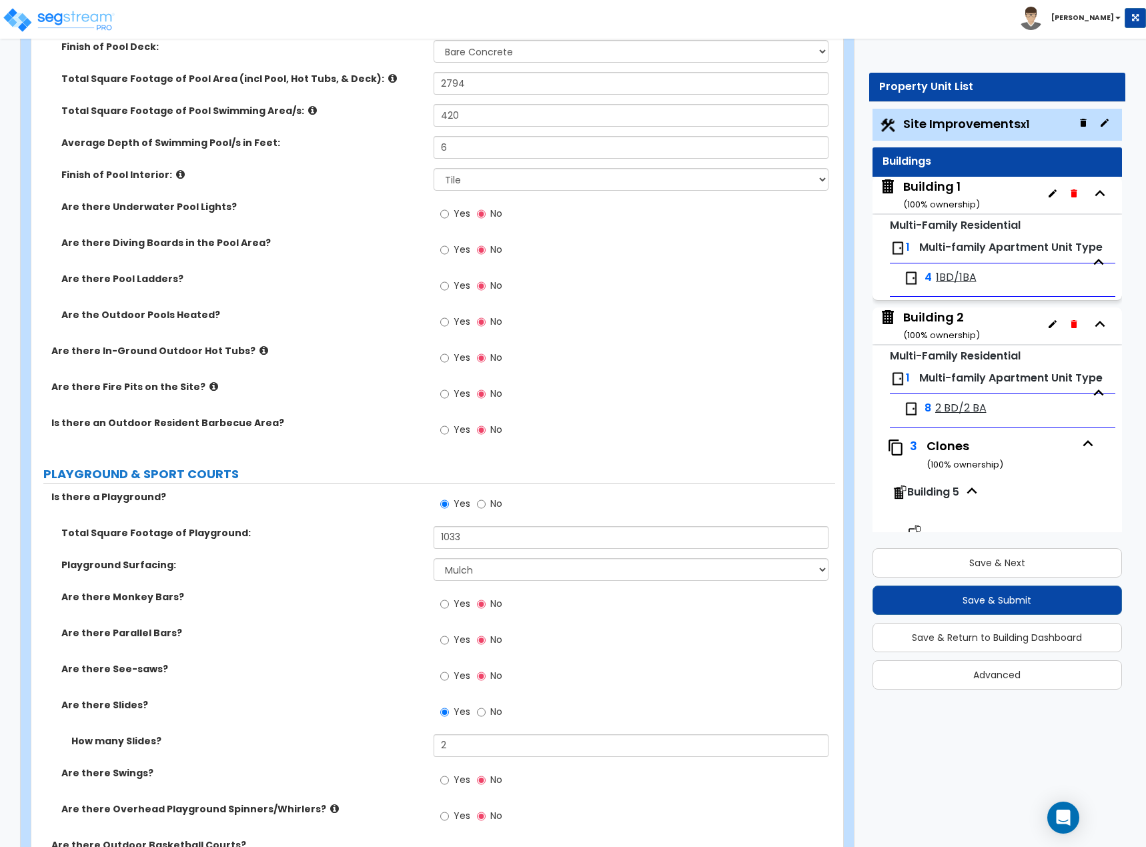
scroll to position [1377, 0]
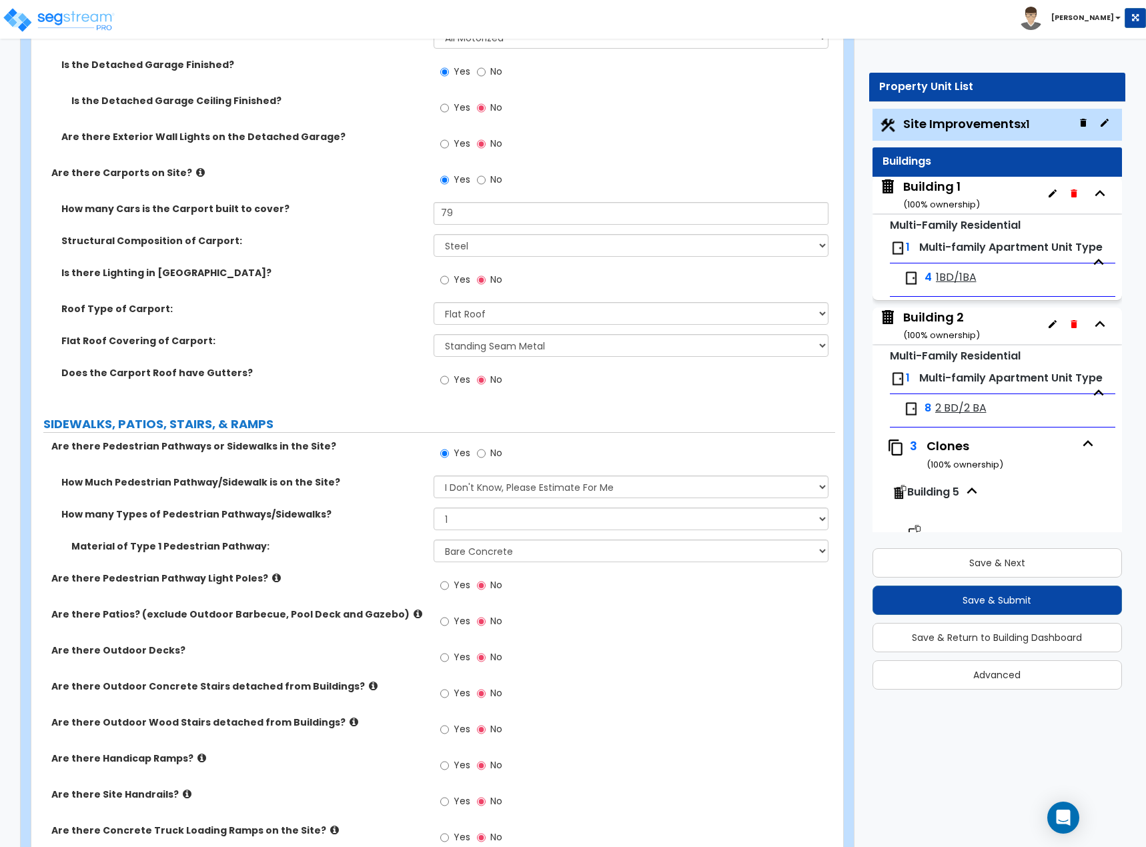
click at [281, 268] on label "Is there Lighting in Carport?" at bounding box center [242, 272] width 362 height 13
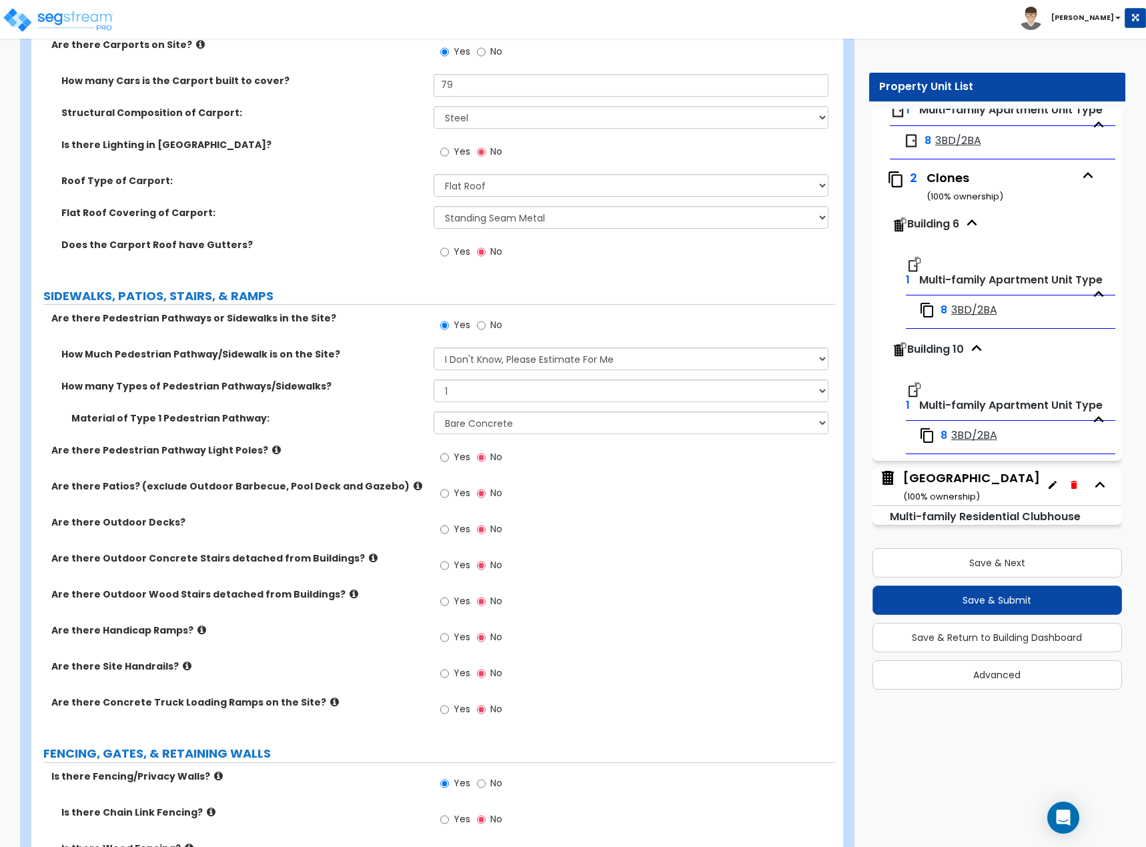
scroll to position [1510, 0]
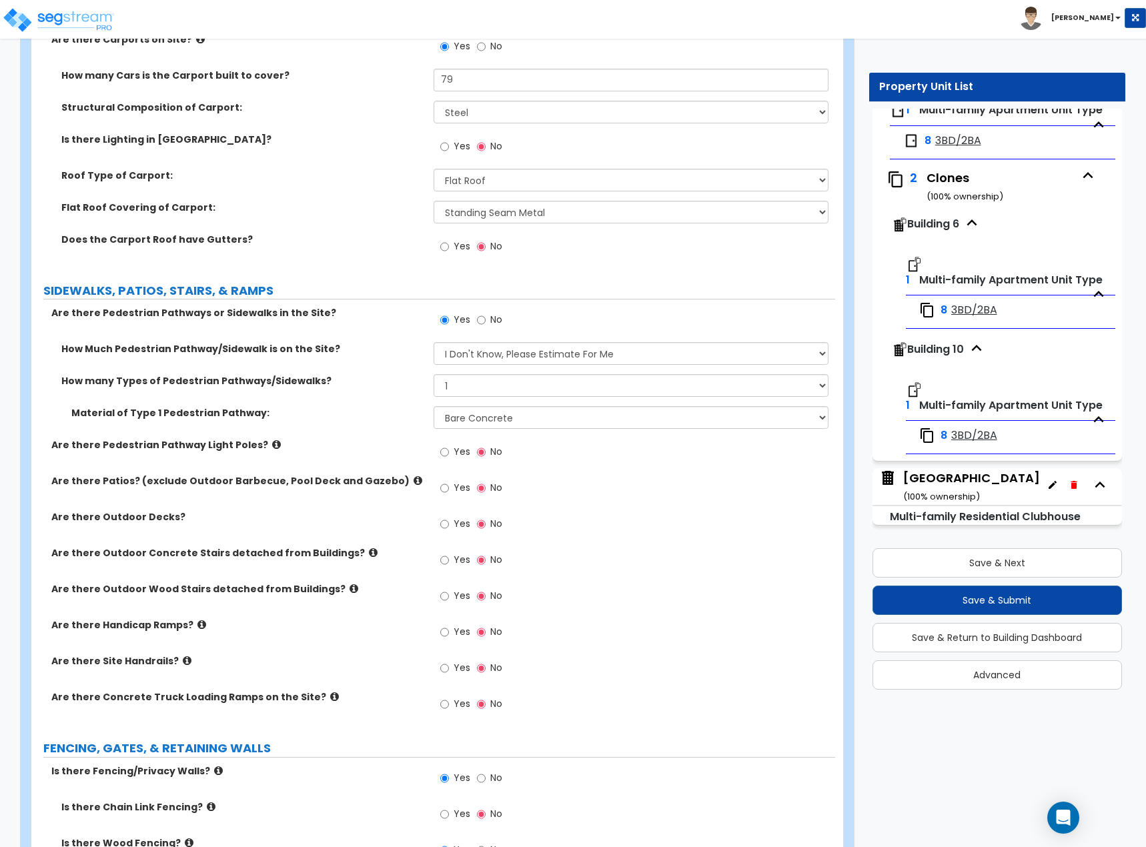
click at [964, 482] on div "Clubhouse Building ( 100 % ownership)" at bounding box center [971, 487] width 137 height 34
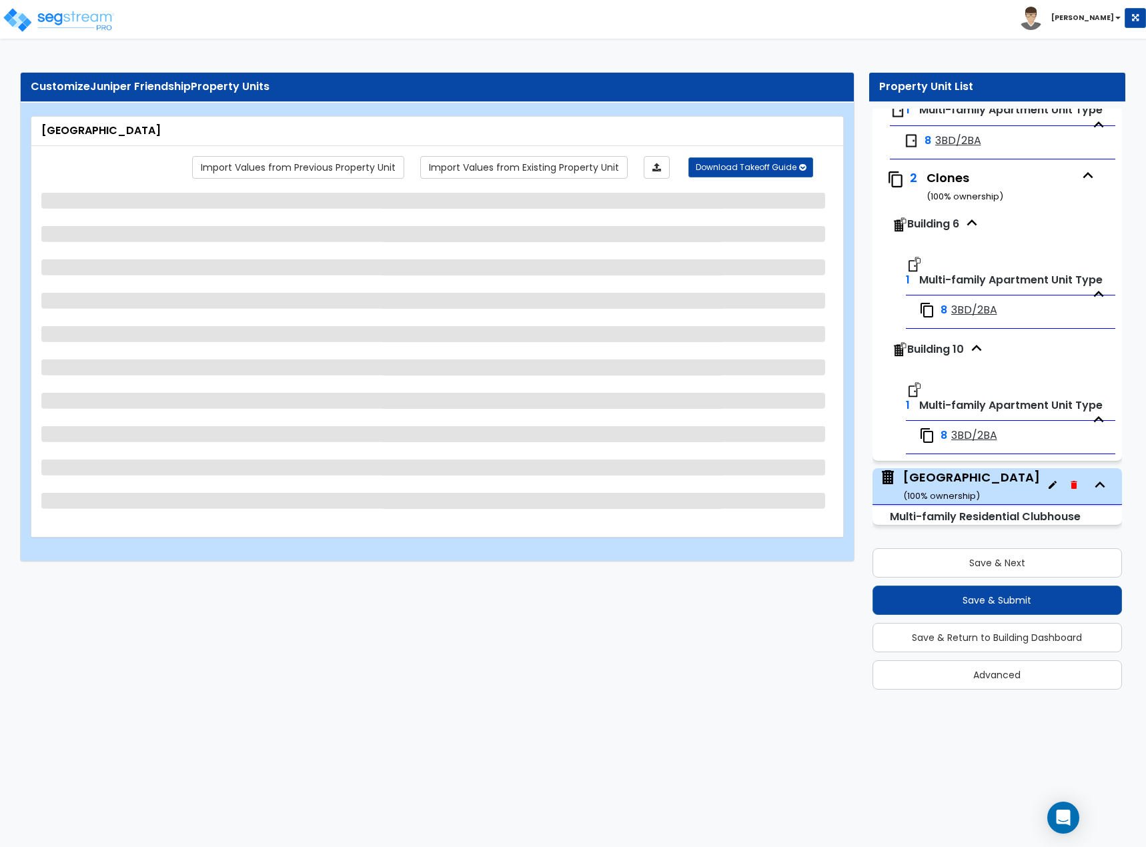
scroll to position [0, 0]
select select "7"
select select "1"
select select "2"
select select "4"
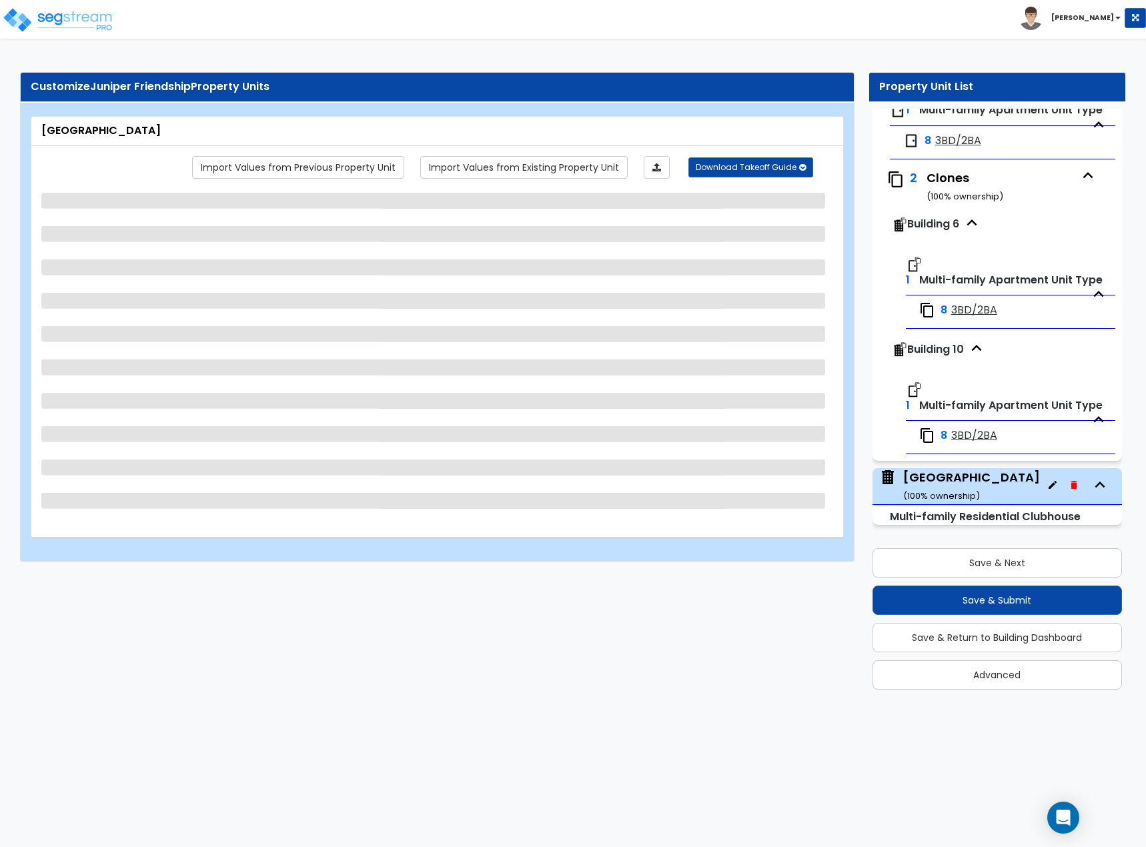
select select "3"
select select "1"
select select "2"
select select "1"
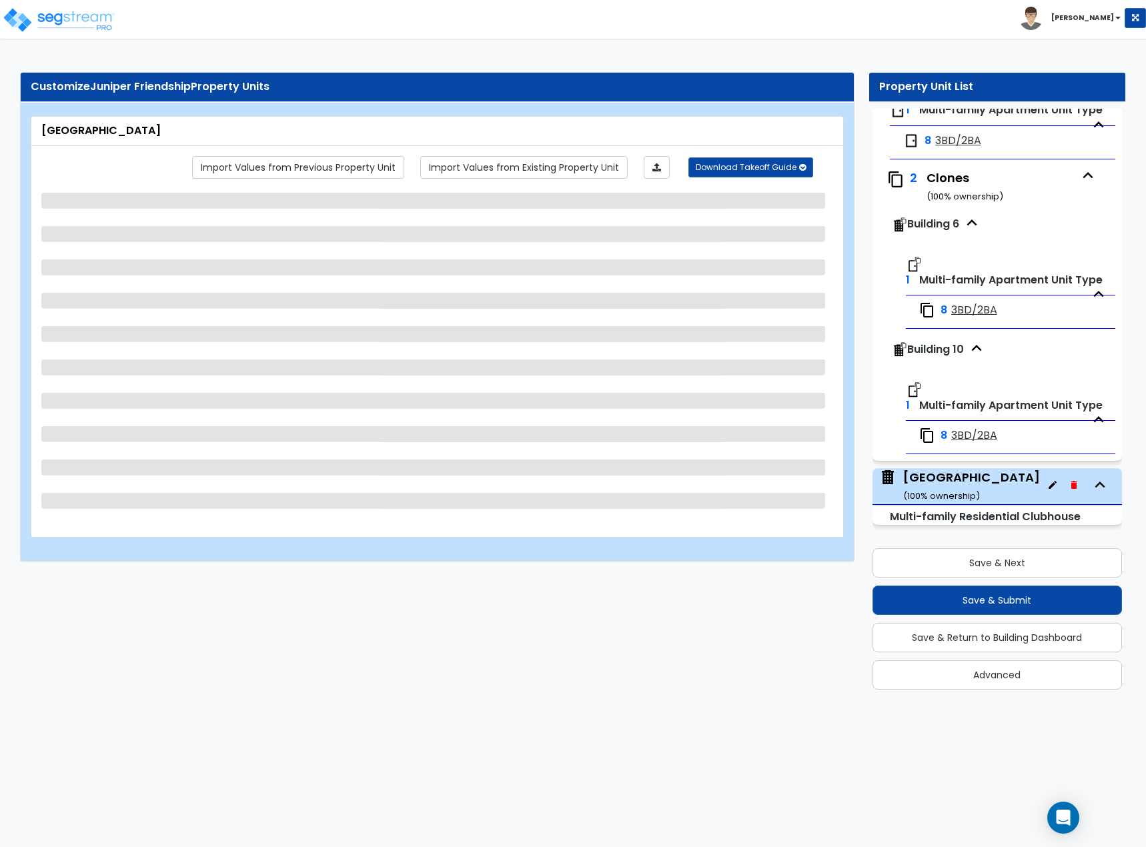
select select "1"
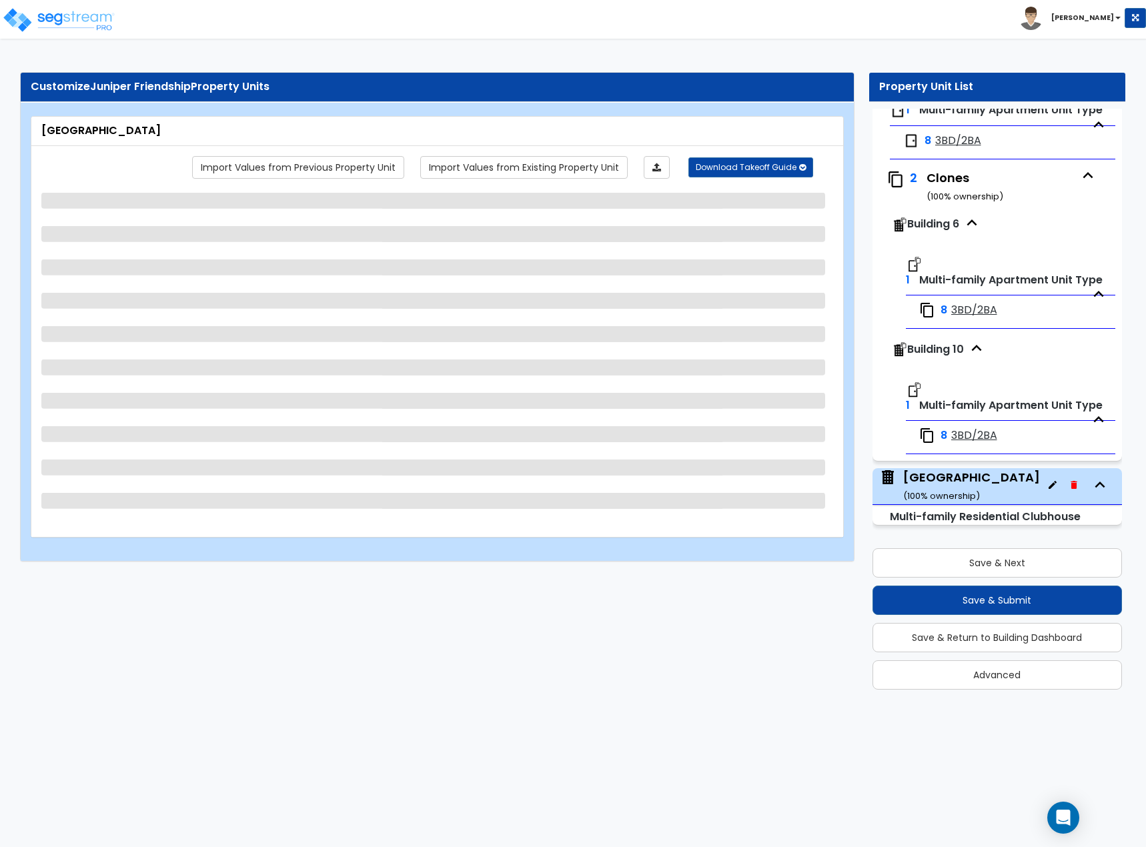
select select "2"
select select "1"
select select "2"
select select "3"
select select "5"
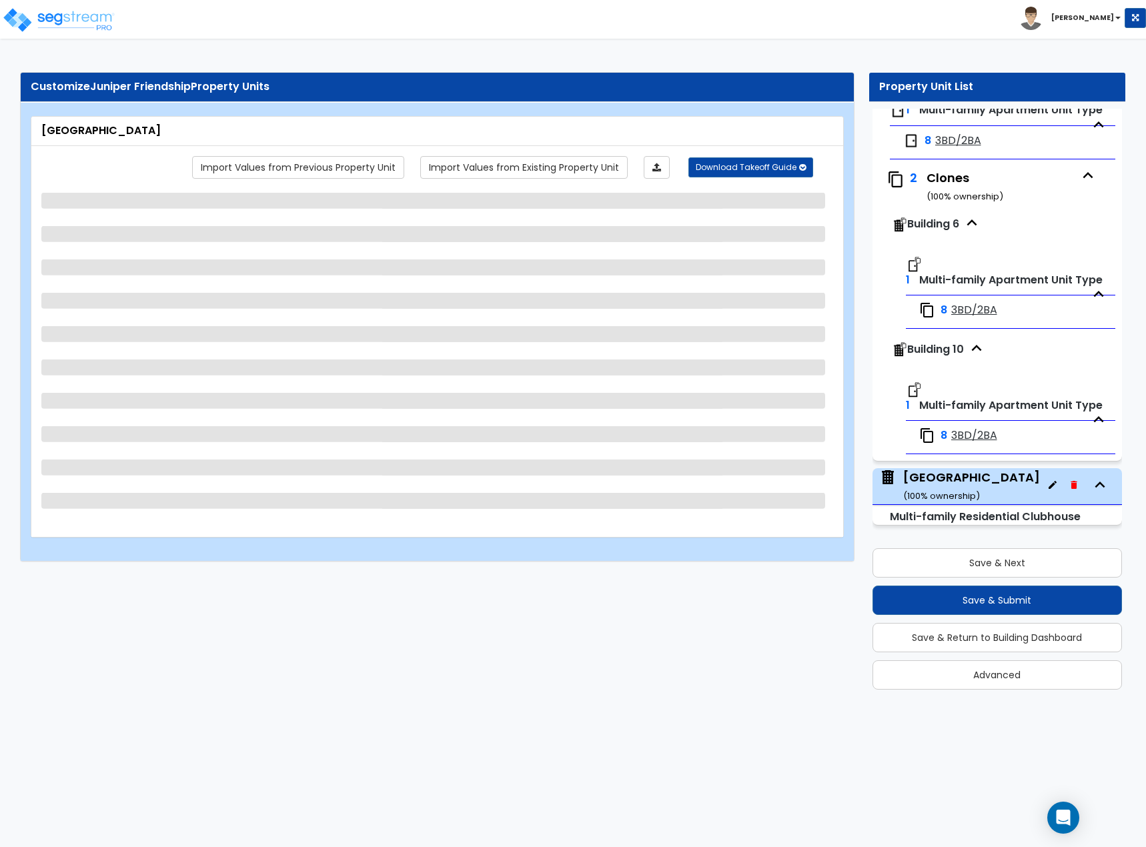
select select "1"
select select "3"
select select "1"
select select "2"
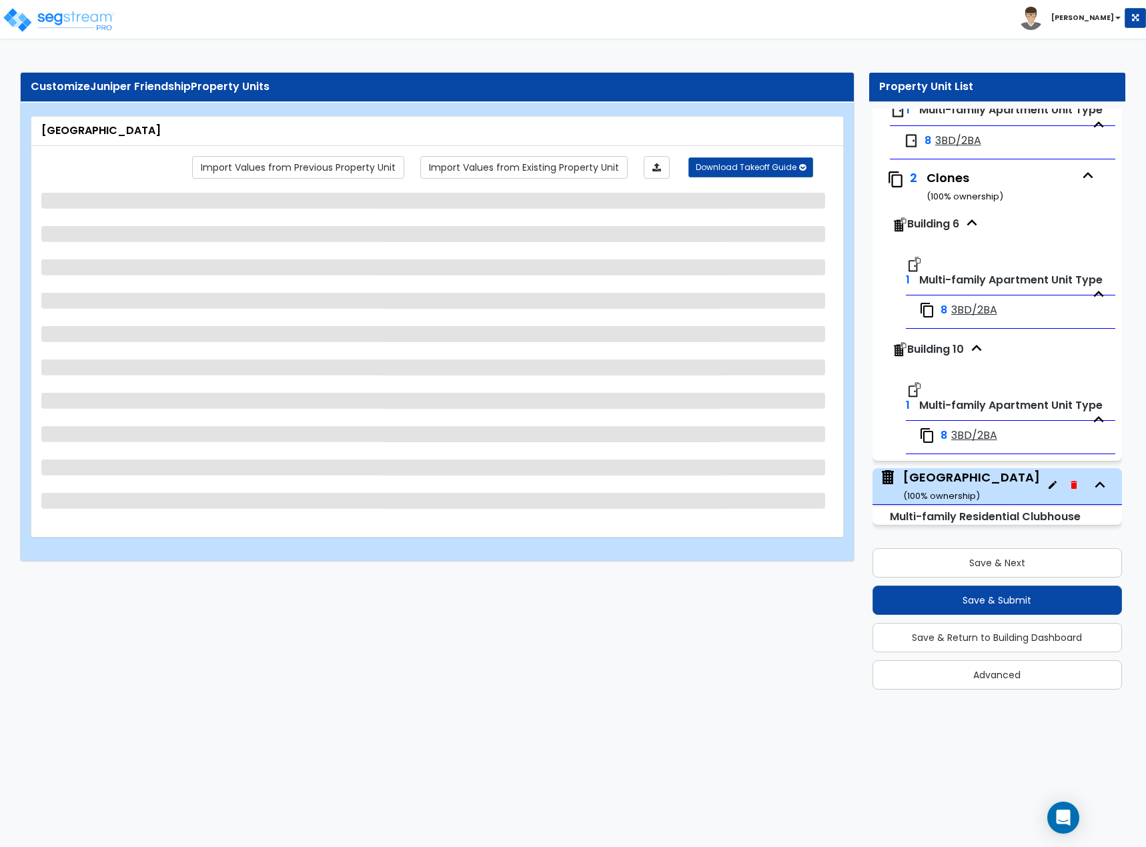
select select "2"
select select "1"
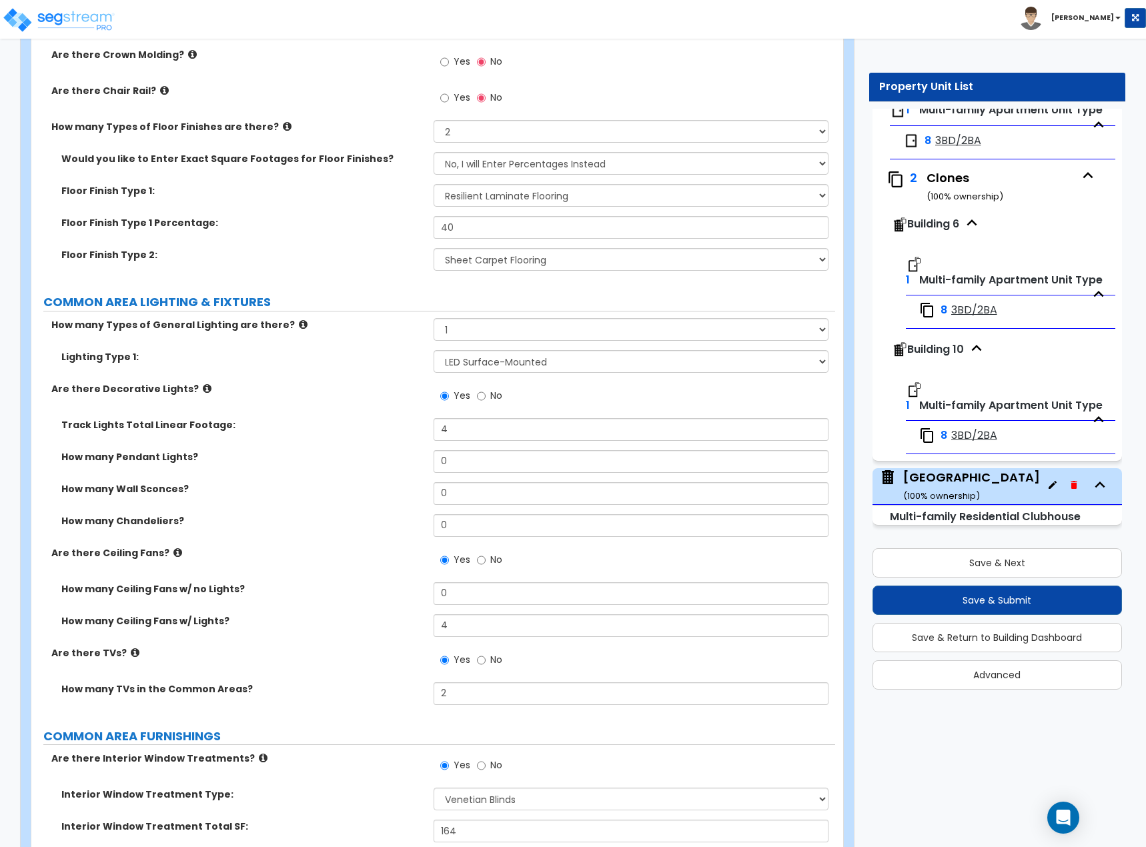
scroll to position [4003, 0]
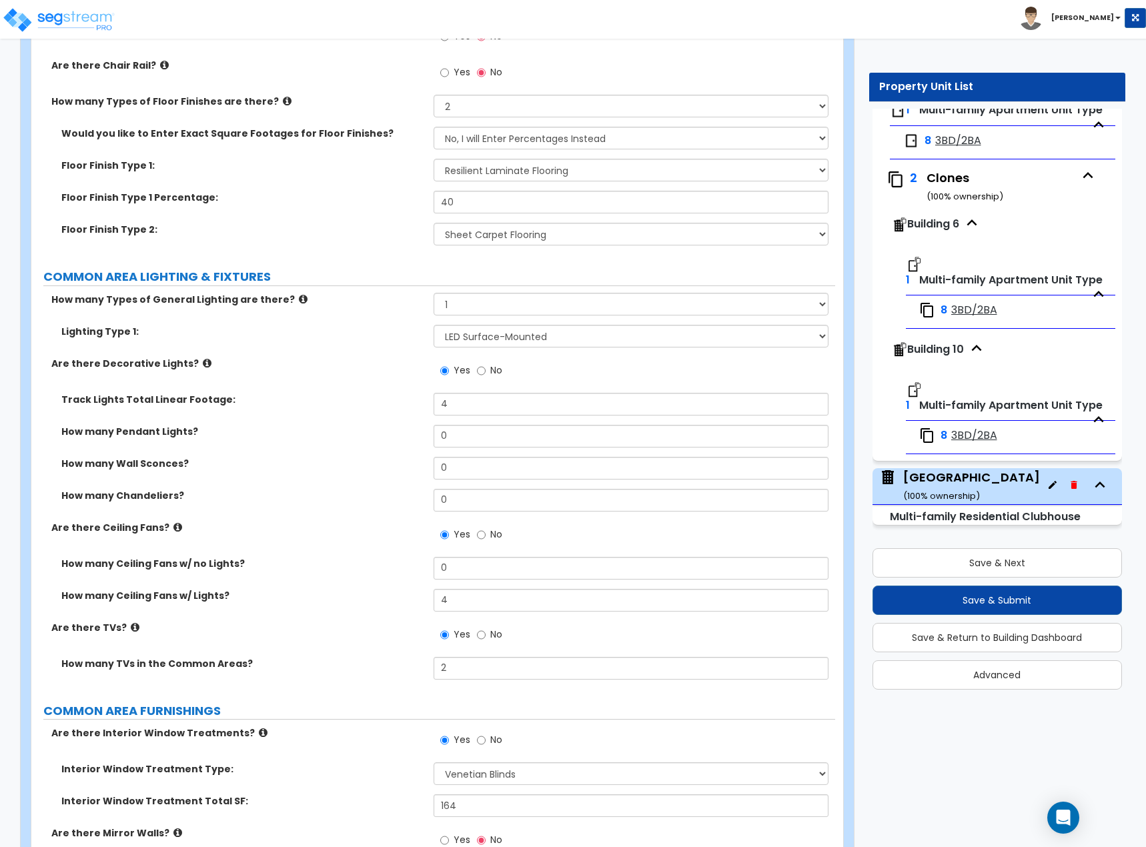
click at [350, 252] on div "Floor Finish Type 2: None Tile Flooring Marble Flooring Hardwood Flooring Resil…" at bounding box center [433, 239] width 804 height 32
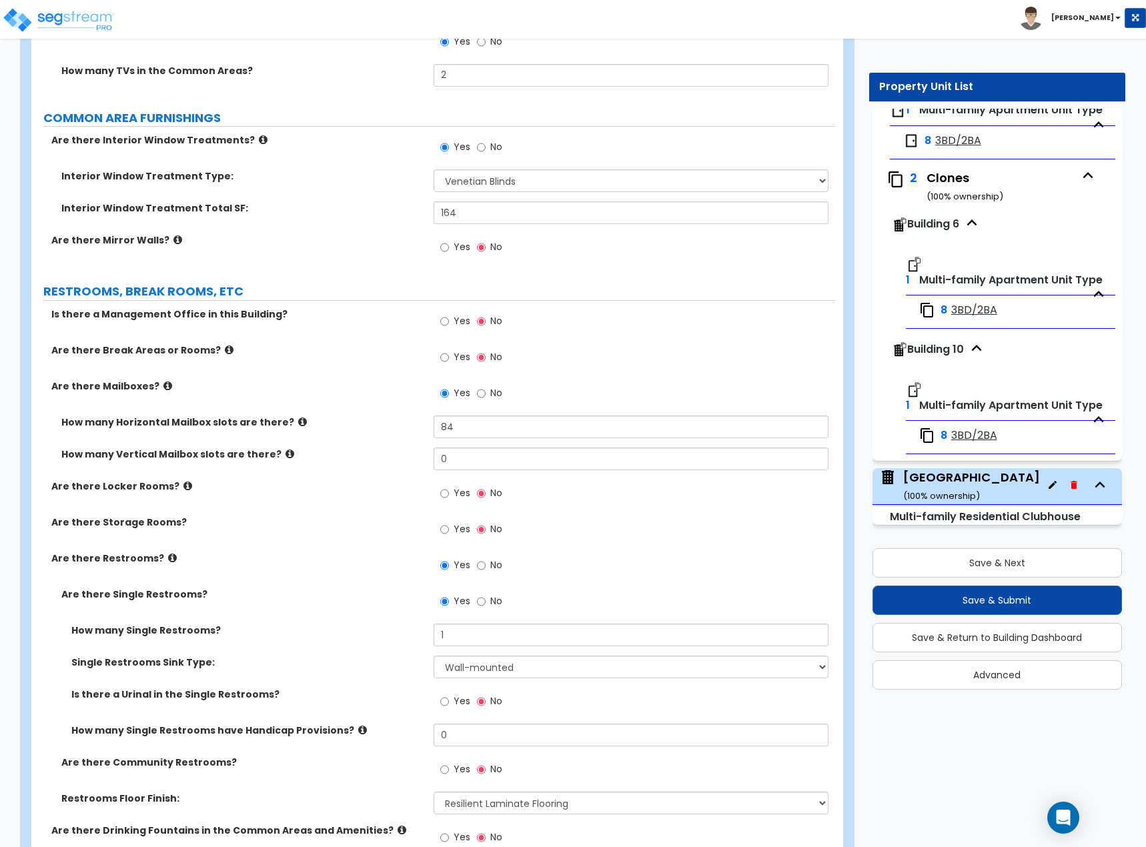
scroll to position [4869, 0]
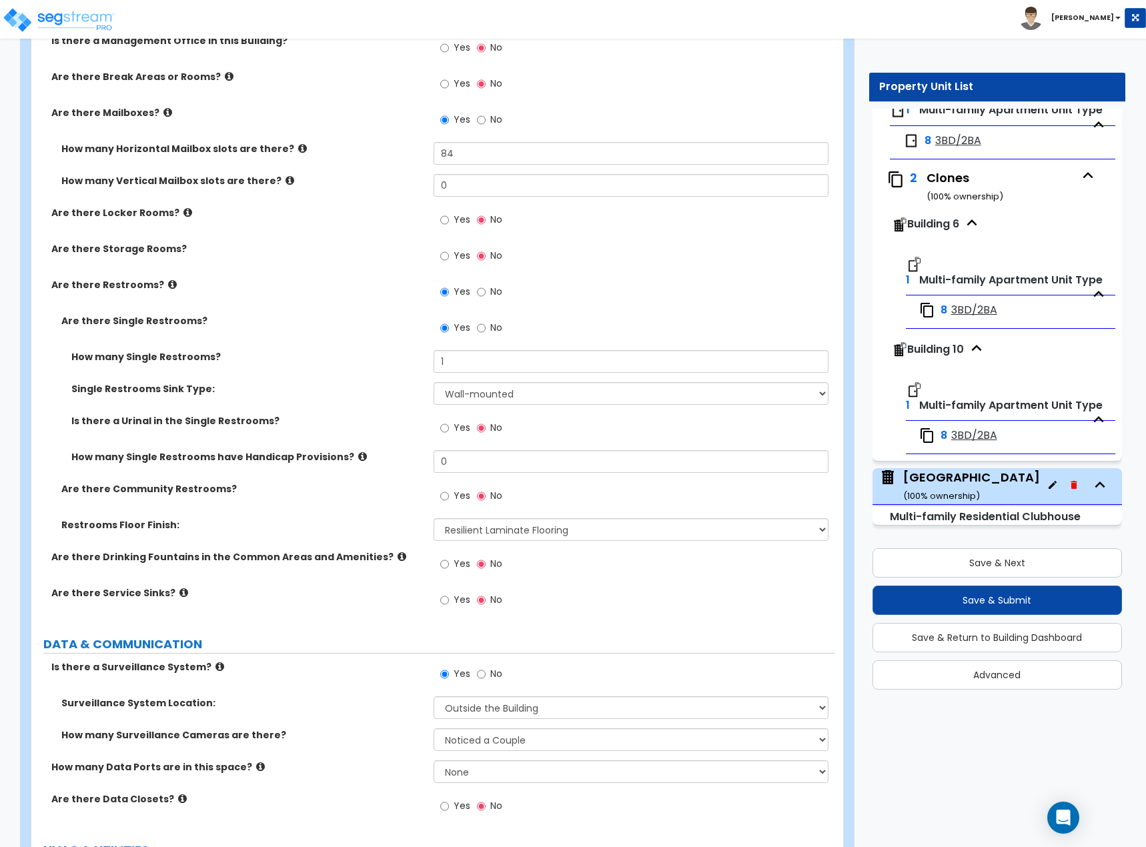
click at [304, 276] on div "Are there Storage Rooms? Yes No" at bounding box center [433, 260] width 804 height 36
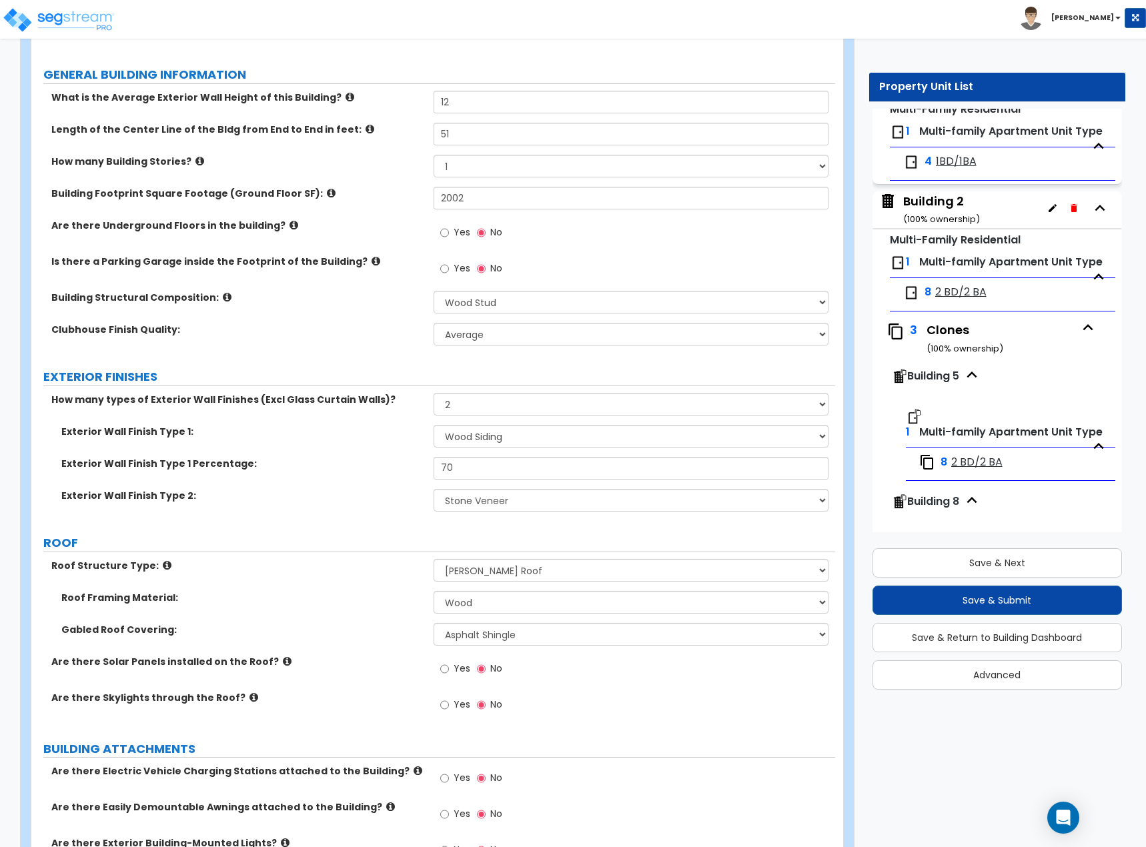
scroll to position [0, 0]
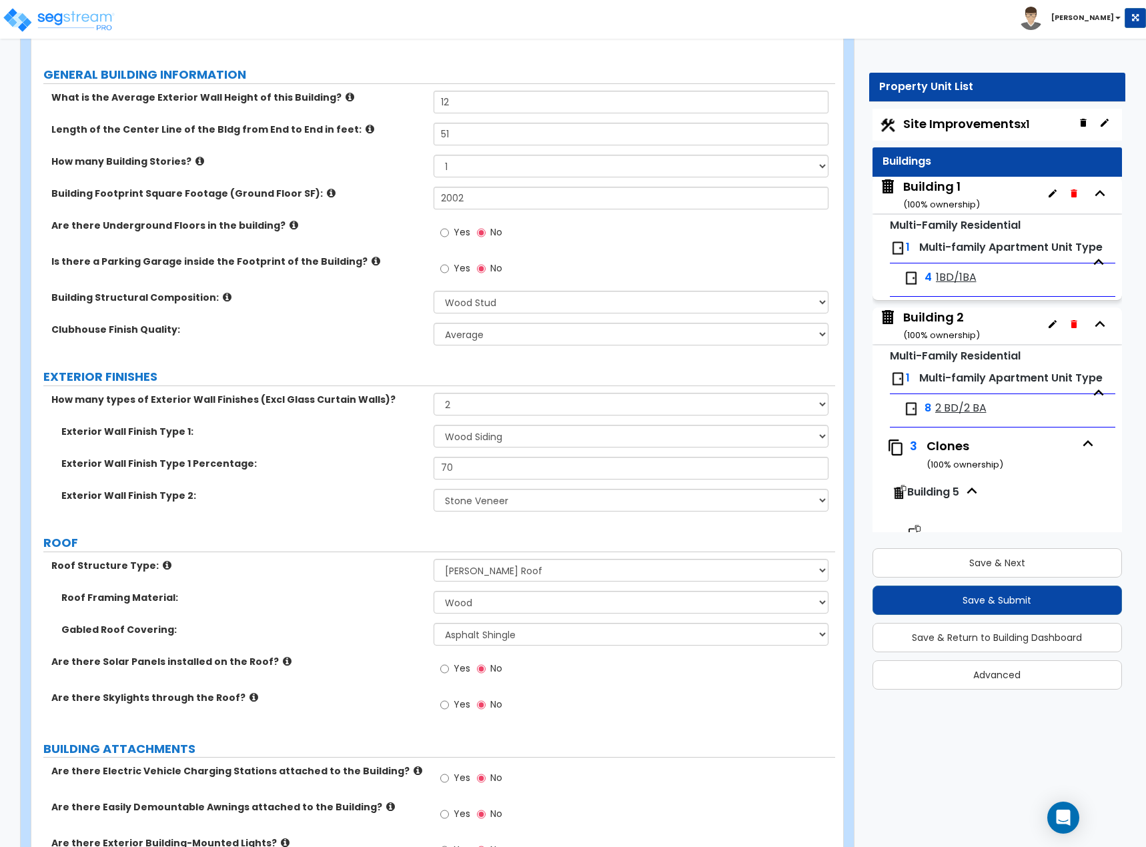
click at [955, 127] on span "Site Improvements x1" at bounding box center [966, 123] width 126 height 17
select select "2"
select select "1"
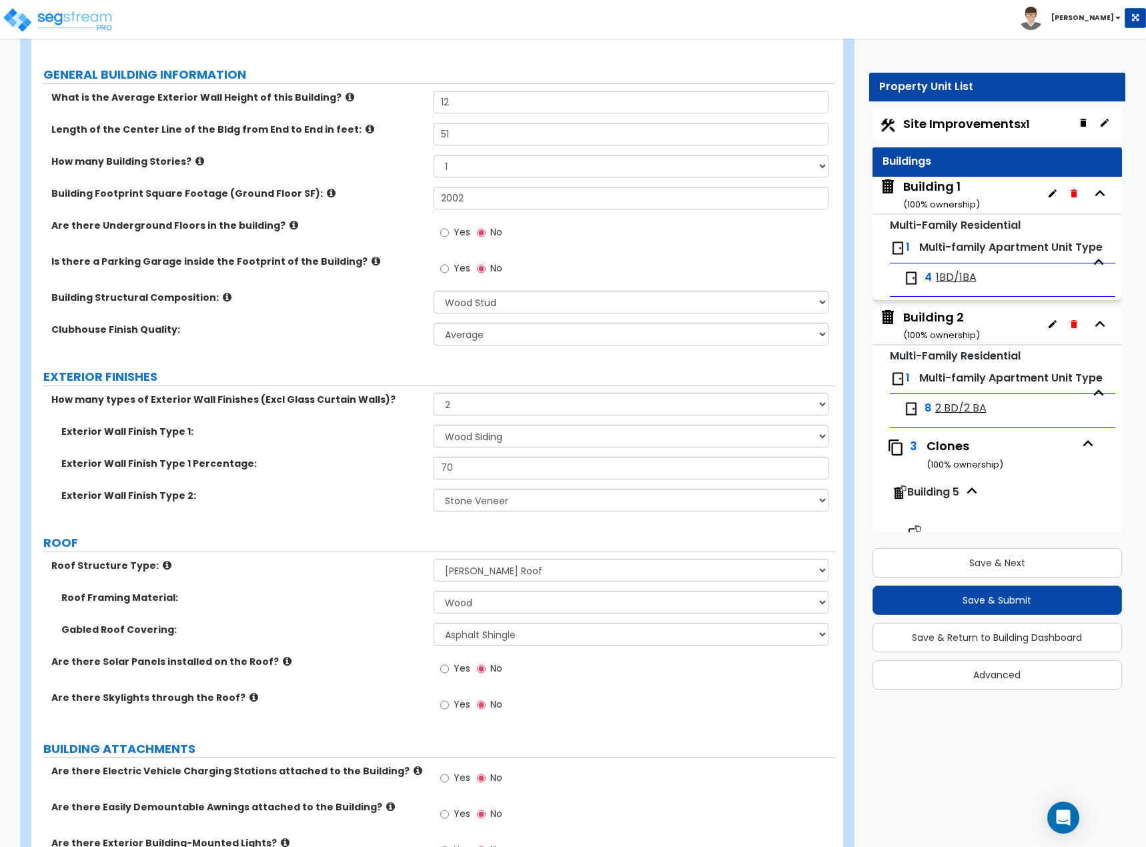
select select "3"
select select "2"
select select "4"
select select "1"
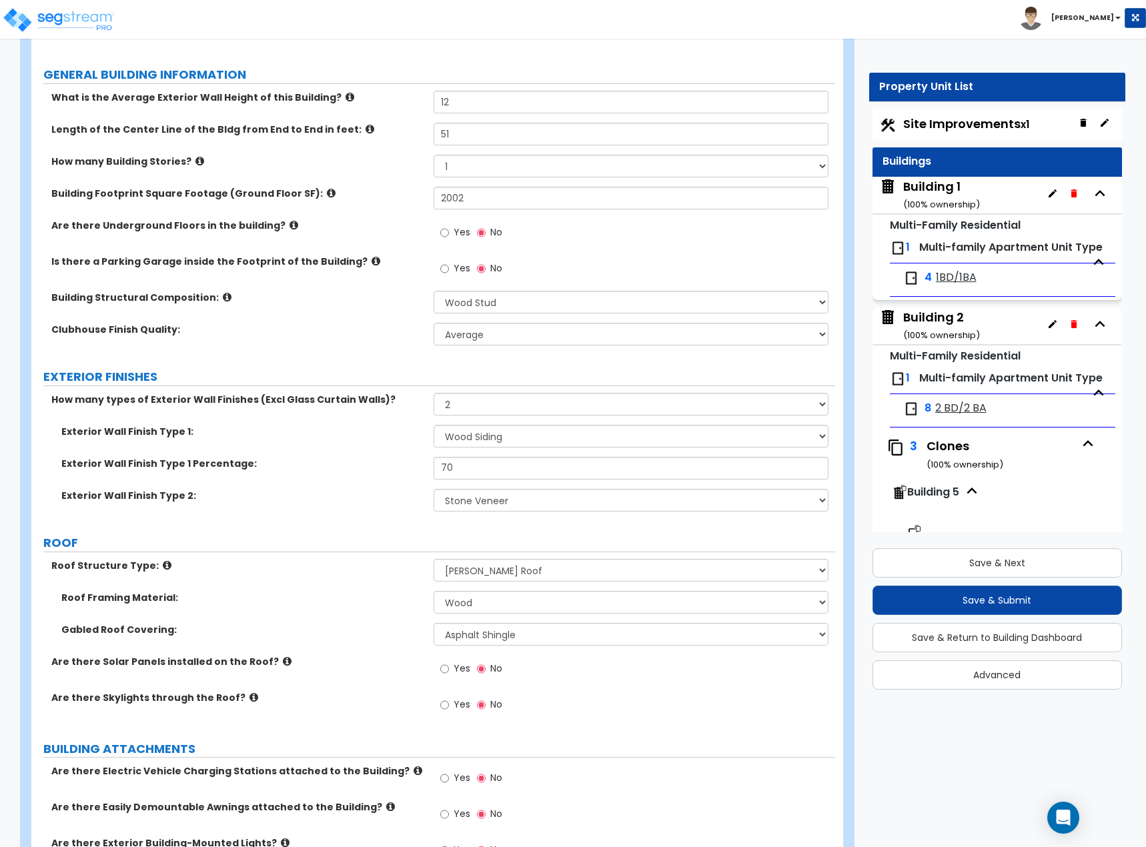
select select "1"
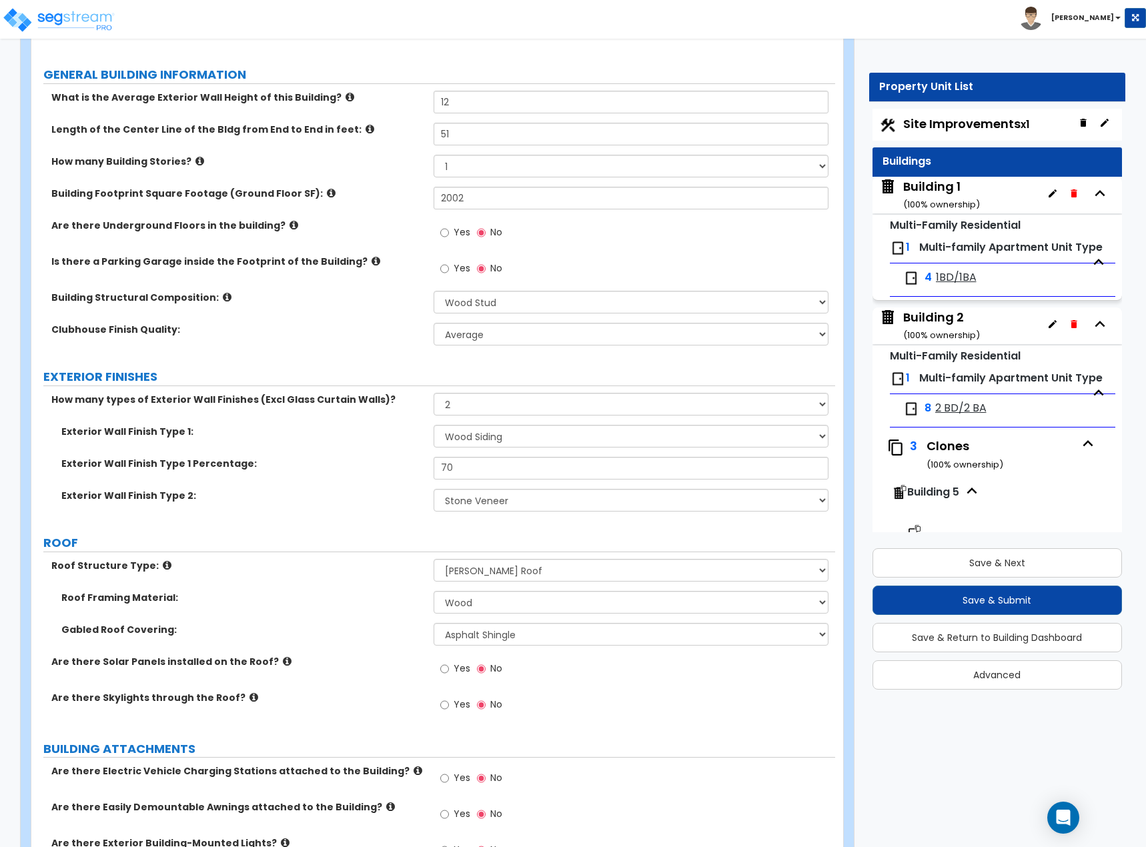
select select "2"
select select "3"
select select "2"
select select "1"
select select "2"
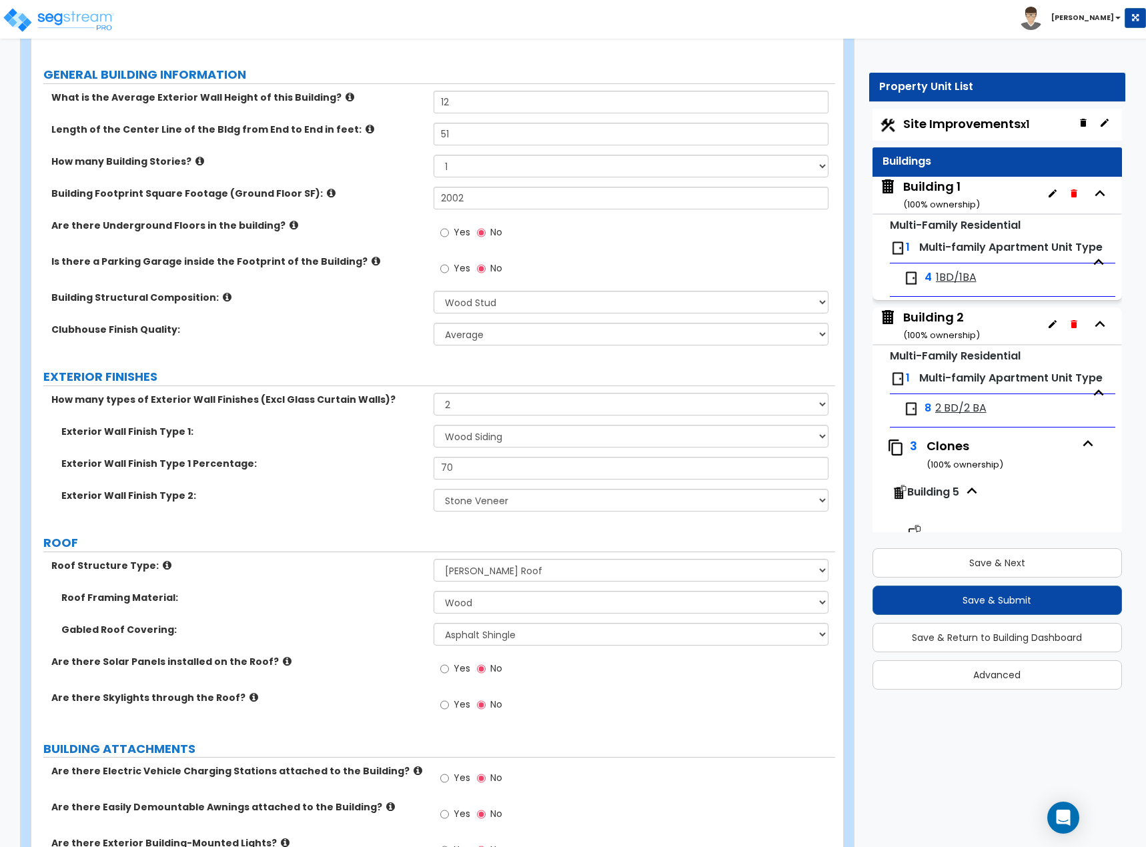
select select "1"
select select "2"
select select "1"
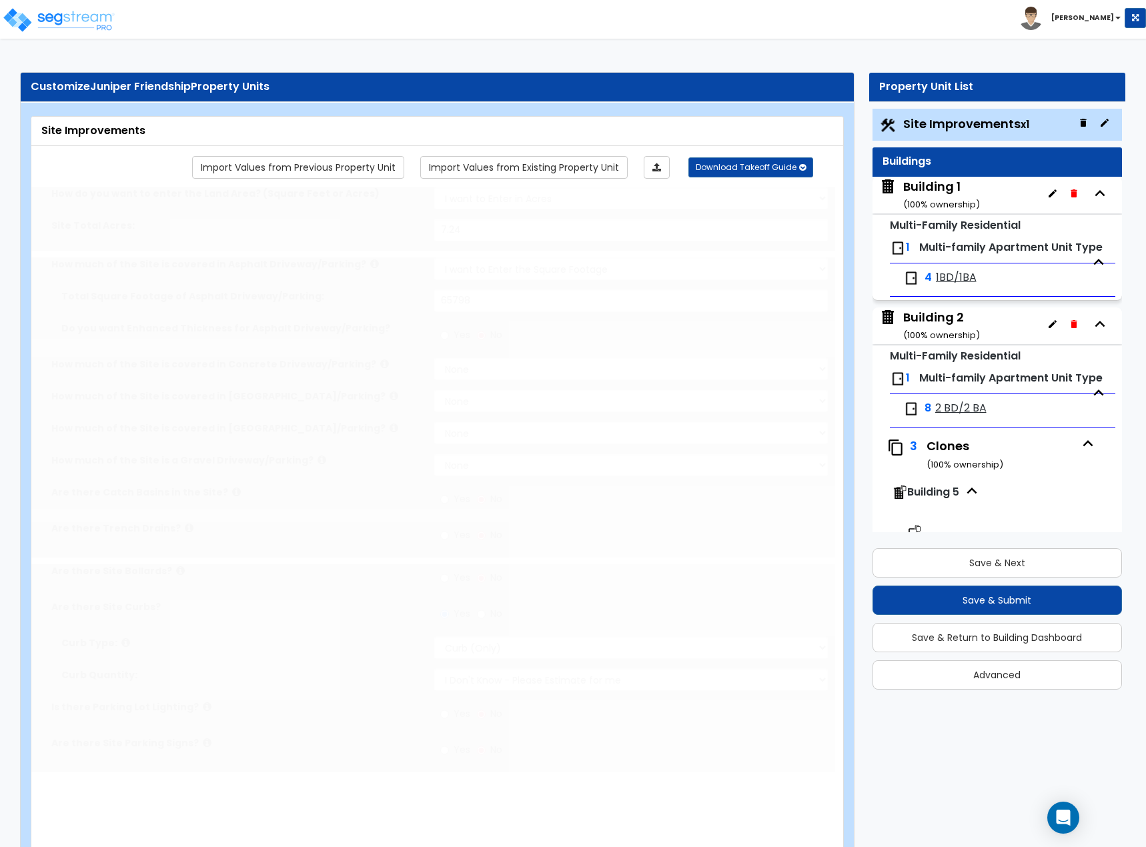
radio input "true"
select select "1"
type input "1"
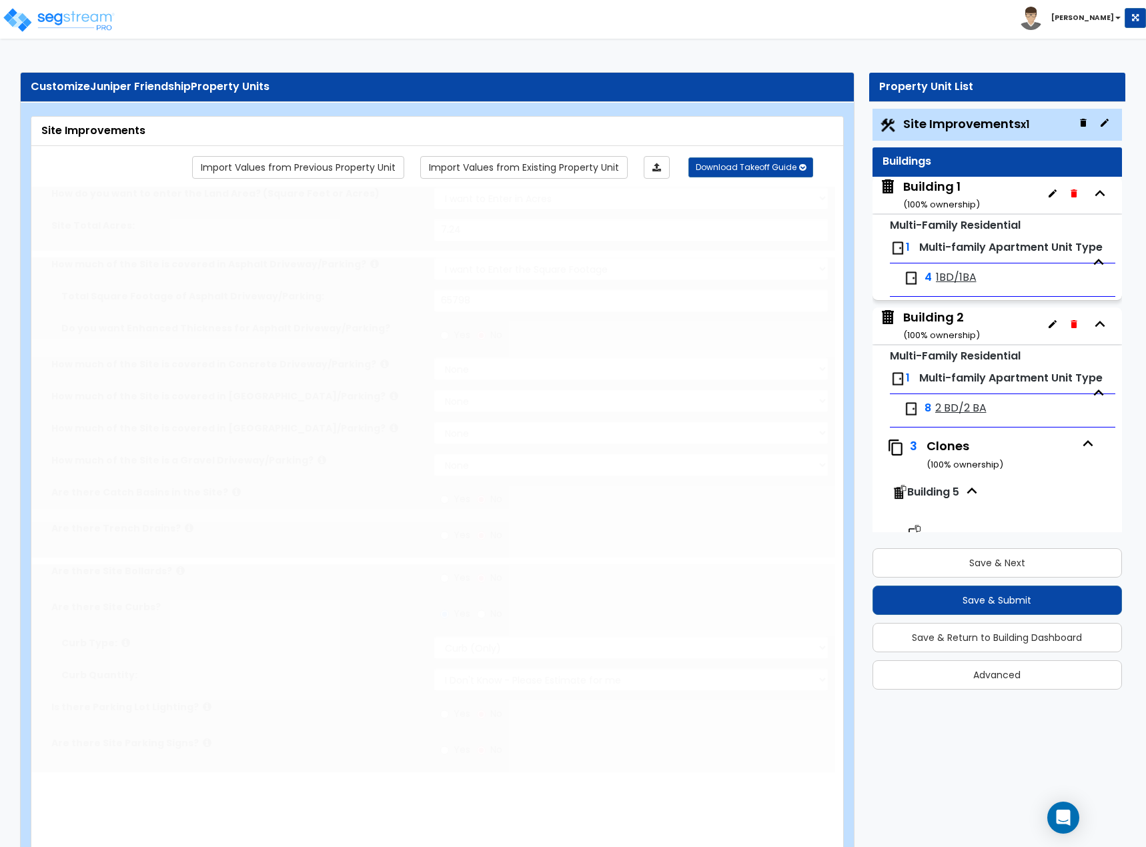
select select "2"
select select "1"
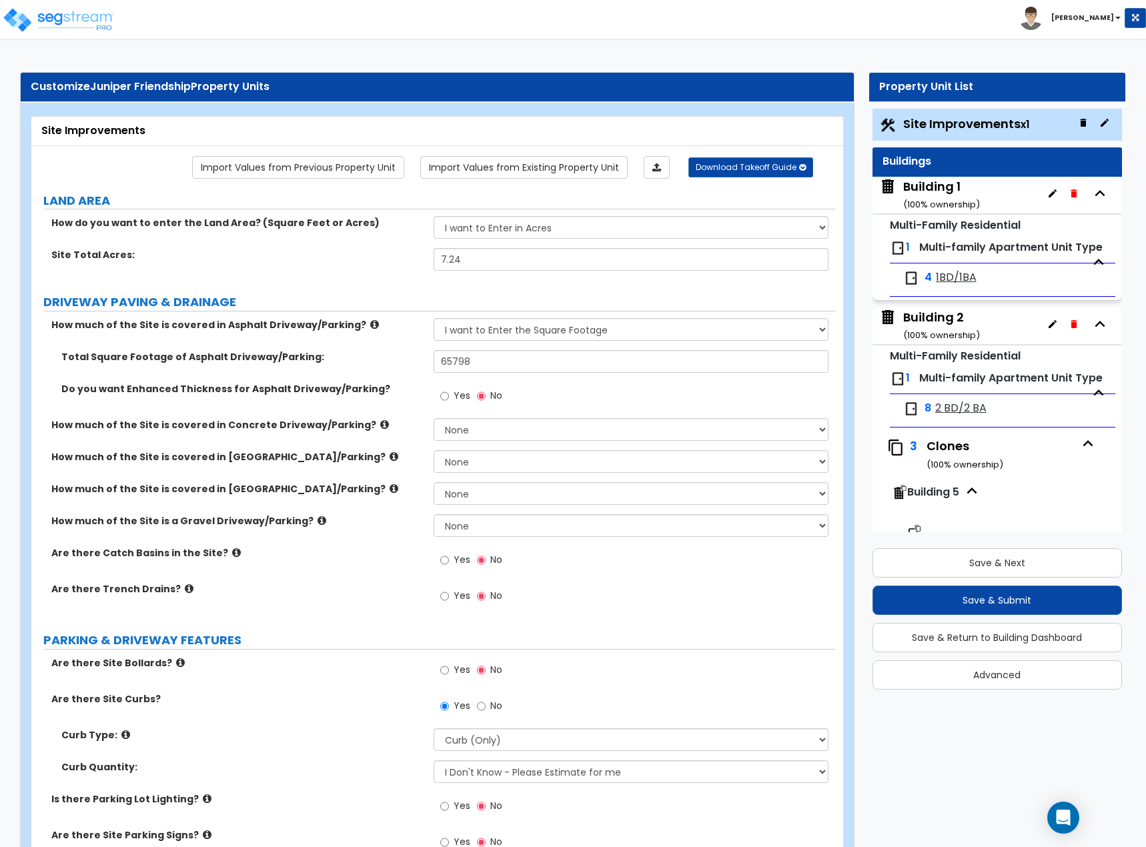
scroll to position [2823, 0]
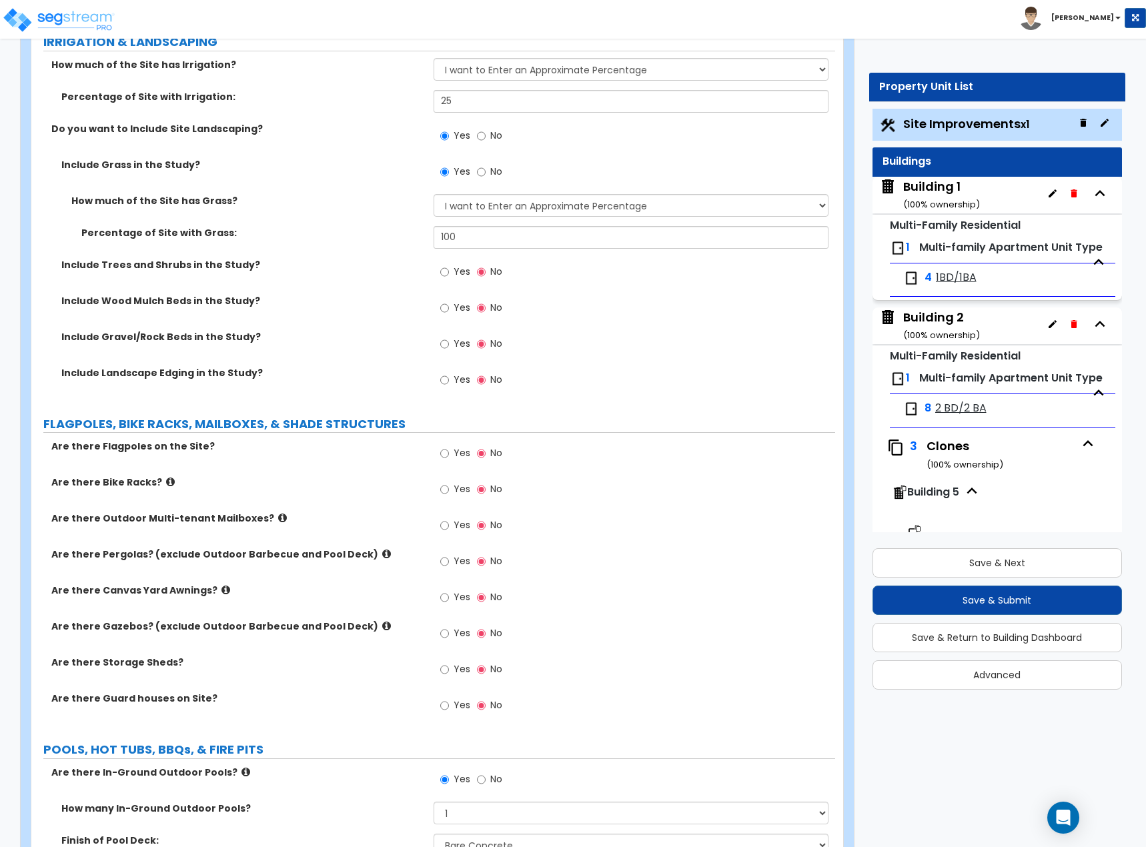
click at [372, 701] on label "Are there Guard houses on Site?" at bounding box center [237, 698] width 372 height 13
click at [954, 191] on div "Building 1 ( 100 % ownership)" at bounding box center [941, 195] width 77 height 34
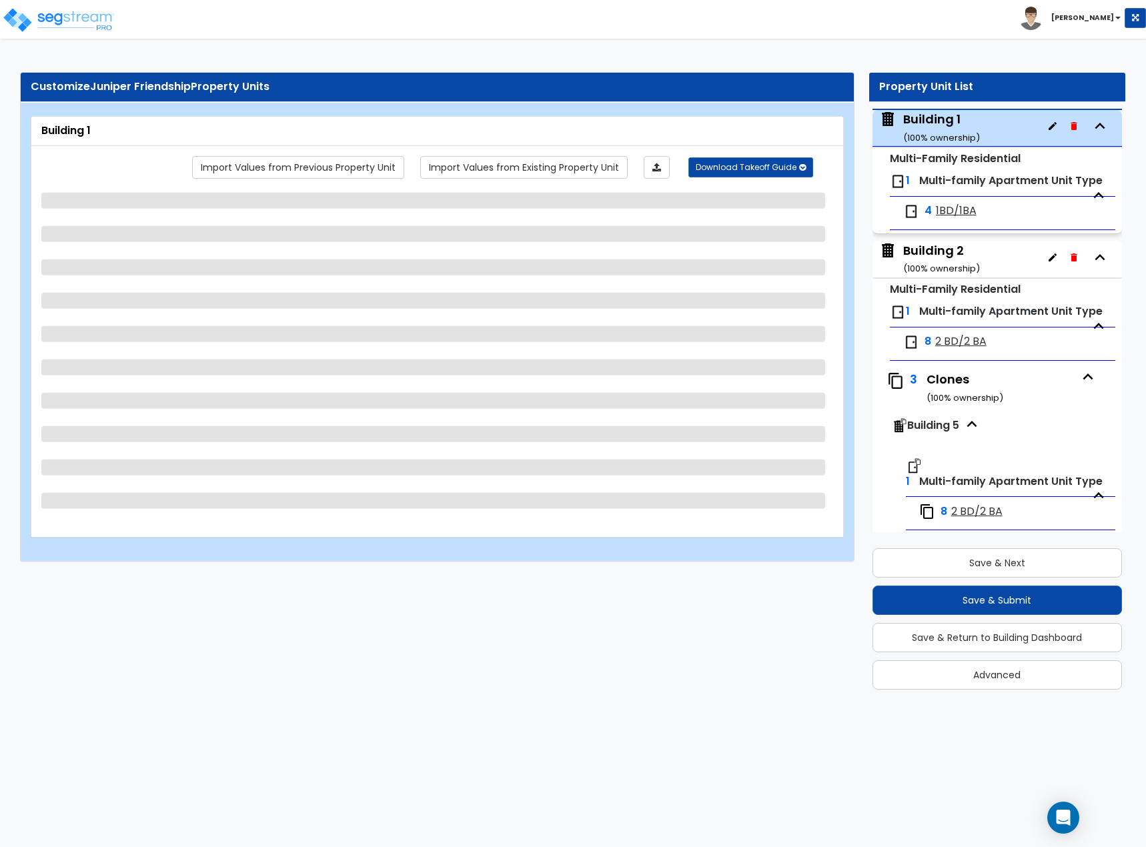
scroll to position [68, 0]
select select "2"
select select "7"
select select "2"
select select "4"
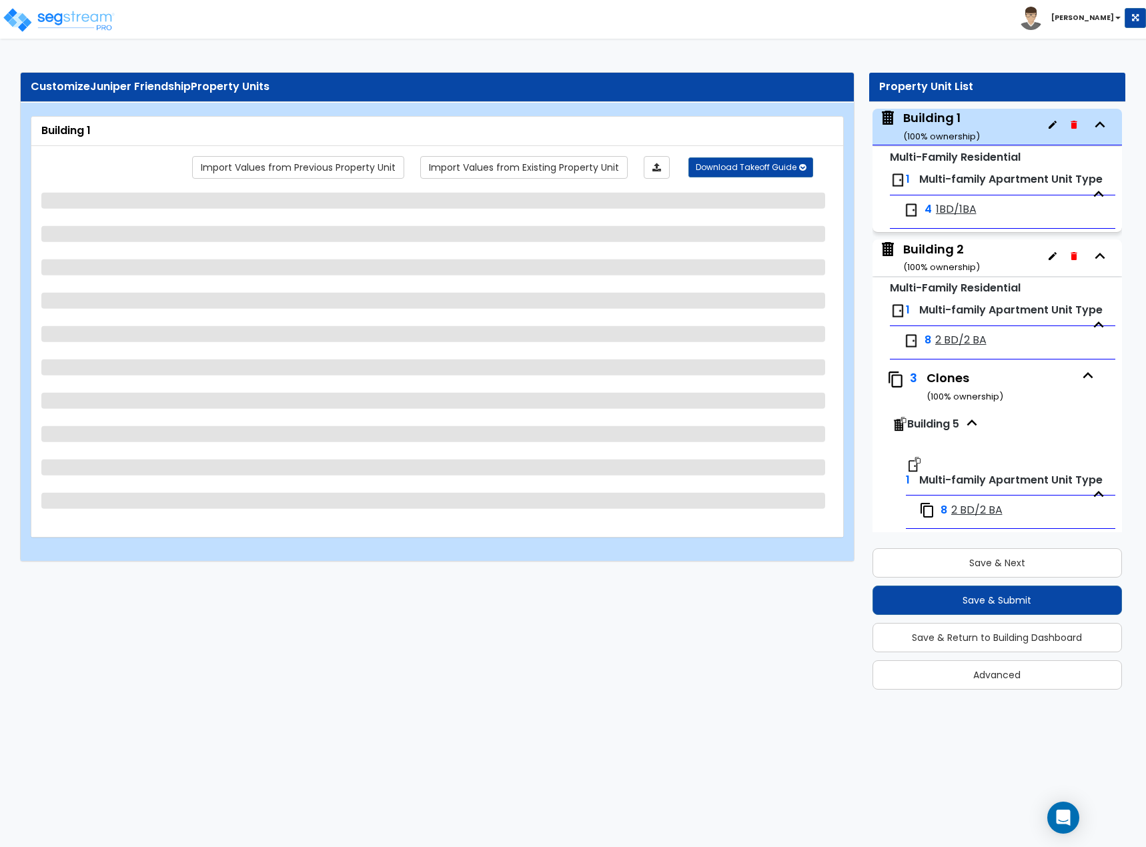
select select "3"
select select "1"
select select "2"
select select "1"
select select "3"
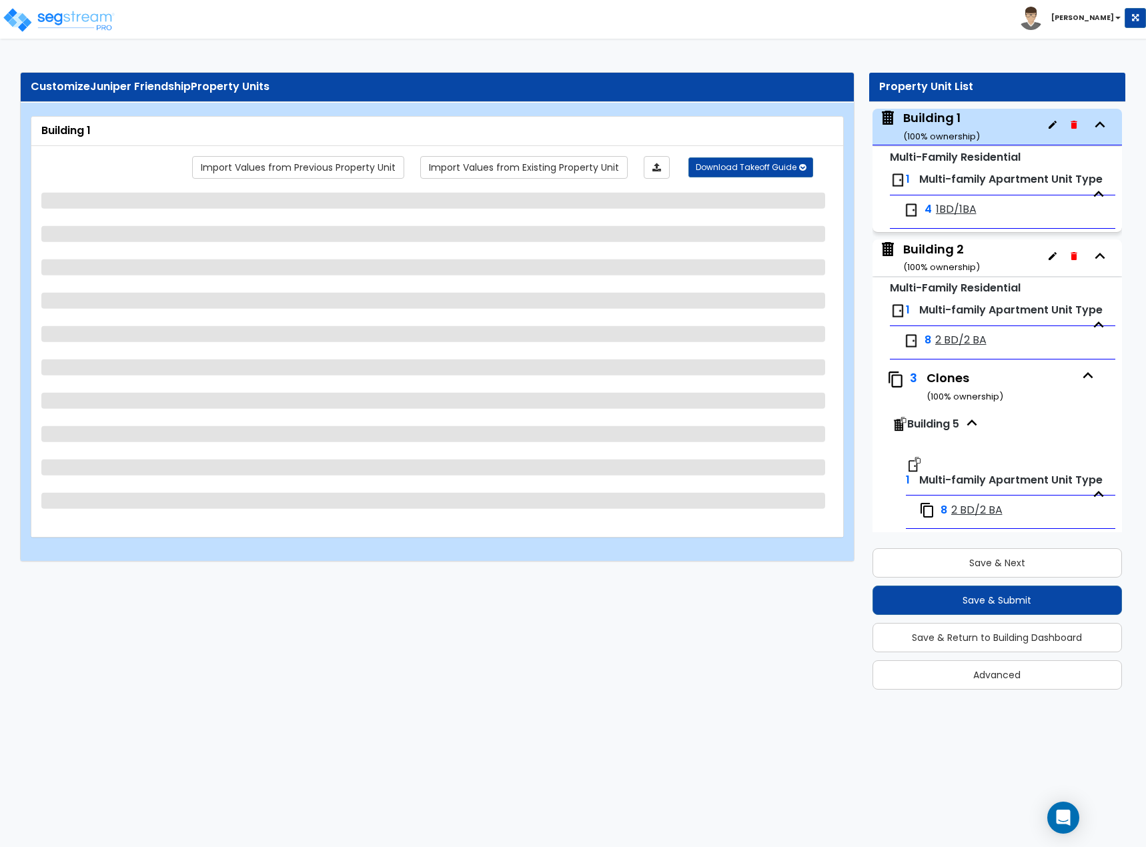
select select "1"
select select "3"
select select "1"
select select "2"
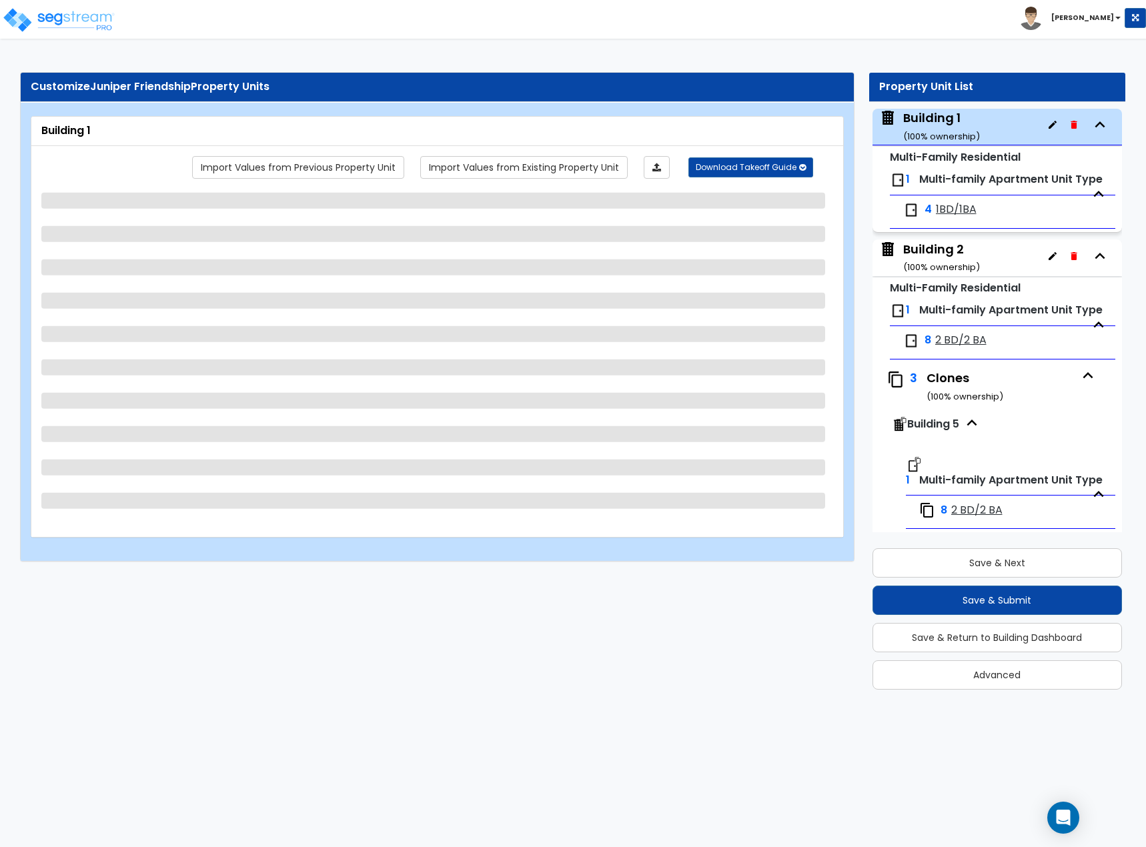
select select "2"
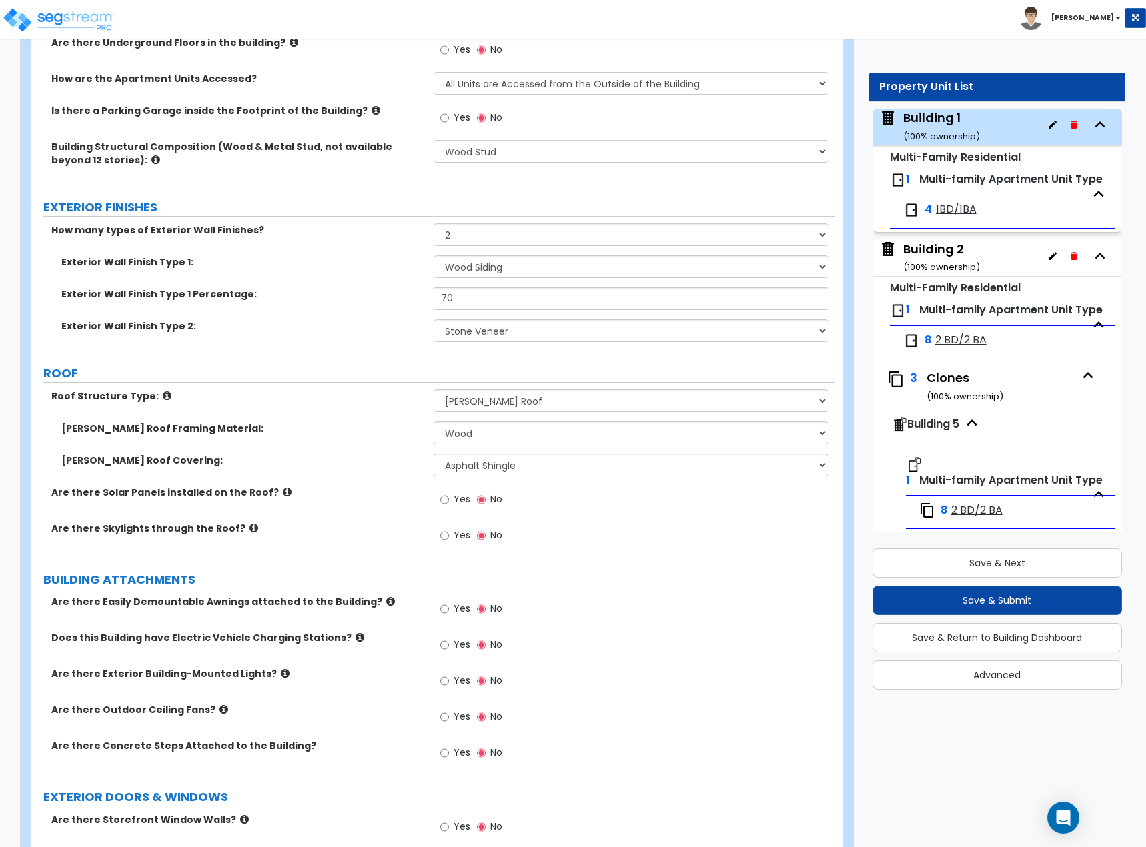
scroll to position [467, 0]
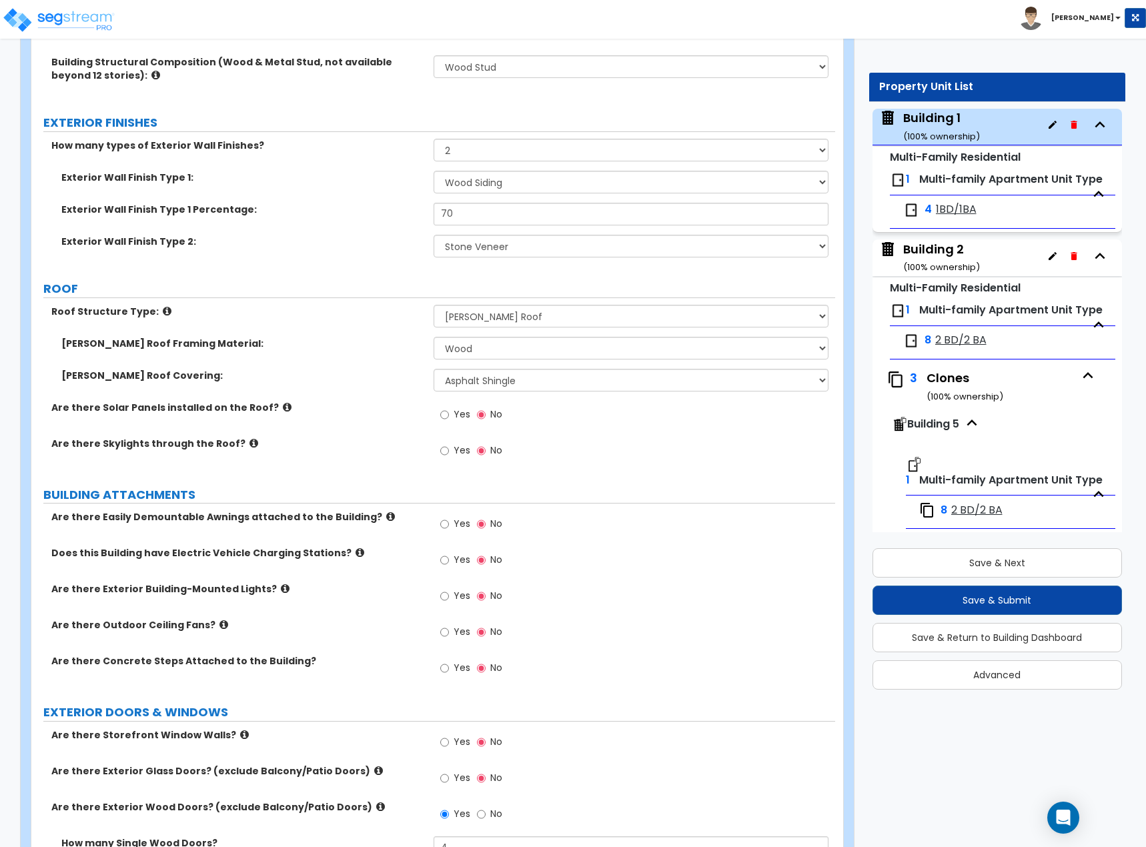
click at [622, 534] on div "Yes No" at bounding box center [635, 528] width 402 height 36
click at [947, 242] on div "Building 2 ( 100 % ownership)" at bounding box center [941, 258] width 77 height 34
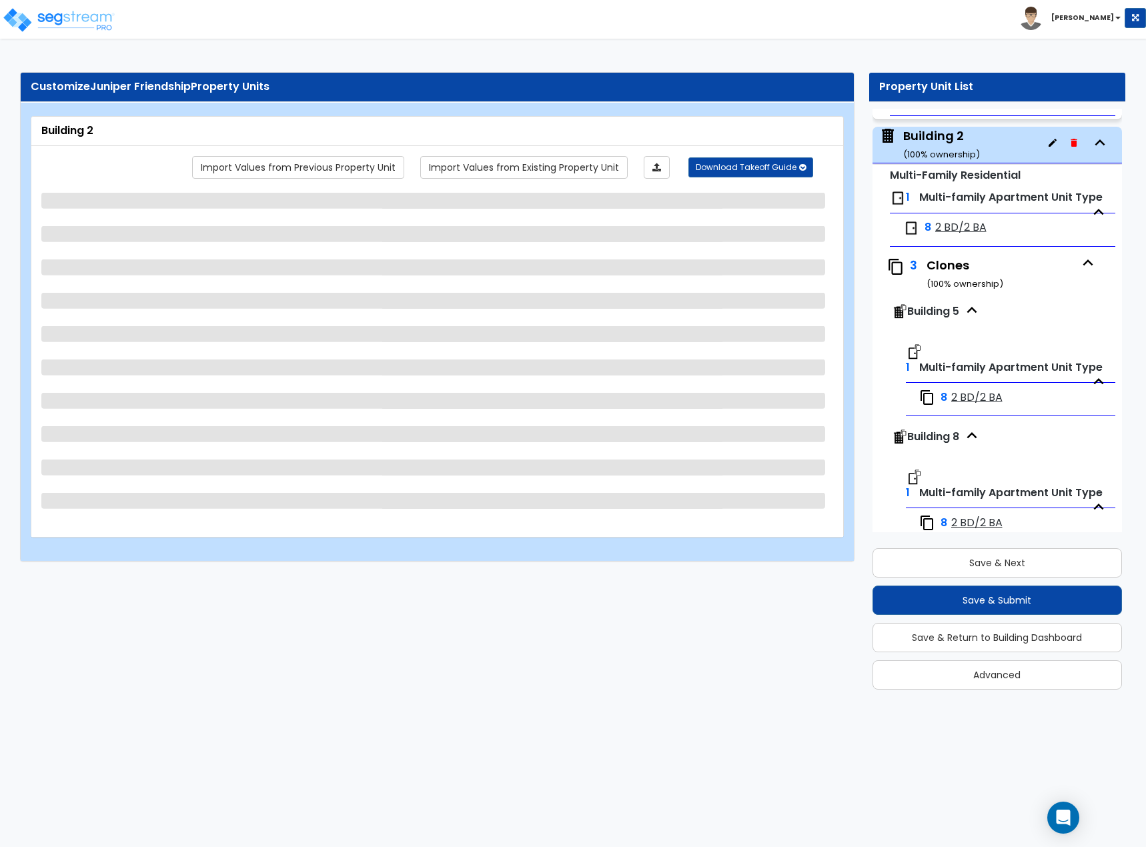
scroll to position [199, 0]
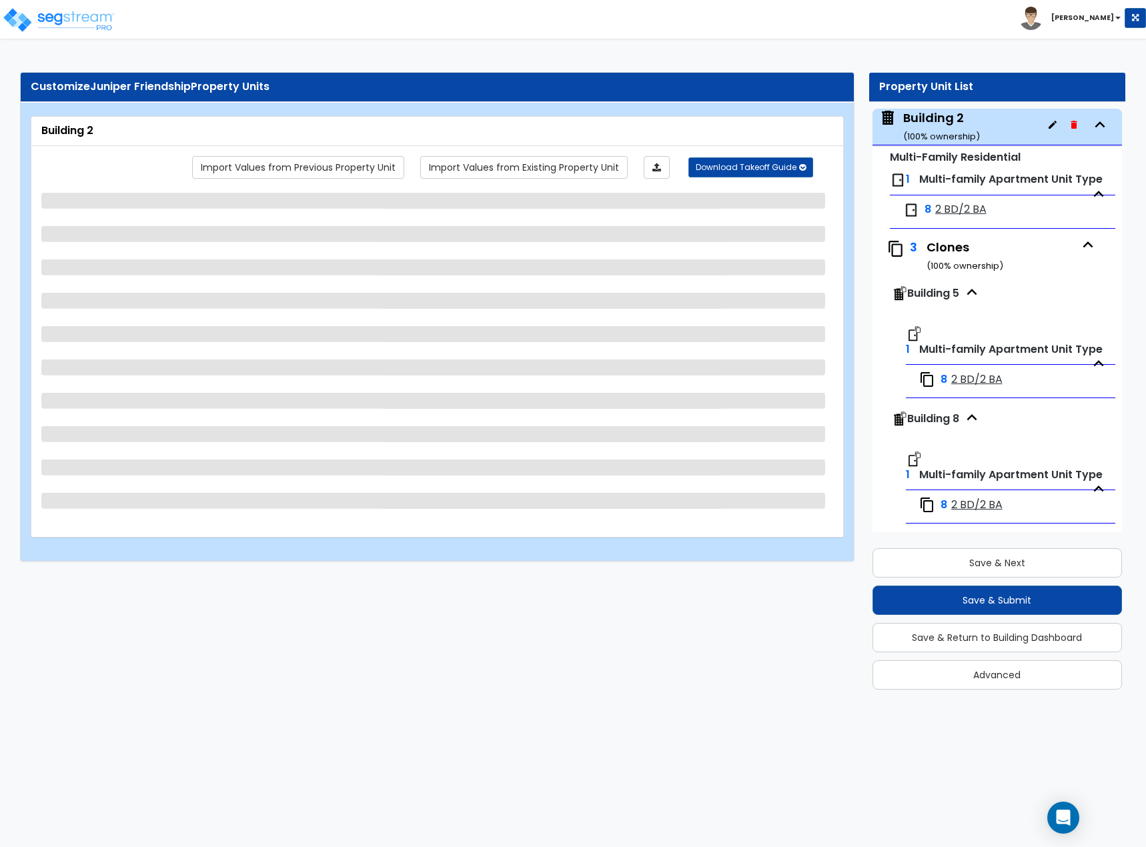
select select "2"
select select "7"
select select "2"
select select "4"
select select "3"
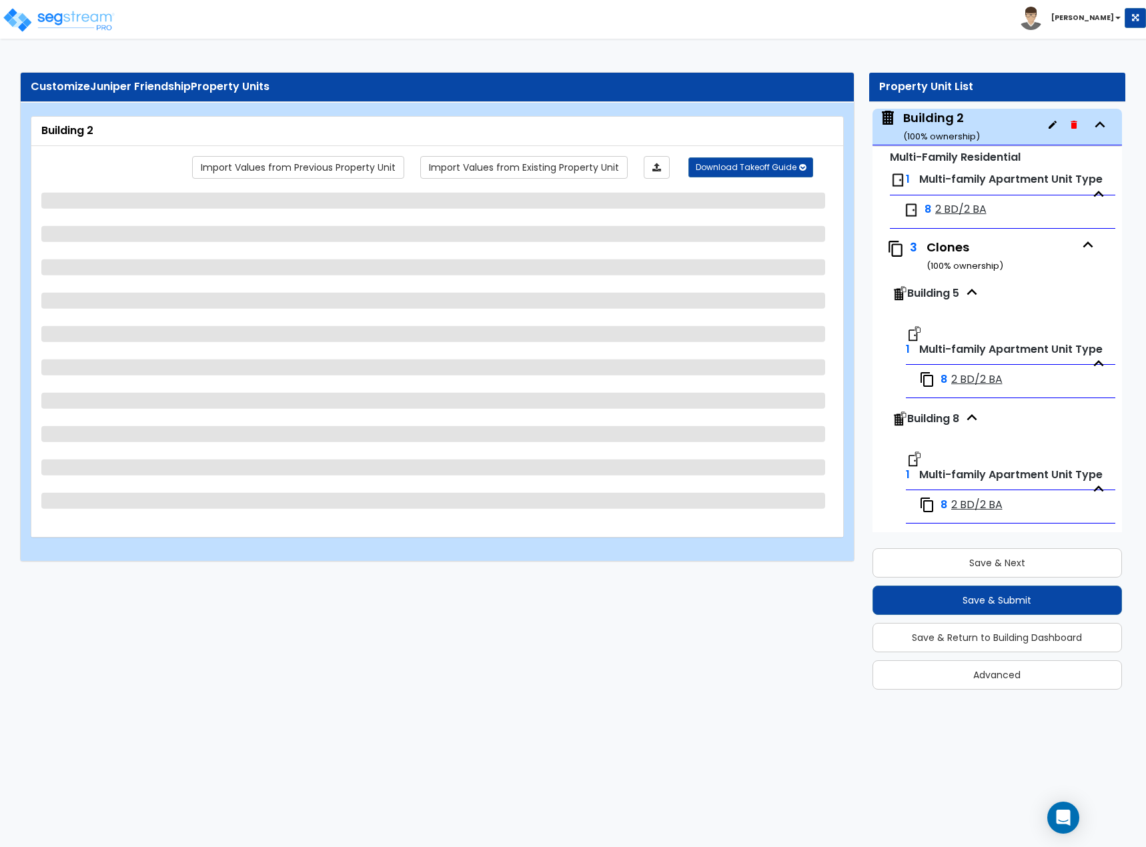
select select "1"
select select "2"
select select "1"
select select "3"
select select "1"
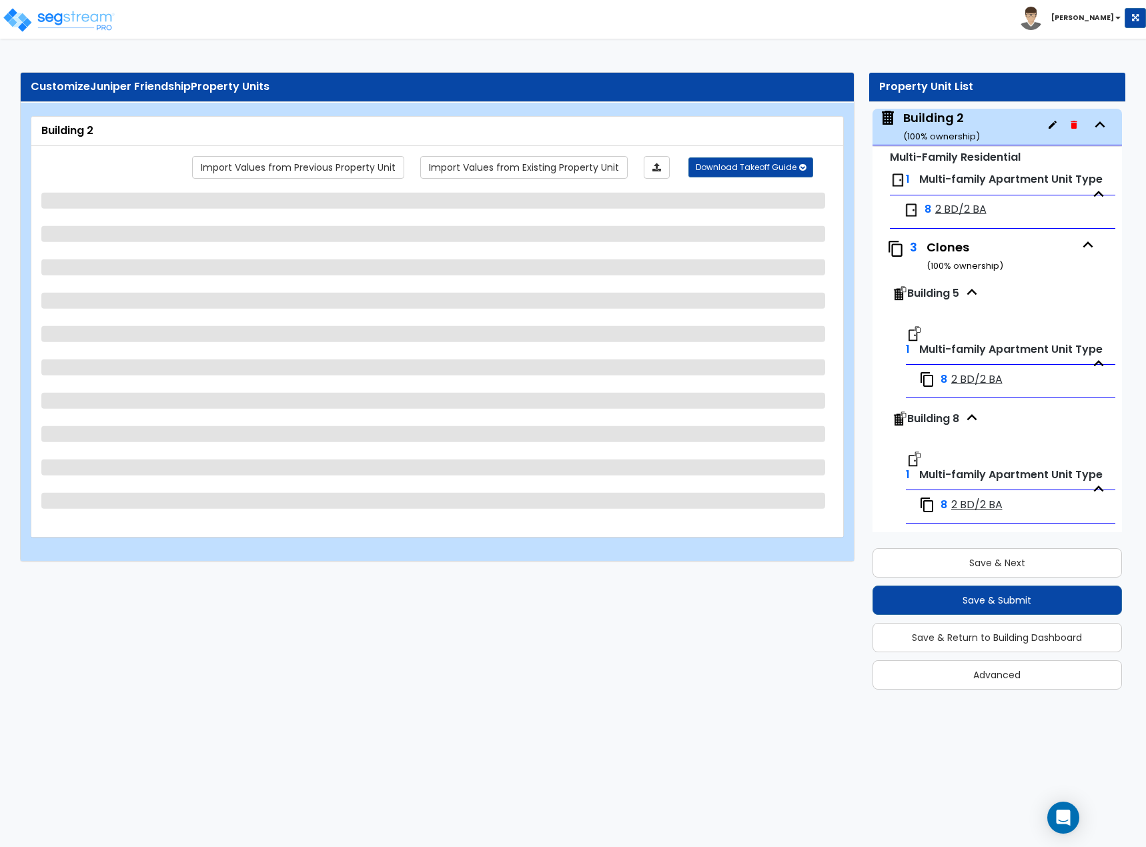
select select "3"
select select "1"
select select "2"
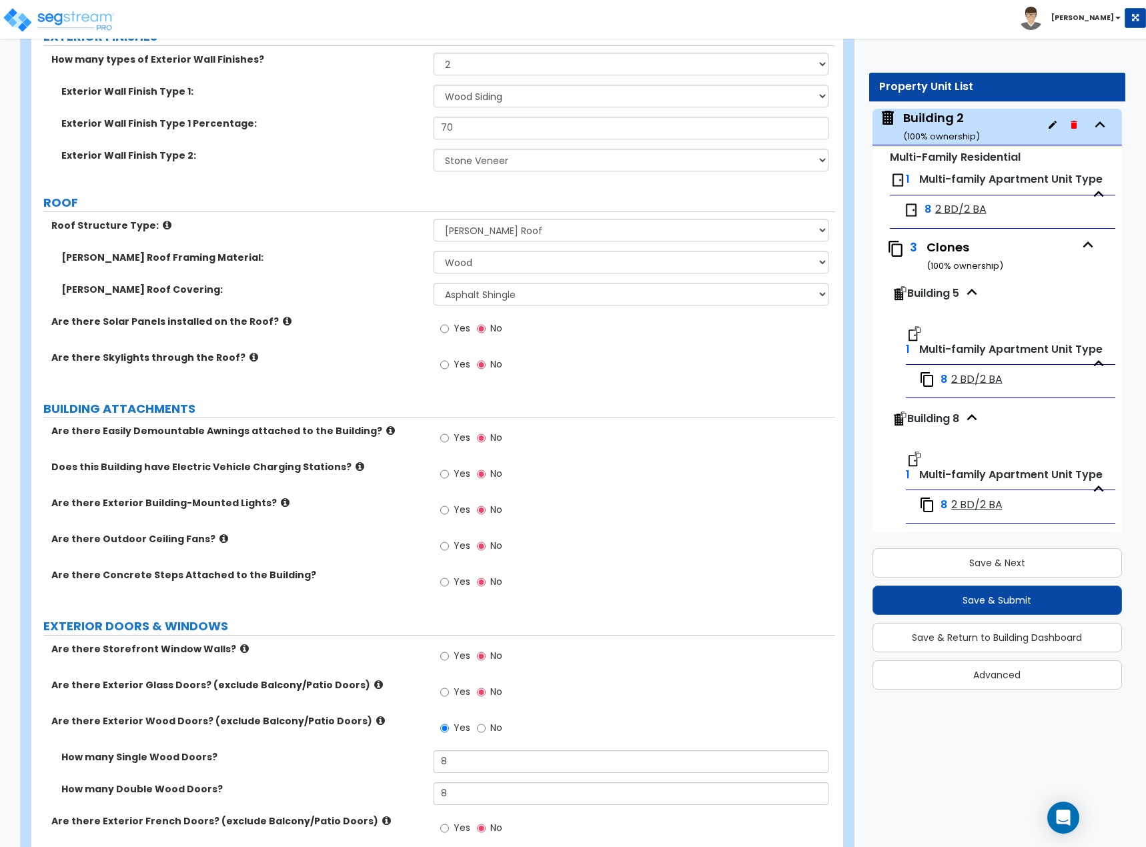
scroll to position [600, 0]
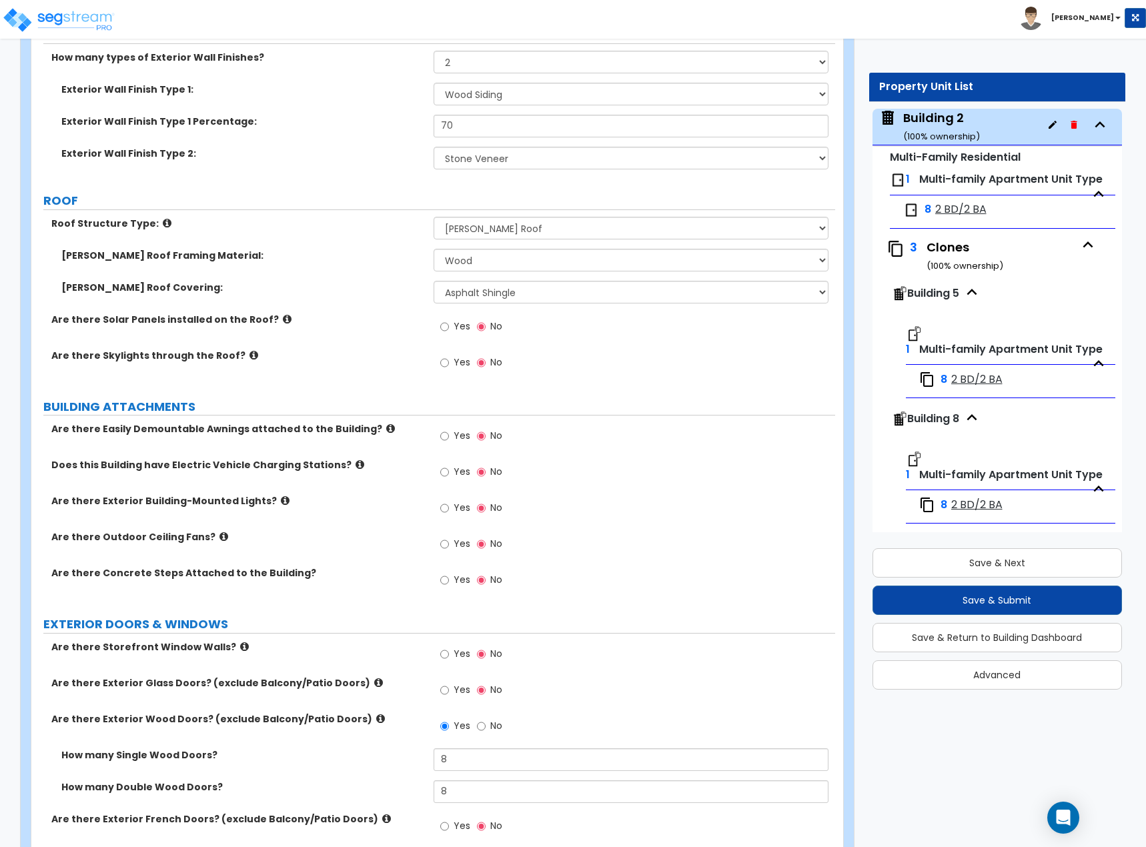
click at [914, 298] on span "Building 5" at bounding box center [933, 293] width 52 height 15
click at [933, 292] on span "Building 5" at bounding box center [933, 293] width 52 height 15
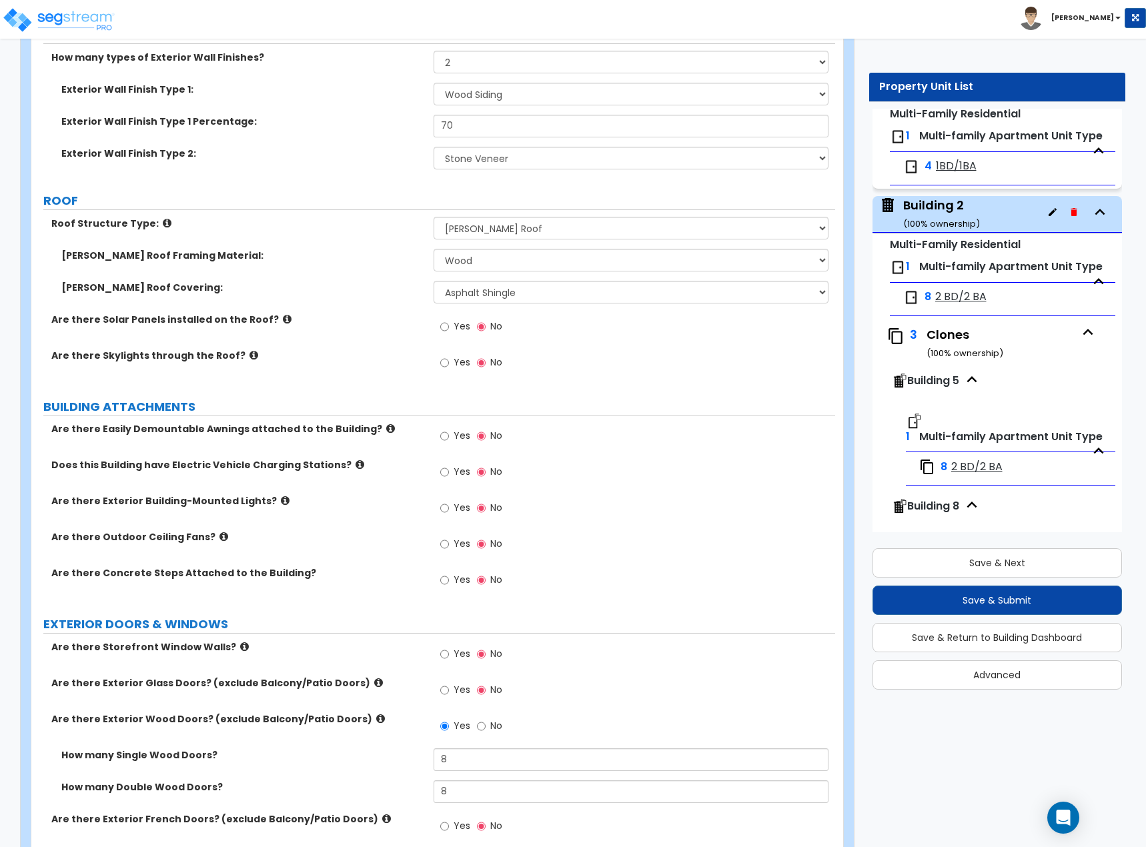
scroll to position [132, 0]
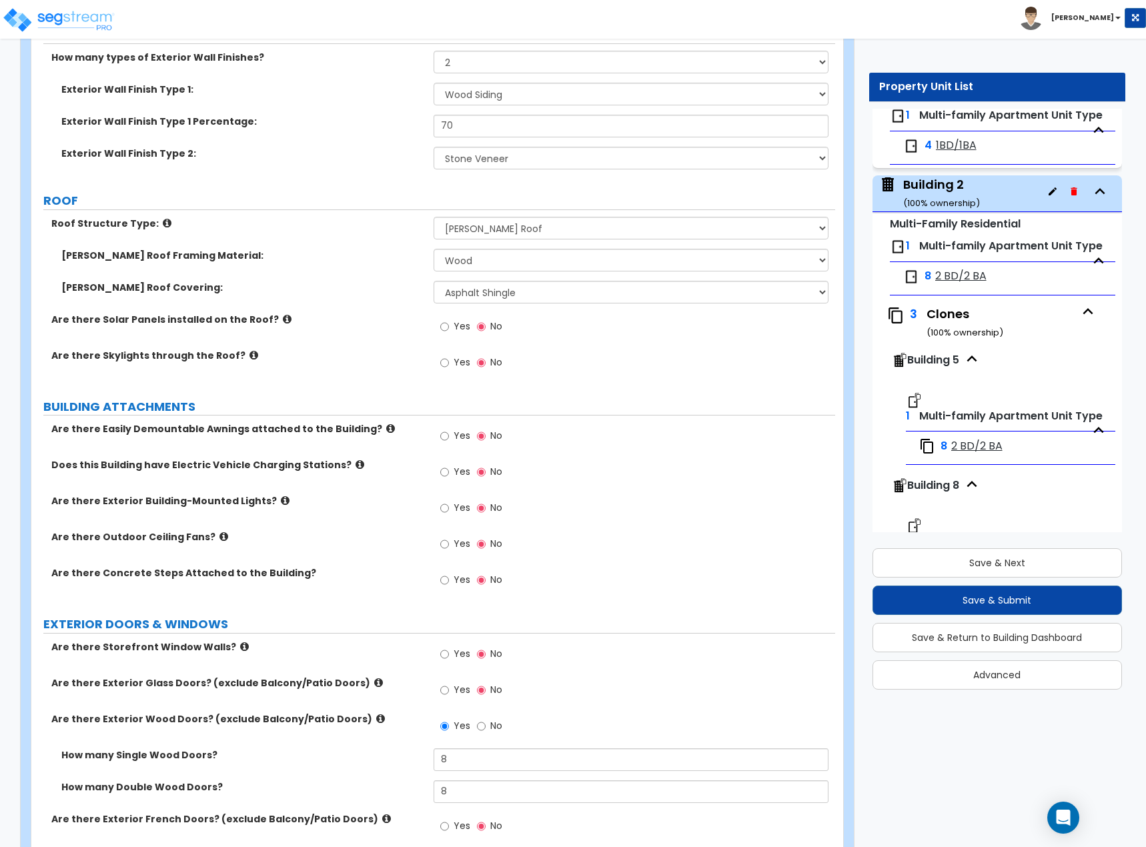
click at [935, 365] on span "Building 5" at bounding box center [933, 359] width 52 height 15
click at [935, 356] on span "Building 5" at bounding box center [933, 359] width 52 height 15
click at [921, 482] on span "Building 8" at bounding box center [933, 485] width 52 height 15
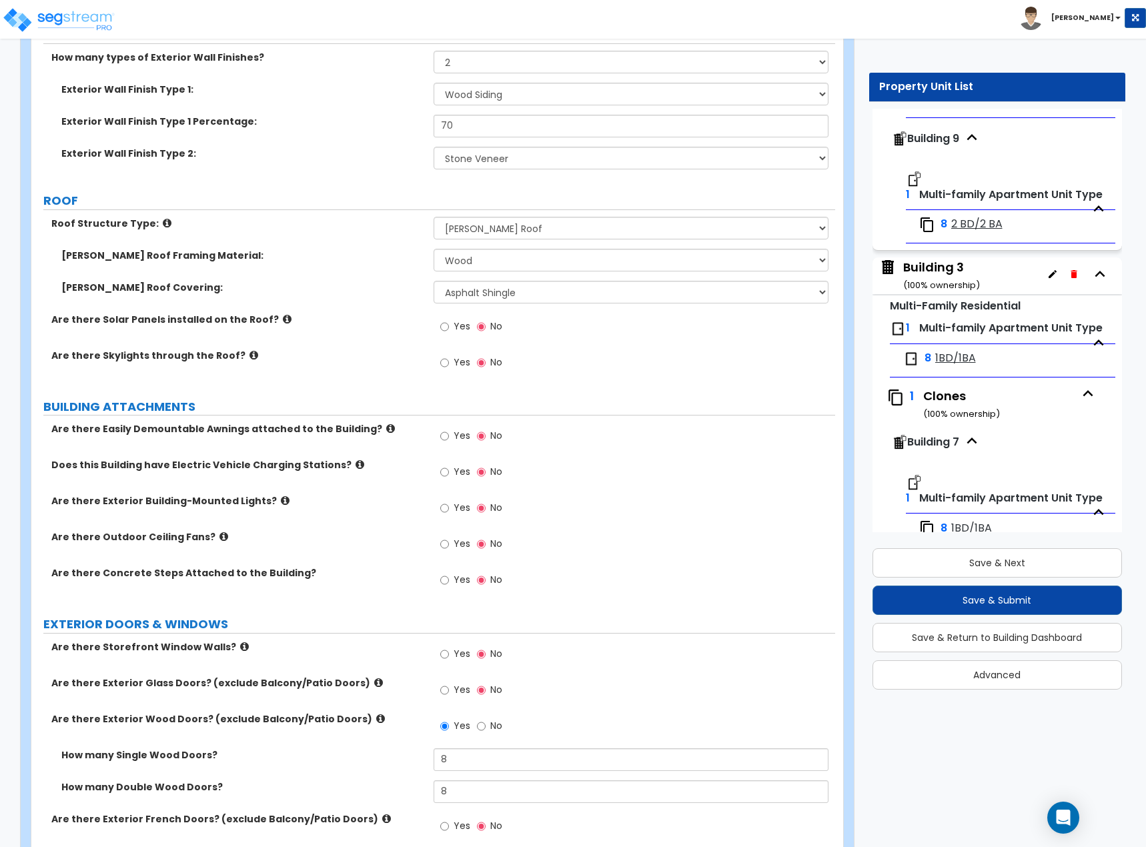
scroll to position [599, 0]
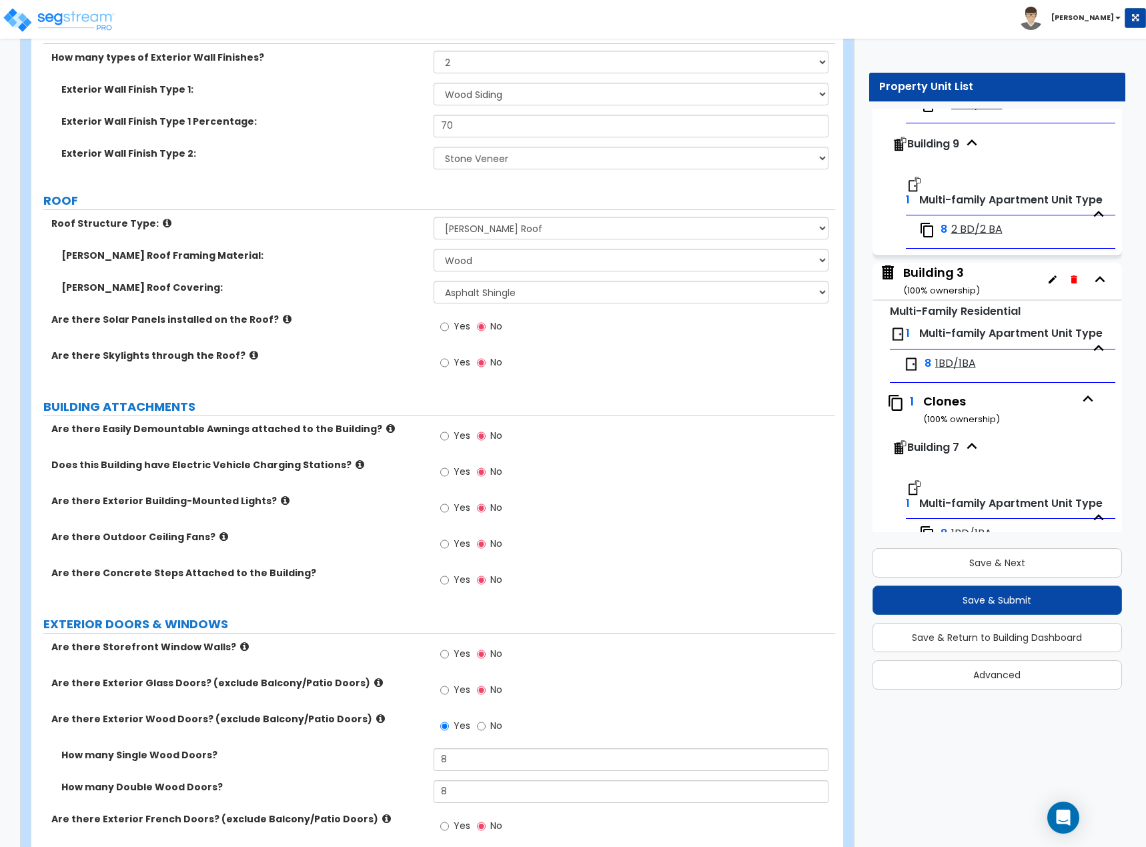
click at [923, 274] on div "Building 3 ( 100 % ownership)" at bounding box center [941, 281] width 77 height 34
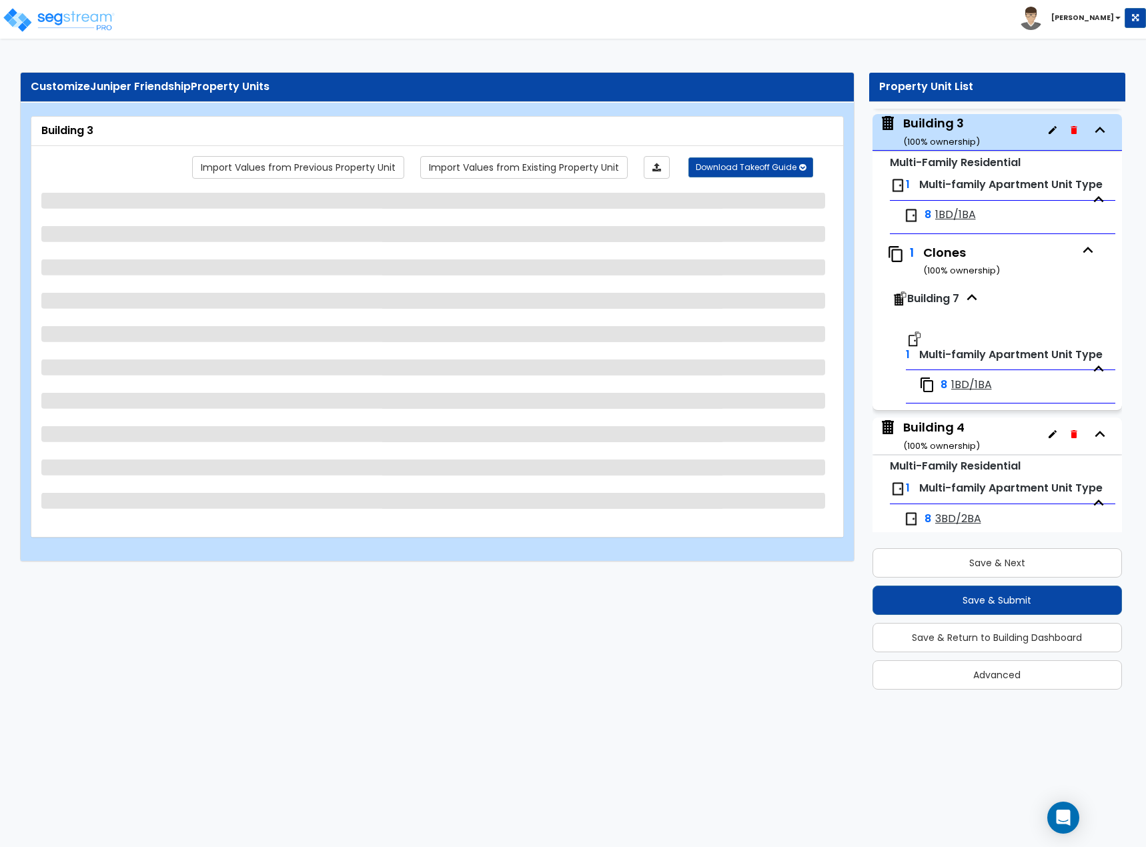
scroll to position [753, 0]
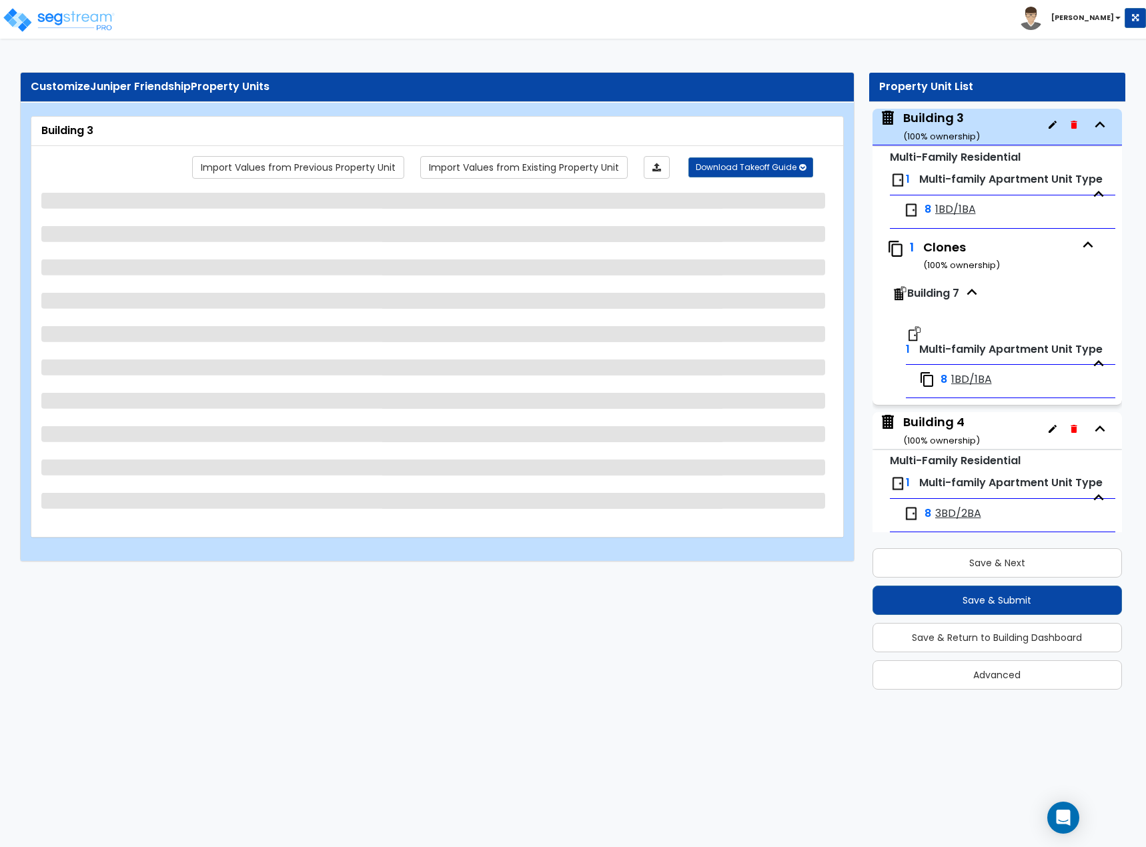
select select "2"
select select "7"
select select "2"
select select "4"
select select "3"
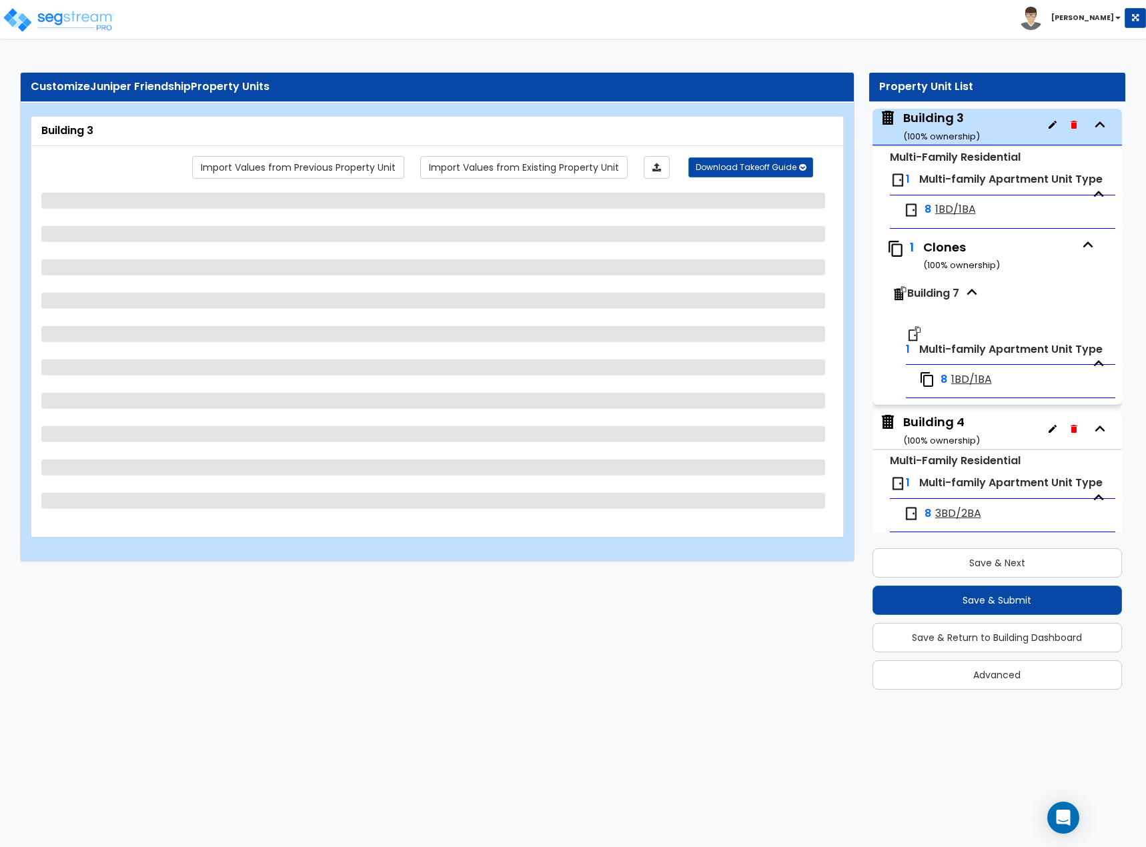
select select "1"
select select "2"
select select "1"
select select "3"
select select "1"
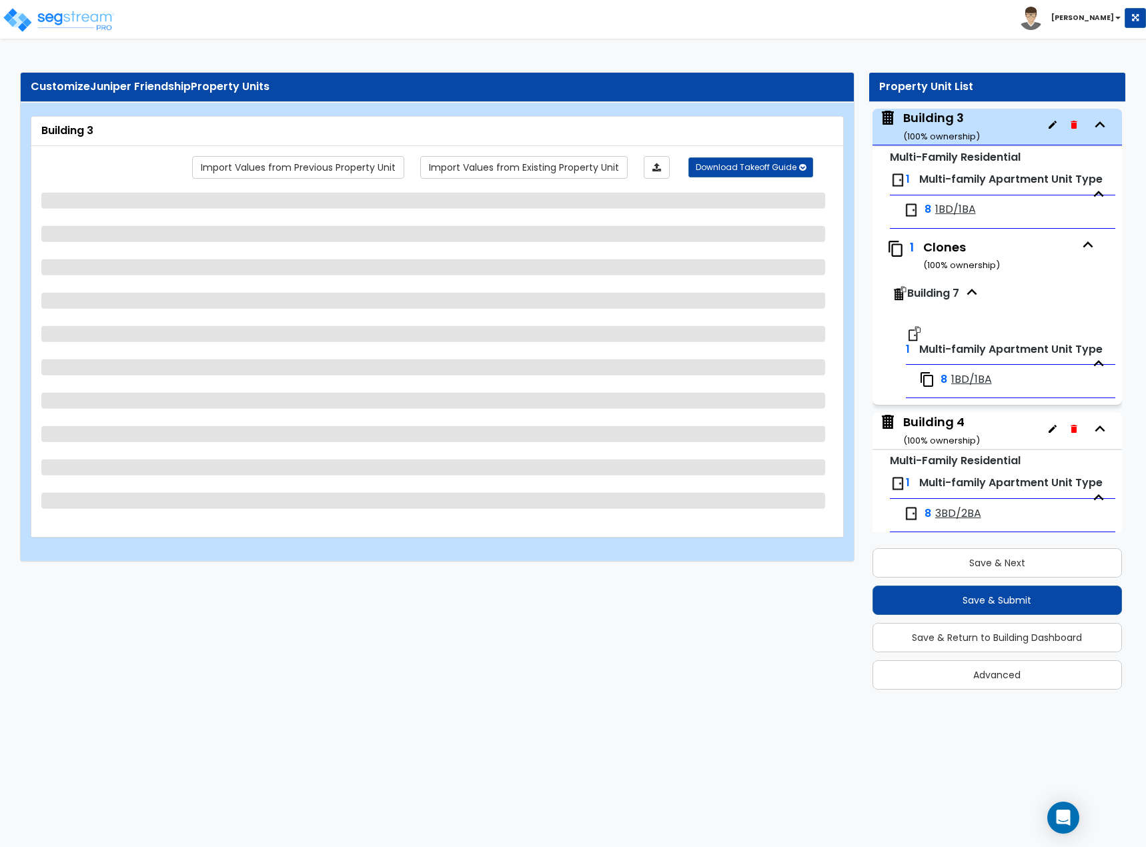
select select "3"
select select "1"
select select "2"
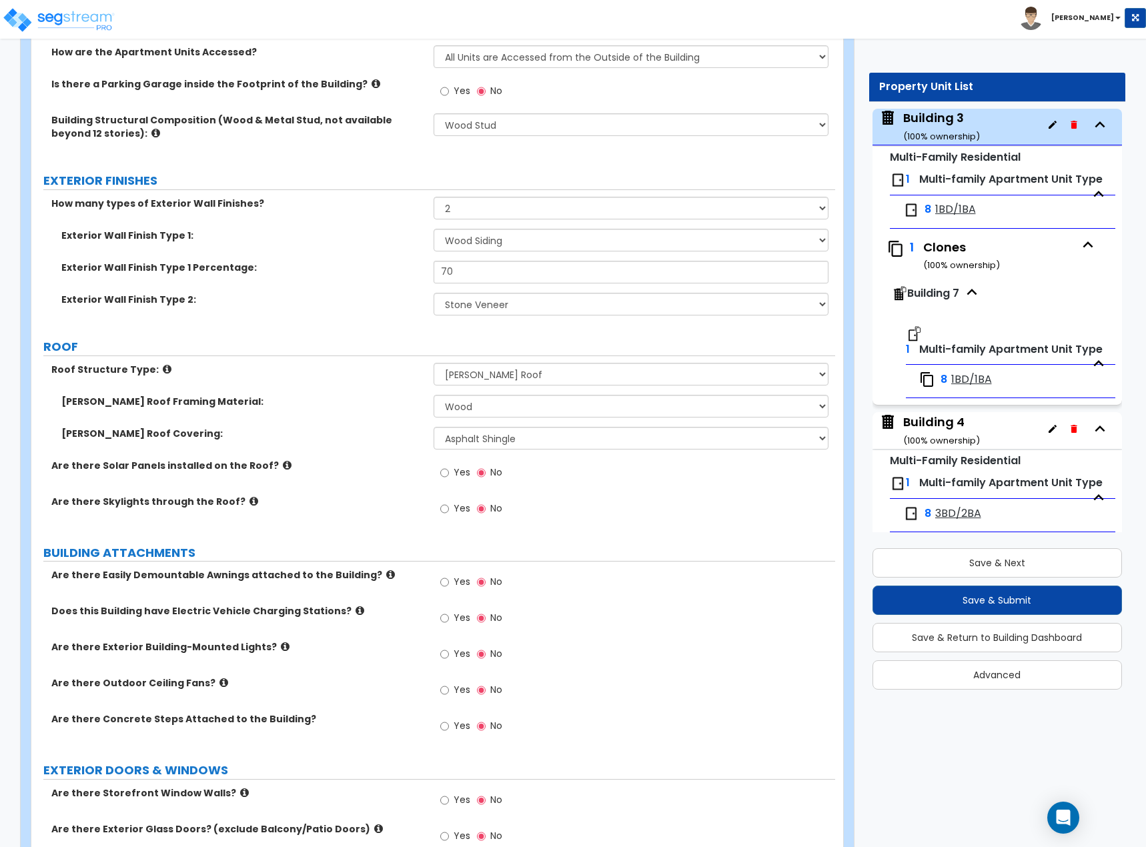
scroll to position [600, 0]
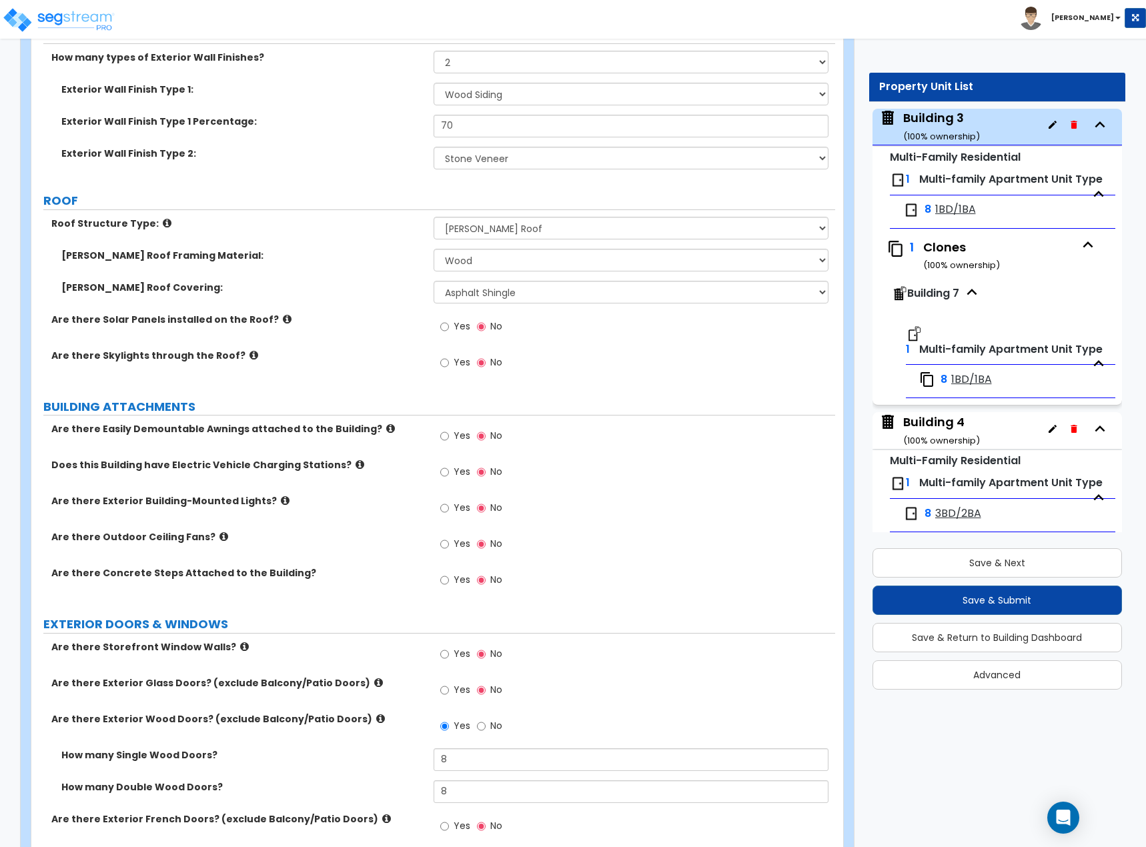
click at [912, 420] on div "Building 4 ( 100 % ownership)" at bounding box center [941, 431] width 77 height 34
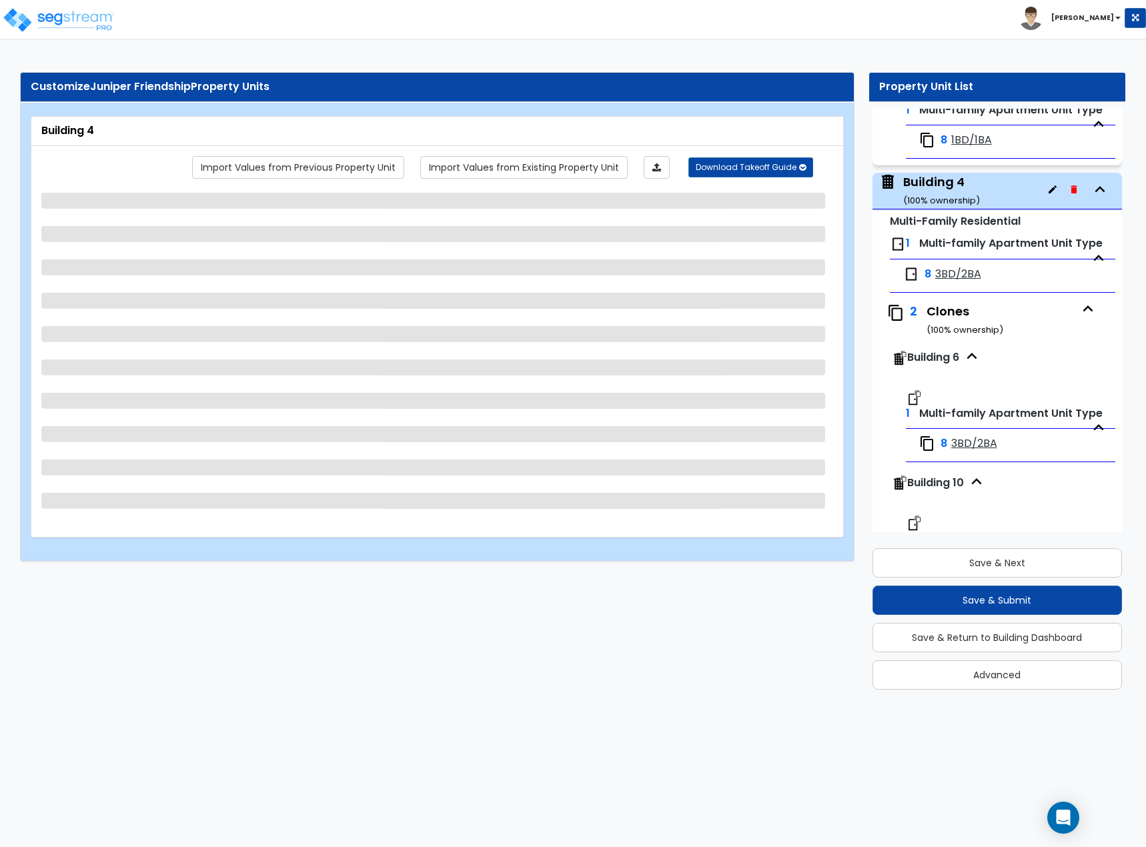
scroll to position [1057, 0]
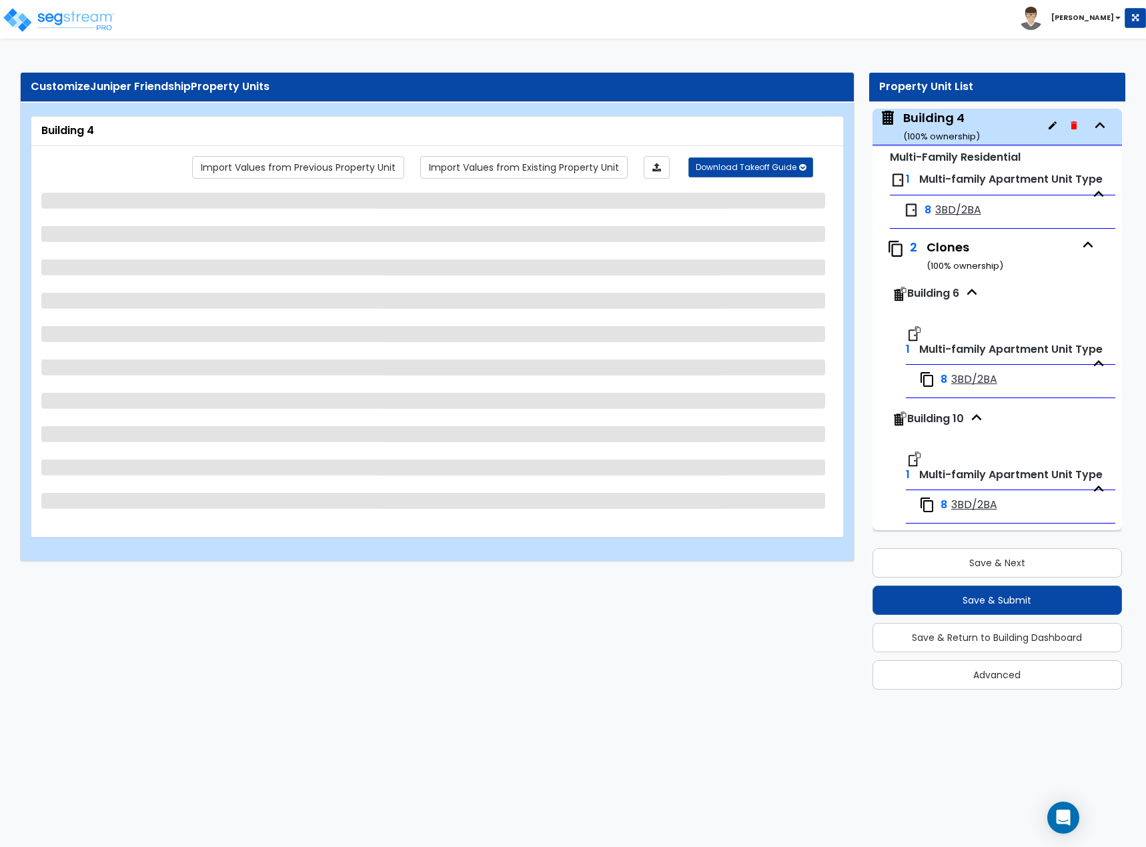
select select "2"
select select "7"
select select "2"
select select "4"
select select "3"
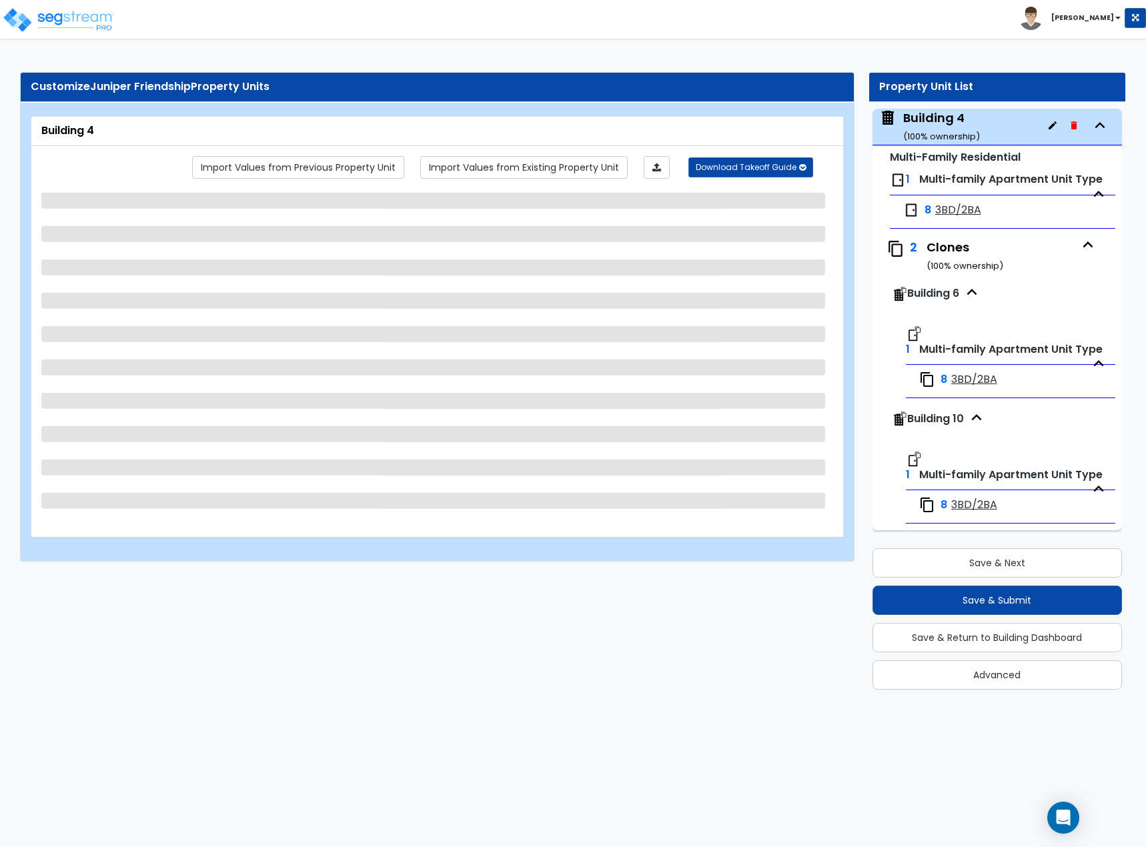
select select "1"
select select "2"
select select "1"
select select "3"
select select "1"
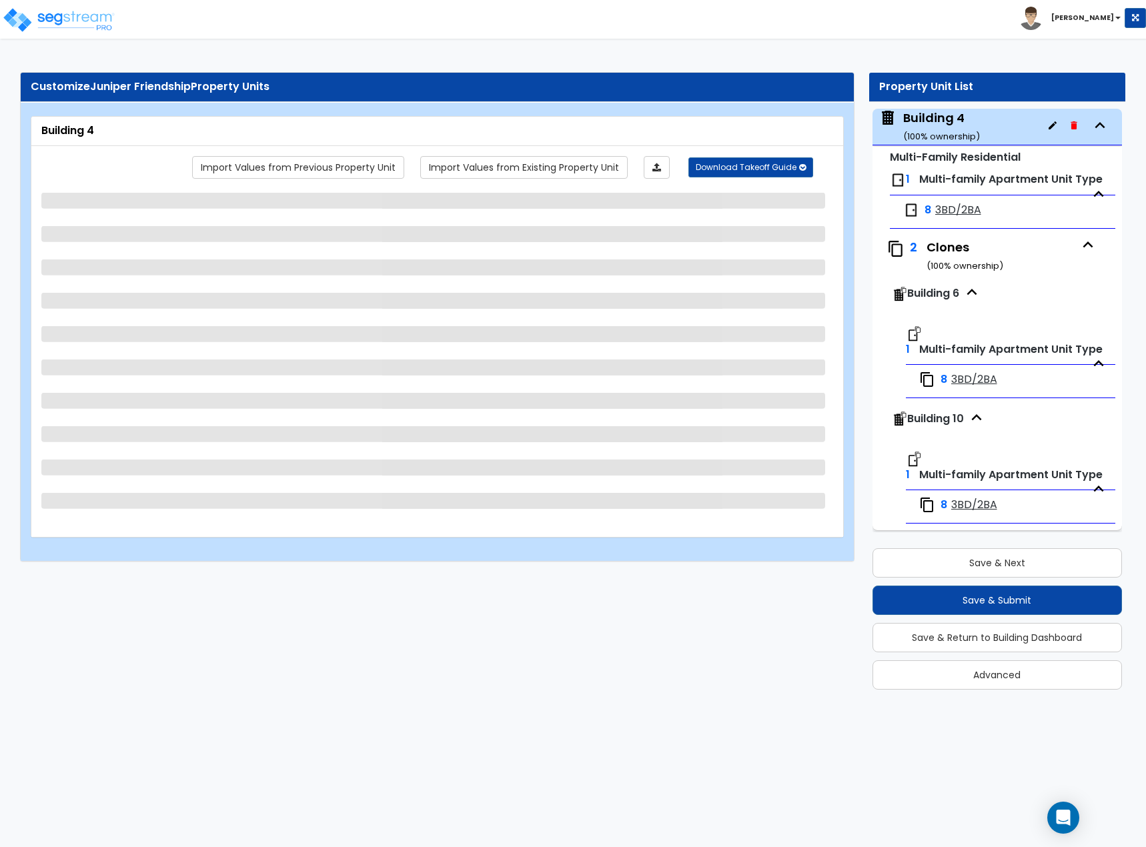
select select "3"
select select "1"
select select "2"
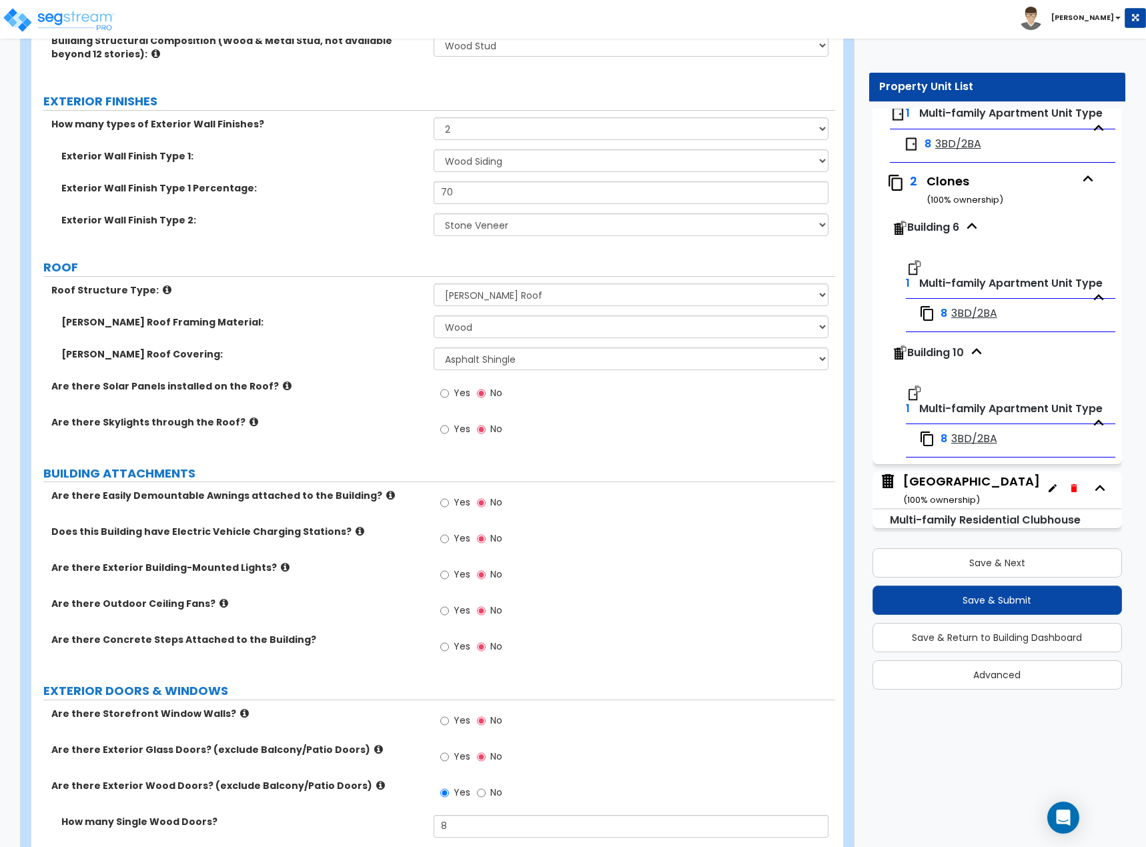
scroll to position [1126, 0]
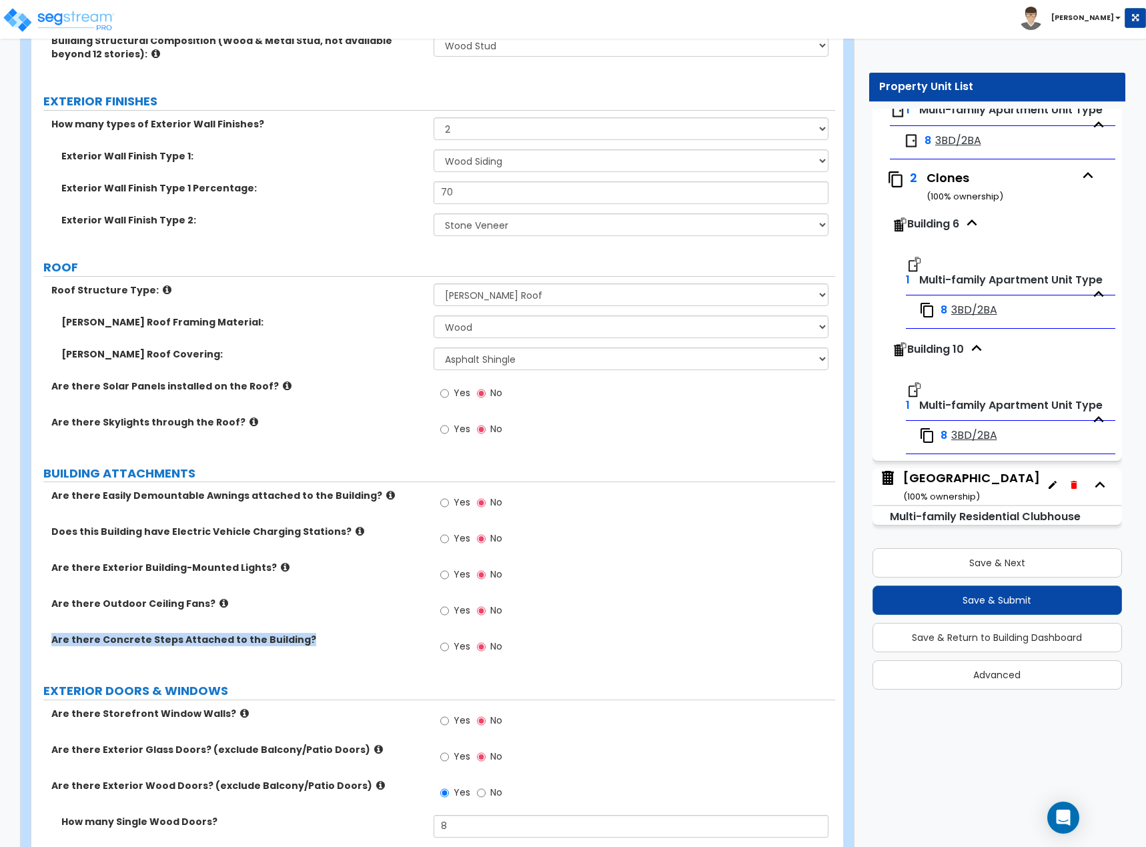
drag, startPoint x: 51, startPoint y: 638, endPoint x: 296, endPoint y: 638, distance: 245.5
click at [296, 638] on div "Are there Concrete Steps Attached to the Building?" at bounding box center [232, 639] width 402 height 13
click at [95, 15] on img at bounding box center [58, 20] width 113 height 27
